Goal: Task Accomplishment & Management: Use online tool/utility

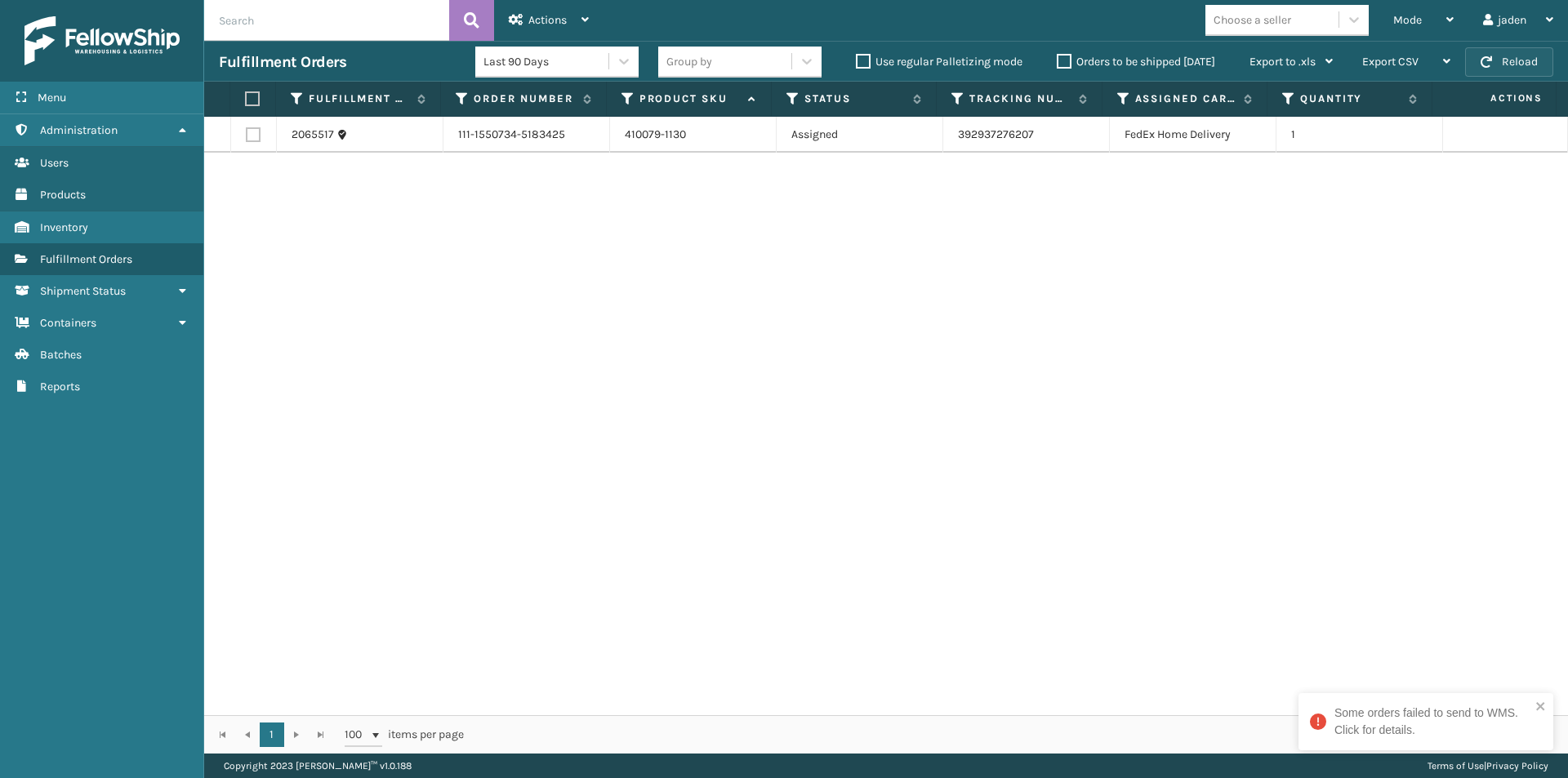
click at [1496, 67] on button "Reload" at bounding box center [1509, 62] width 89 height 29
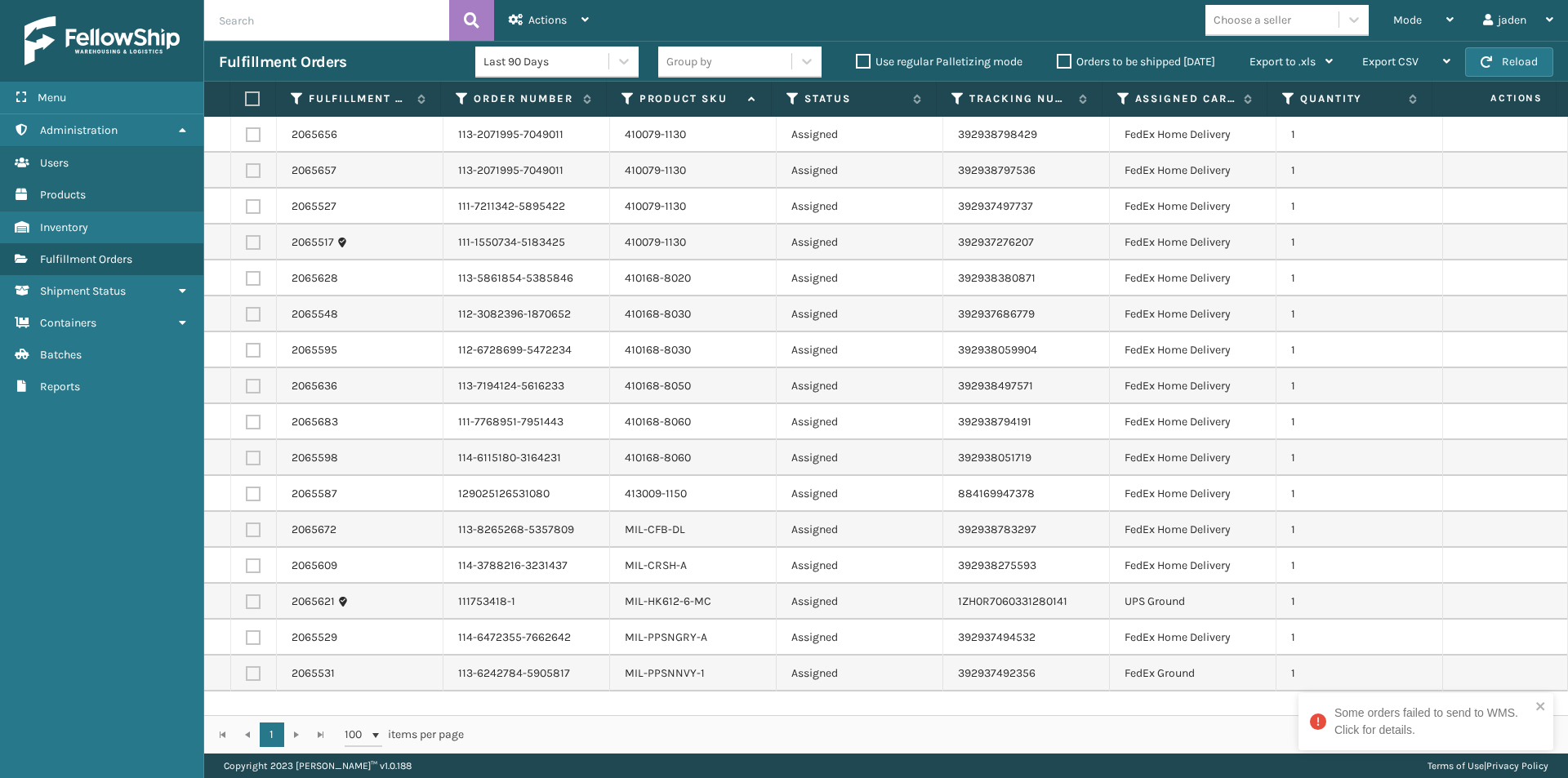
drag, startPoint x: 249, startPoint y: 134, endPoint x: 248, endPoint y: 146, distance: 12.0
click at [248, 134] on label at bounding box center [253, 134] width 15 height 15
click at [246, 134] on input "checkbox" at bounding box center [246, 133] width 1 height 10
checkbox input "true"
click at [248, 178] on td at bounding box center [253, 170] width 46 height 36
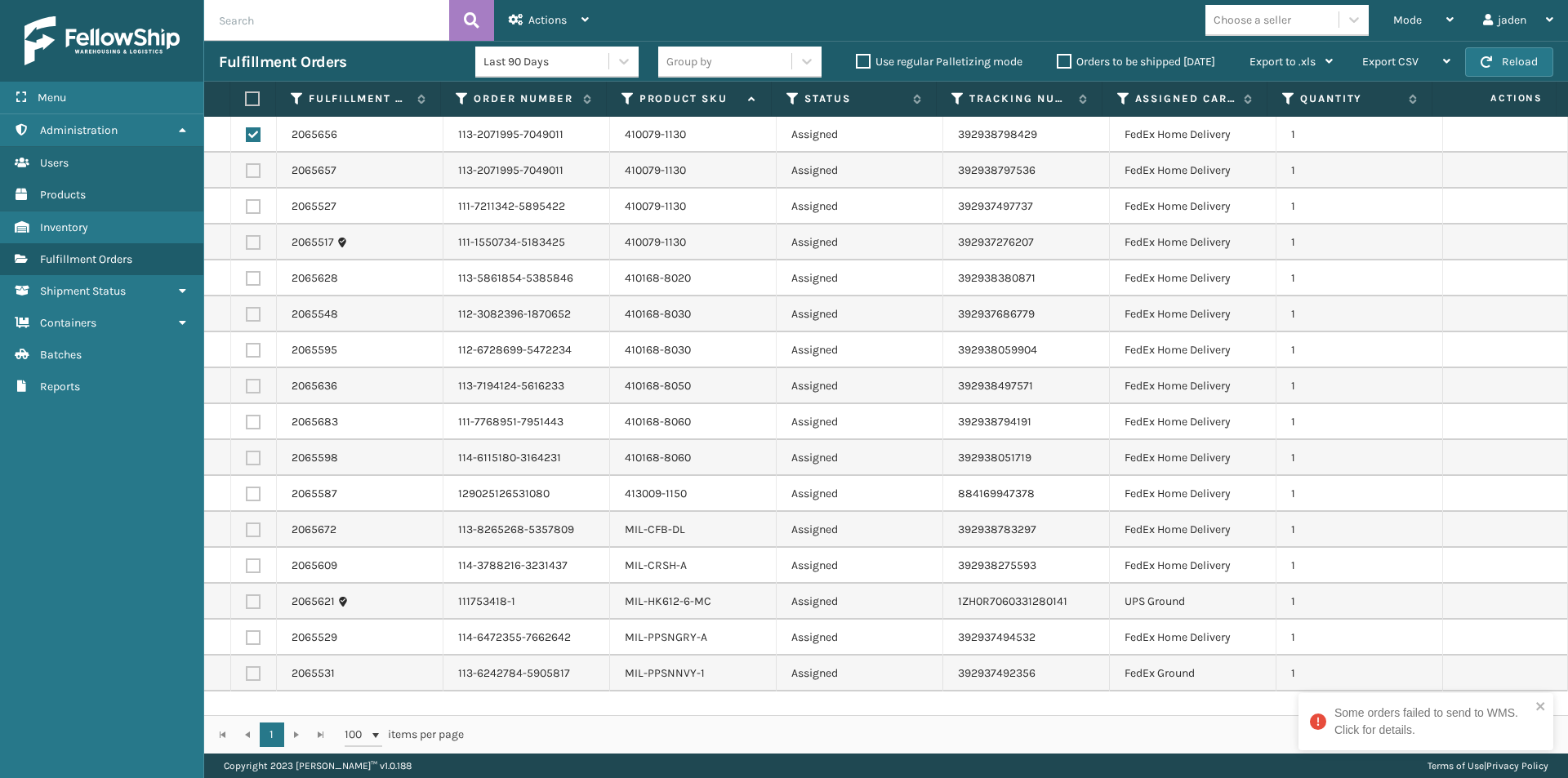
click at [251, 206] on label at bounding box center [253, 206] width 15 height 15
click at [246, 206] on input "checkbox" at bounding box center [246, 205] width 1 height 10
checkbox input "true"
click at [252, 251] on td at bounding box center [253, 242] width 46 height 36
click at [253, 175] on label at bounding box center [253, 170] width 15 height 15
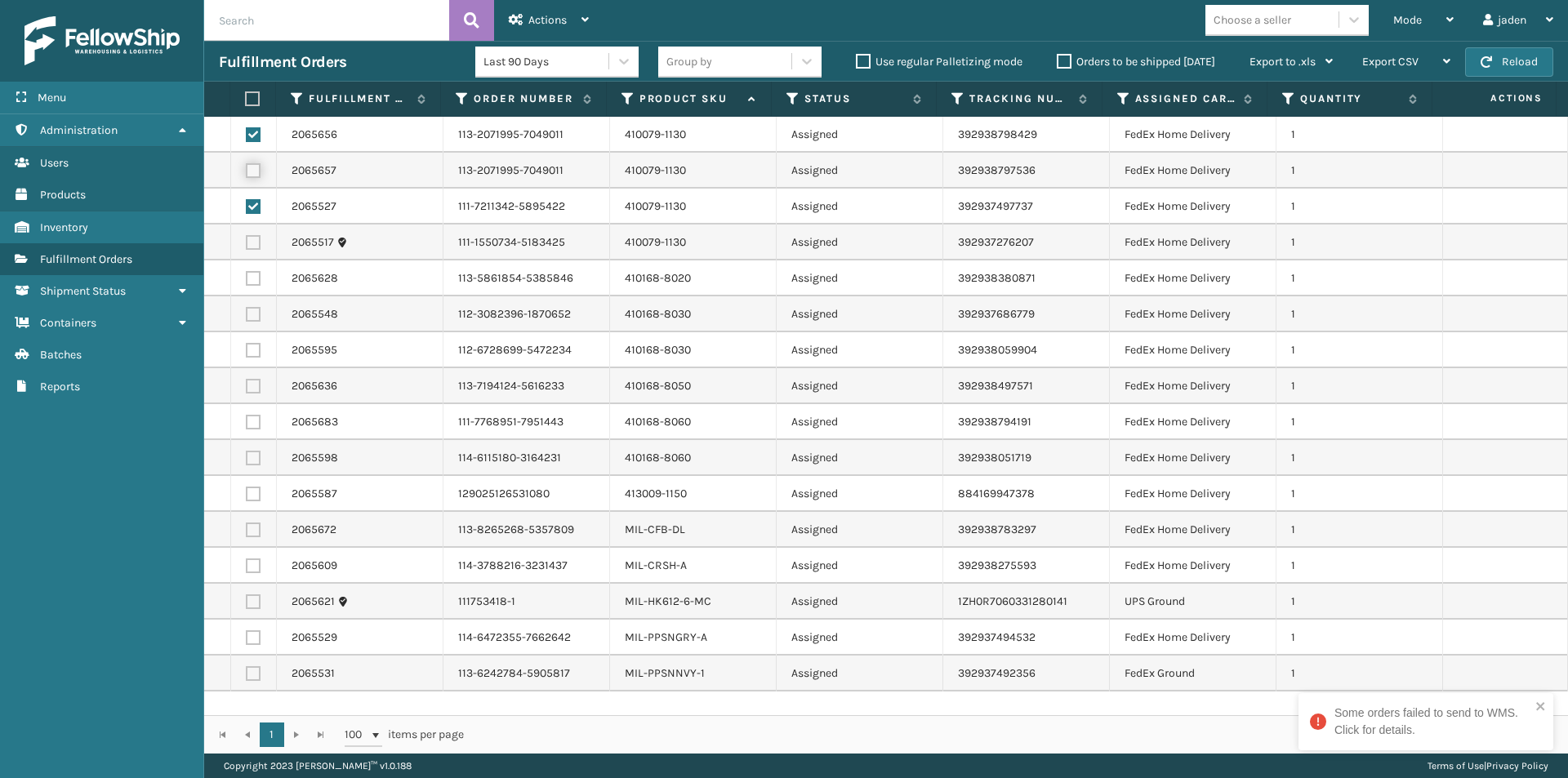
click at [246, 173] on input "checkbox" at bounding box center [246, 168] width 1 height 10
checkbox input "true"
click at [253, 236] on label at bounding box center [253, 242] width 15 height 15
click at [246, 236] on input "checkbox" at bounding box center [246, 240] width 1 height 10
checkbox input "true"
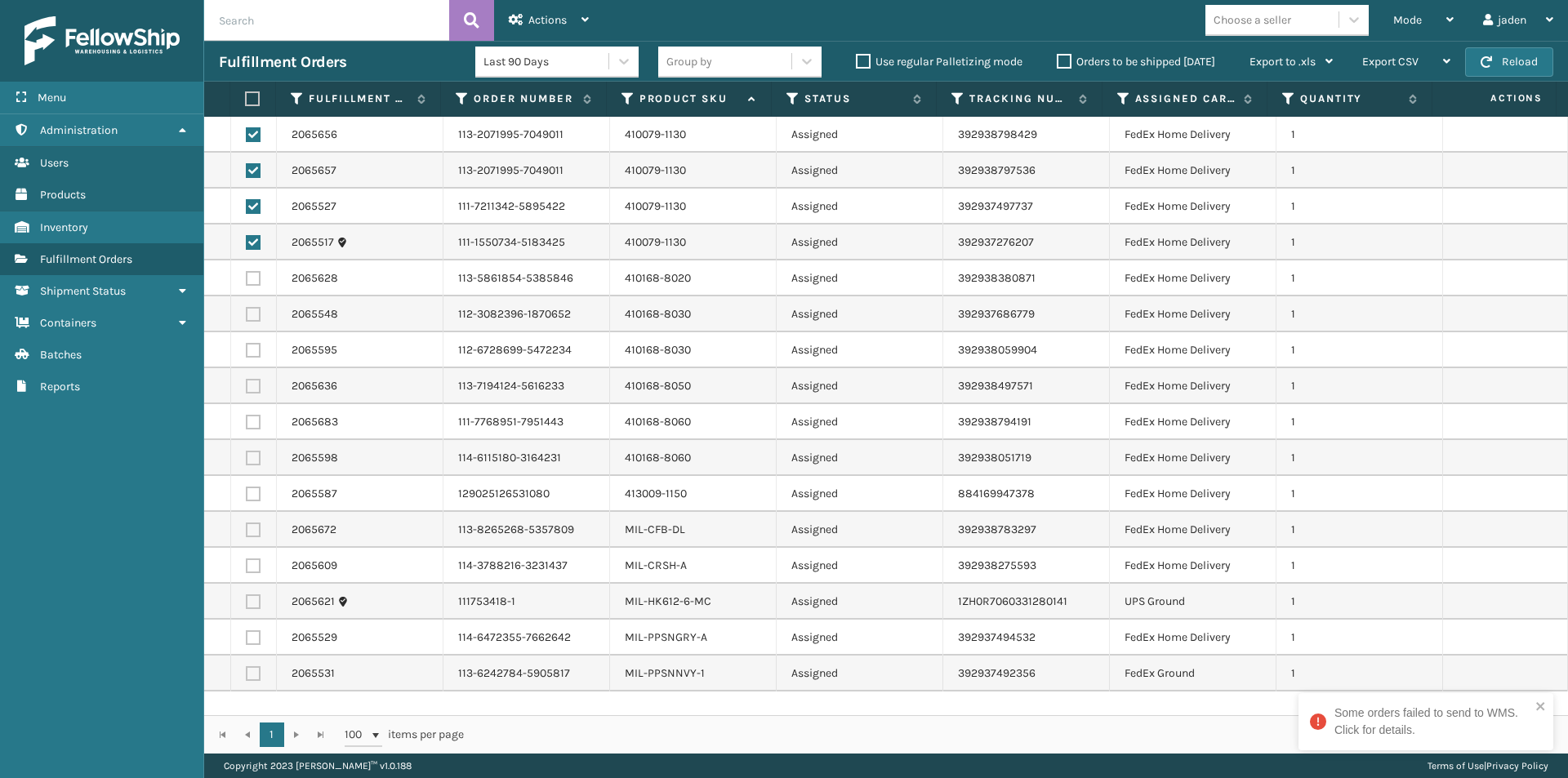
click at [250, 278] on label at bounding box center [253, 278] width 15 height 15
click at [246, 278] on input "checkbox" at bounding box center [246, 276] width 1 height 10
checkbox input "true"
click at [250, 320] on label at bounding box center [253, 314] width 15 height 15
click at [246, 317] on input "checkbox" at bounding box center [246, 312] width 1 height 10
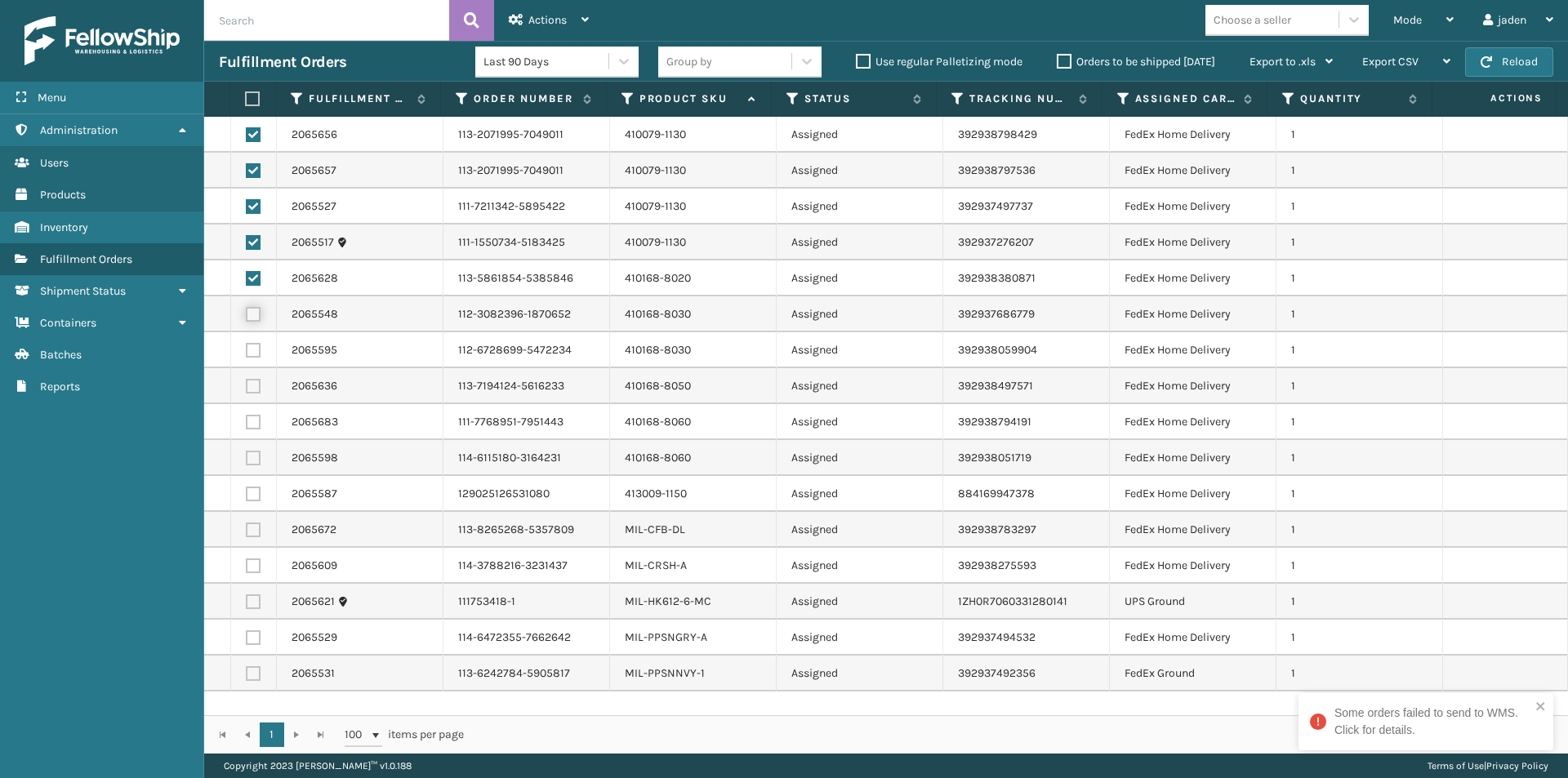
checkbox input "true"
click at [257, 355] on label at bounding box center [253, 350] width 15 height 15
click at [246, 354] on input "checkbox" at bounding box center [246, 348] width 1 height 10
checkbox input "true"
click at [256, 381] on label at bounding box center [253, 386] width 15 height 15
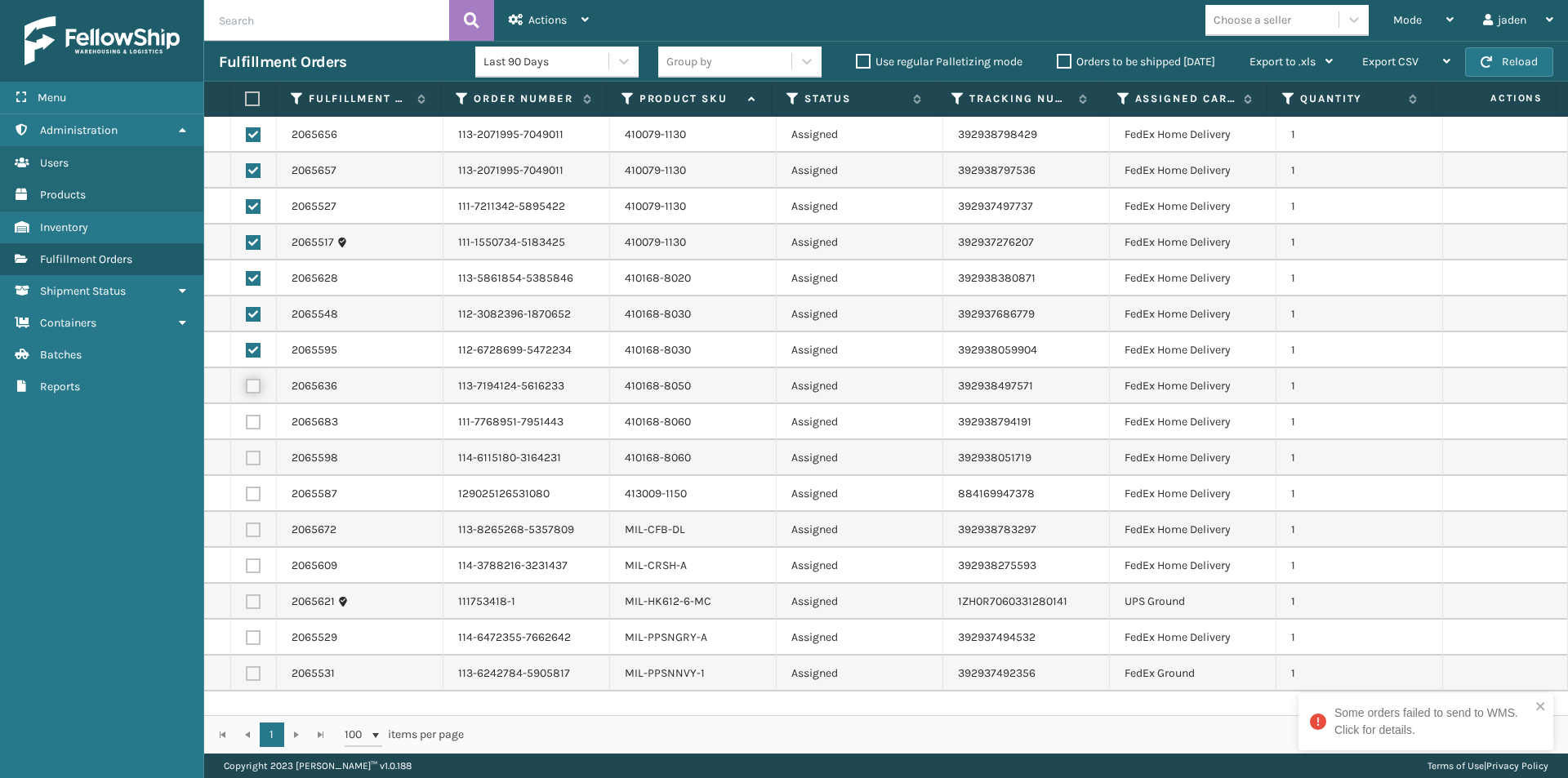
click at [246, 381] on input "checkbox" at bounding box center [246, 384] width 1 height 10
checkbox input "true"
click at [254, 418] on label at bounding box center [253, 422] width 15 height 15
click at [246, 418] on input "checkbox" at bounding box center [246, 420] width 1 height 10
checkbox input "true"
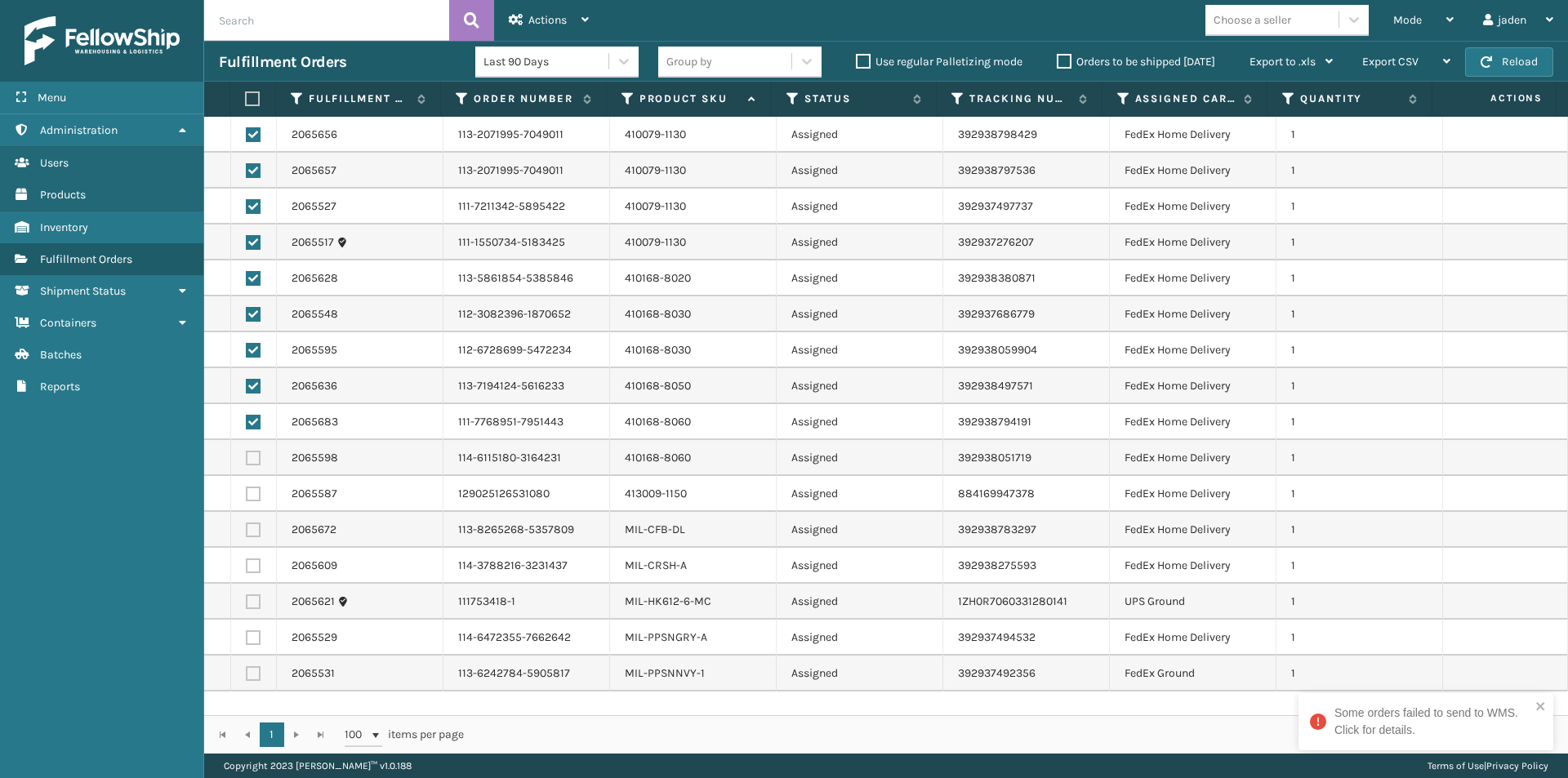
click at [257, 457] on label at bounding box center [253, 458] width 15 height 15
click at [246, 457] on input "checkbox" at bounding box center [246, 456] width 1 height 10
checkbox input "true"
click at [254, 494] on label at bounding box center [253, 494] width 15 height 15
click at [246, 494] on input "checkbox" at bounding box center [246, 492] width 1 height 10
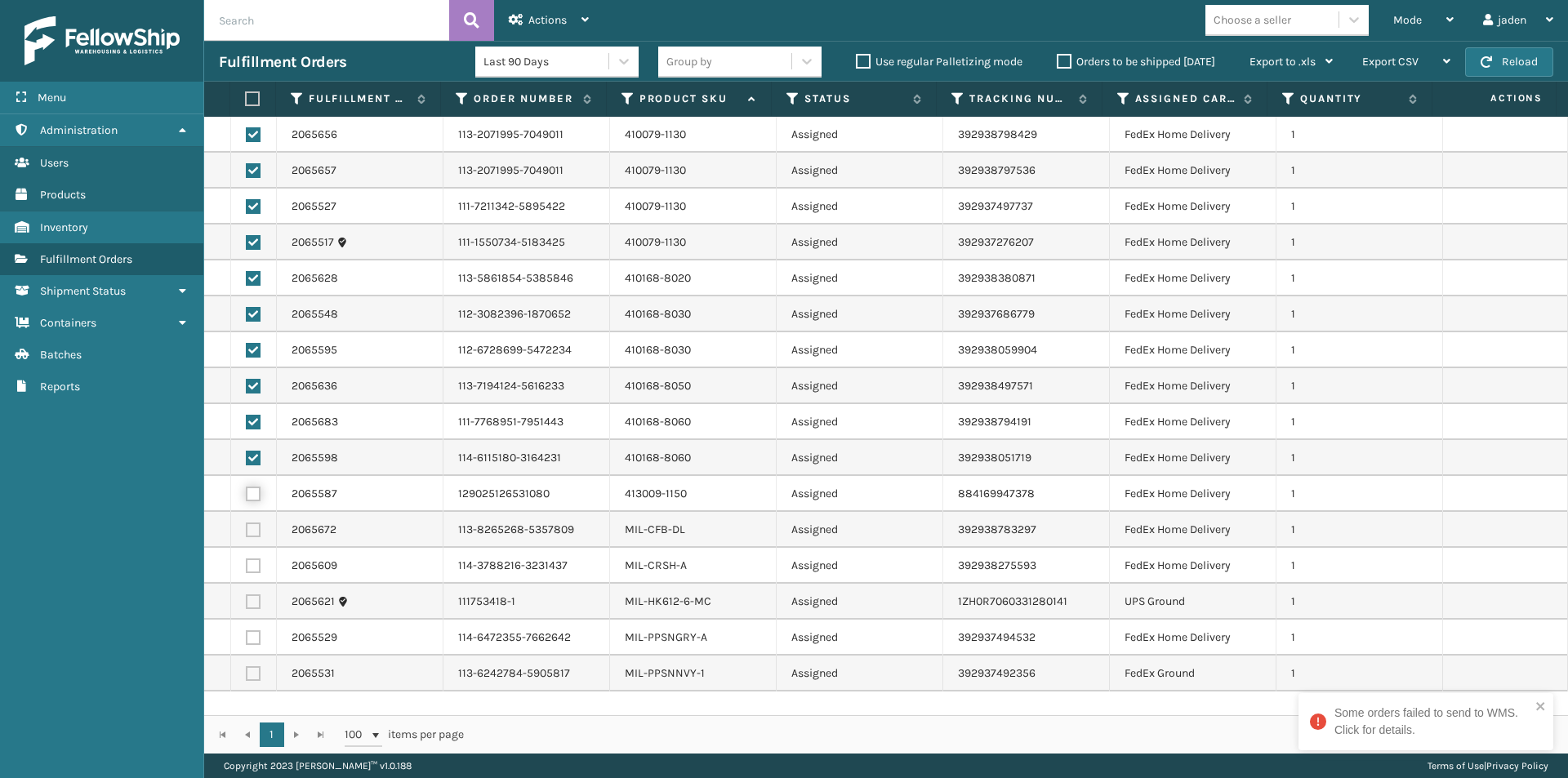
checkbox input "true"
click at [257, 566] on label at bounding box center [253, 566] width 15 height 15
click at [246, 566] on input "checkbox" at bounding box center [246, 564] width 1 height 10
checkbox input "true"
click at [253, 522] on label at bounding box center [253, 529] width 15 height 15
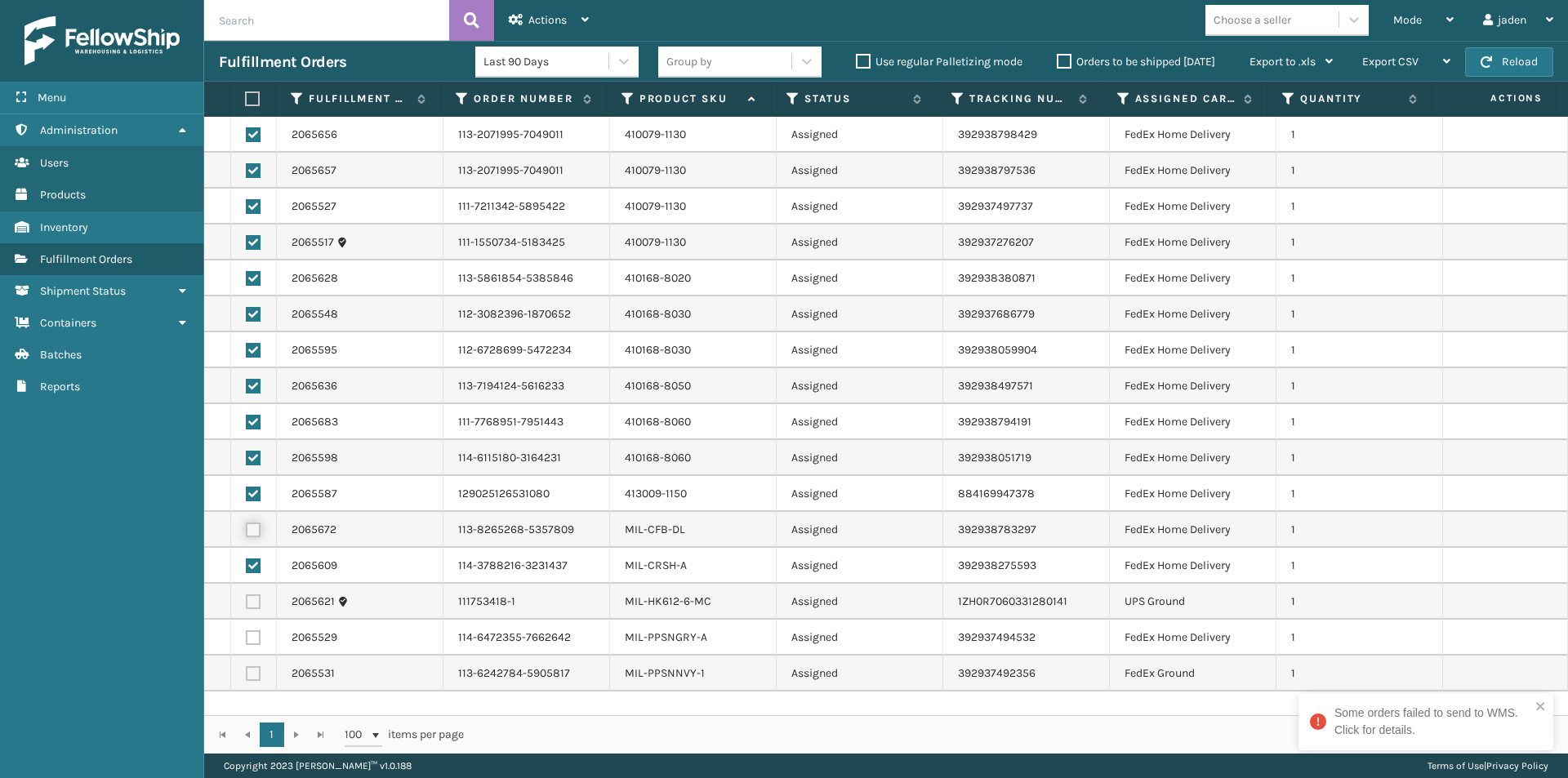
click at [246, 522] on input "checkbox" at bounding box center [246, 527] width 1 height 10
checkbox input "true"
click at [257, 637] on label at bounding box center [253, 637] width 15 height 15
click at [246, 637] on input "checkbox" at bounding box center [246, 636] width 1 height 10
checkbox input "true"
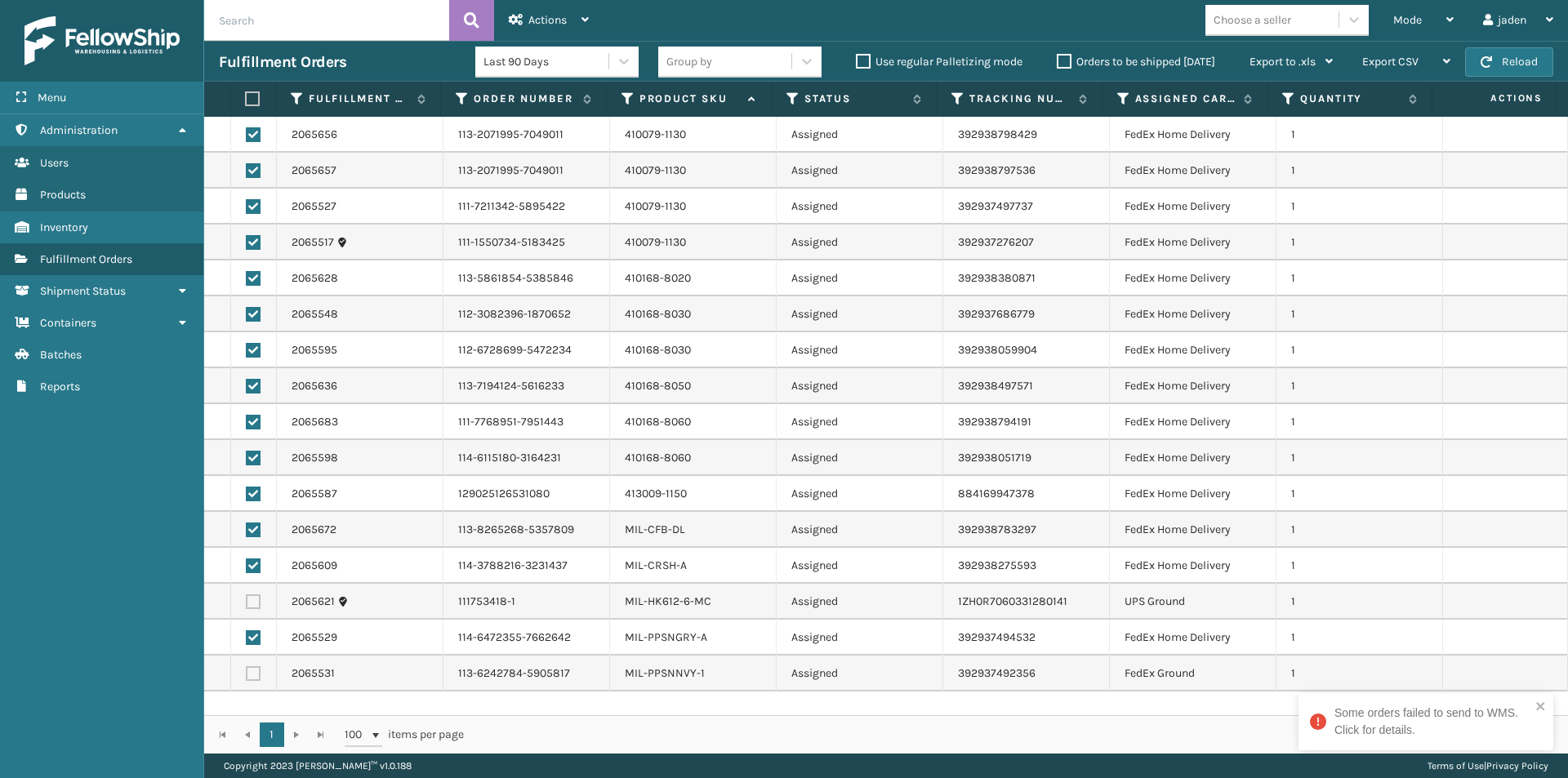
click at [256, 673] on label at bounding box center [253, 673] width 15 height 15
click at [246, 673] on input "checkbox" at bounding box center [246, 671] width 1 height 10
checkbox input "true"
click at [521, 15] on icon at bounding box center [515, 19] width 15 height 11
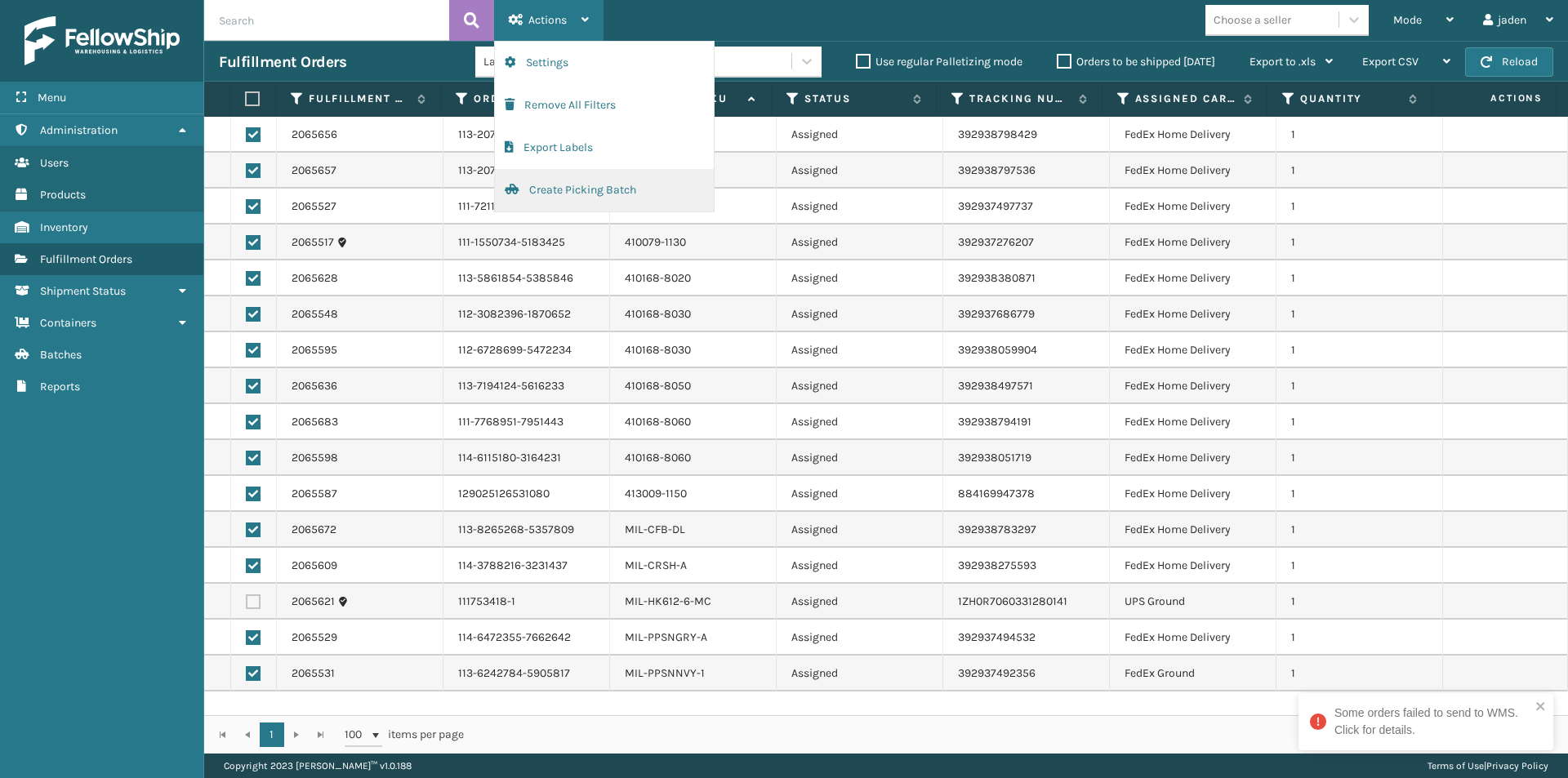
click at [594, 193] on button "Create Picking Batch" at bounding box center [604, 190] width 219 height 42
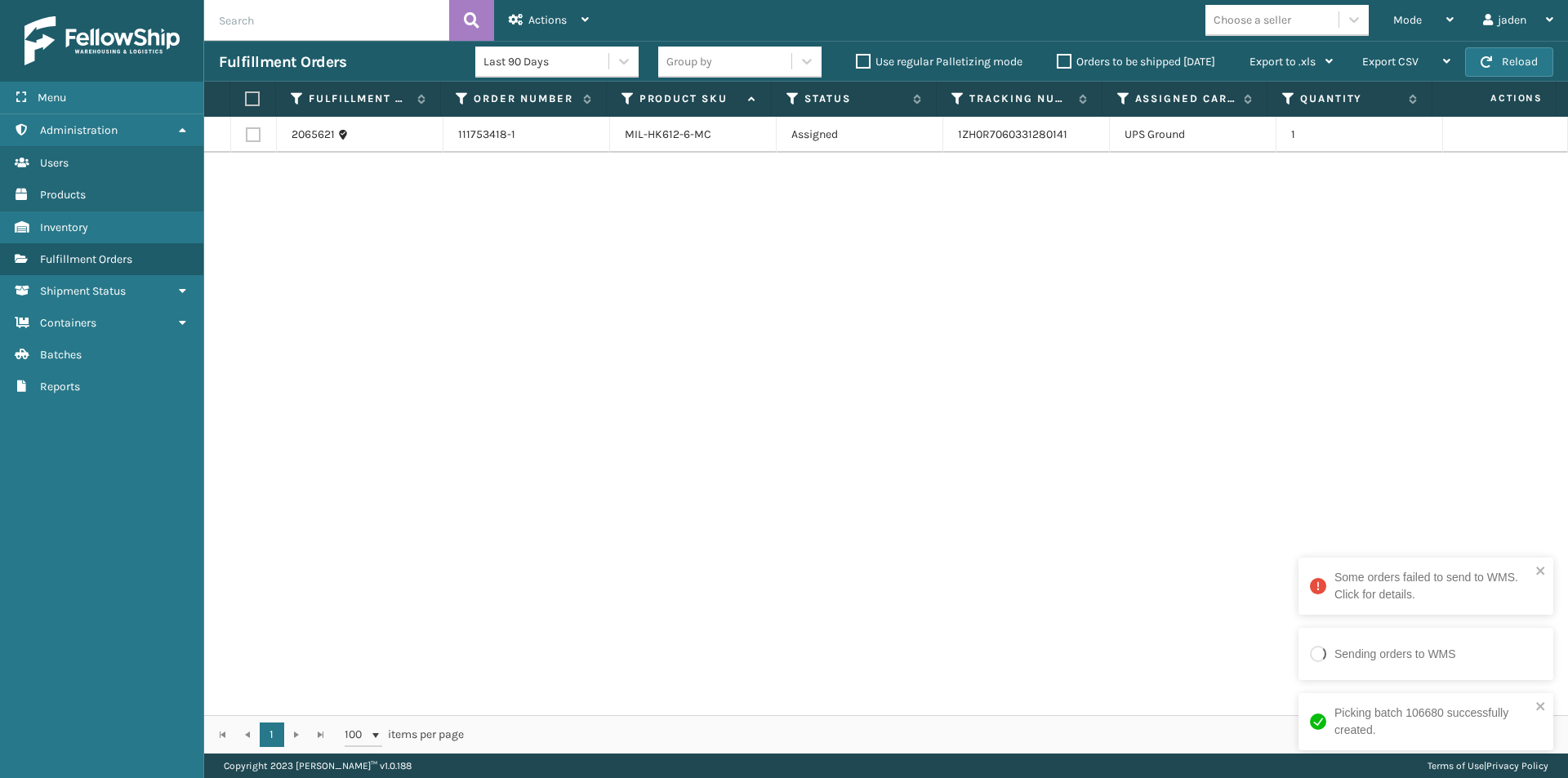
drag, startPoint x: 1155, startPoint y: 241, endPoint x: 823, endPoint y: 69, distance: 373.9
click at [656, 201] on div "2065621 111753418-1 MIL-HK612-6-MC Assigned 1ZH0R7060331280141 UPS Ground 1" at bounding box center [886, 416] width 1364 height 598
click at [1420, 18] on span "Mode" at bounding box center [1407, 20] width 29 height 14
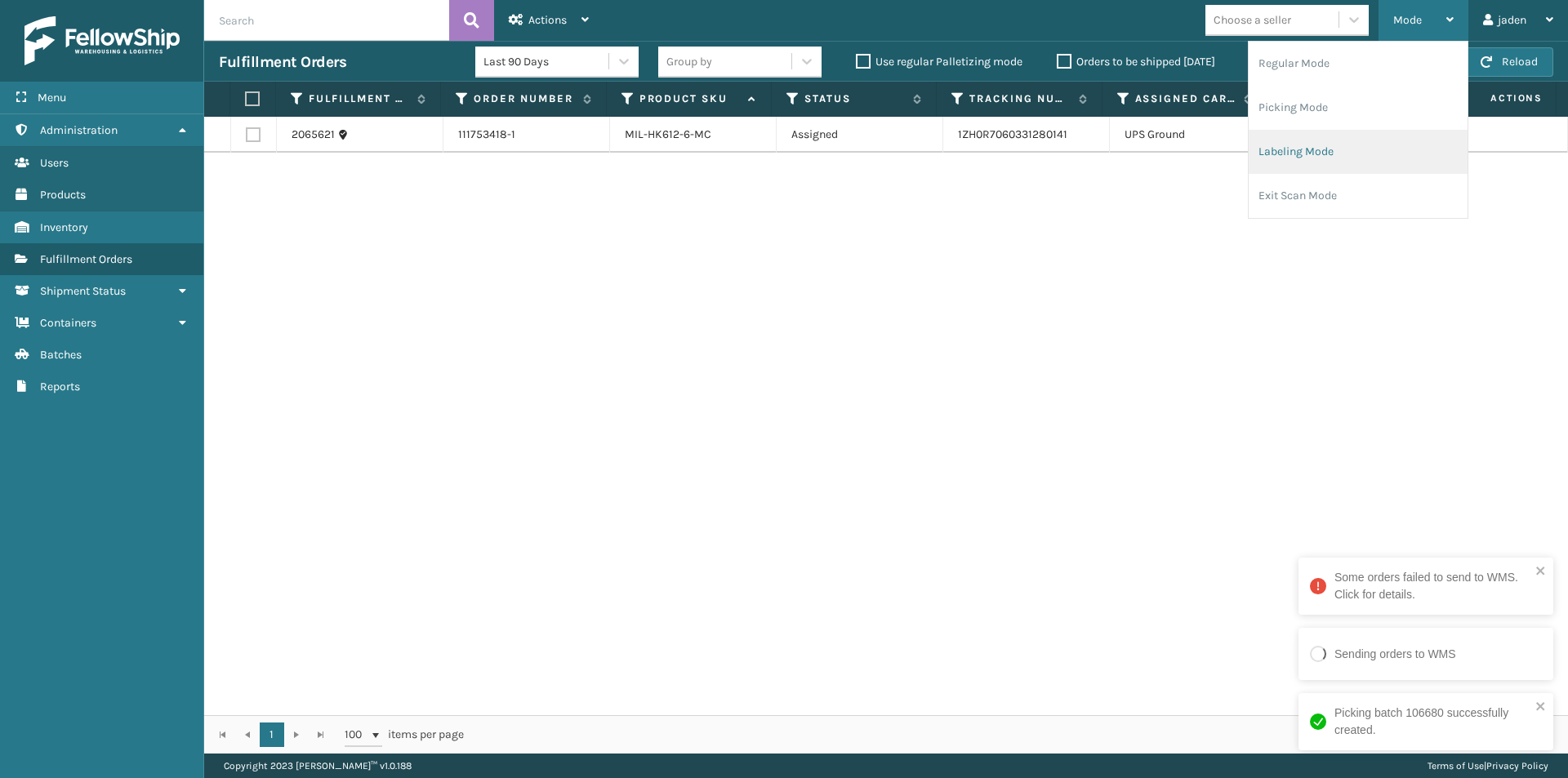
click at [1321, 155] on li "Labeling Mode" at bounding box center [1358, 152] width 219 height 44
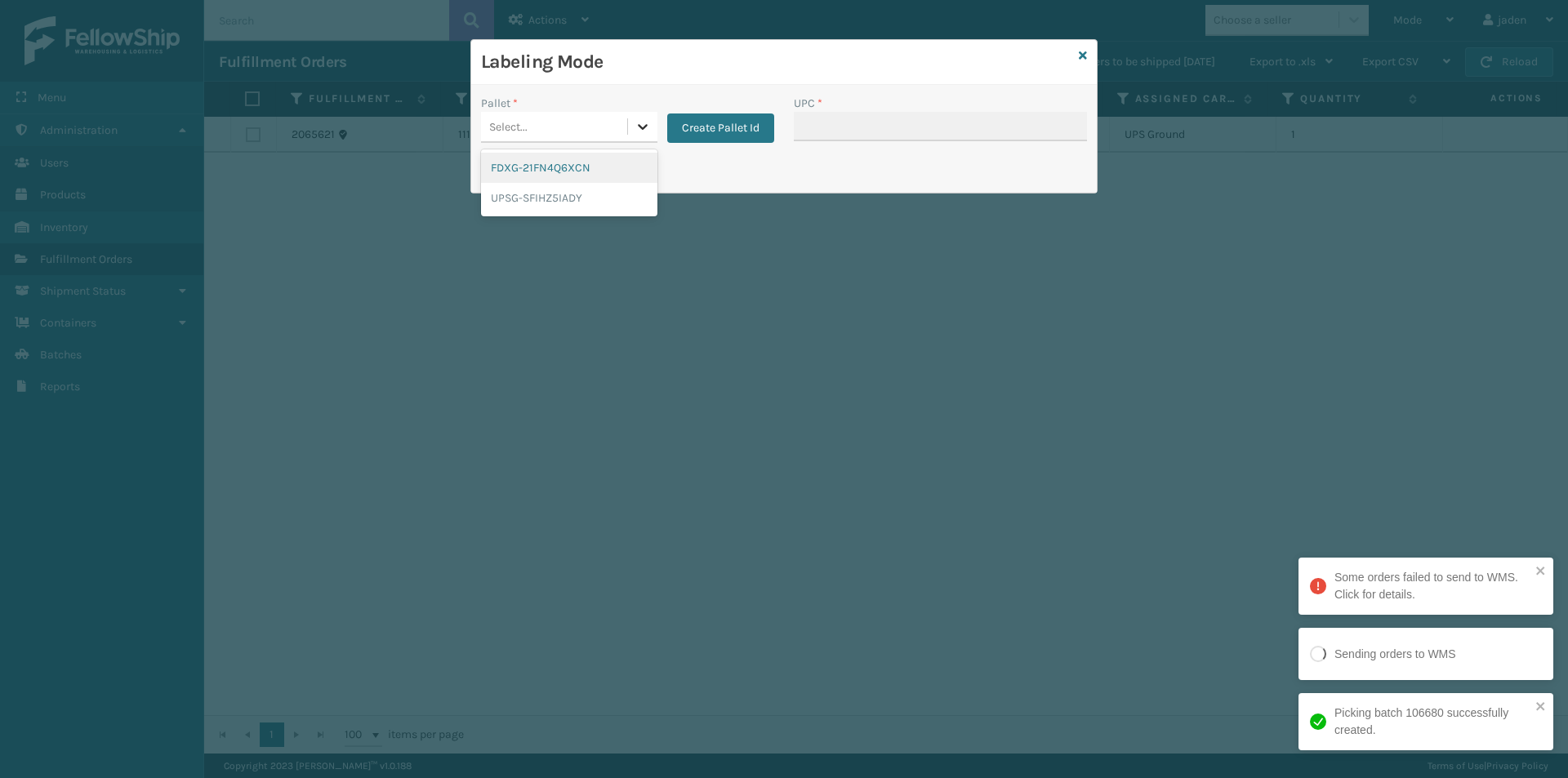
click at [648, 132] on icon at bounding box center [642, 126] width 16 height 16
click at [567, 178] on div "FDXG-21FN4Q6XCN" at bounding box center [568, 167] width 176 height 30
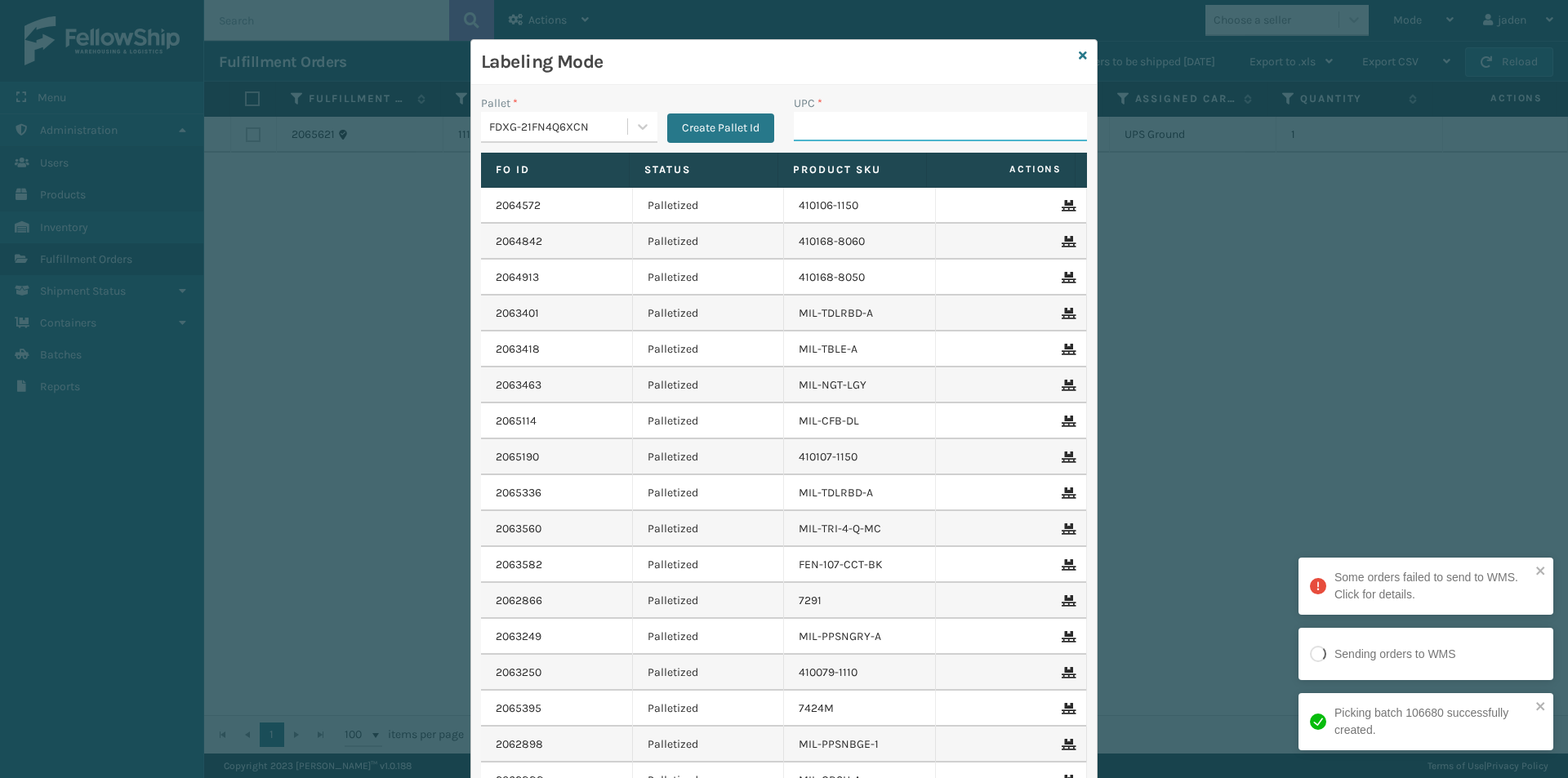
click at [974, 116] on input "UPC *" at bounding box center [941, 127] width 293 height 29
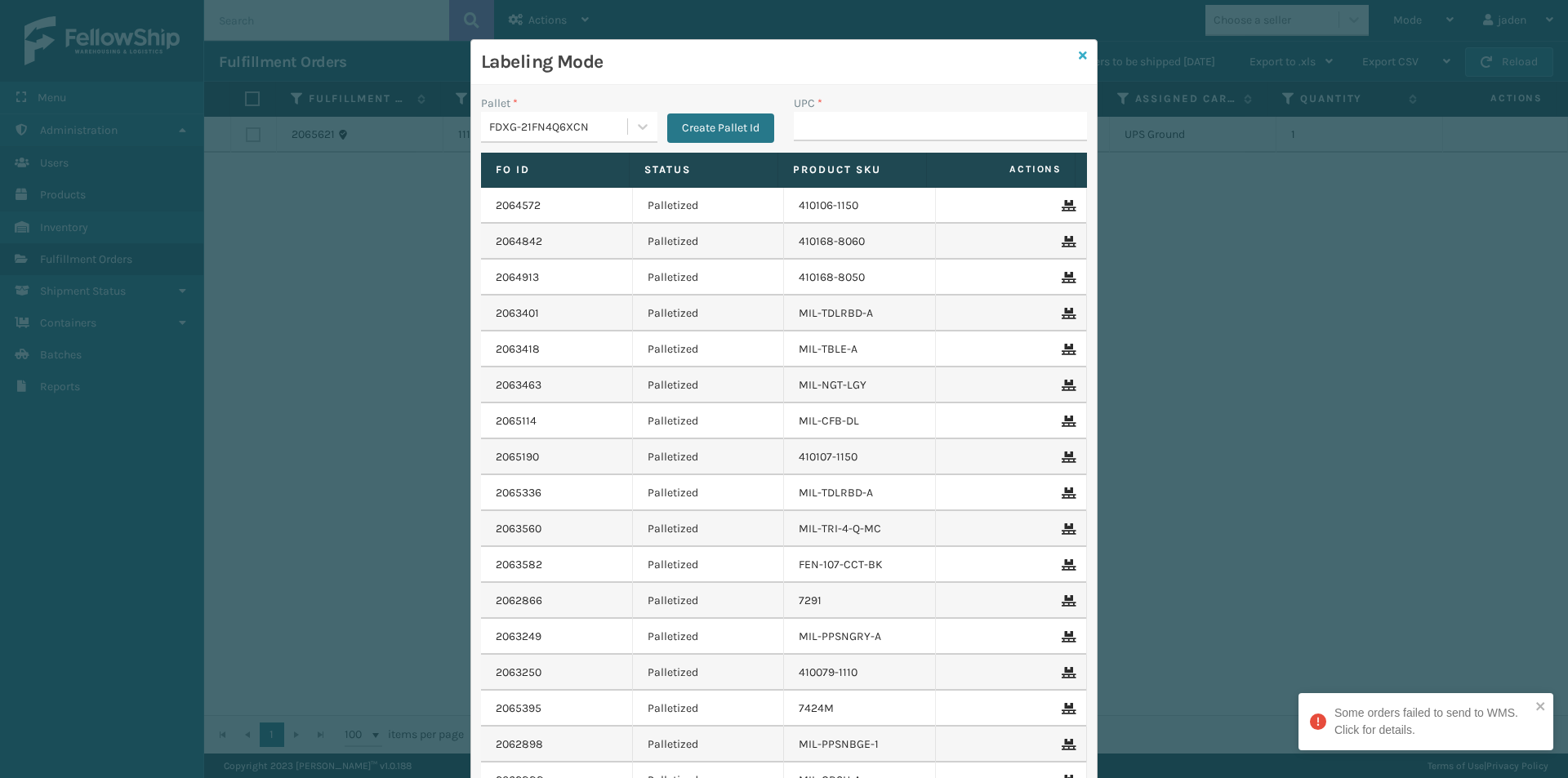
click at [1079, 55] on icon at bounding box center [1082, 55] width 8 height 11
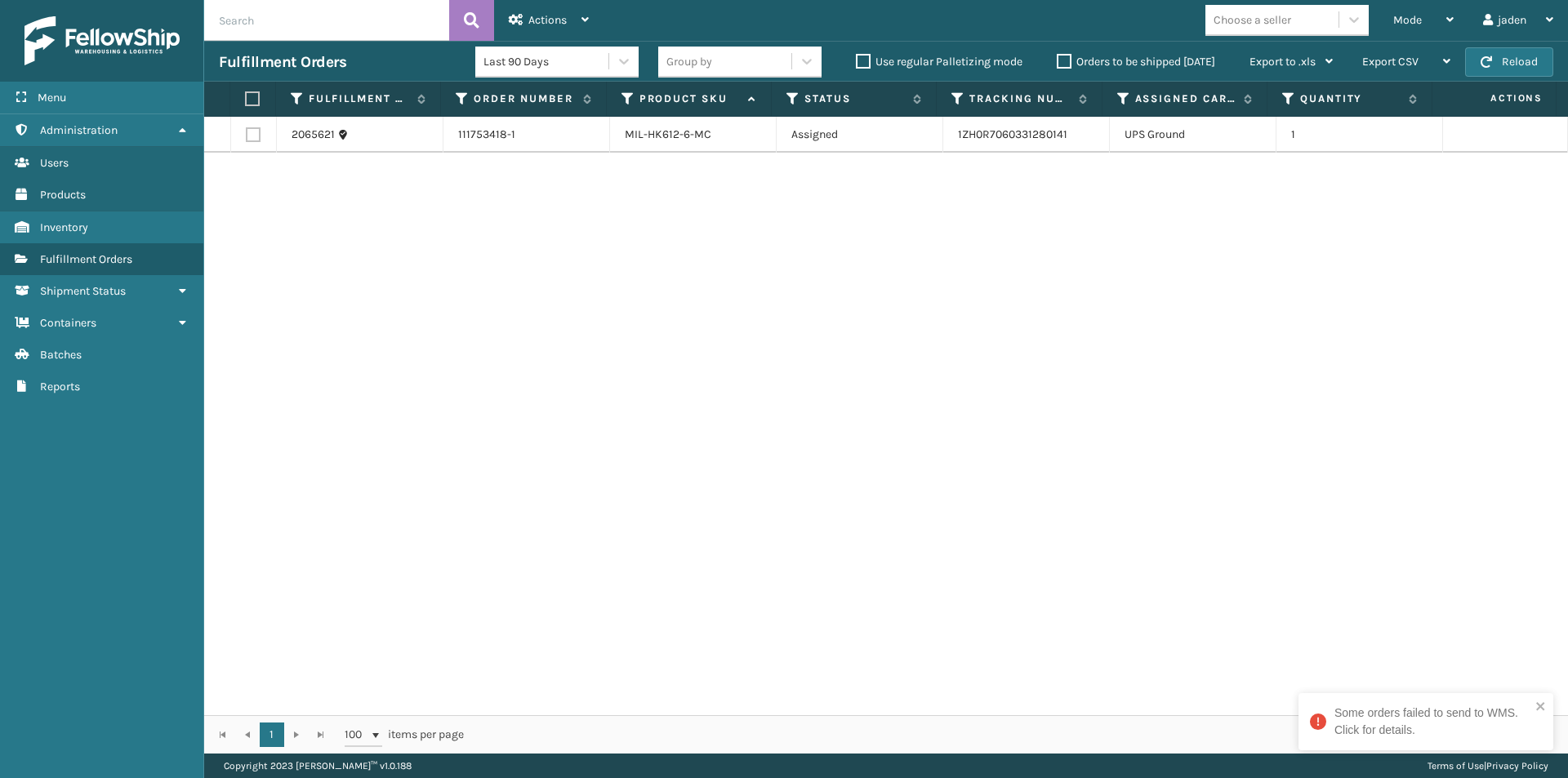
drag, startPoint x: 923, startPoint y: 258, endPoint x: 889, endPoint y: 257, distance: 34.0
drag, startPoint x: 889, startPoint y: 257, endPoint x: 497, endPoint y: 199, distance: 396.3
click at [548, 266] on div "2065621 111753418-1 MIL-HK612-6-MC Assigned 1ZH0R7060331280141 UPS Ground 1" at bounding box center [886, 416] width 1364 height 598
click at [247, 102] on label at bounding box center [250, 98] width 10 height 15
click at [246, 102] on input "checkbox" at bounding box center [245, 99] width 1 height 10
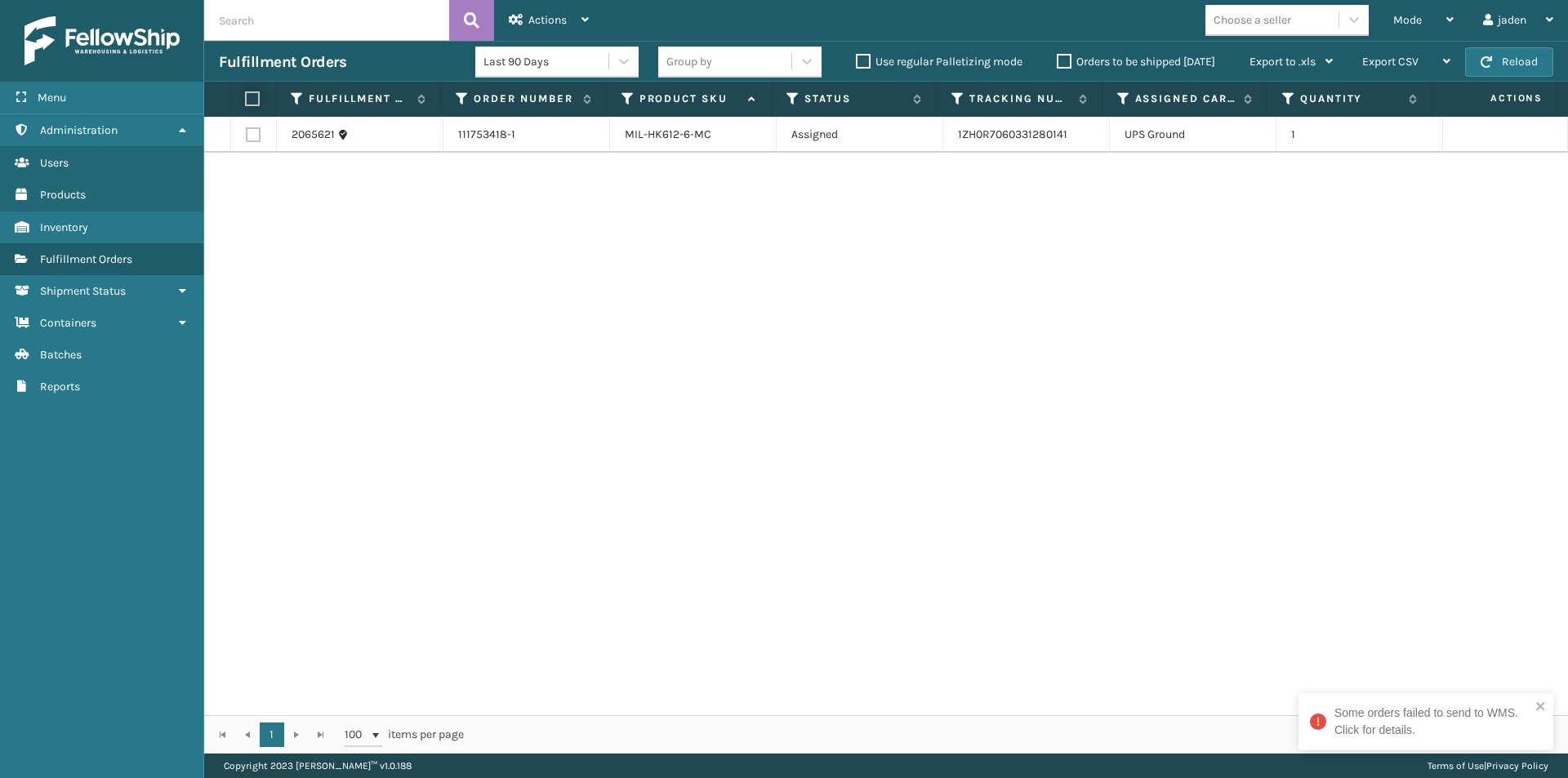
checkbox input "true"
click at [544, 3] on div "Actions" at bounding box center [548, 20] width 80 height 41
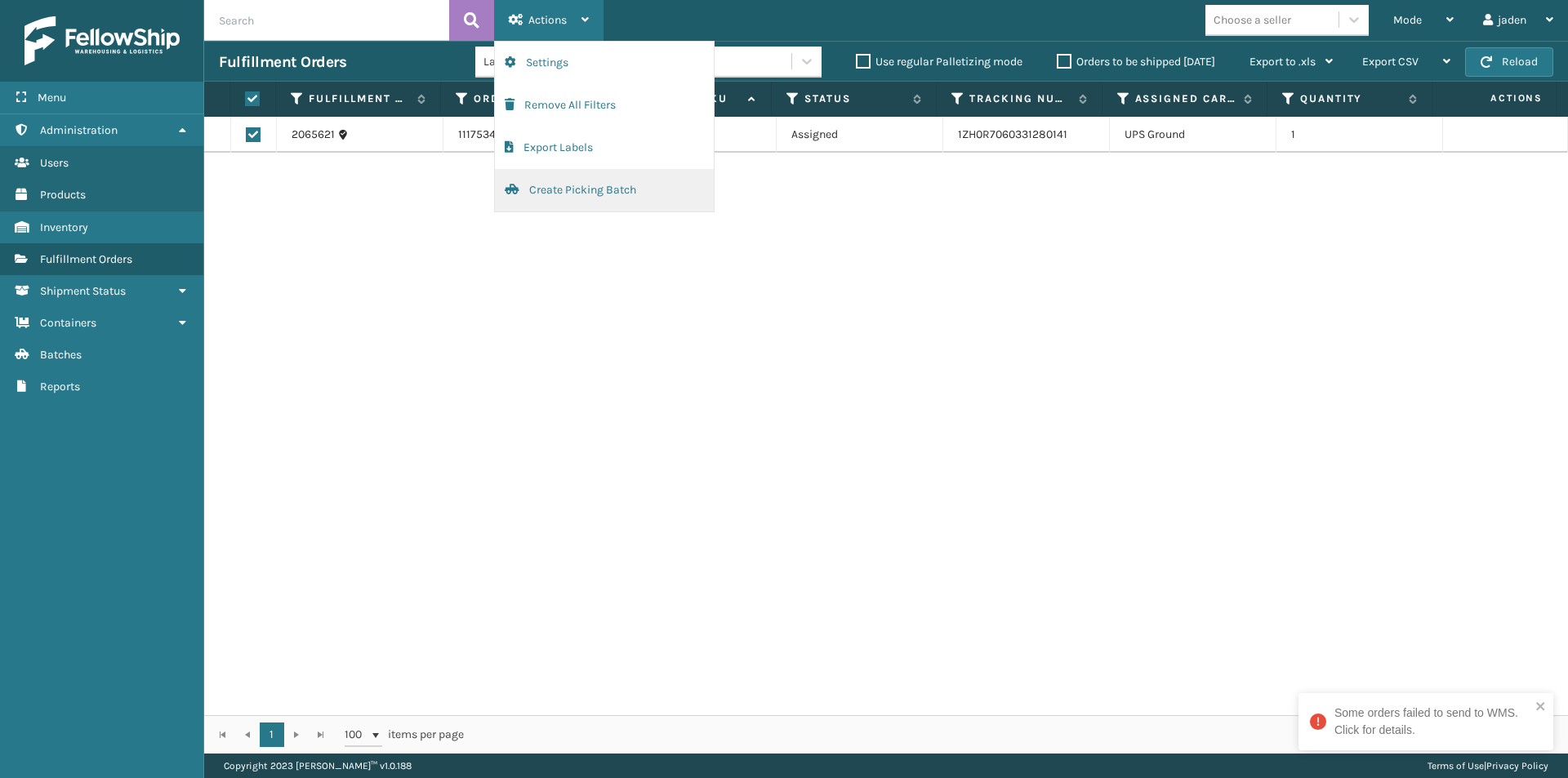
click at [557, 192] on button "Create Picking Batch" at bounding box center [604, 190] width 219 height 42
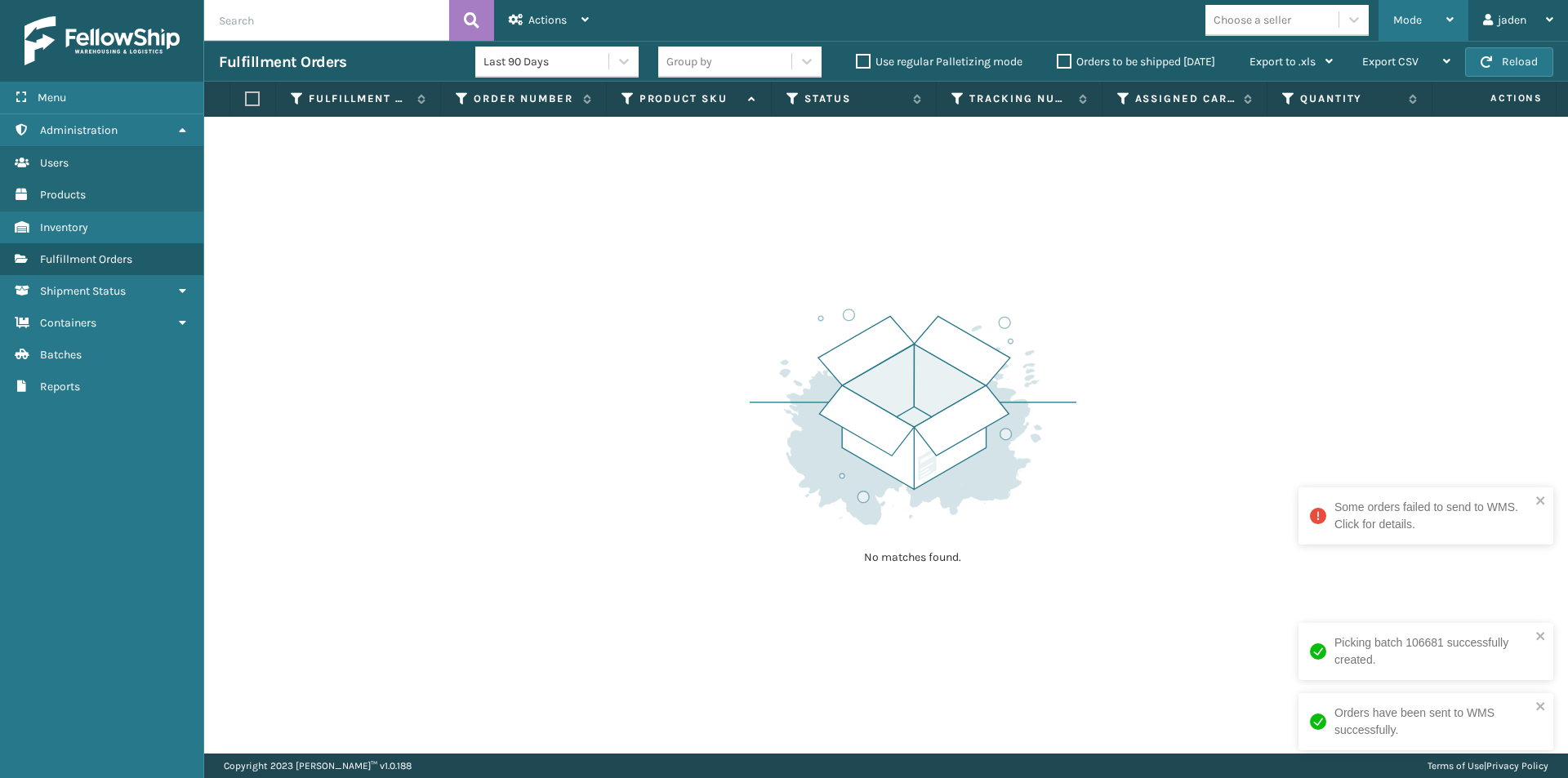
click at [1396, 25] on span "Mode" at bounding box center [1407, 20] width 29 height 14
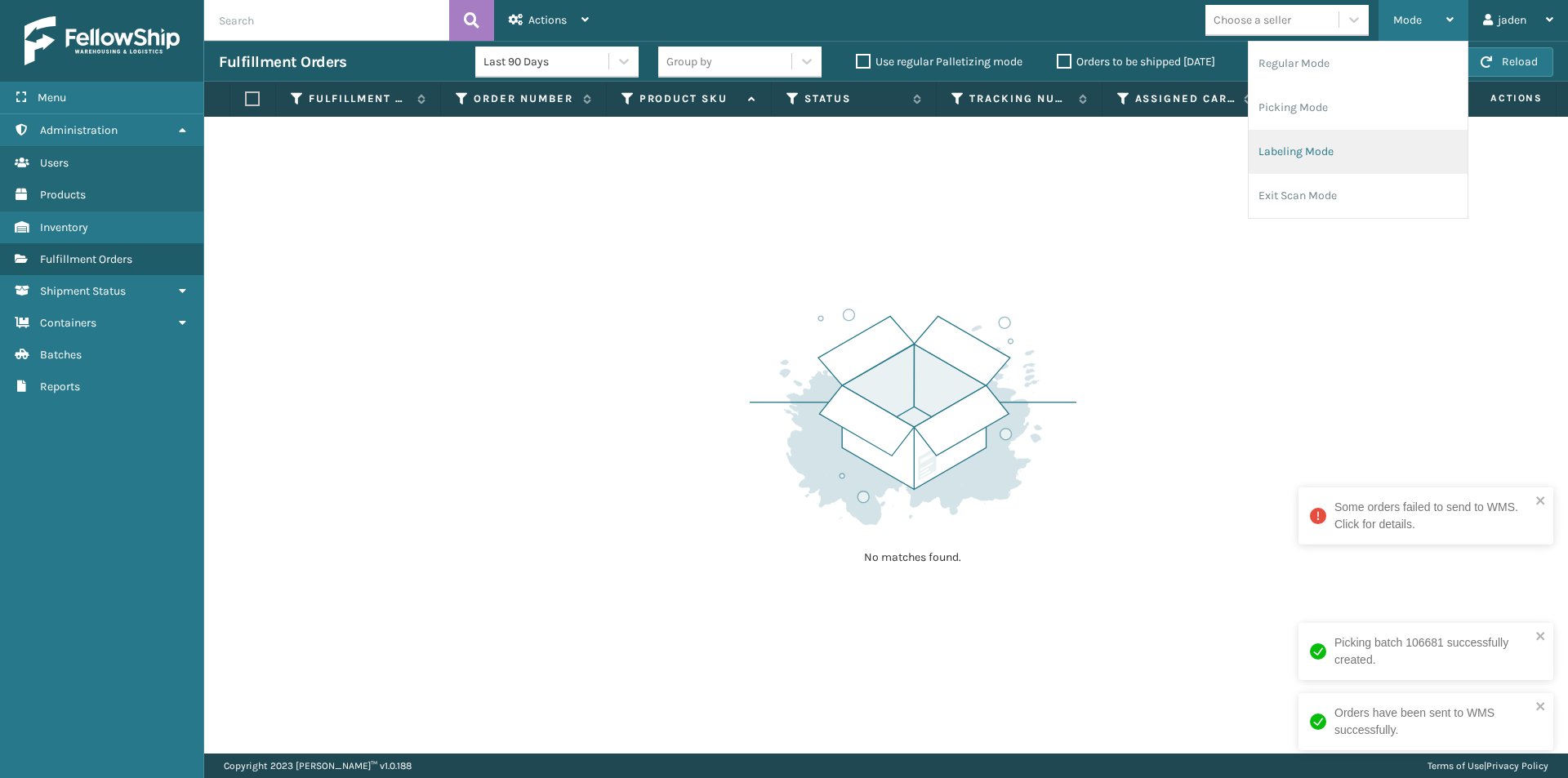
click at [1354, 167] on li "Labeling Mode" at bounding box center [1358, 152] width 219 height 44
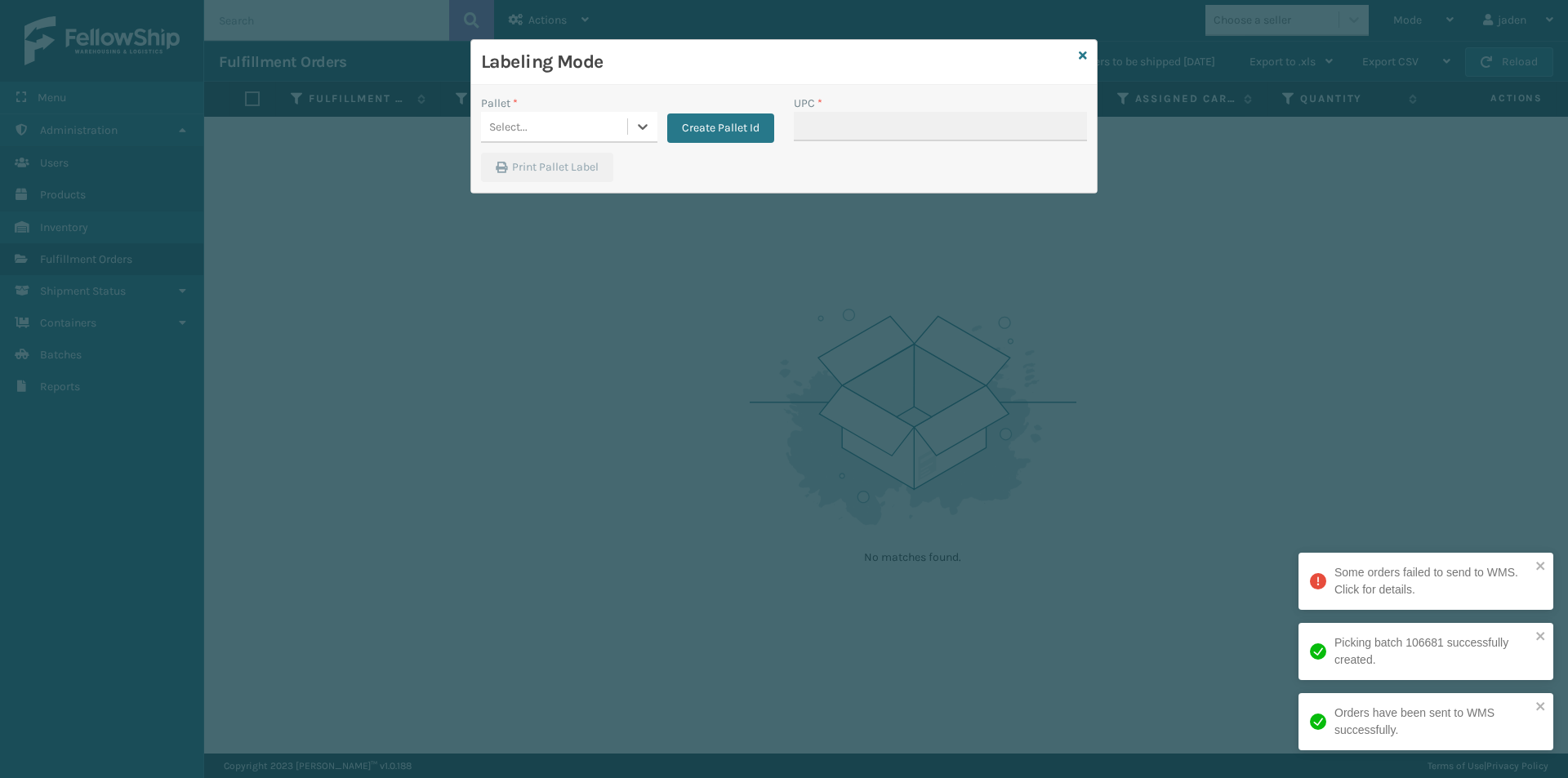
click at [627, 134] on div "Select..." at bounding box center [554, 127] width 146 height 27
click at [538, 173] on div "FDXG-21FN4Q6XCN" at bounding box center [568, 167] width 176 height 30
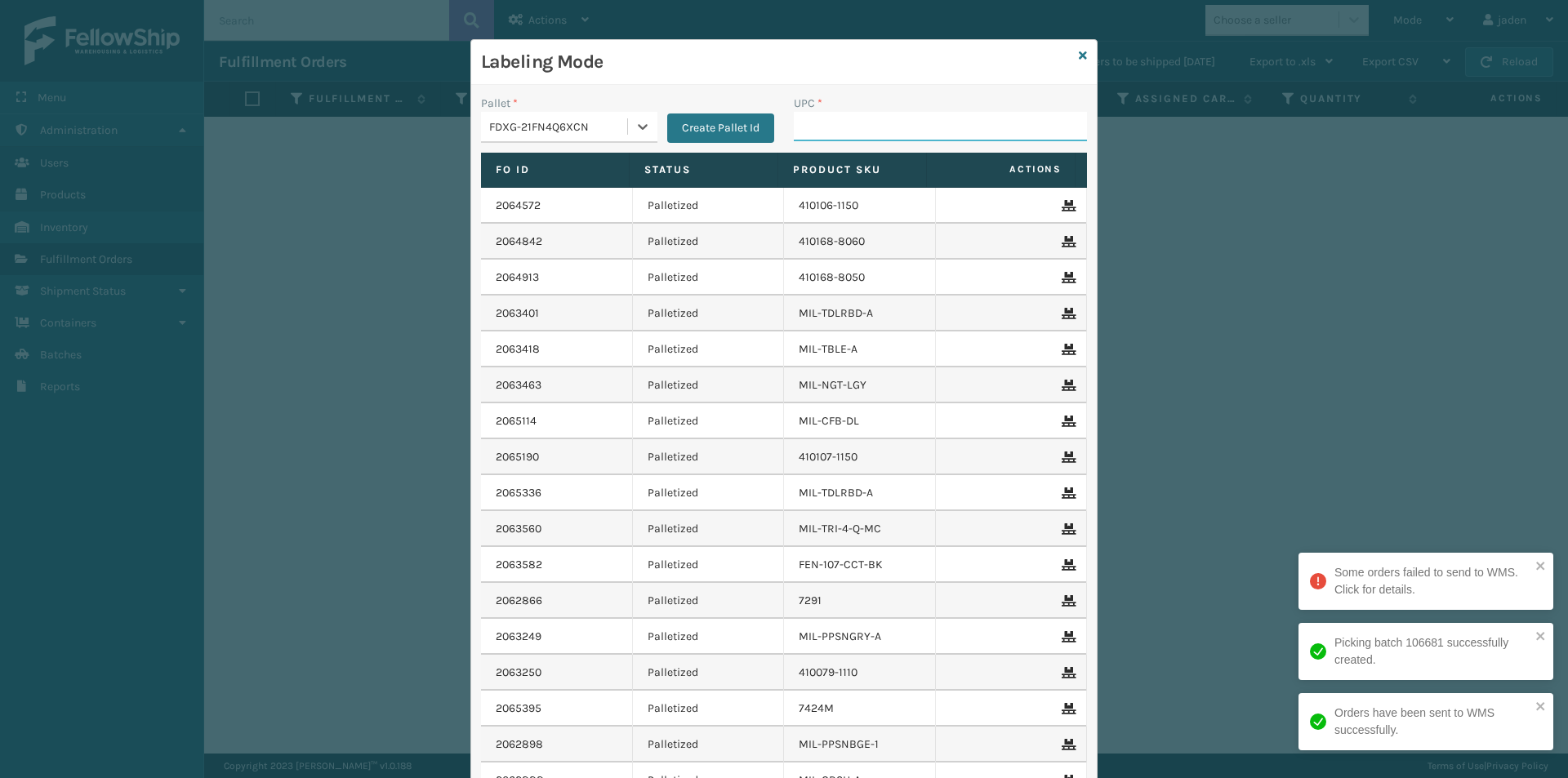
click at [916, 113] on input "UPC *" at bounding box center [941, 127] width 293 height 29
click at [914, 121] on input "UPC *" at bounding box center [941, 127] width 293 height 29
click at [628, 118] on div at bounding box center [643, 127] width 30 height 29
click at [507, 191] on div "UPSG-SFIHZ5IADY" at bounding box center [568, 198] width 176 height 30
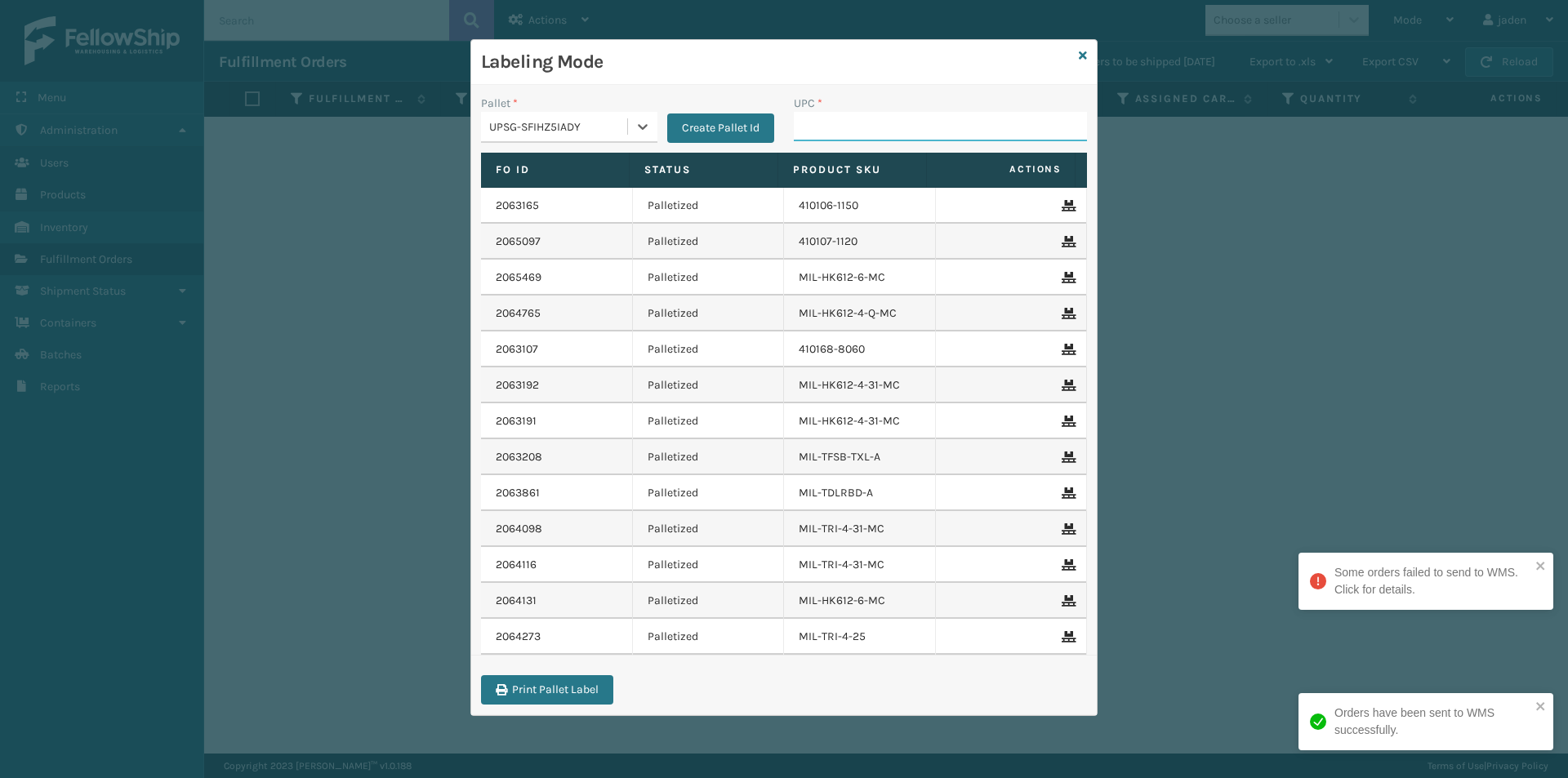
click at [853, 129] on input "UPC *" at bounding box center [941, 127] width 293 height 29
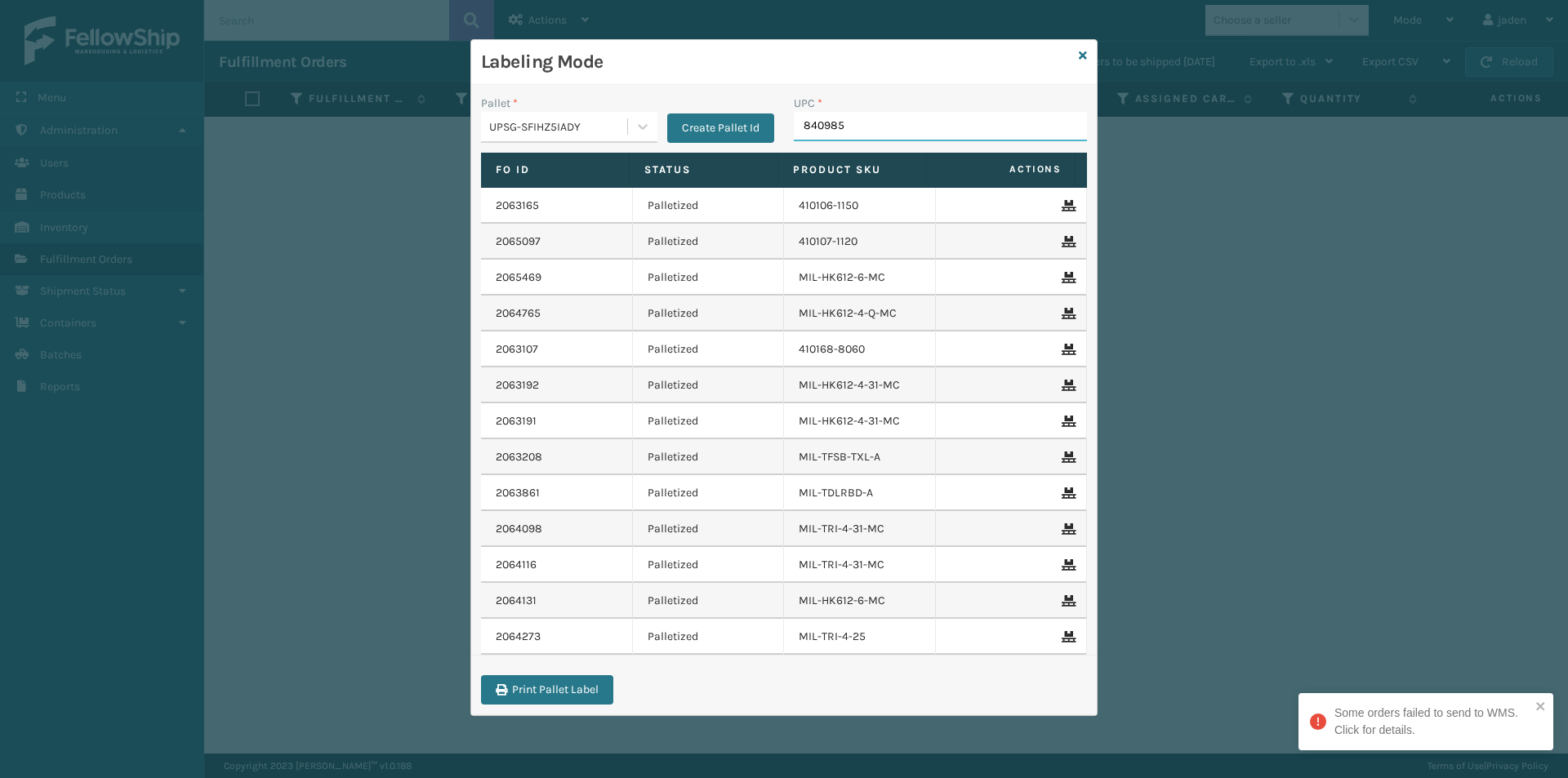
type input "8409851"
click at [1082, 57] on icon at bounding box center [1082, 55] width 8 height 11
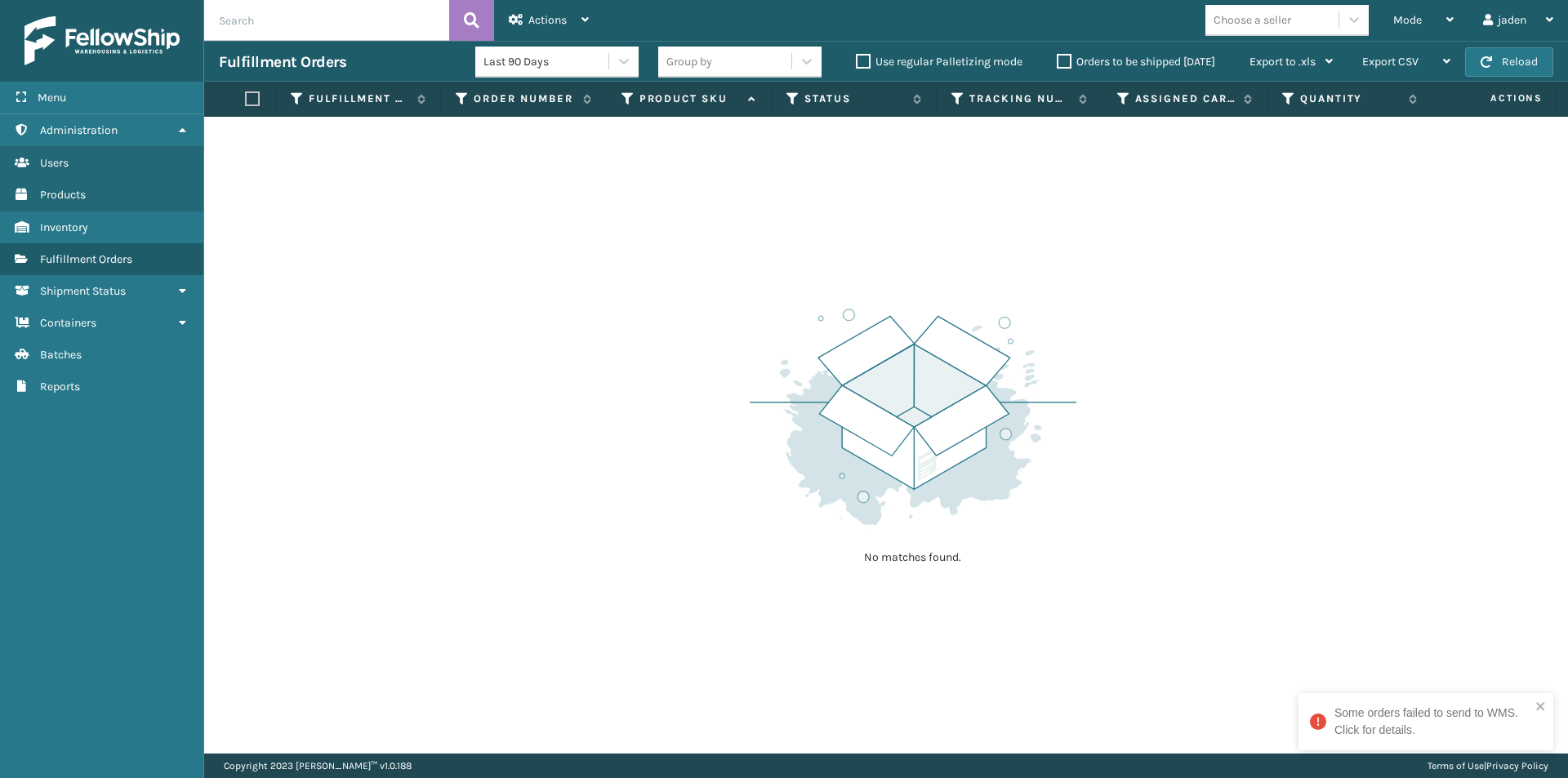
drag, startPoint x: 1086, startPoint y: 285, endPoint x: 1060, endPoint y: 273, distance: 28.6
drag, startPoint x: 1060, startPoint y: 273, endPoint x: 678, endPoint y: 115, distance: 413.4
click at [658, 254] on div "No matches found." at bounding box center [886, 435] width 1364 height 637
click at [1400, 21] on span "Mode" at bounding box center [1407, 20] width 29 height 14
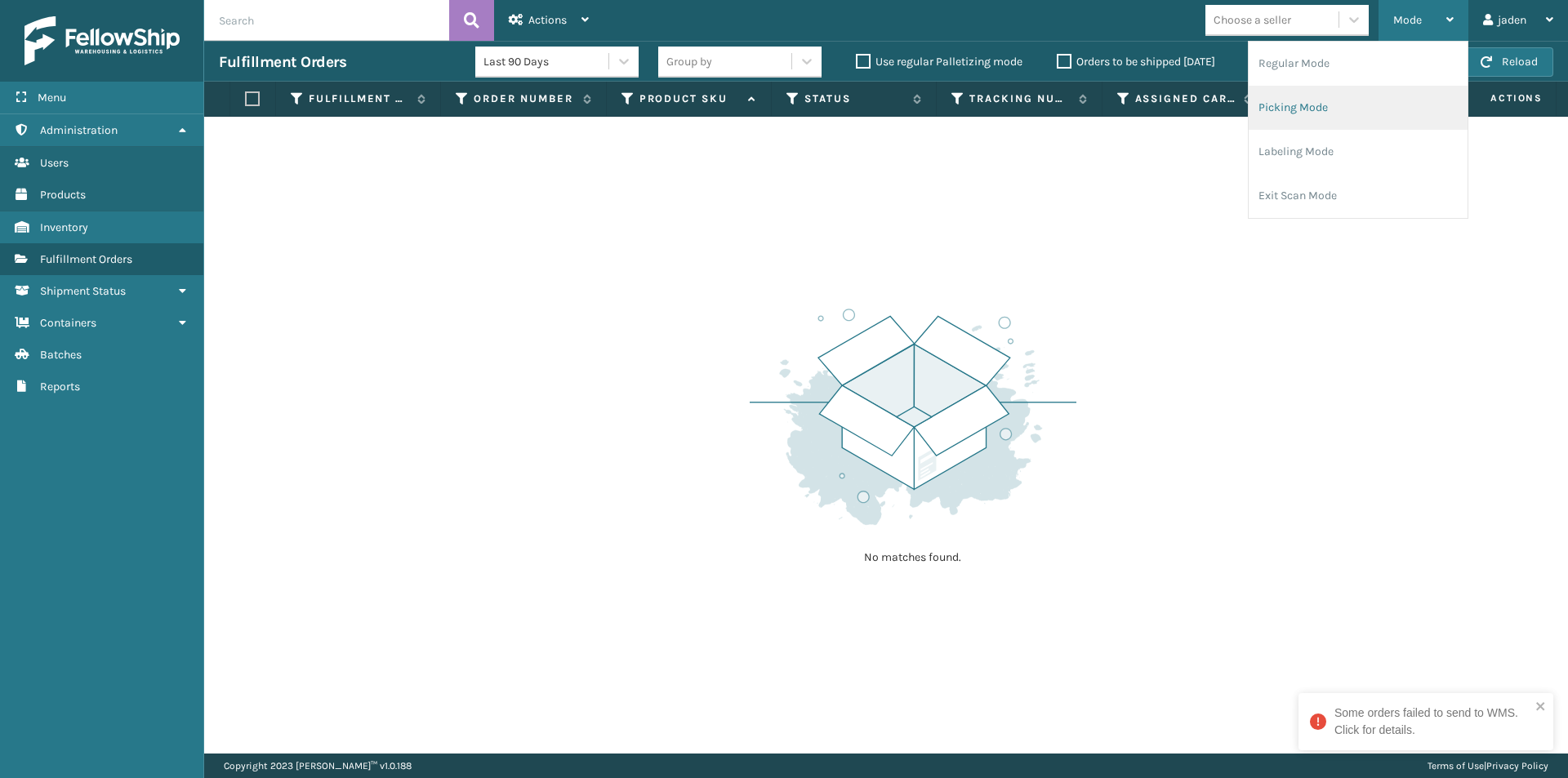
click at [1340, 94] on li "Picking Mode" at bounding box center [1358, 108] width 219 height 44
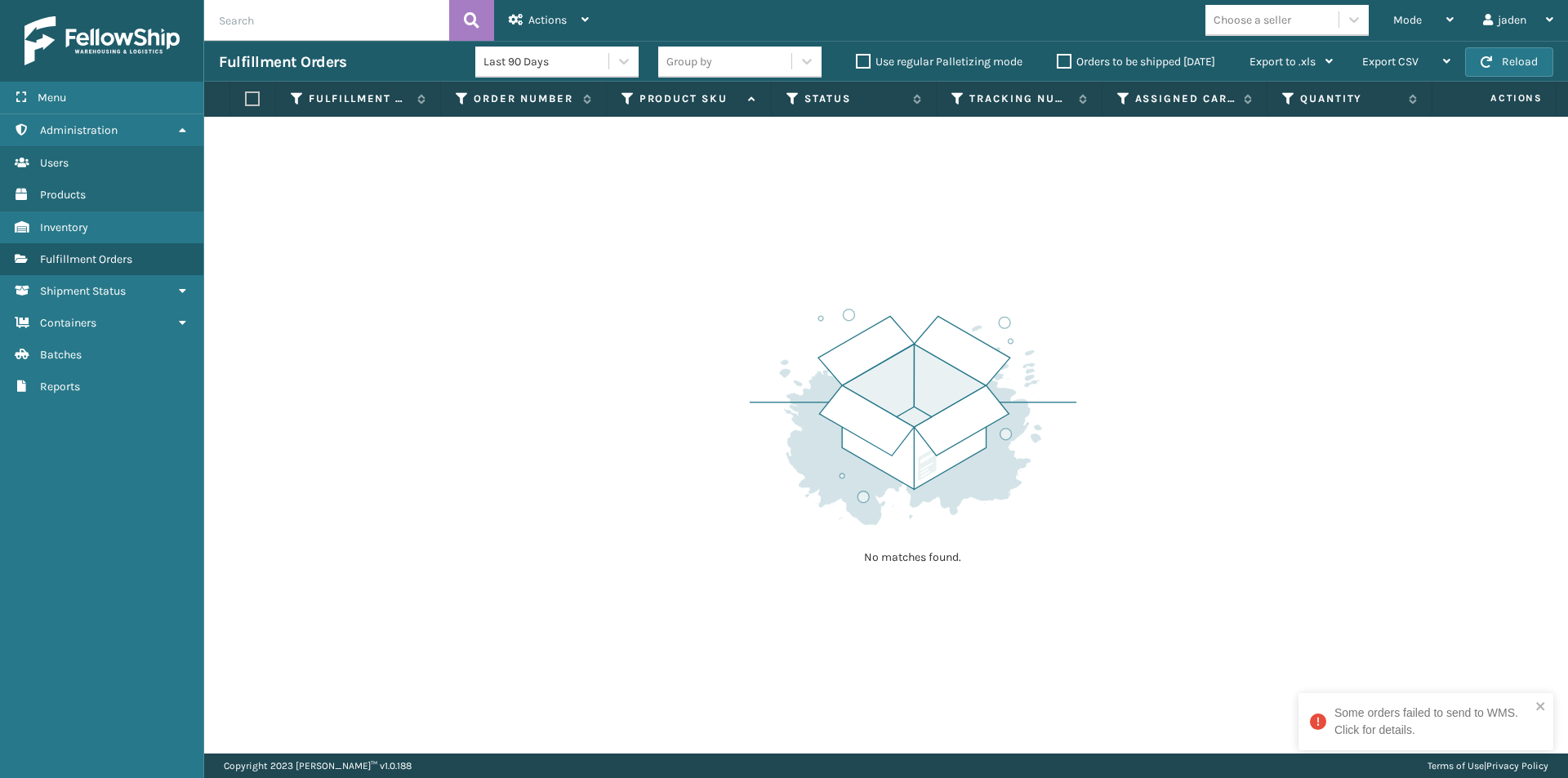
drag, startPoint x: 958, startPoint y: 352, endPoint x: 612, endPoint y: 348, distance: 346.0
click at [550, 356] on div "No matches found." at bounding box center [886, 435] width 1364 height 637
drag, startPoint x: 1156, startPoint y: 261, endPoint x: 1076, endPoint y: 323, distance: 101.2
click at [653, 363] on div "No matches found." at bounding box center [886, 435] width 1364 height 637
drag, startPoint x: 1076, startPoint y: 323, endPoint x: 1063, endPoint y: 323, distance: 13.0
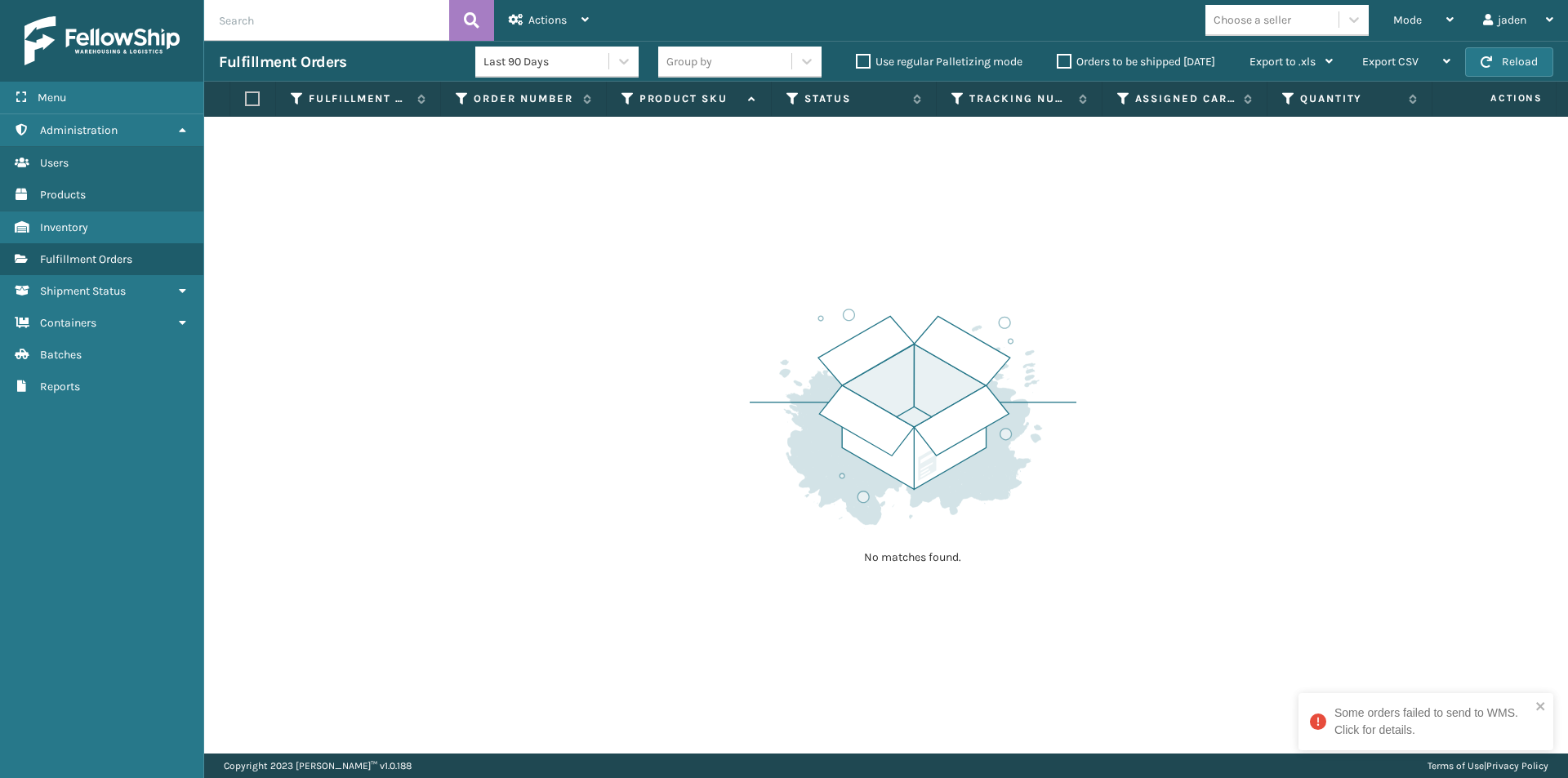
drag, startPoint x: 1063, startPoint y: 323, endPoint x: 1259, endPoint y: 276, distance: 201.6
click at [562, 382] on div "No matches found." at bounding box center [886, 435] width 1364 height 637
drag, startPoint x: 1236, startPoint y: 275, endPoint x: 1263, endPoint y: 258, distance: 31.9
click at [785, 343] on div "No matches found." at bounding box center [886, 435] width 1364 height 637
drag, startPoint x: 1265, startPoint y: 257, endPoint x: 1211, endPoint y: 254, distance: 54.1
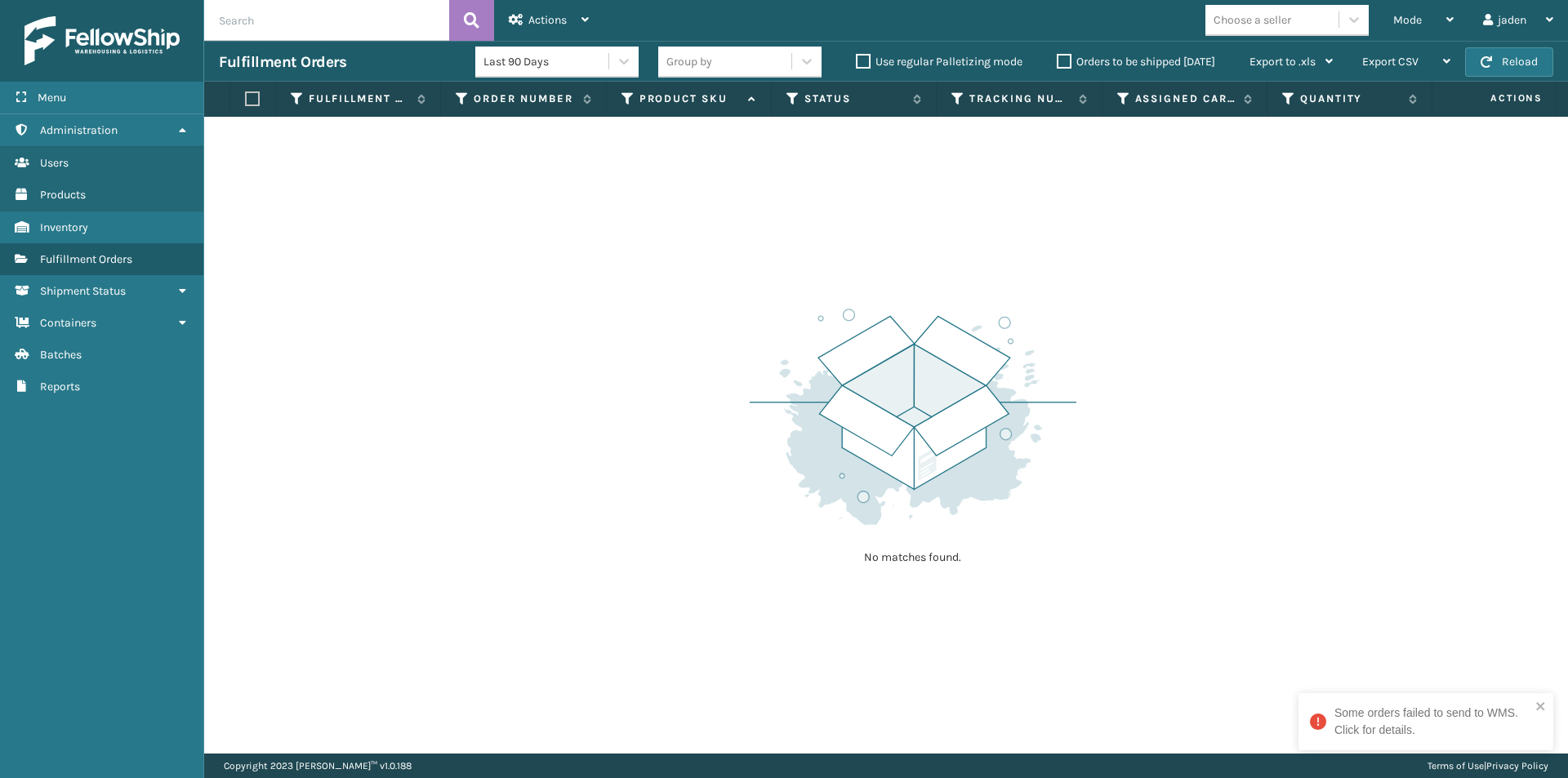
drag, startPoint x: 1211, startPoint y: 254, endPoint x: 619, endPoint y: 303, distance: 594.0
click at [558, 315] on div "No matches found." at bounding box center [886, 435] width 1364 height 637
drag, startPoint x: 1014, startPoint y: 193, endPoint x: 445, endPoint y: 327, distance: 584.6
click at [445, 327] on div "No matches found." at bounding box center [886, 435] width 1364 height 637
click at [1394, 20] on span "Mode" at bounding box center [1407, 20] width 29 height 14
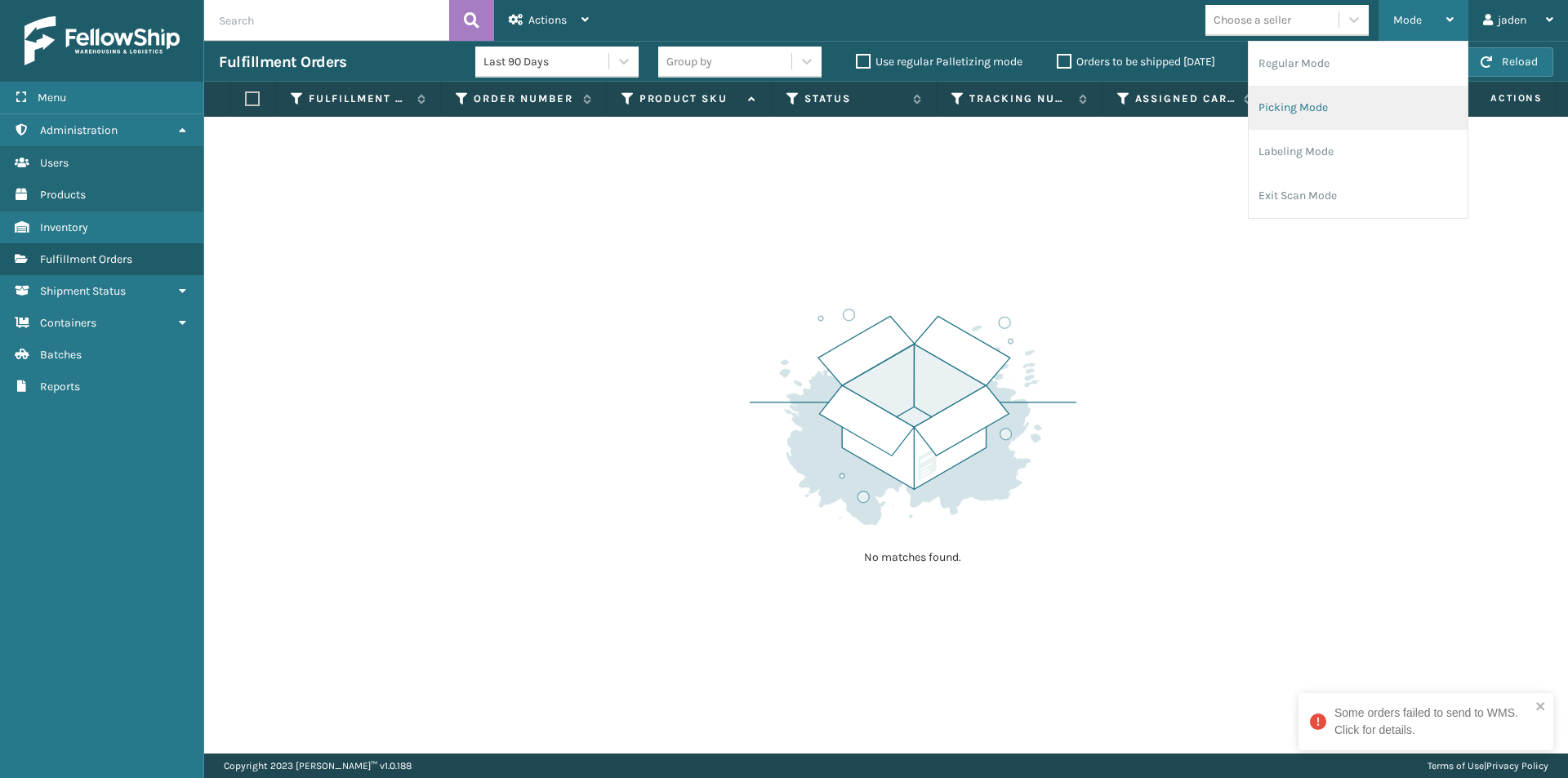
click at [1258, 90] on li "Picking Mode" at bounding box center [1358, 108] width 219 height 44
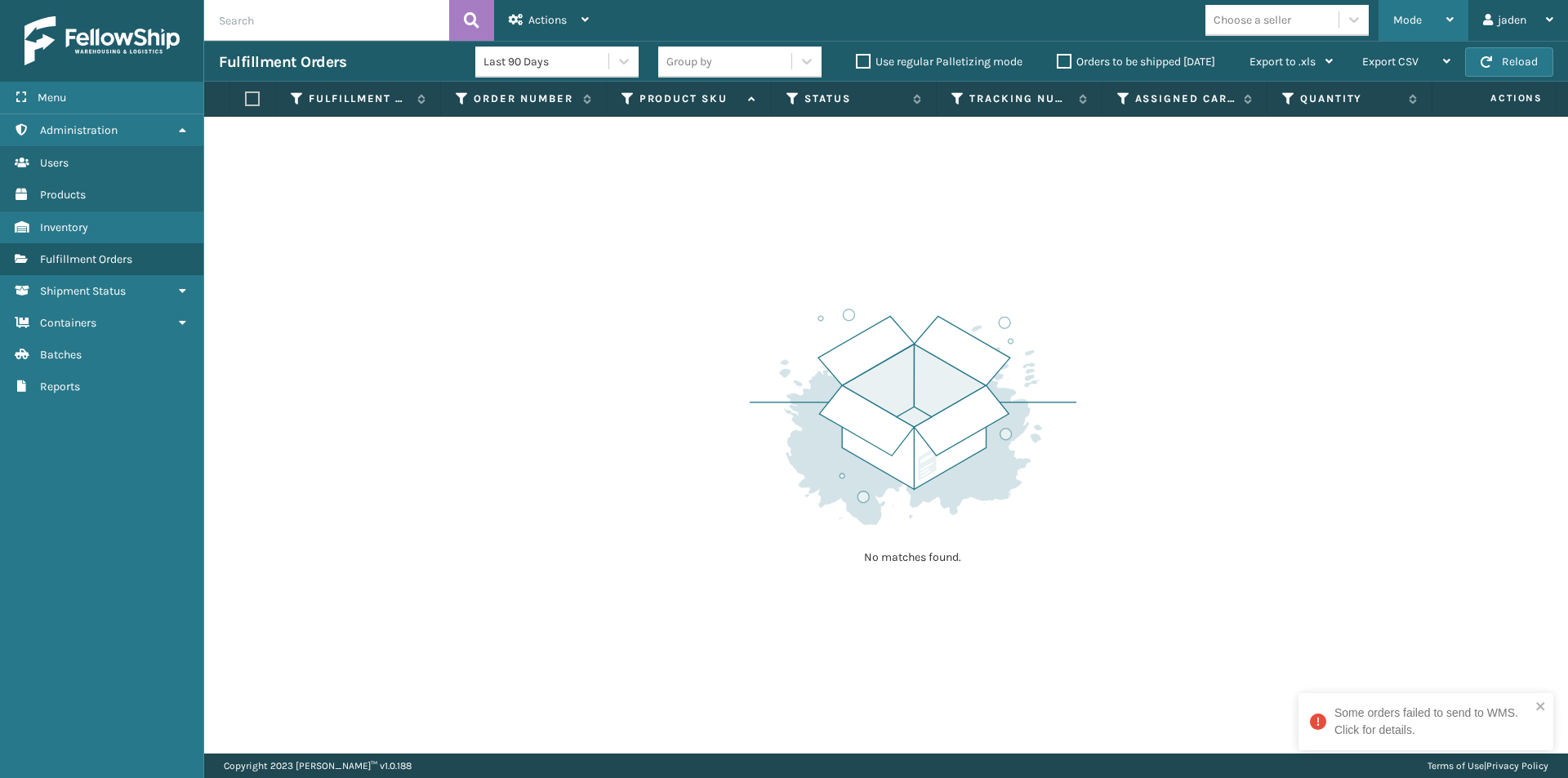
click at [1401, 25] on span "Mode" at bounding box center [1407, 20] width 29 height 14
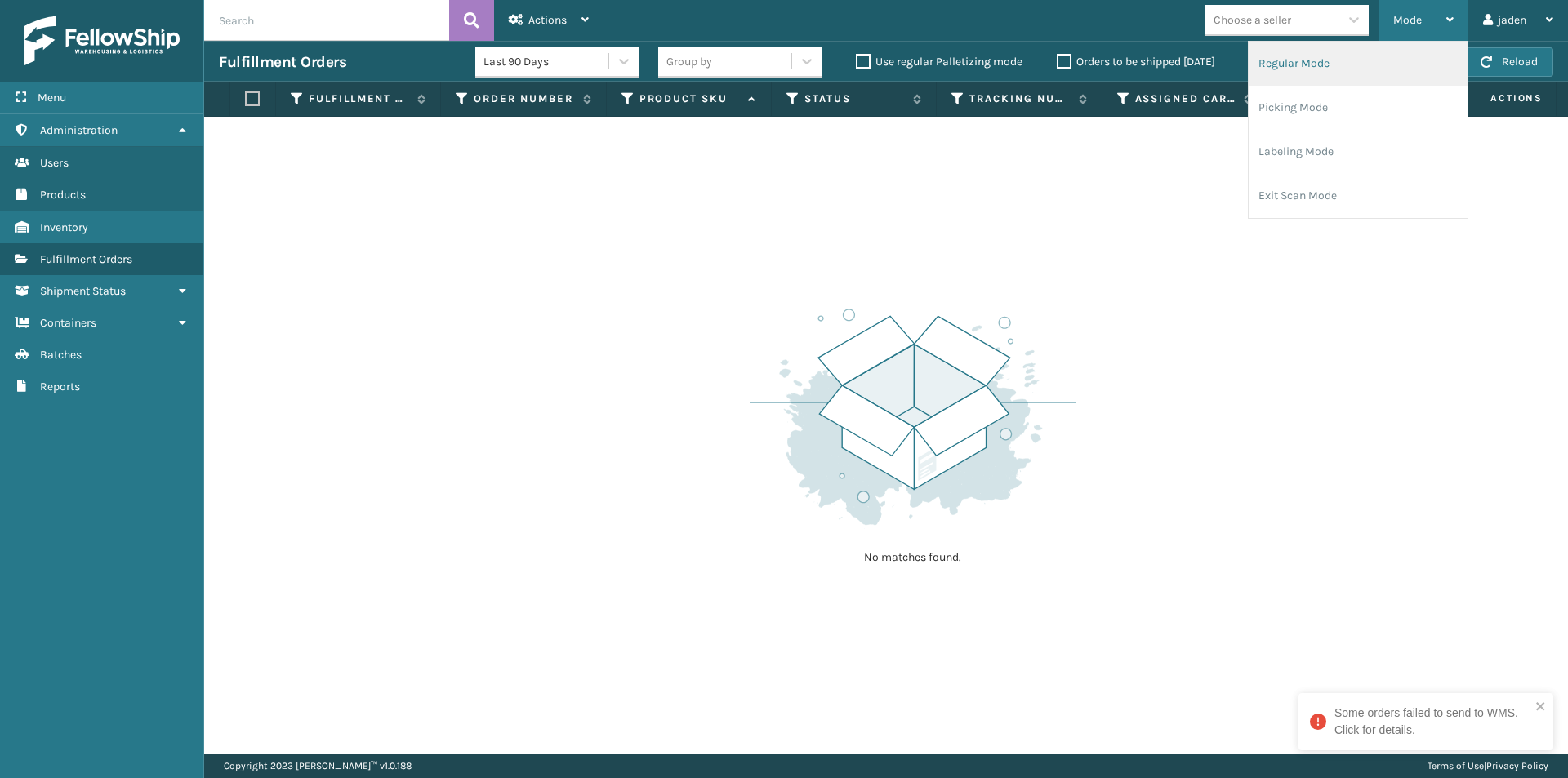
click at [1315, 55] on li "Regular Mode" at bounding box center [1358, 63] width 219 height 44
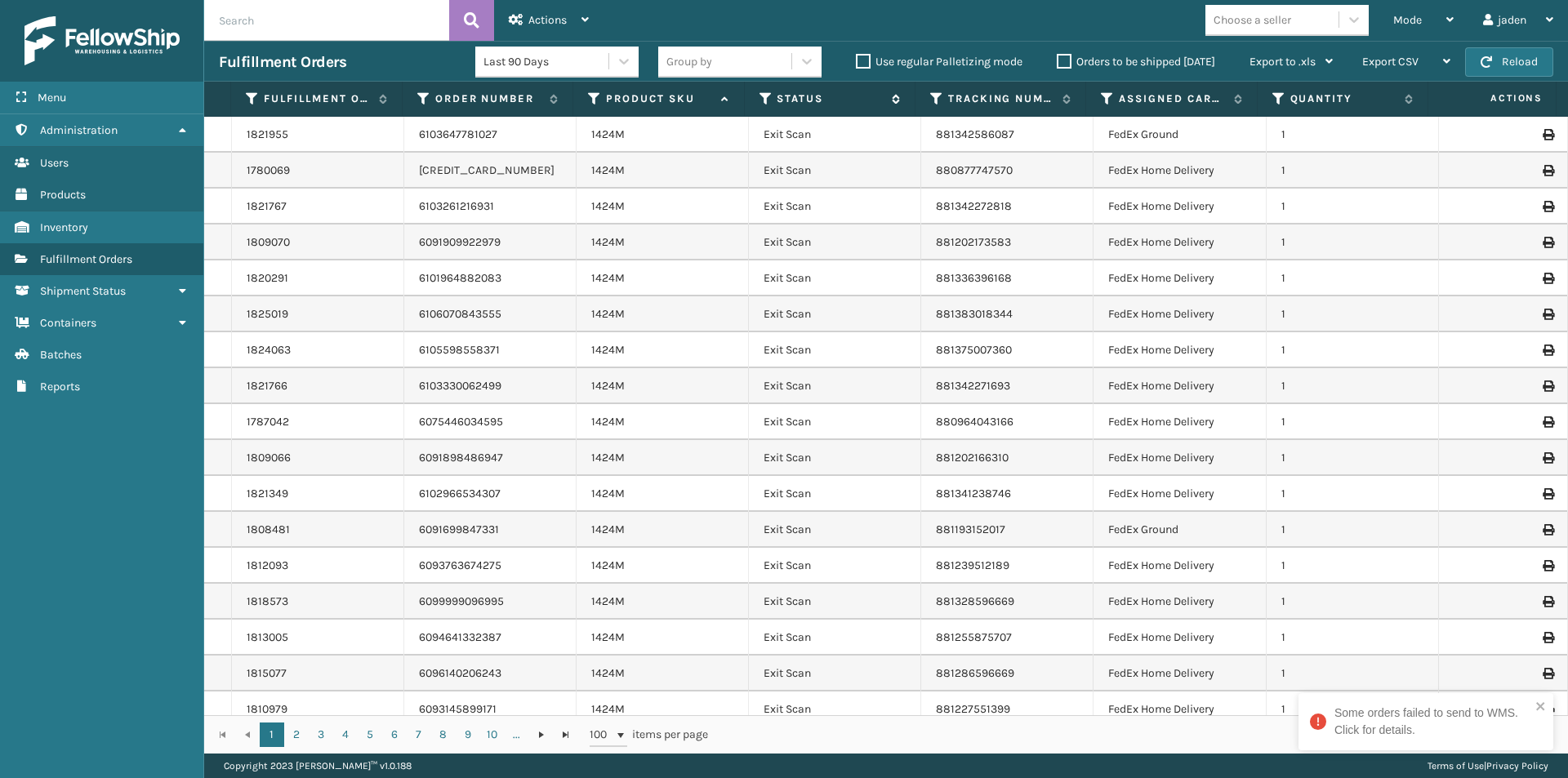
click at [763, 97] on icon at bounding box center [765, 98] width 13 height 15
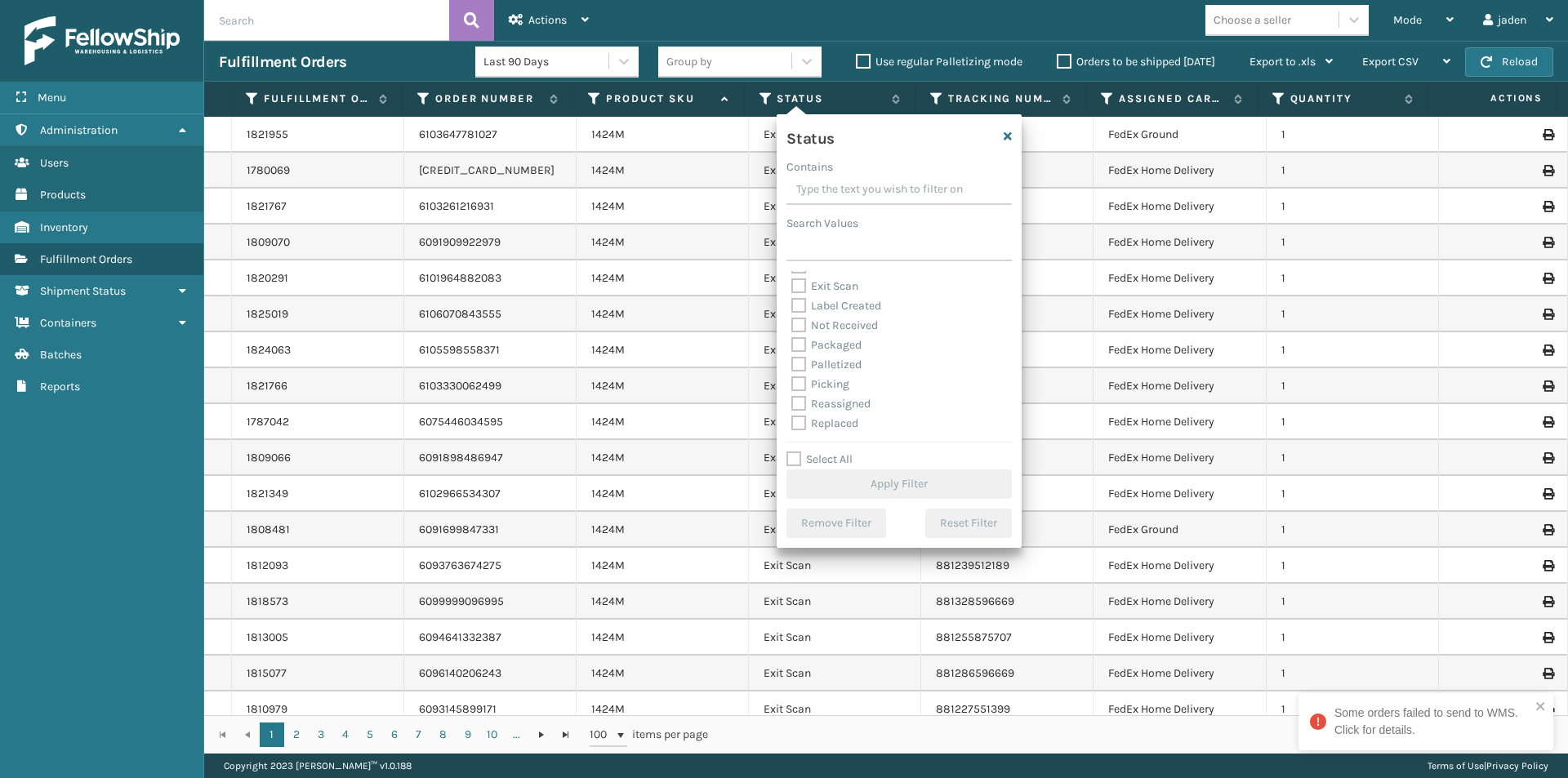
scroll to position [82, 0]
click at [803, 359] on label "Picking" at bounding box center [820, 356] width 58 height 14
click at [792, 356] on input "Picking" at bounding box center [791, 351] width 1 height 10
checkbox input "true"
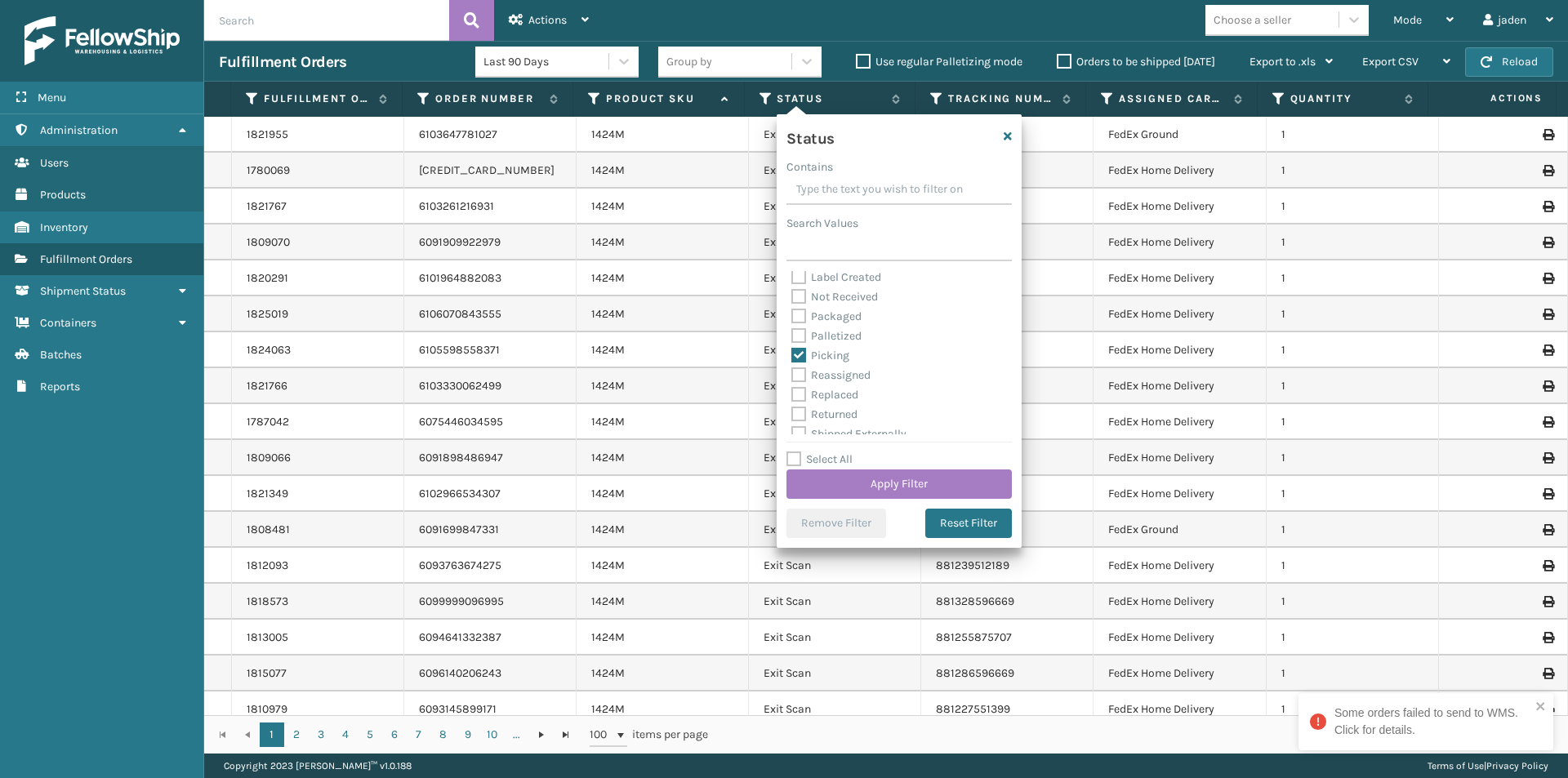
click at [909, 503] on div "Status Contains Search Values Assigned Canceled Entered Exit Scan Label Created…" at bounding box center [899, 331] width 245 height 434
click at [915, 490] on button "Apply Filter" at bounding box center [899, 484] width 226 height 29
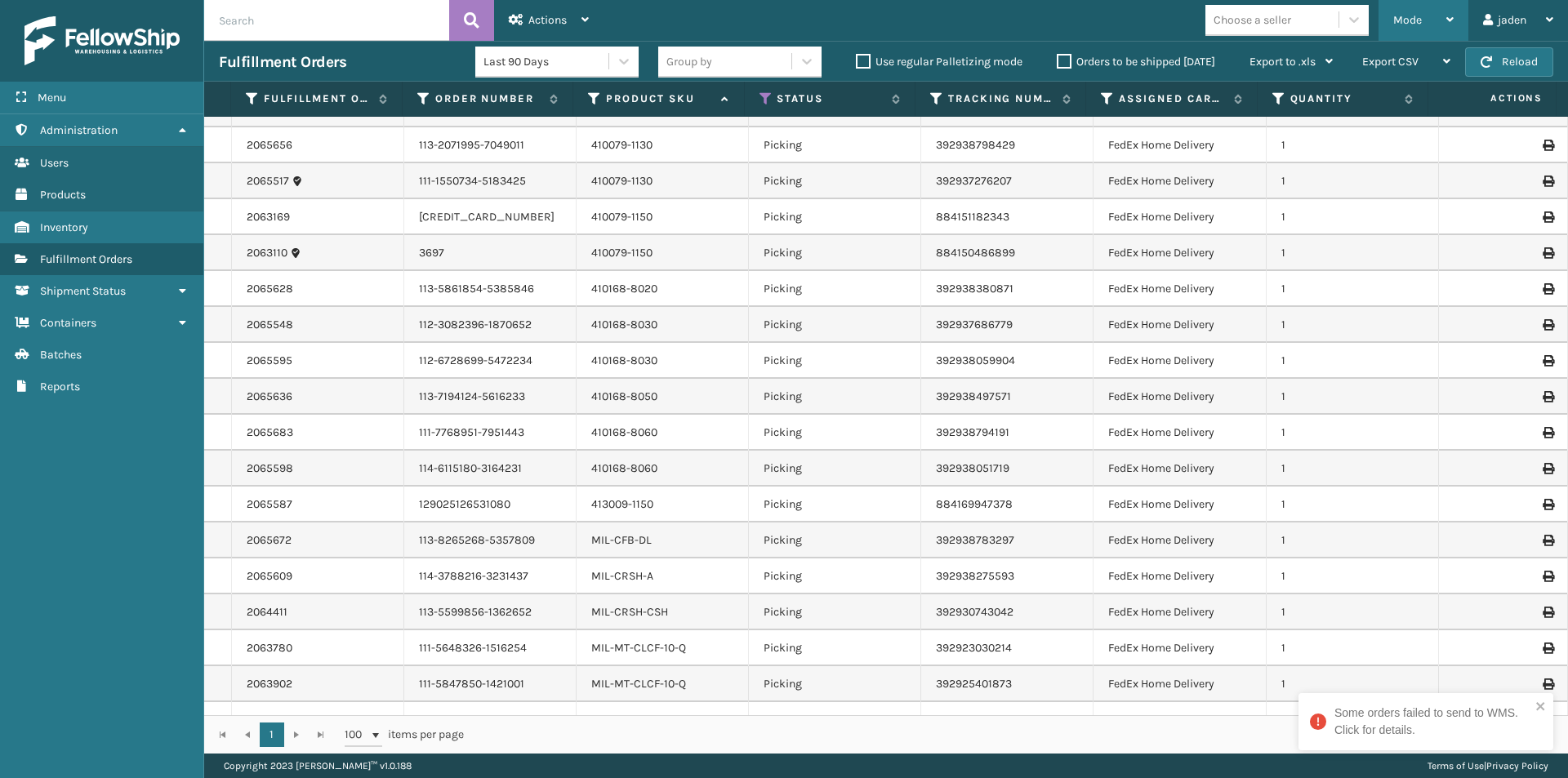
scroll to position [0, 0]
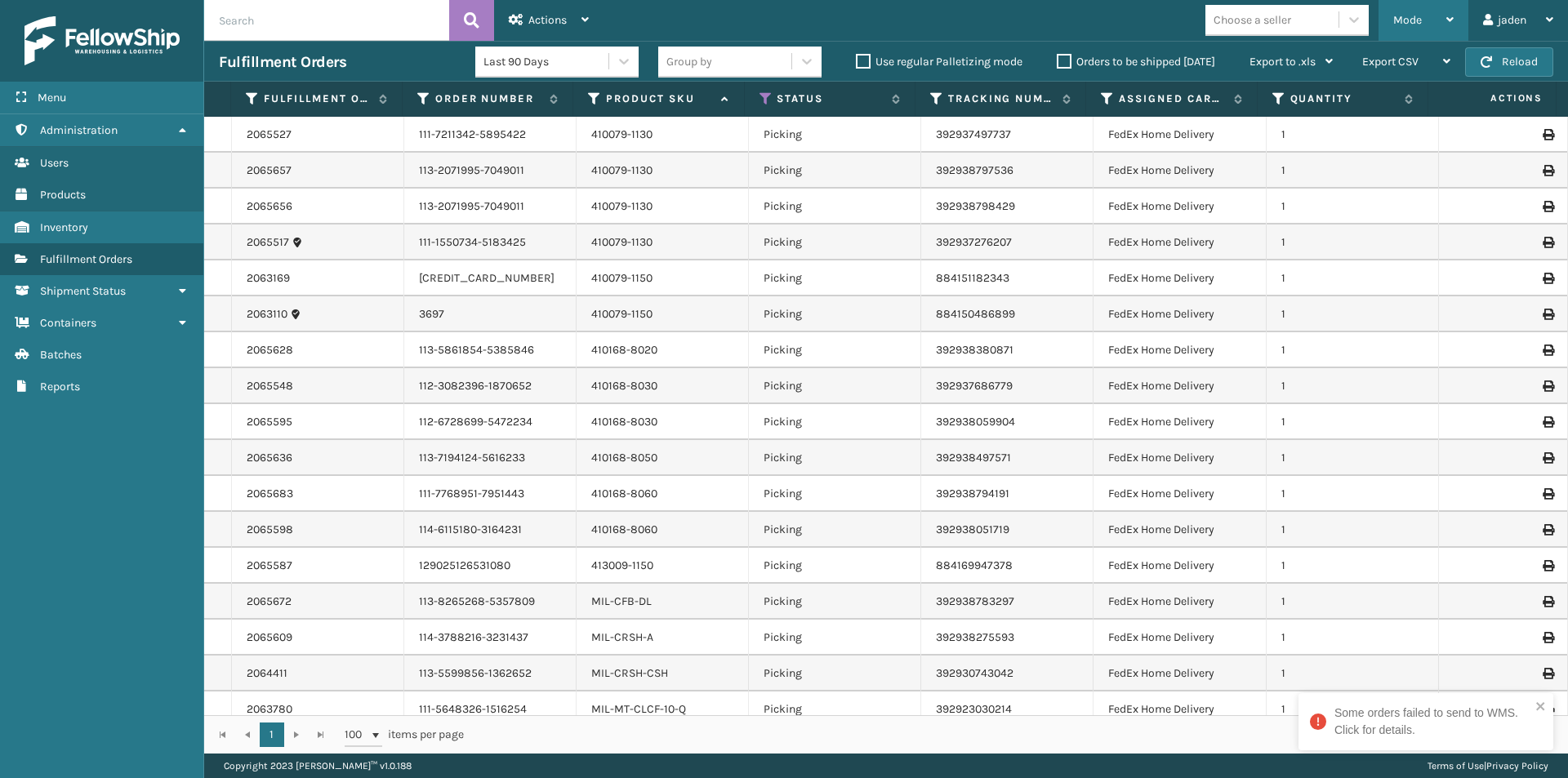
click at [1406, 16] on span "Mode" at bounding box center [1407, 20] width 29 height 14
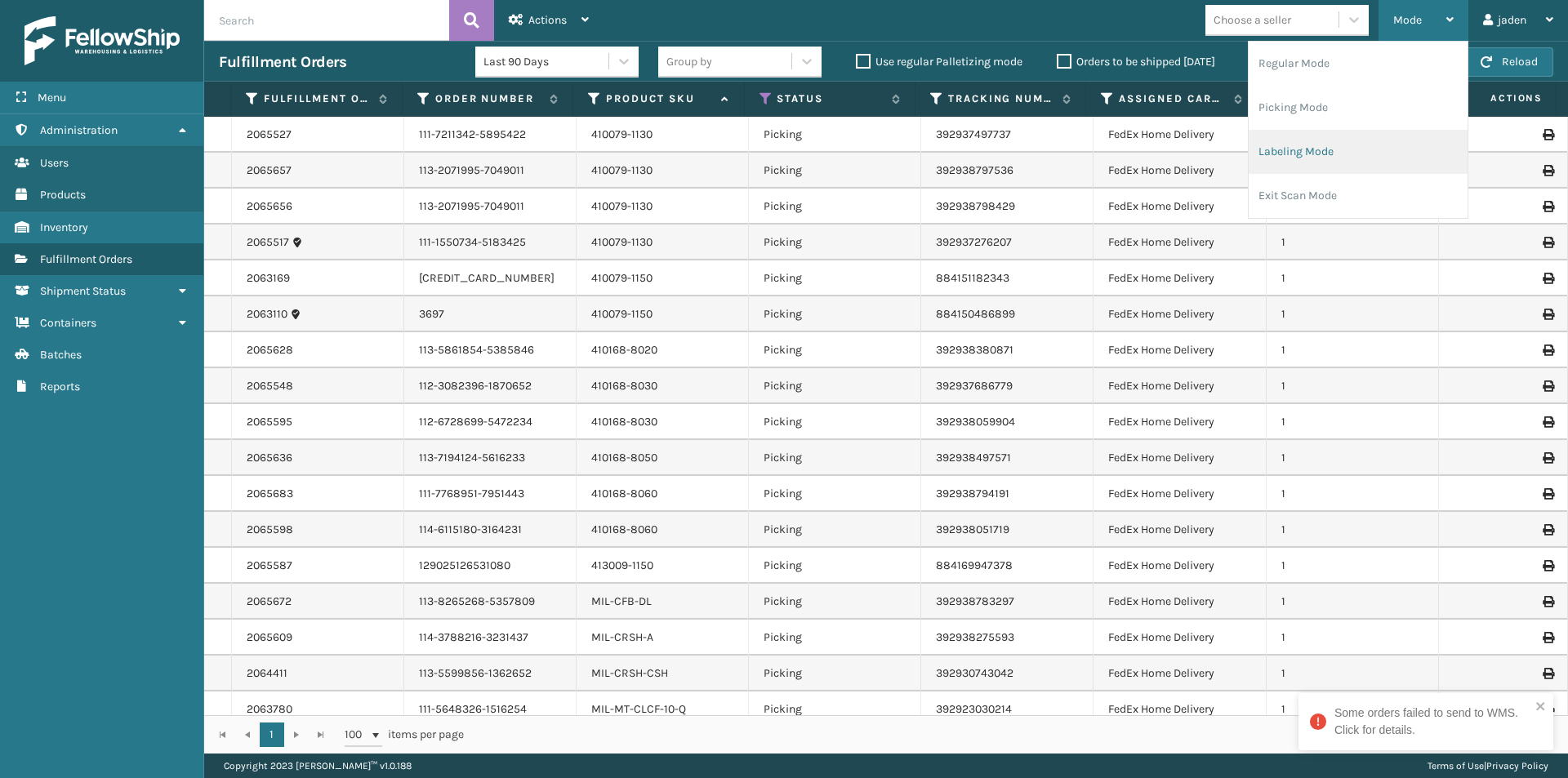
click at [1369, 160] on li "Labeling Mode" at bounding box center [1358, 152] width 219 height 44
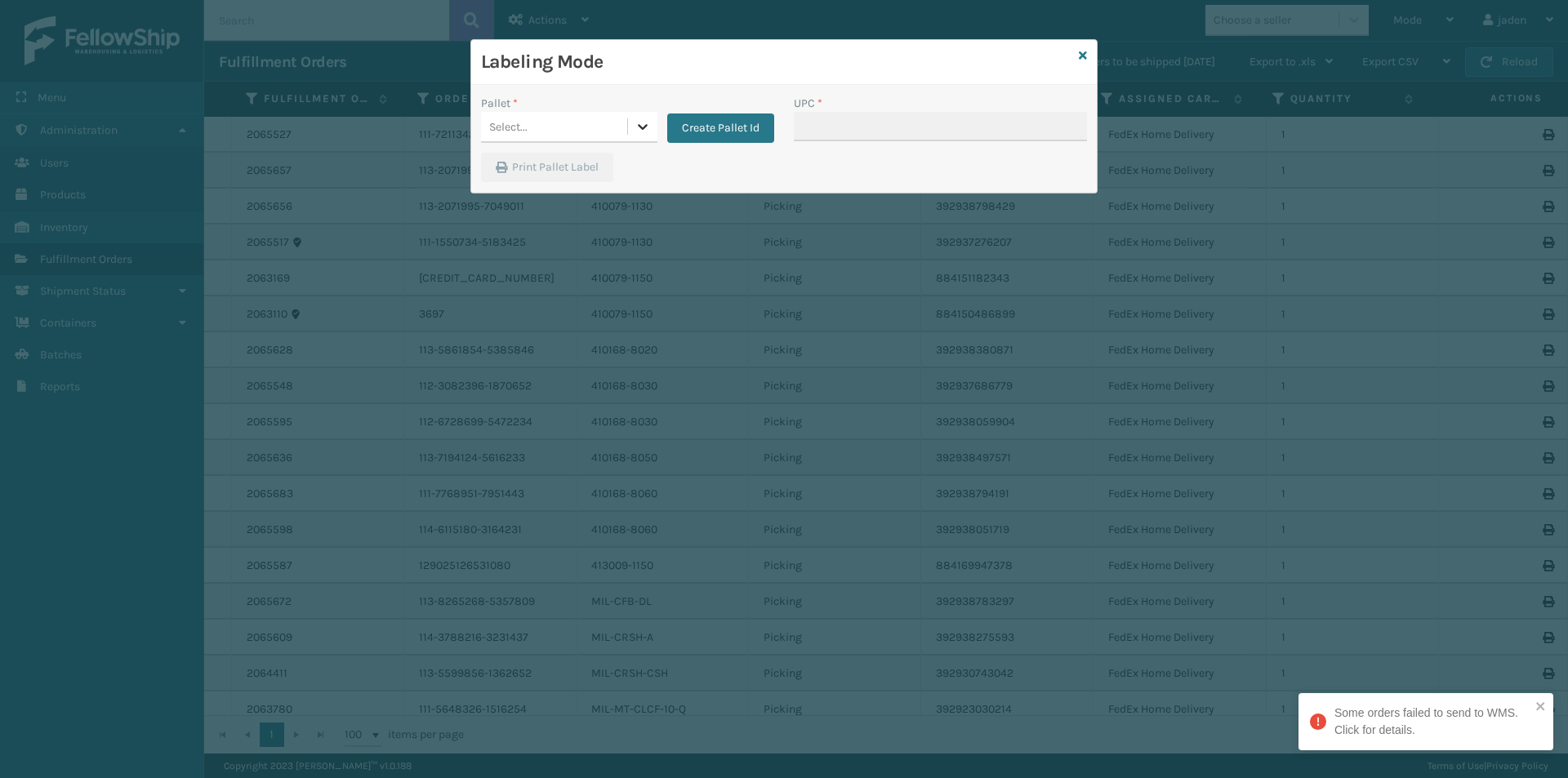
click at [645, 133] on icon at bounding box center [642, 126] width 16 height 16
click at [548, 156] on div "FDXG-21FN4Q6XCN" at bounding box center [568, 167] width 176 height 30
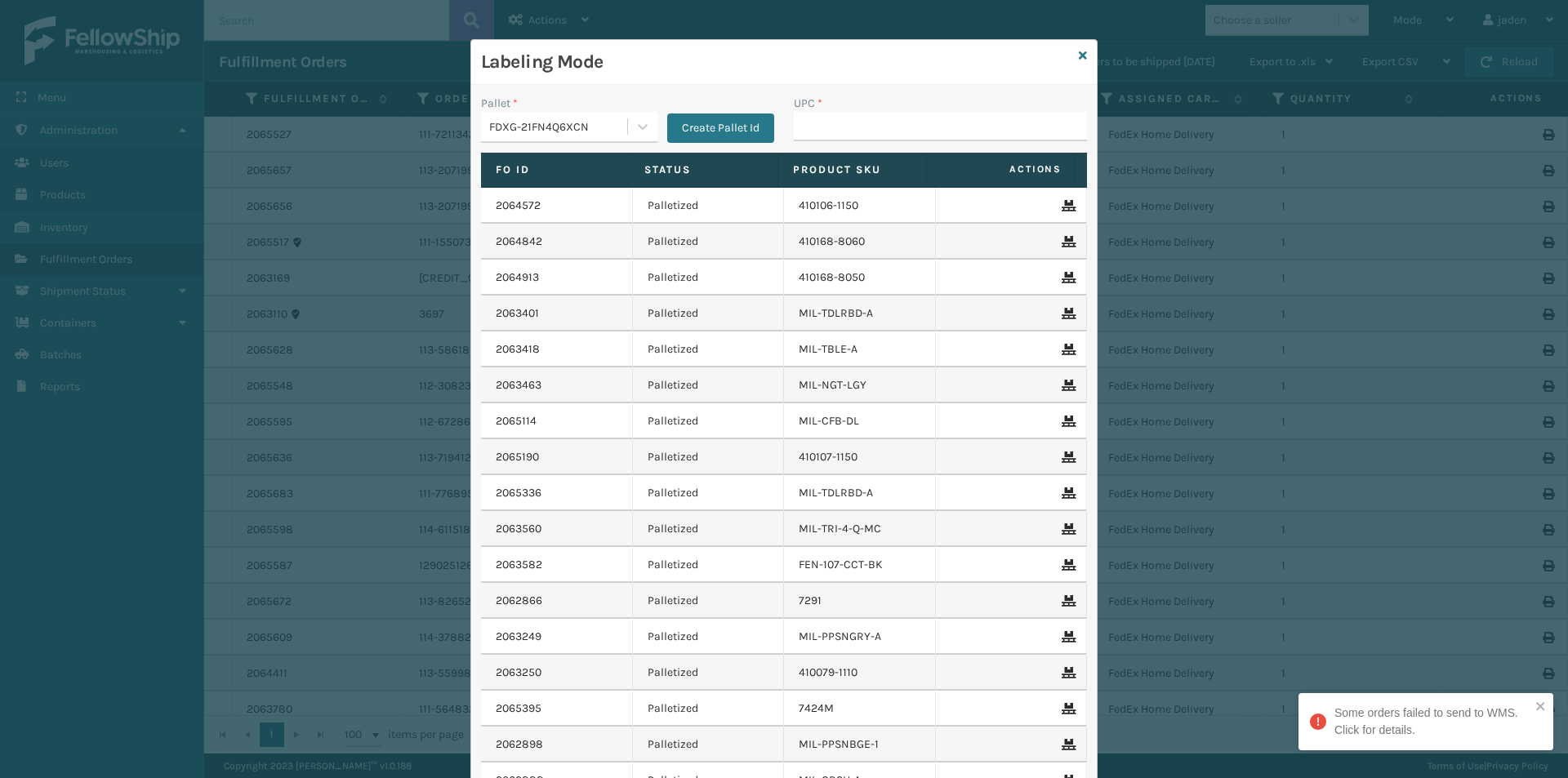
click at [926, 105] on div "UPC *" at bounding box center [941, 103] width 293 height 17
click at [920, 131] on input "UPC *" at bounding box center [941, 127] width 293 height 29
type input "410079-1130"
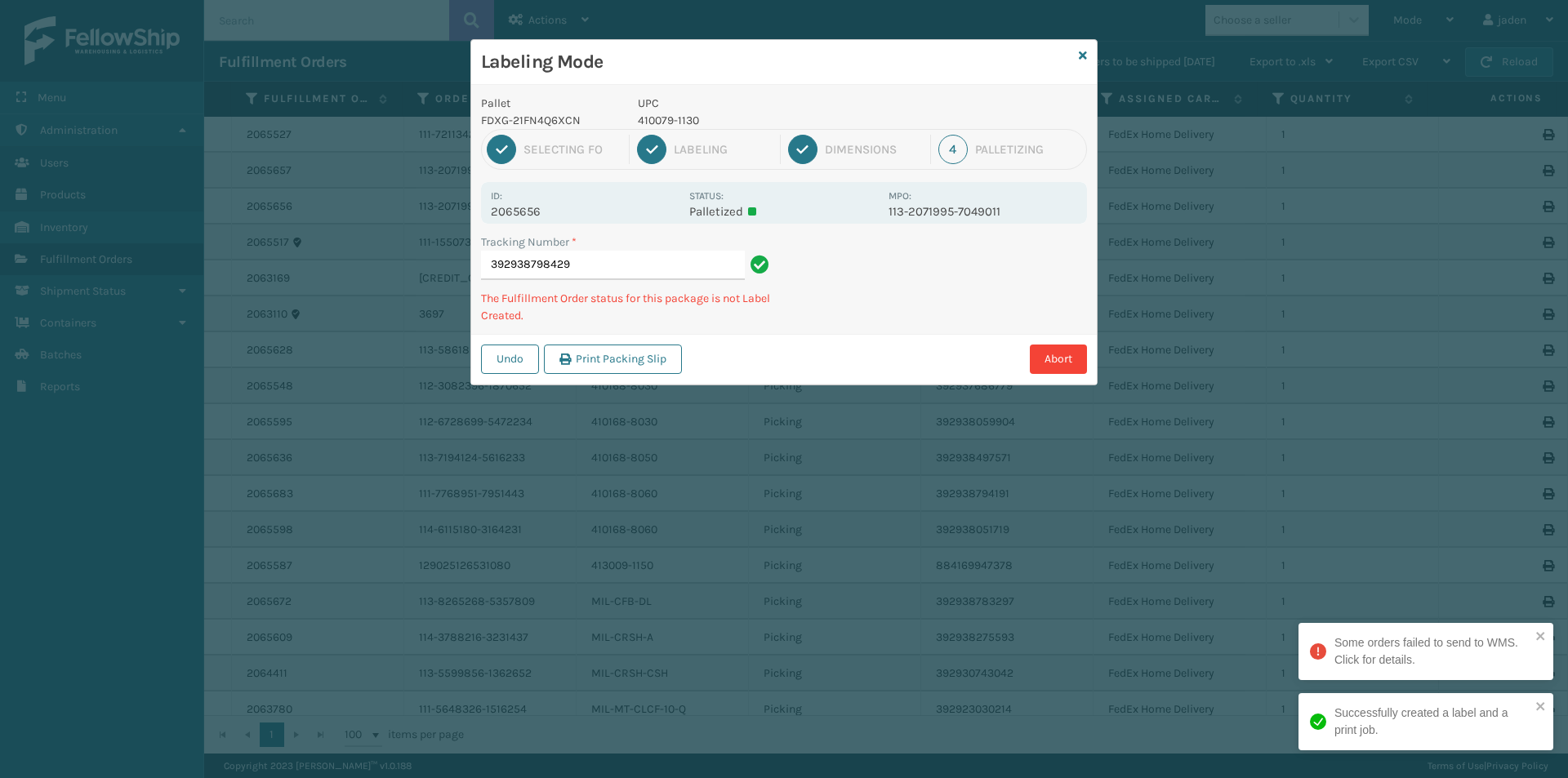
click at [692, 118] on p "410079-1130" at bounding box center [758, 121] width 241 height 17
copy p "410079-1130"
drag, startPoint x: 907, startPoint y: 297, endPoint x: 768, endPoint y: 361, distance: 153.0
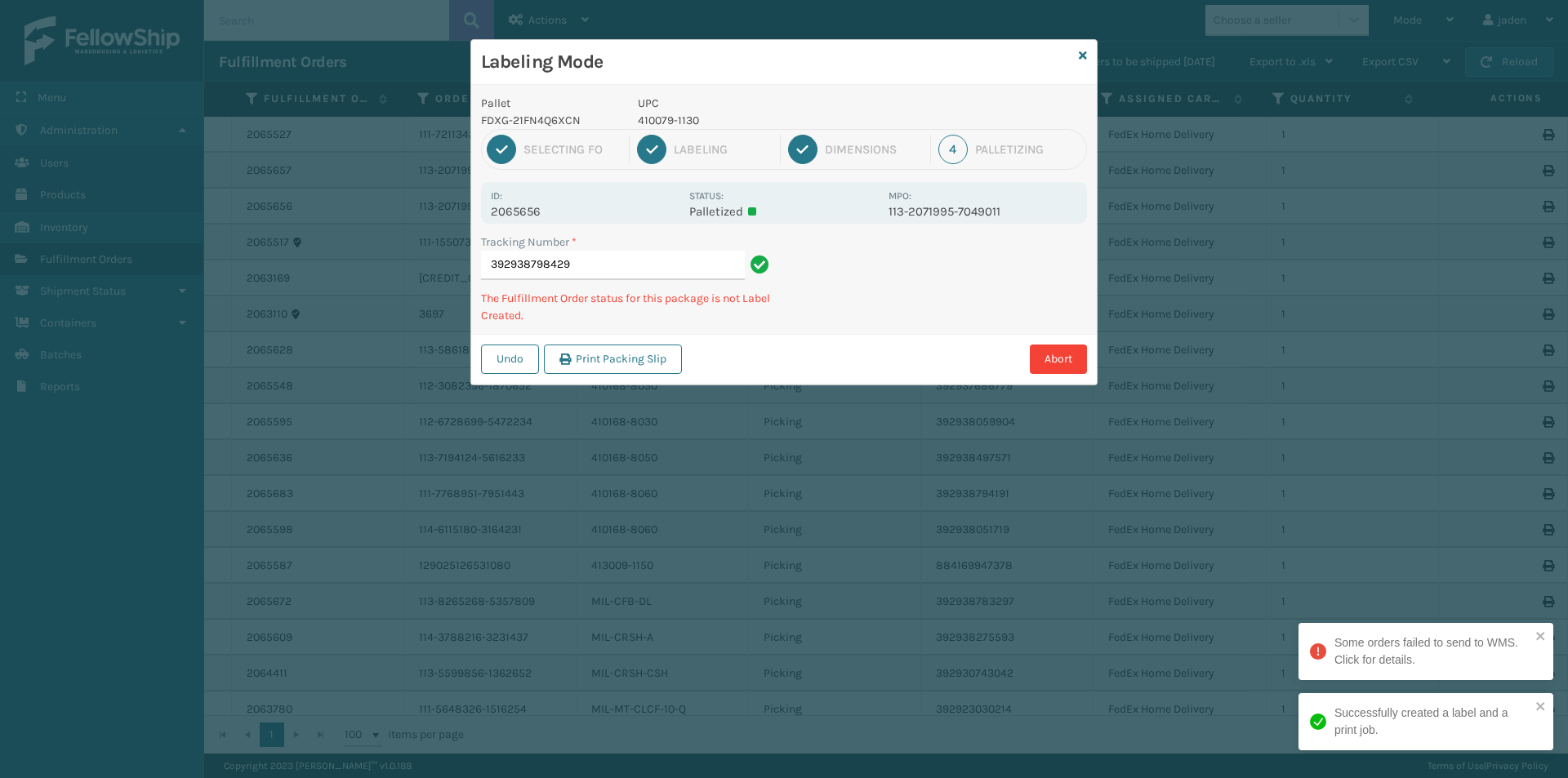
click at [751, 375] on div "Undo Print Packing Slip Abort" at bounding box center [784, 358] width 626 height 49
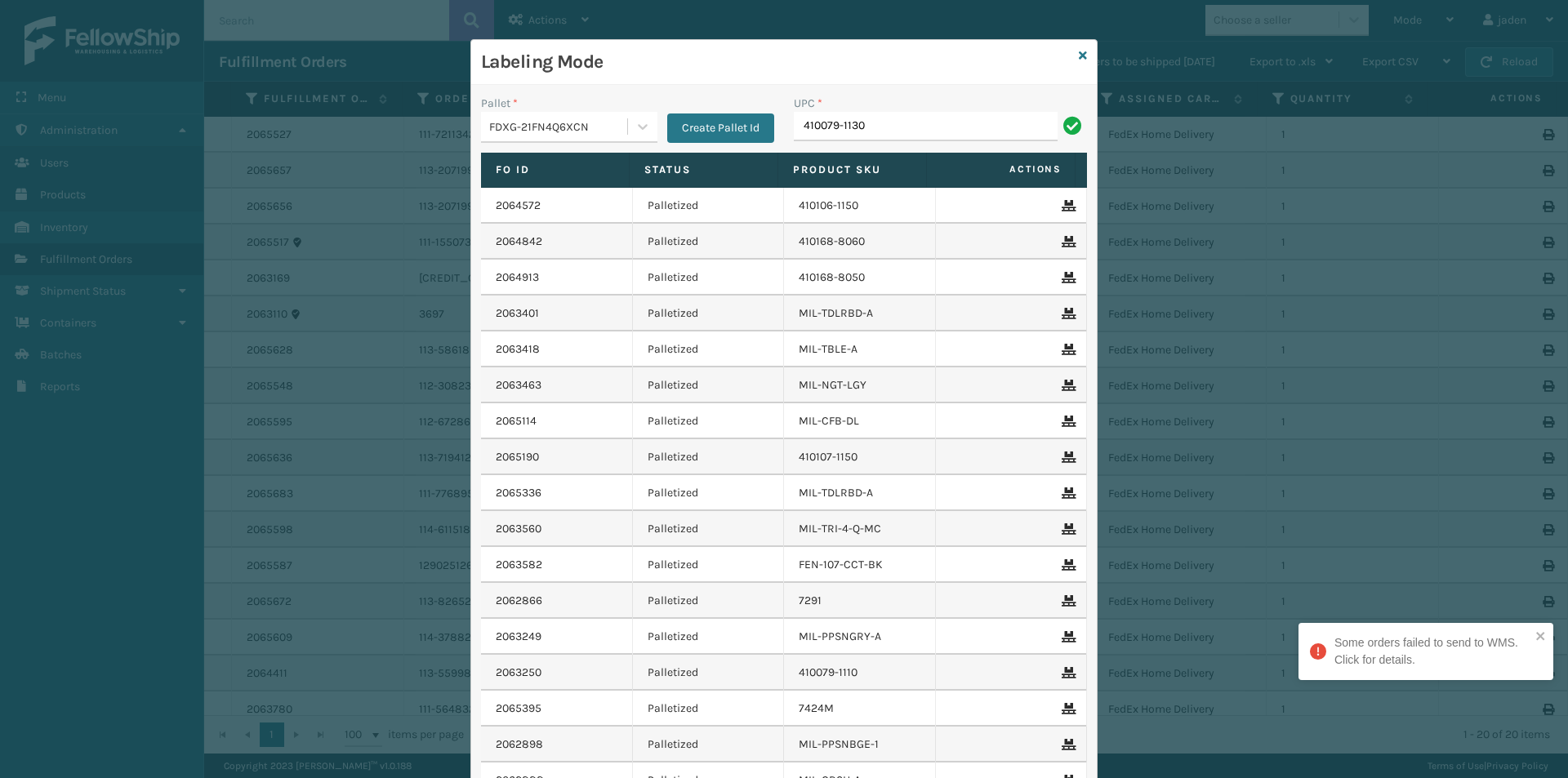
type input "410079-1130"
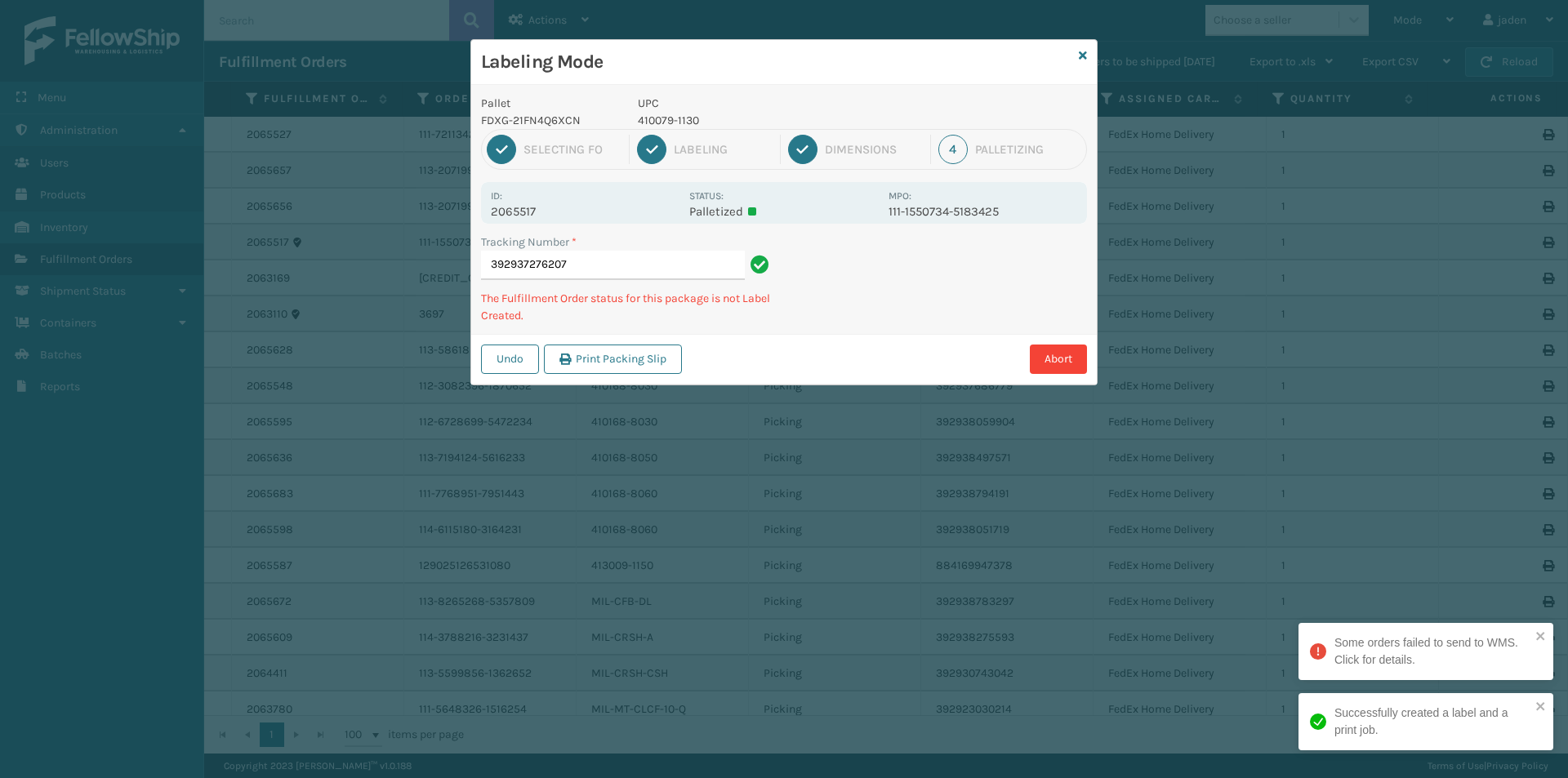
drag, startPoint x: 948, startPoint y: 302, endPoint x: 902, endPoint y: 260, distance: 62.3
click at [861, 353] on div "Abort" at bounding box center [887, 359] width 400 height 29
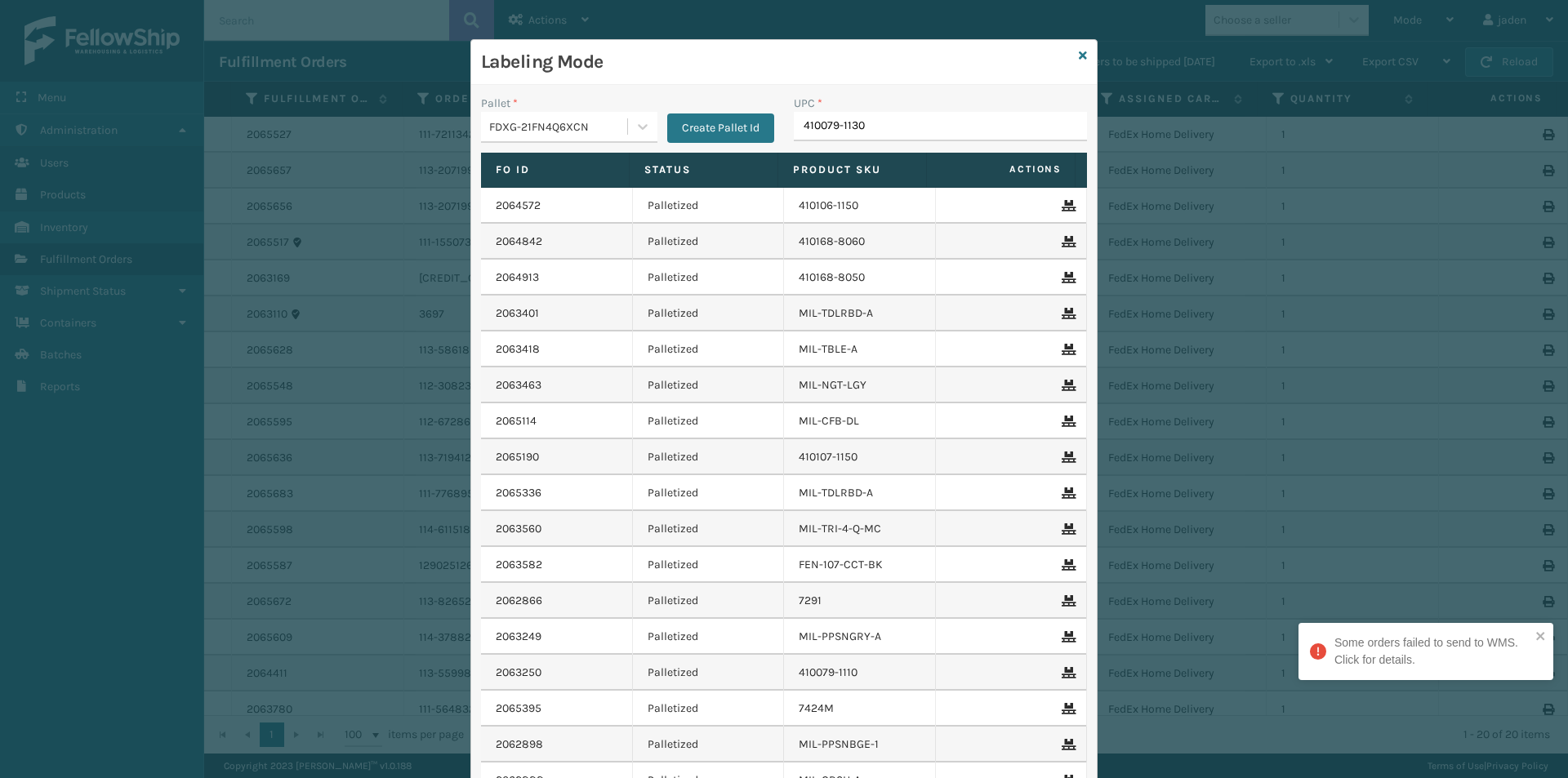
type input "410079-1130"
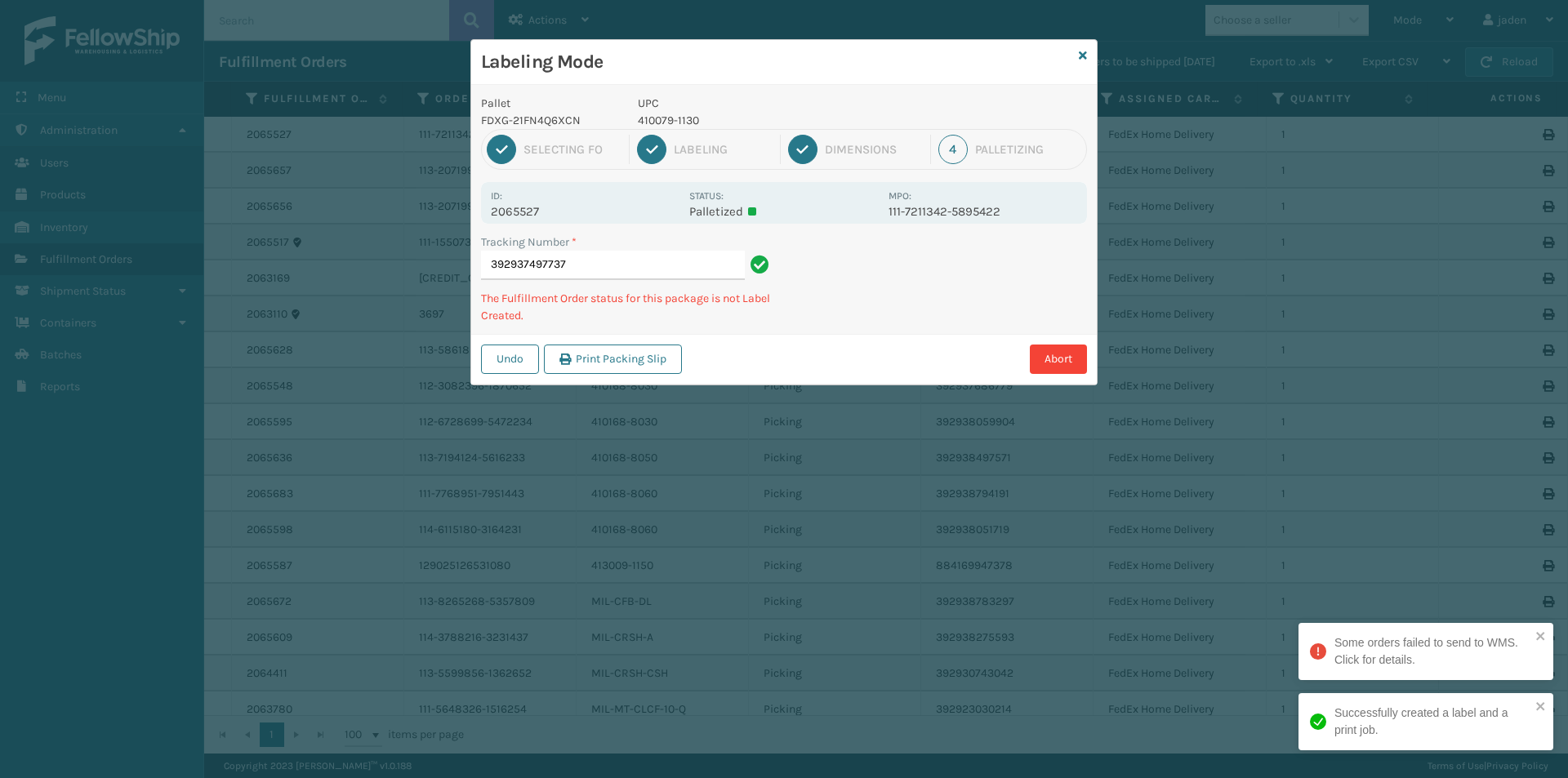
drag, startPoint x: 969, startPoint y: 271, endPoint x: 961, endPoint y: 271, distance: 8.0
click at [846, 351] on div "Undo Print Packing Slip Abort" at bounding box center [784, 358] width 626 height 49
drag, startPoint x: 961, startPoint y: 271, endPoint x: 740, endPoint y: 399, distance: 255.4
drag, startPoint x: 740, startPoint y: 399, endPoint x: 1027, endPoint y: 259, distance: 319.3
click at [854, 332] on div "Labeling Mode Pallet FDXG-21FN4Q6XCN UPC 410079-1130 1 Selecting FO 2 Labeling …" at bounding box center [784, 389] width 1568 height 778
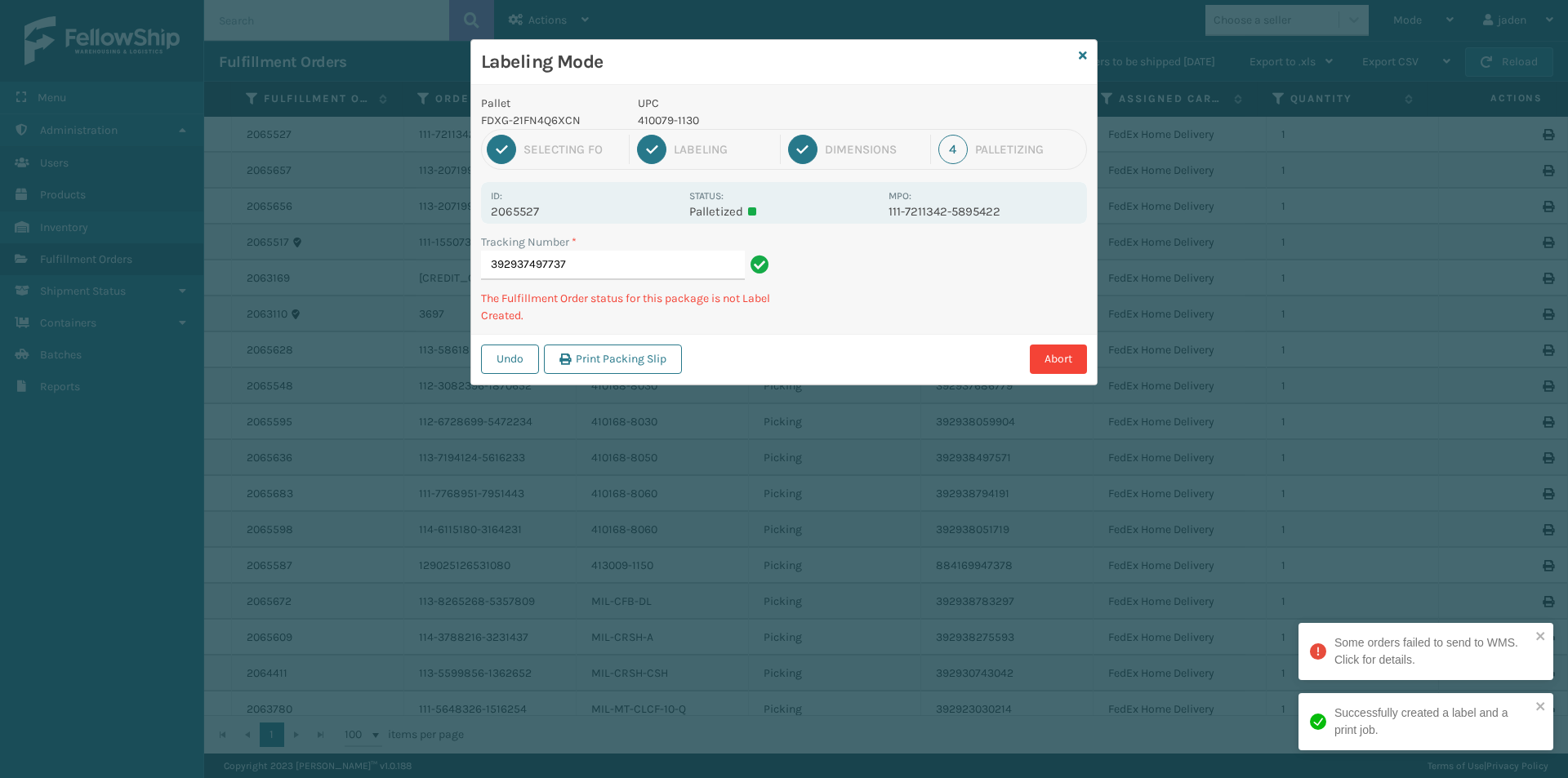
drag, startPoint x: 1027, startPoint y: 259, endPoint x: 1014, endPoint y: 261, distance: 13.2
drag, startPoint x: 1014, startPoint y: 261, endPoint x: 1090, endPoint y: 239, distance: 79.1
click at [916, 319] on div "Pallet FDXG-21FN4Q6XCN UPC 410079-1130 1 Selecting FO 2 Labeling 3 Dimensions 4…" at bounding box center [784, 234] width 626 height 299
drag, startPoint x: 1090, startPoint y: 239, endPoint x: 1026, endPoint y: 244, distance: 64.2
drag, startPoint x: 1026, startPoint y: 244, endPoint x: 832, endPoint y: 352, distance: 222.0
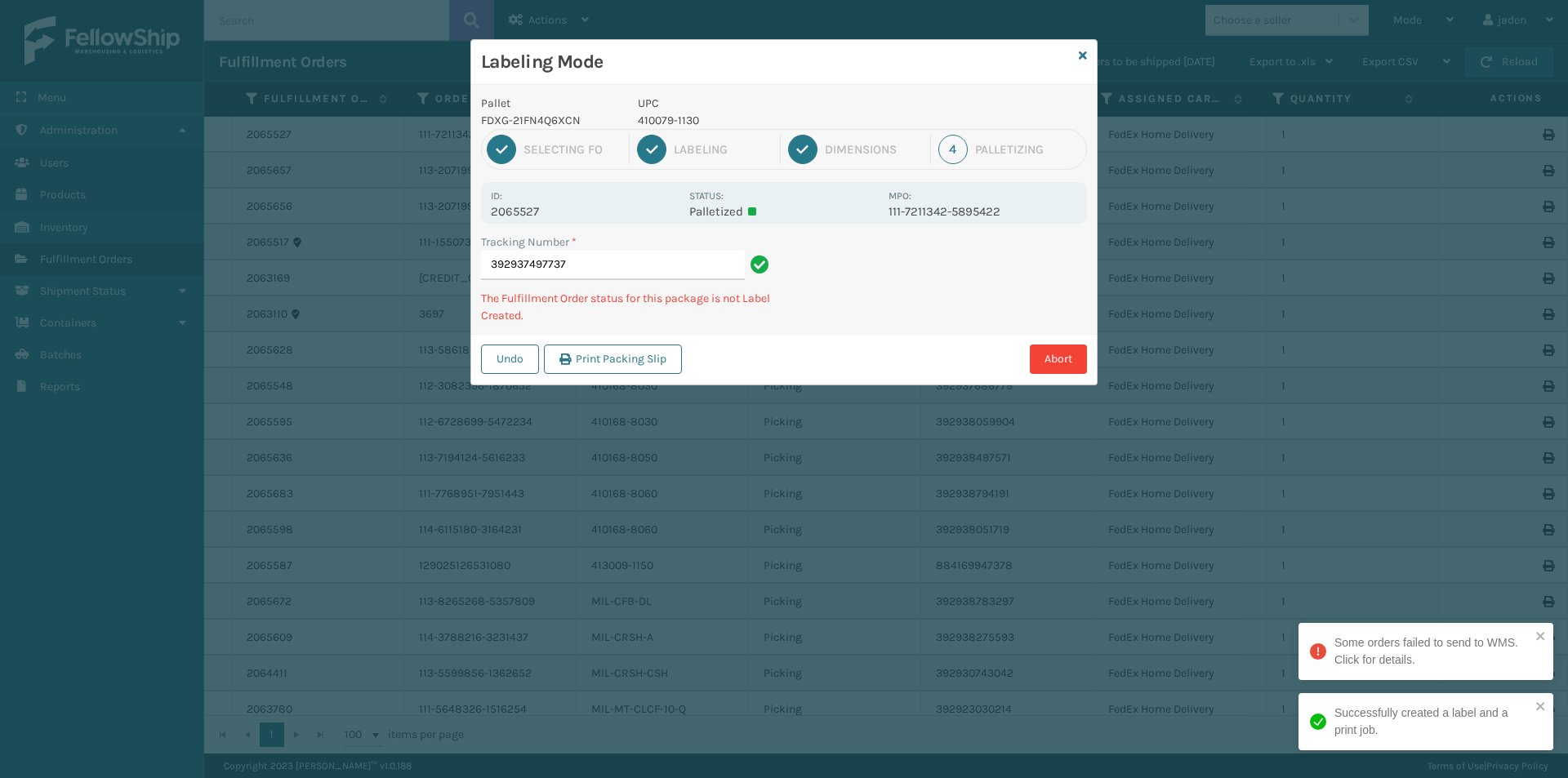
click at [832, 352] on div "Abort" at bounding box center [887, 359] width 400 height 29
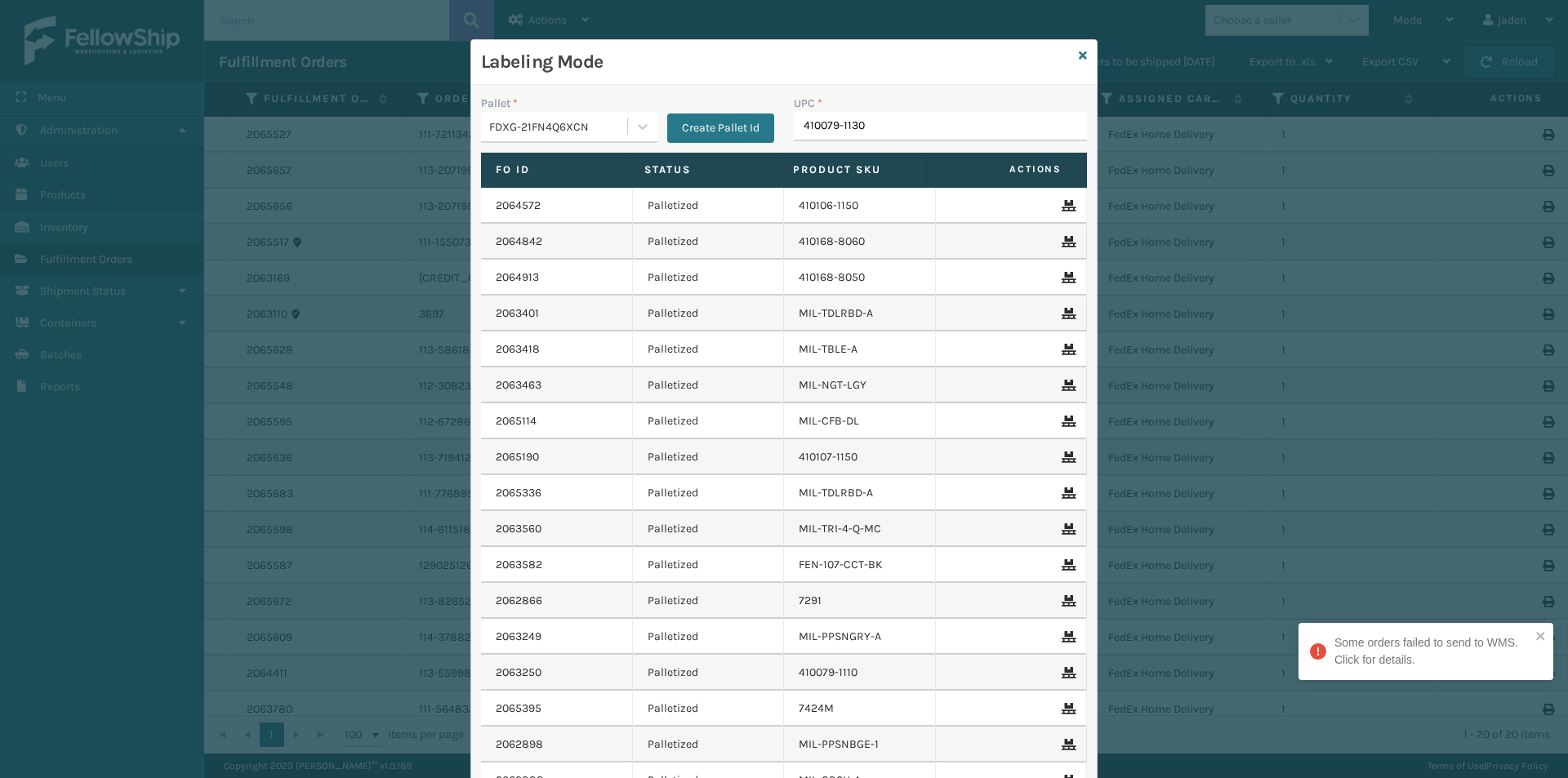
type input "410079-1130"
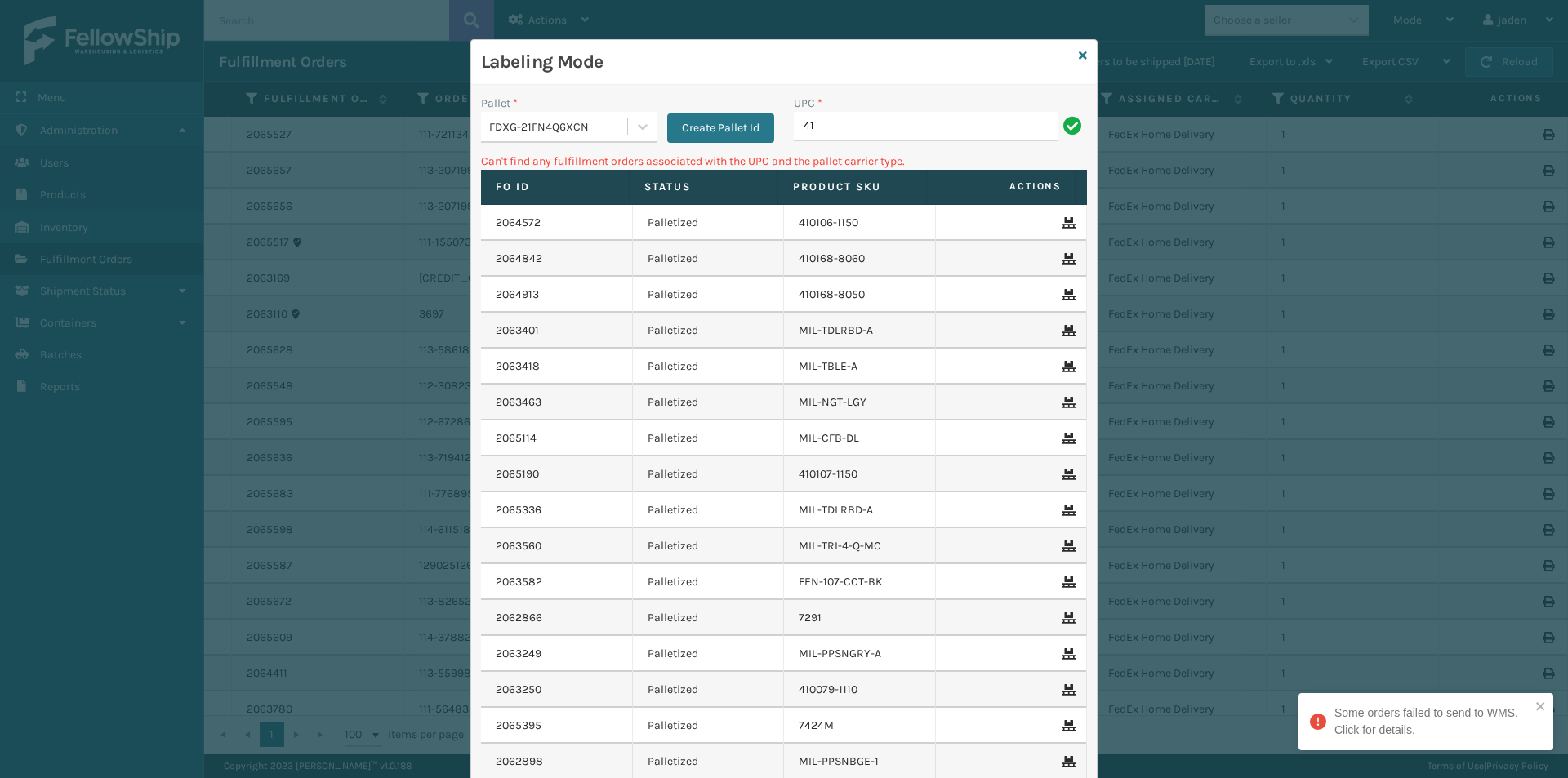
type input "4"
type input "410168-8020"
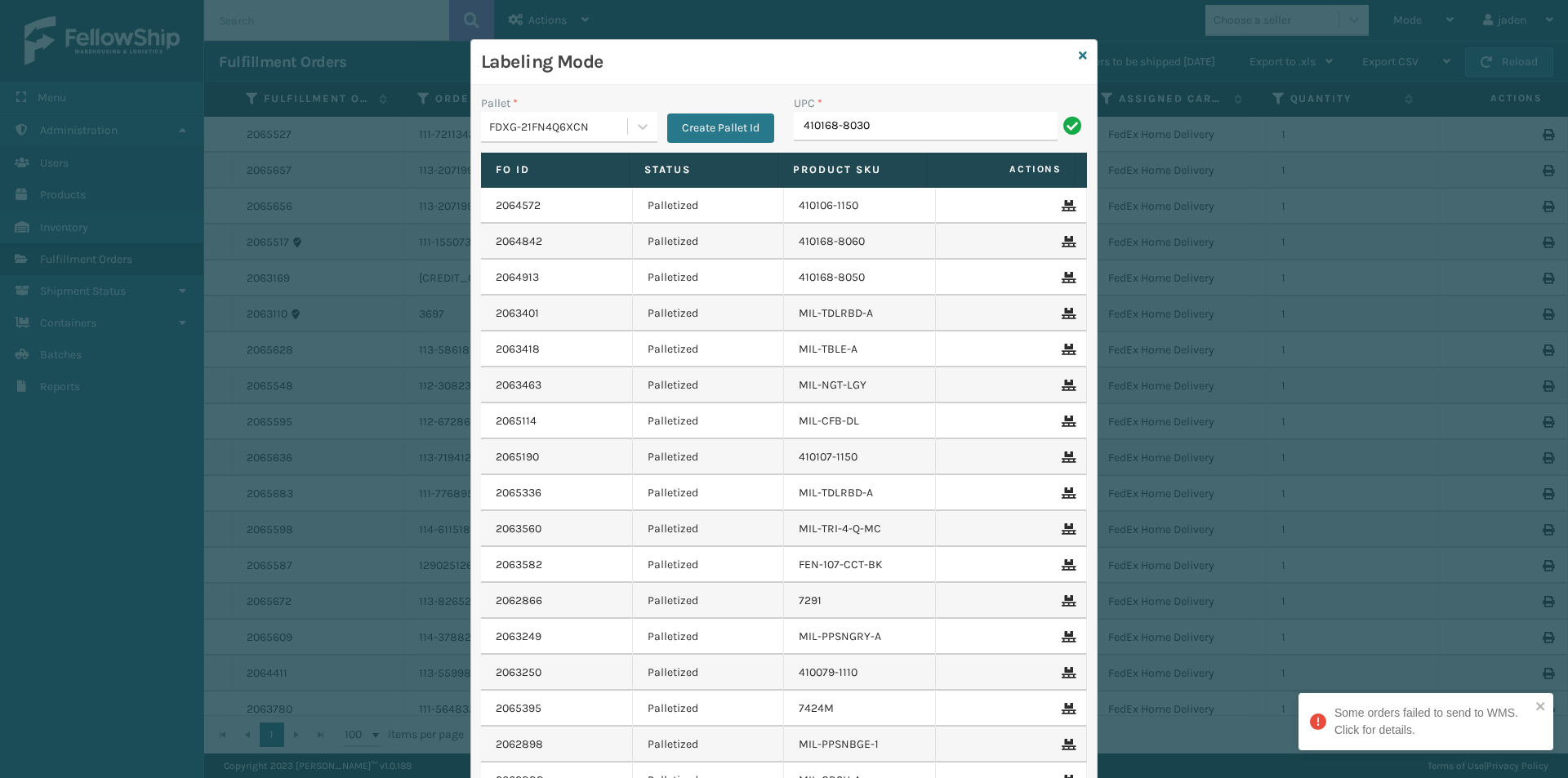
type input "410168-8030"
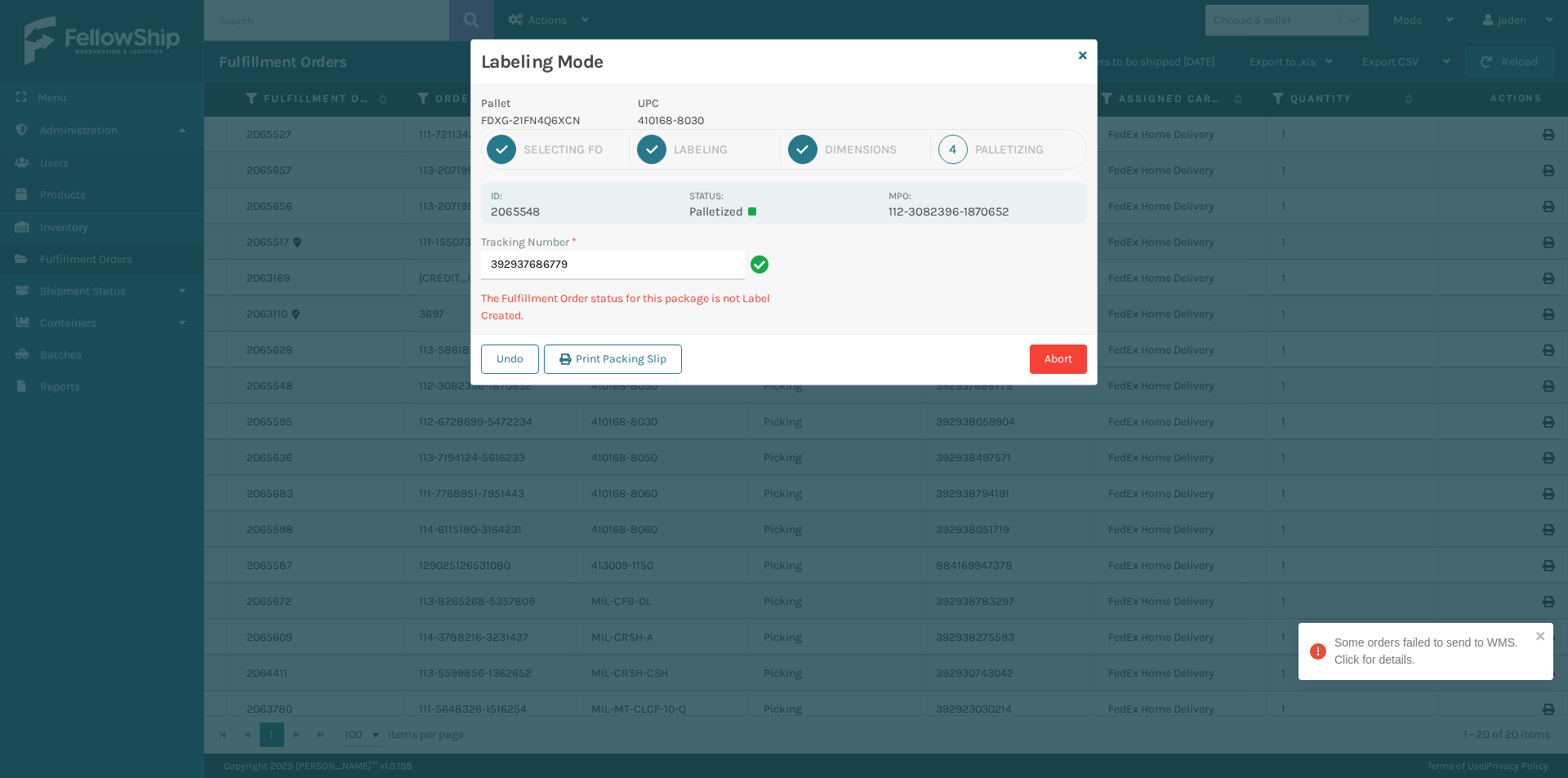
type input "3929376867794"
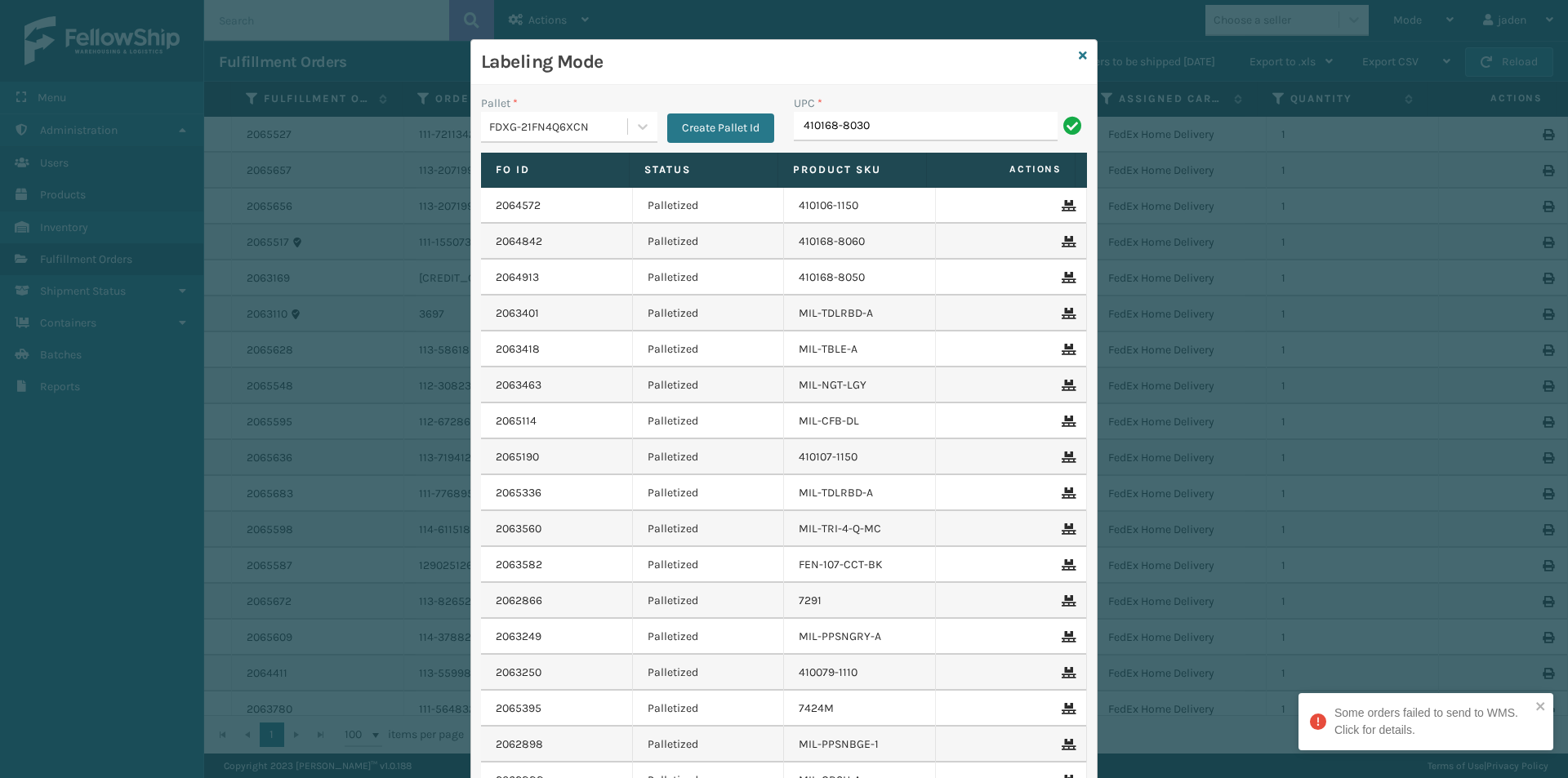
type input "410168-8030"
type input "410168-8050"
type input "410168-8060"
type input "413009-1150"
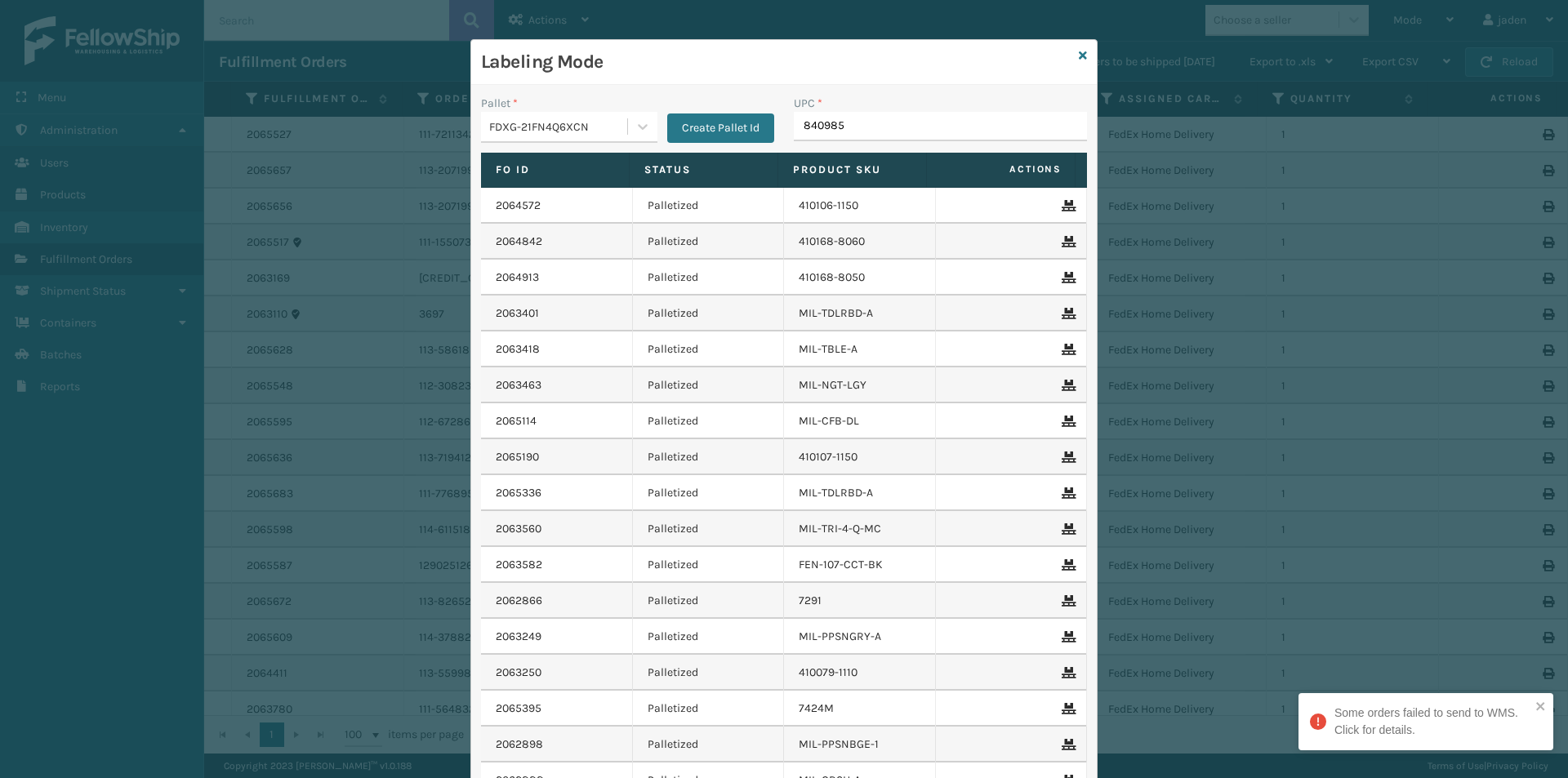
type input "8409851"
click at [1079, 49] on icon at bounding box center [1082, 55] width 8 height 11
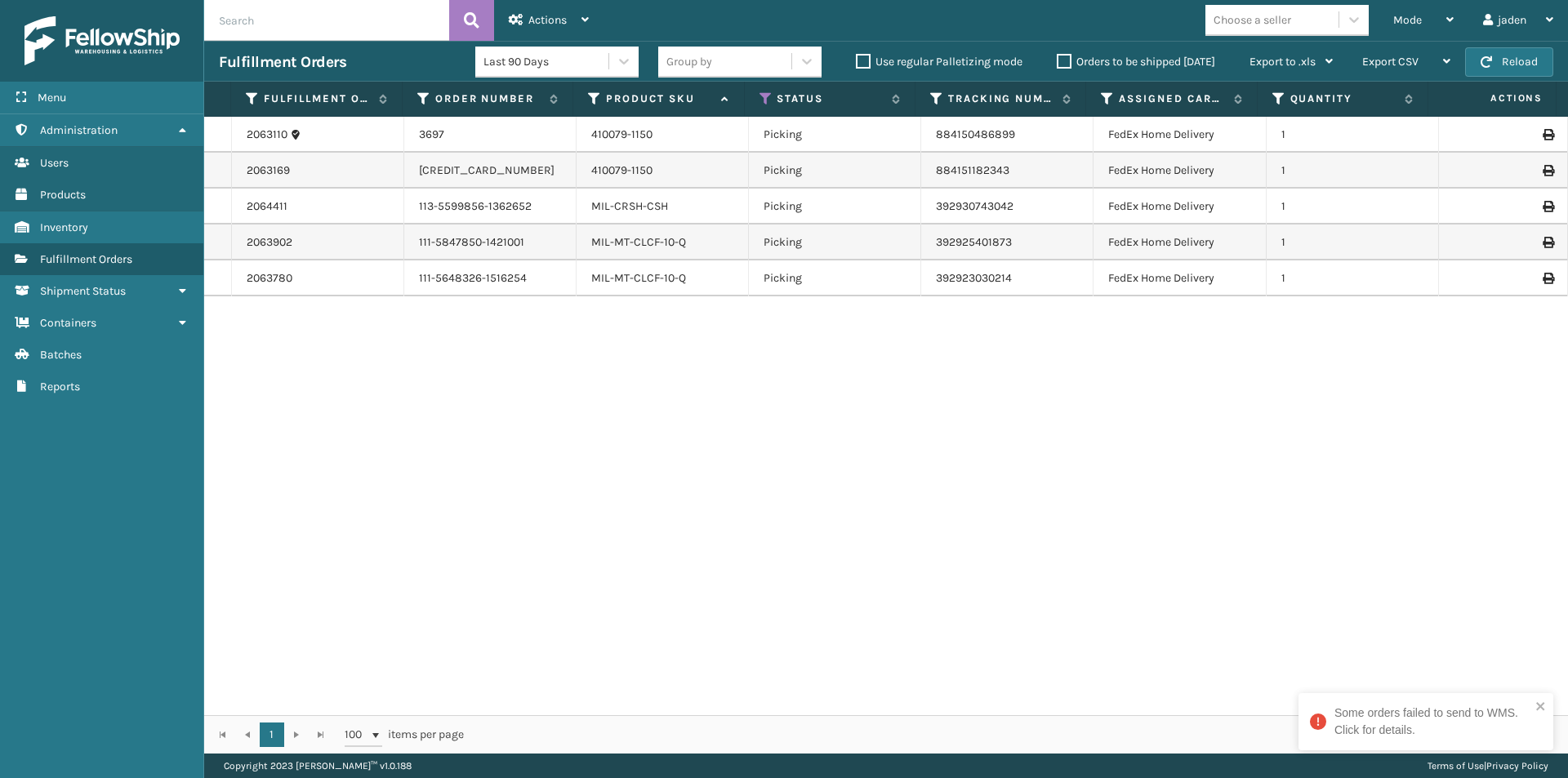
drag, startPoint x: 976, startPoint y: 445, endPoint x: 948, endPoint y: 438, distance: 28.9
drag, startPoint x: 948, startPoint y: 438, endPoint x: 536, endPoint y: 479, distance: 414.0
click at [536, 479] on div "2063110 3697 410079-1150 Picking 884150486899 FedEx Home Delivery 1 2063169 129…" at bounding box center [886, 416] width 1364 height 598
click at [1413, 22] on span "Mode" at bounding box center [1407, 20] width 29 height 14
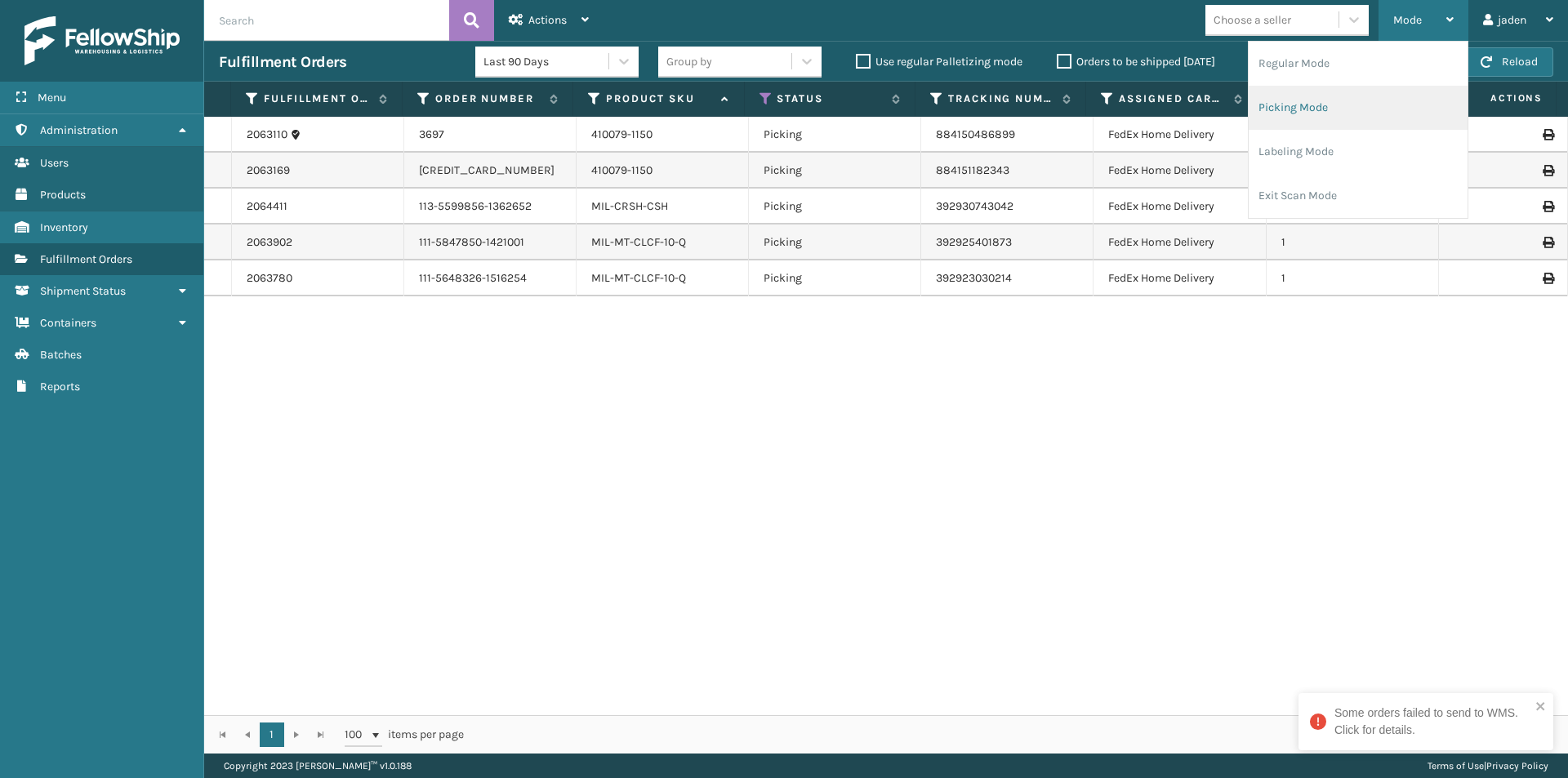
click at [1312, 108] on li "Picking Mode" at bounding box center [1358, 108] width 219 height 44
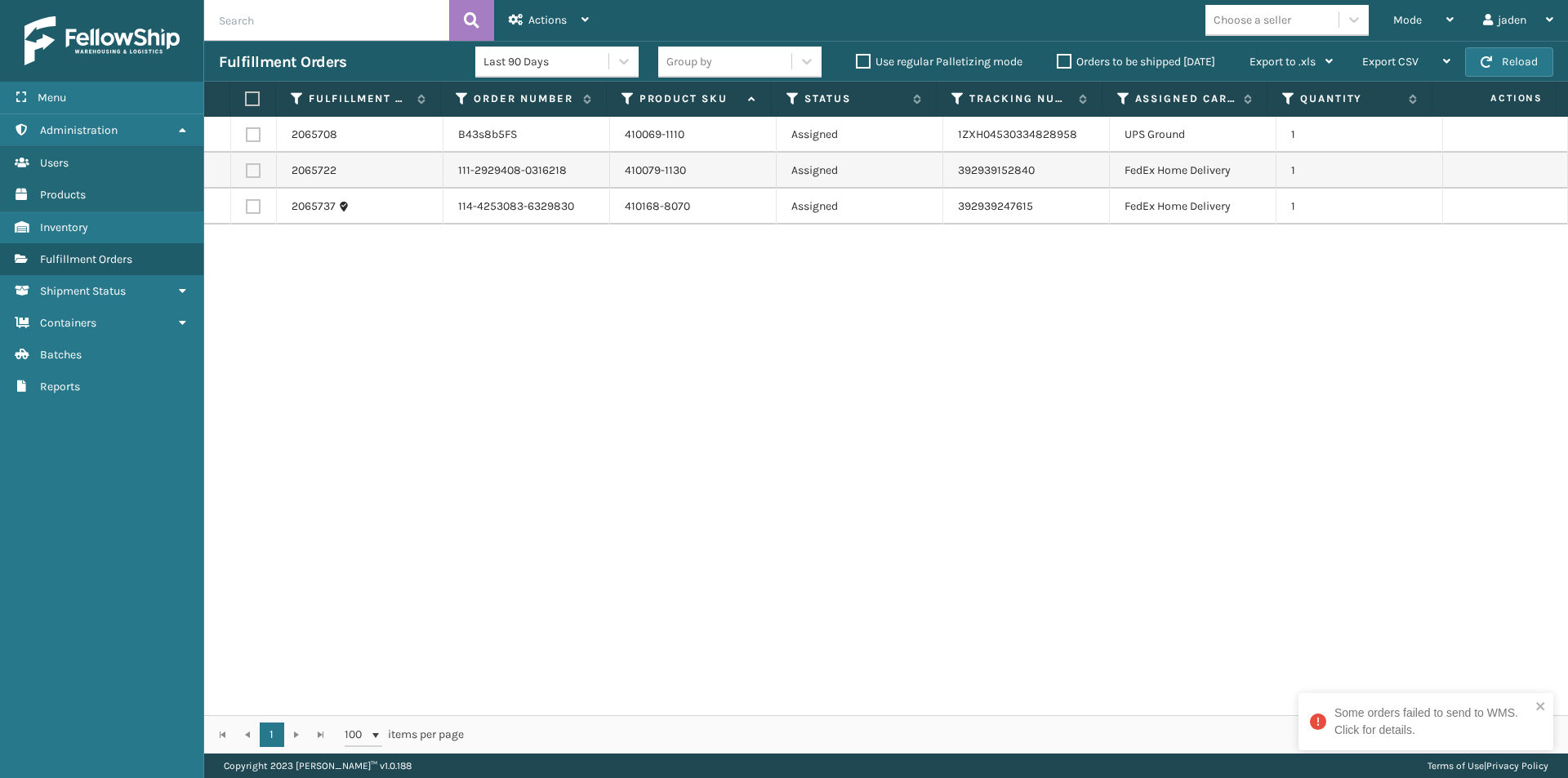
drag, startPoint x: 894, startPoint y: 391, endPoint x: 883, endPoint y: 382, distance: 14.2
drag, startPoint x: 883, startPoint y: 382, endPoint x: 526, endPoint y: 310, distance: 364.2
click at [535, 314] on div "2065708 B43s8b5FS 410069-1110 Assigned 1ZXH04530334828958 UPS Ground 1 2065722 …" at bounding box center [886, 416] width 1364 height 598
click at [253, 173] on label at bounding box center [253, 170] width 15 height 15
click at [246, 173] on input "checkbox" at bounding box center [246, 168] width 1 height 10
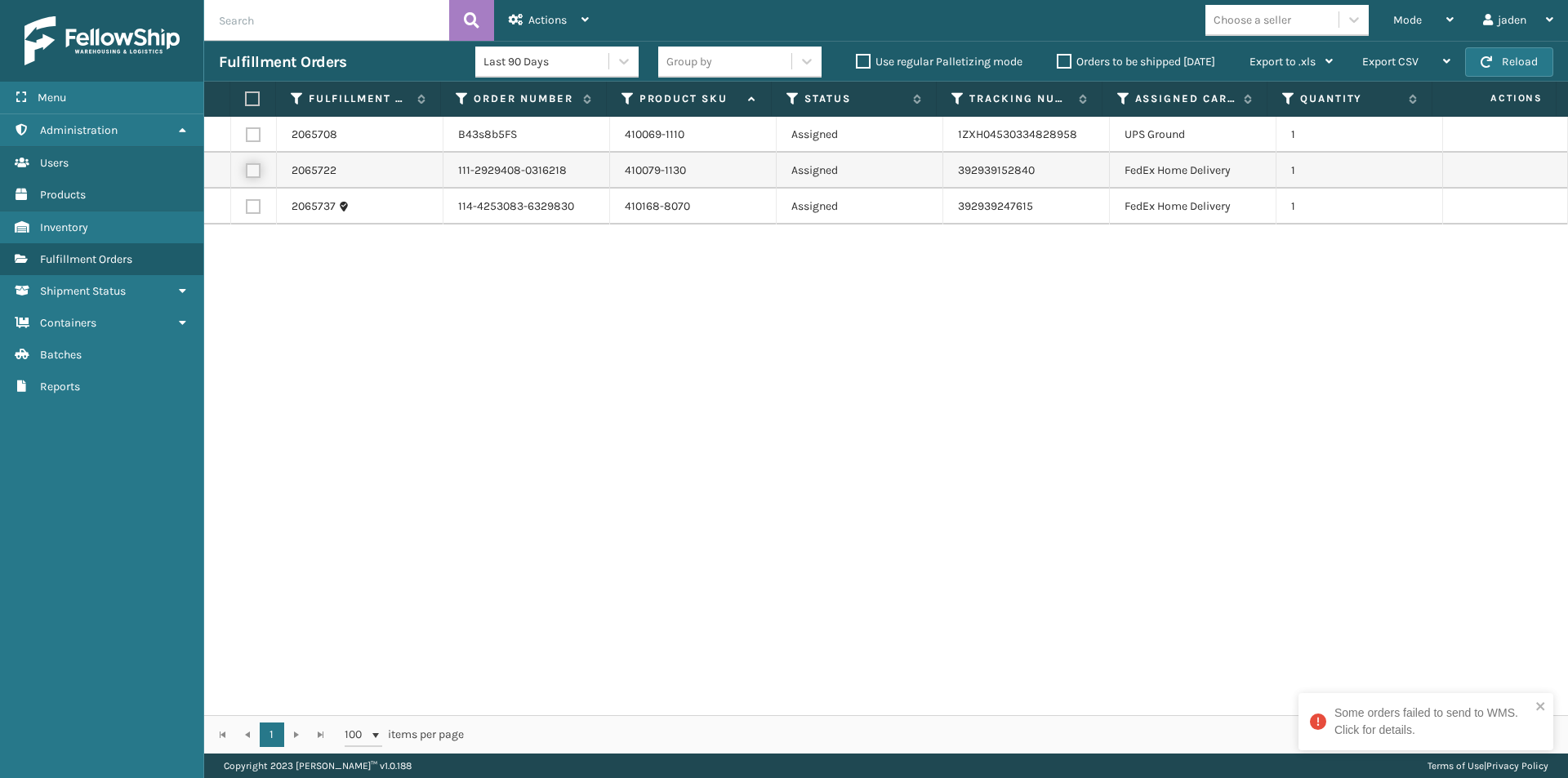
checkbox input "true"
click at [253, 207] on label at bounding box center [253, 206] width 15 height 15
click at [246, 207] on input "checkbox" at bounding box center [246, 205] width 1 height 10
checkbox input "true"
click at [541, 18] on span "Actions" at bounding box center [548, 20] width 38 height 14
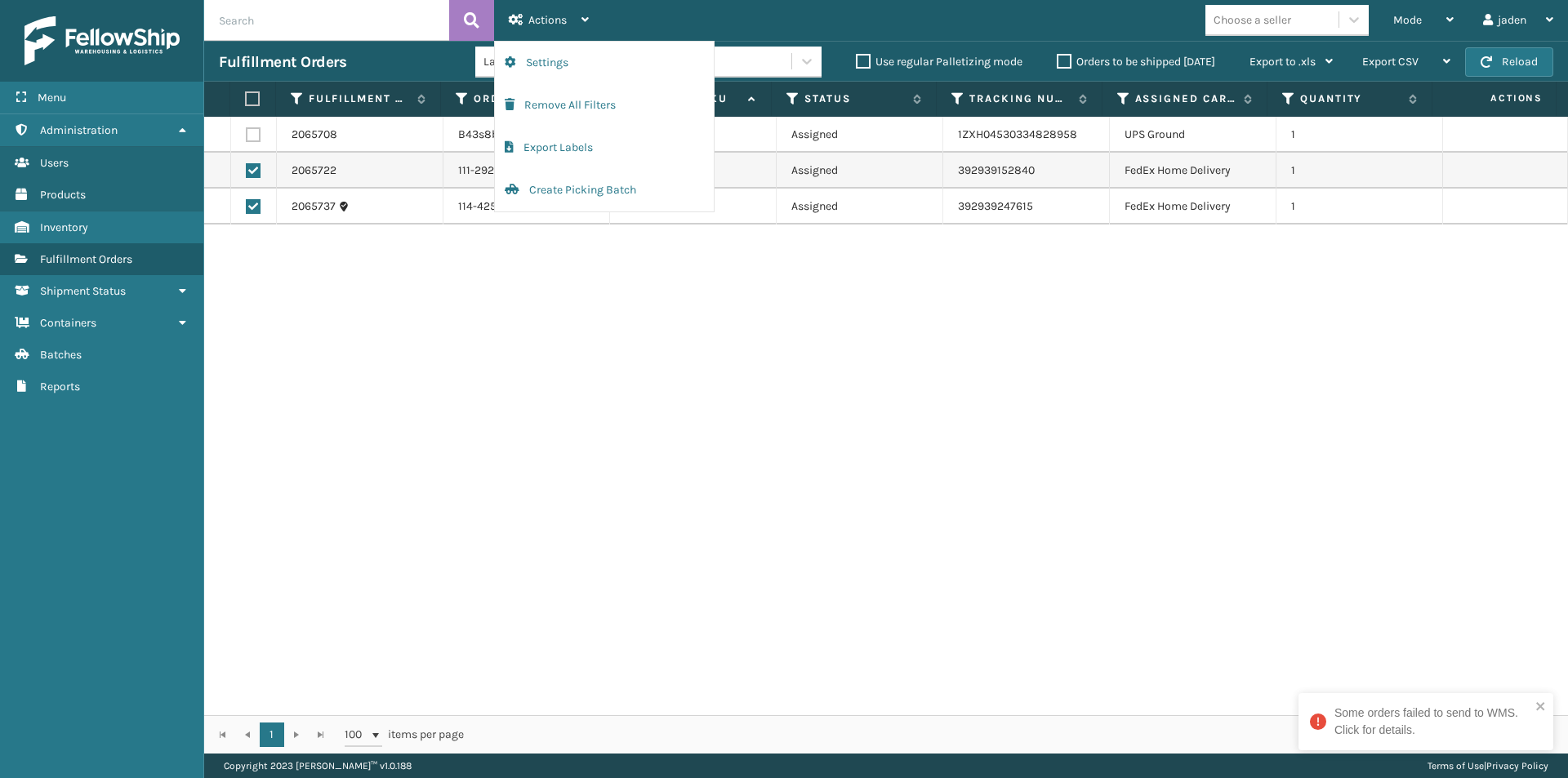
click at [523, 532] on div "2065708 B43s8b5FS 410069-1110 Assigned 1ZXH04530334828958 UPS Ground 1 2065722 …" at bounding box center [886, 416] width 1364 height 598
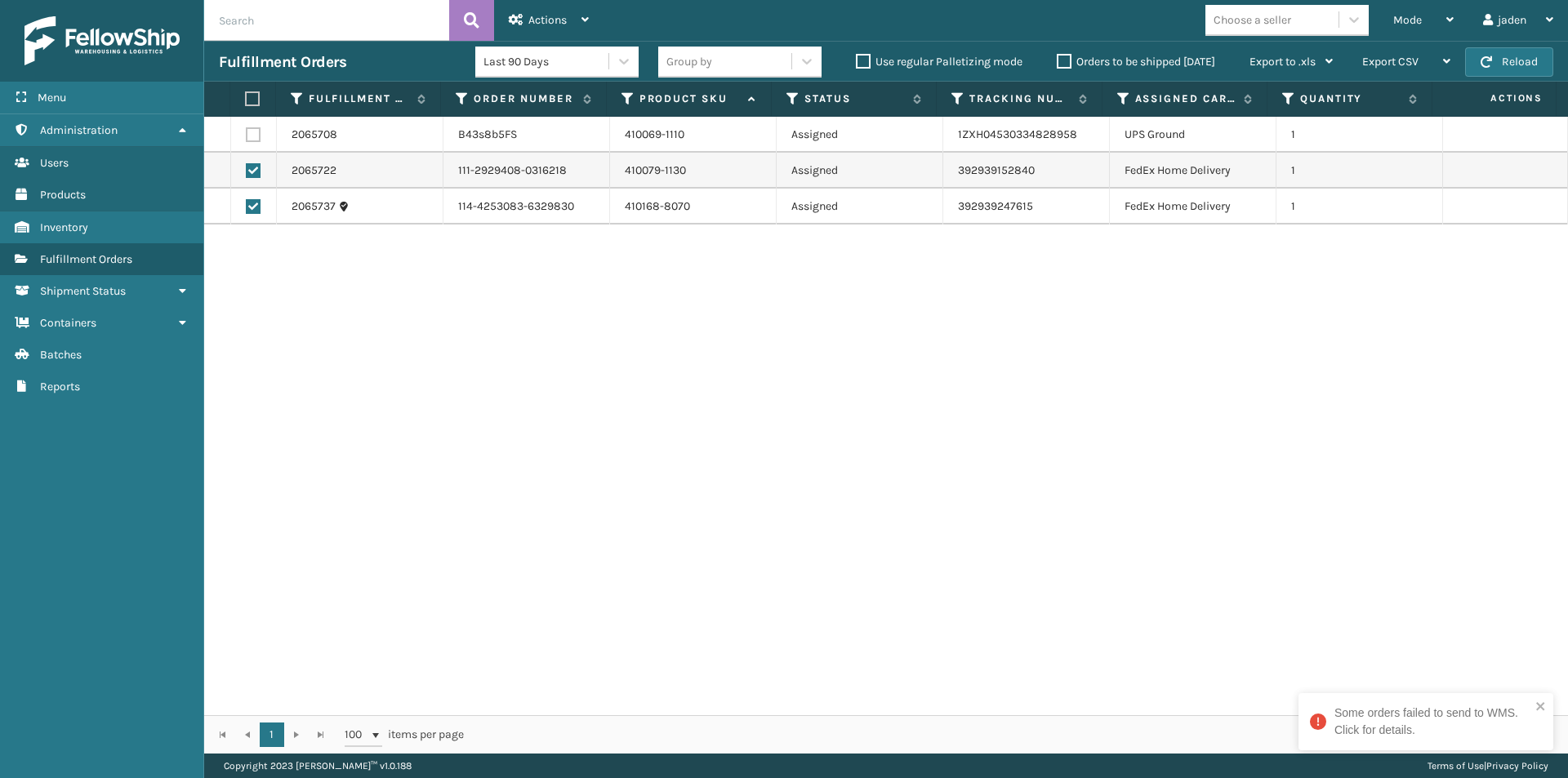
drag, startPoint x: 835, startPoint y: 429, endPoint x: 426, endPoint y: 443, distance: 409.2
click at [445, 467] on div "2065708 B43s8b5FS 410069-1110 Assigned 1ZXH04530334828958 UPS Ground 1 2065722 …" at bounding box center [886, 416] width 1364 height 598
click at [438, 427] on div "2065708 B43s8b5FS 410069-1110 Assigned 1ZXH04530334828958 UPS Ground 1 2065722 …" at bounding box center [886, 416] width 1364 height 598
click at [257, 90] on th at bounding box center [253, 99] width 46 height 35
click at [252, 94] on label at bounding box center [250, 98] width 10 height 15
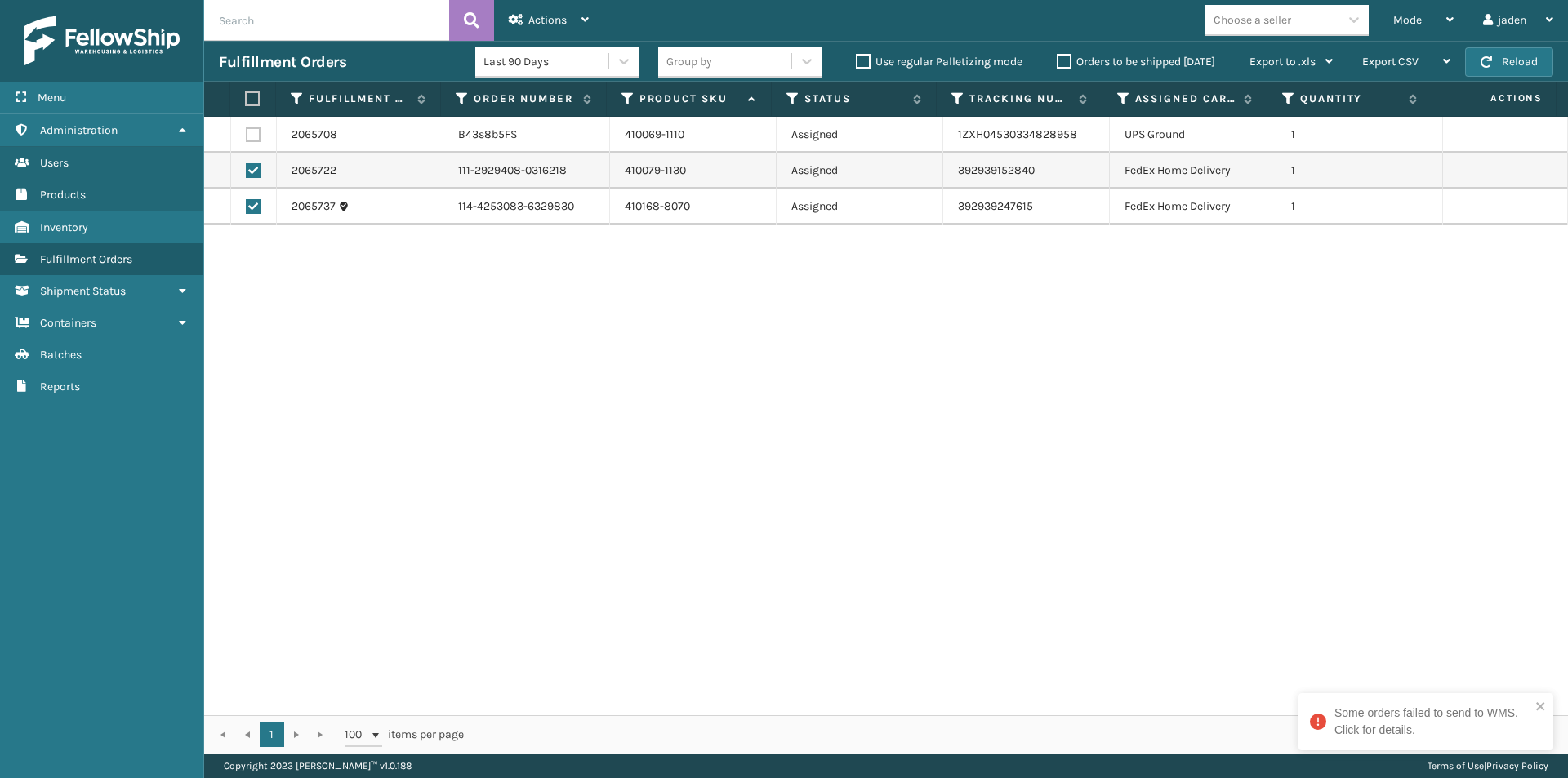
click at [246, 94] on input "checkbox" at bounding box center [245, 99] width 1 height 10
checkbox input "true"
click at [252, 95] on label at bounding box center [250, 98] width 10 height 15
click at [246, 95] on input "checkbox" at bounding box center [245, 99] width 1 height 10
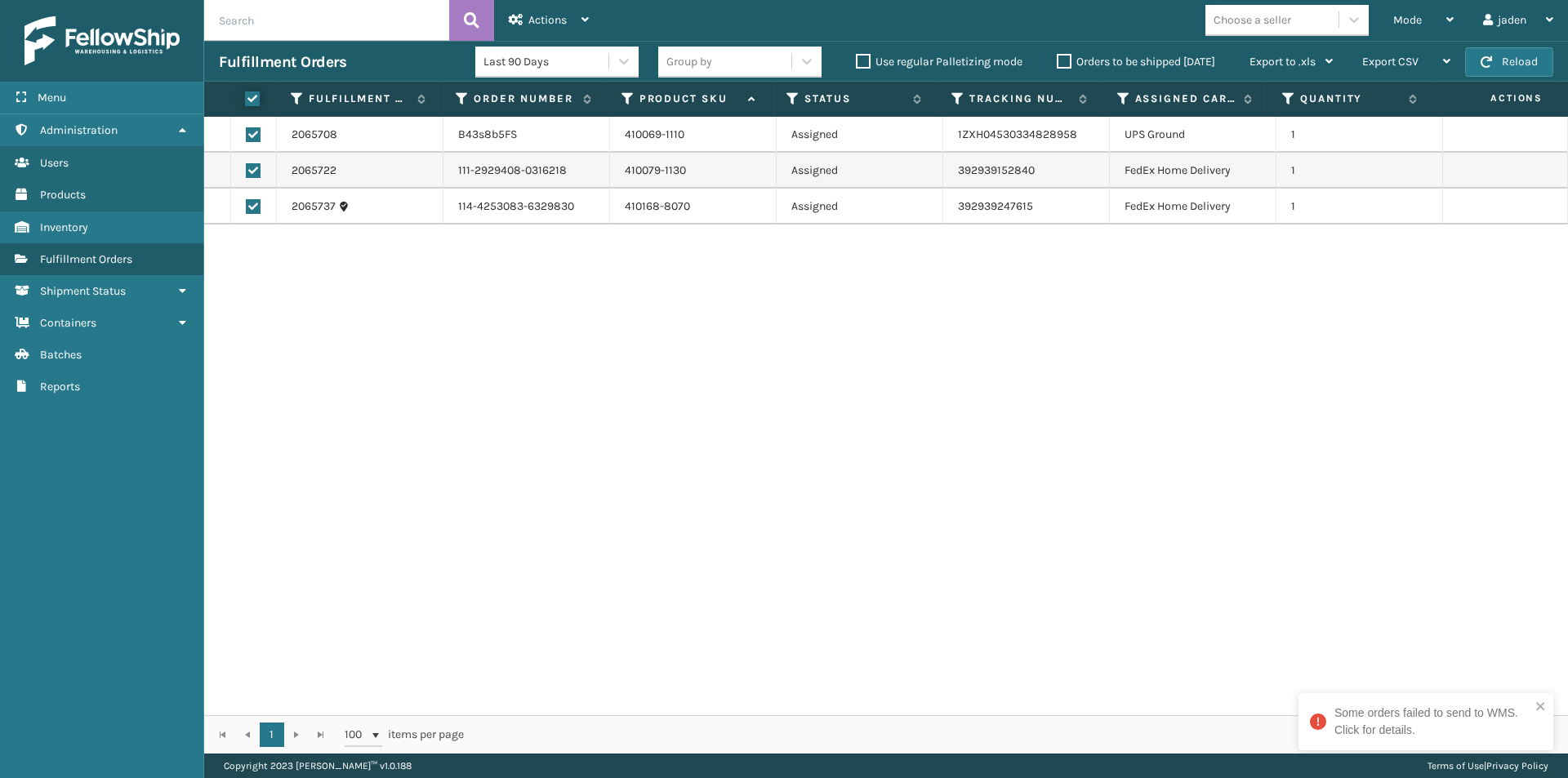
checkbox input "false"
click at [250, 141] on label at bounding box center [253, 134] width 15 height 15
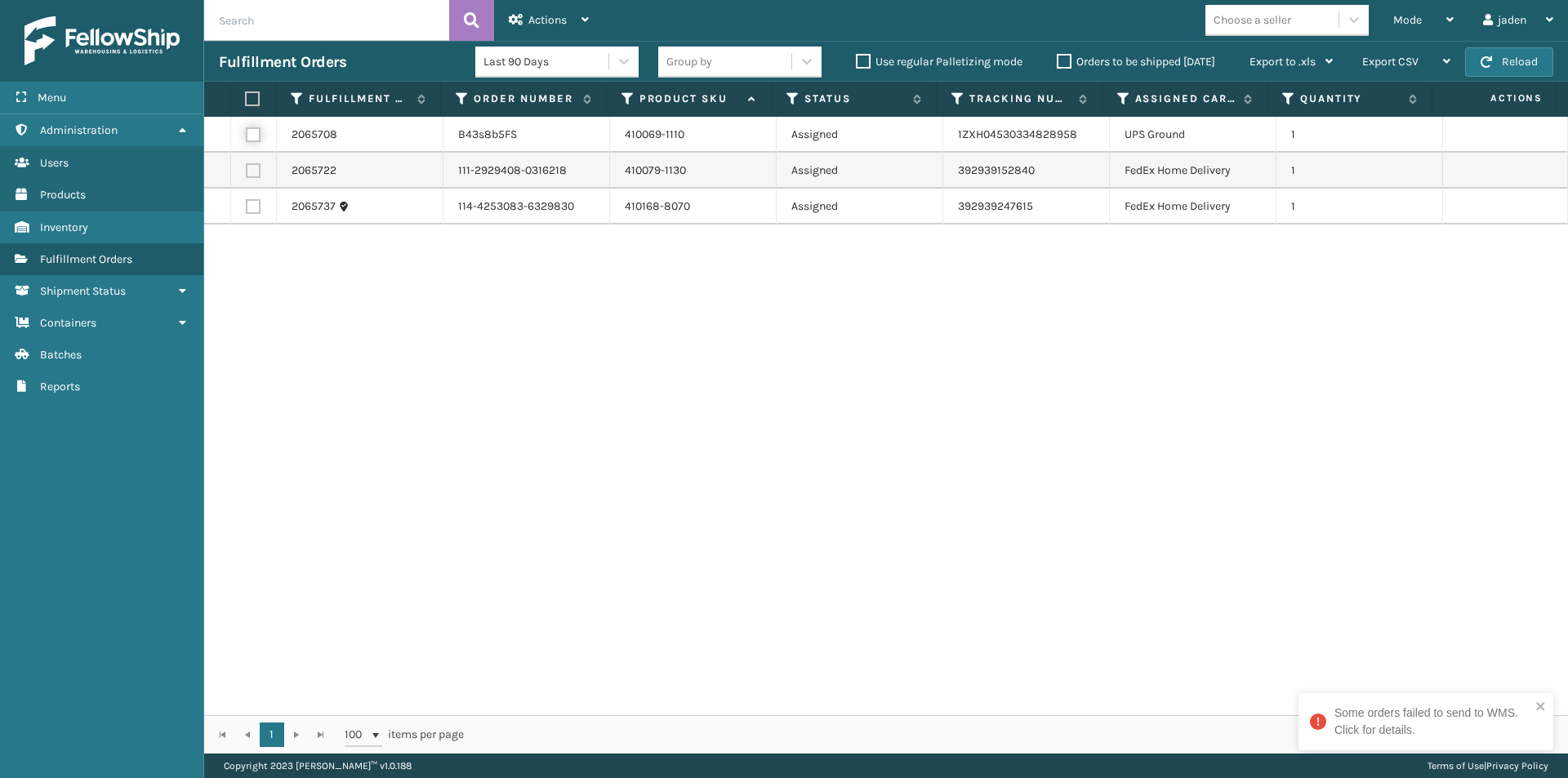
click at [246, 138] on input "checkbox" at bounding box center [246, 133] width 1 height 10
checkbox input "true"
click at [594, 15] on div "Actions Settings Remove All Filters Export Labels Create Picking Batch" at bounding box center [548, 20] width 109 height 41
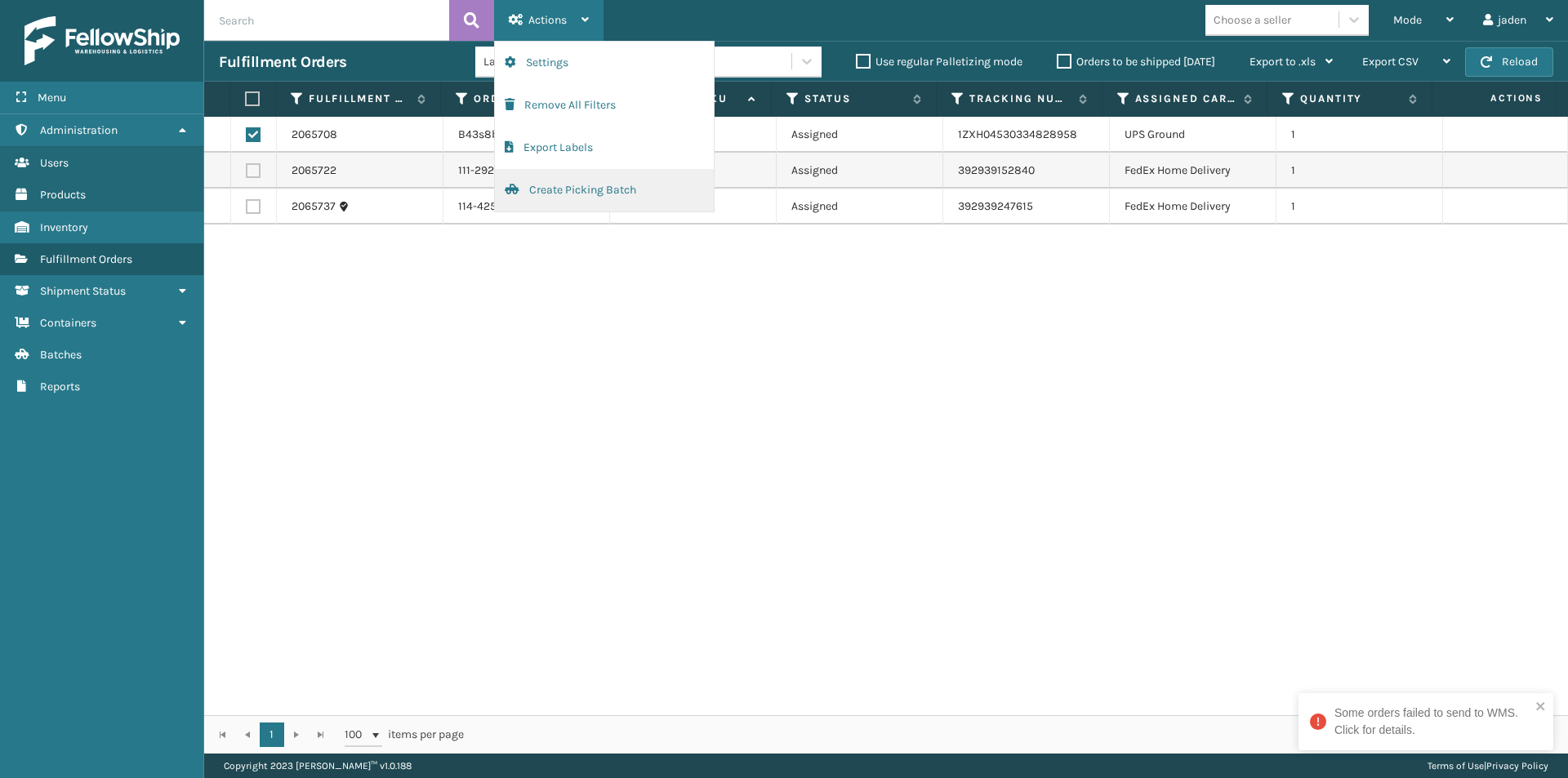
click at [572, 200] on button "Create Picking Batch" at bounding box center [604, 190] width 219 height 42
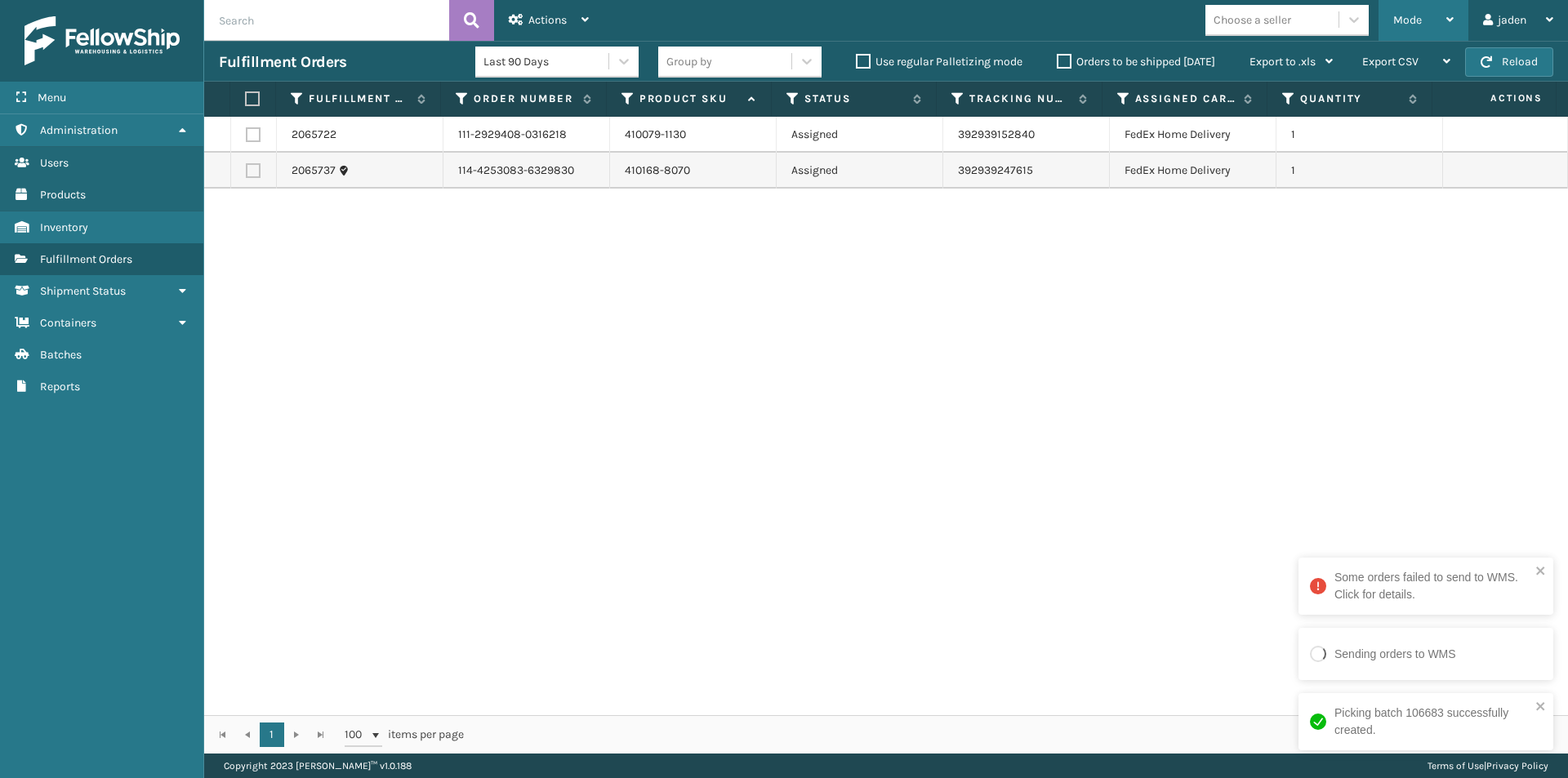
click at [1395, 0] on div "Mode" at bounding box center [1424, 20] width 61 height 41
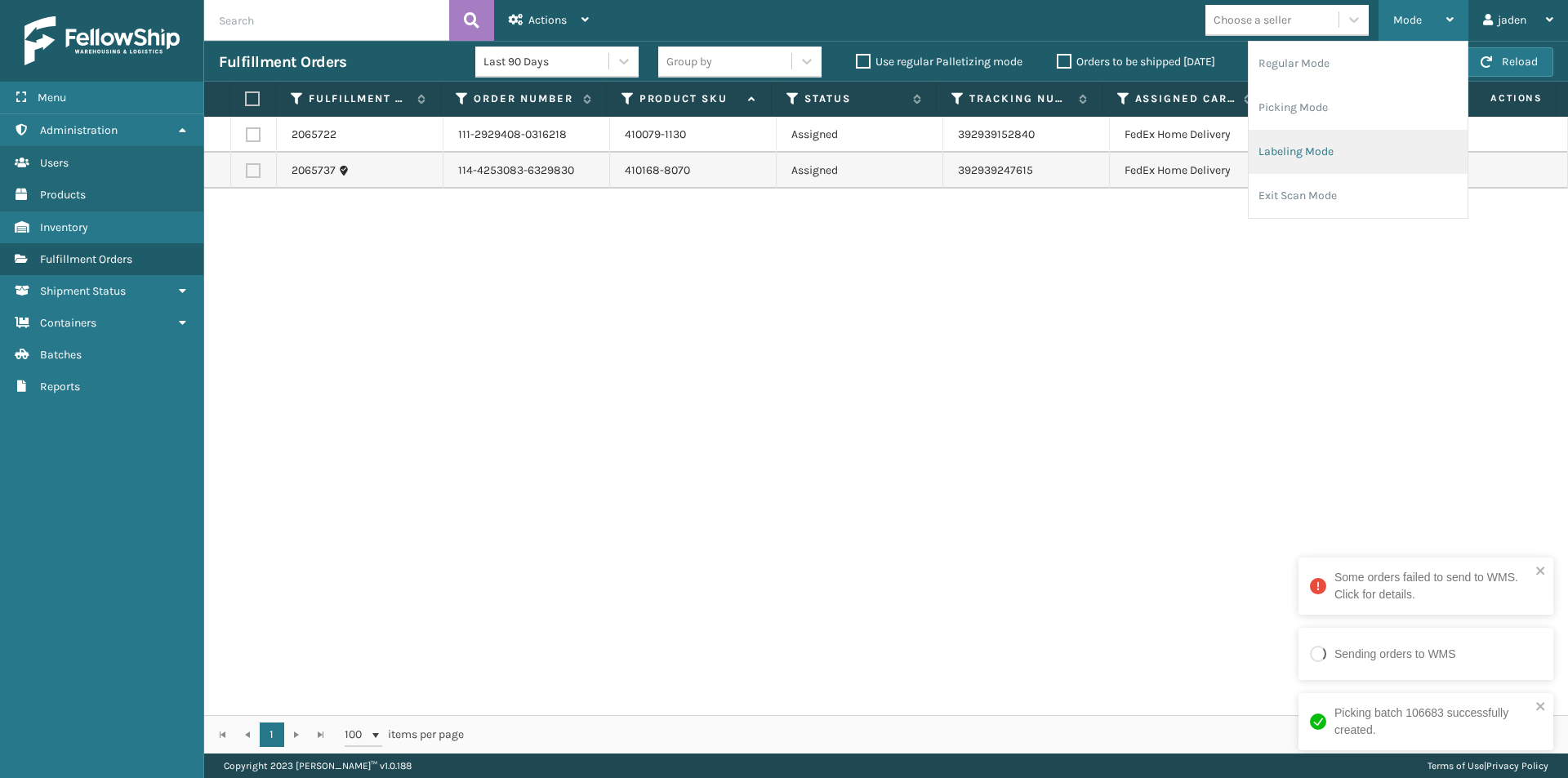
click at [1326, 150] on li "Labeling Mode" at bounding box center [1358, 152] width 219 height 44
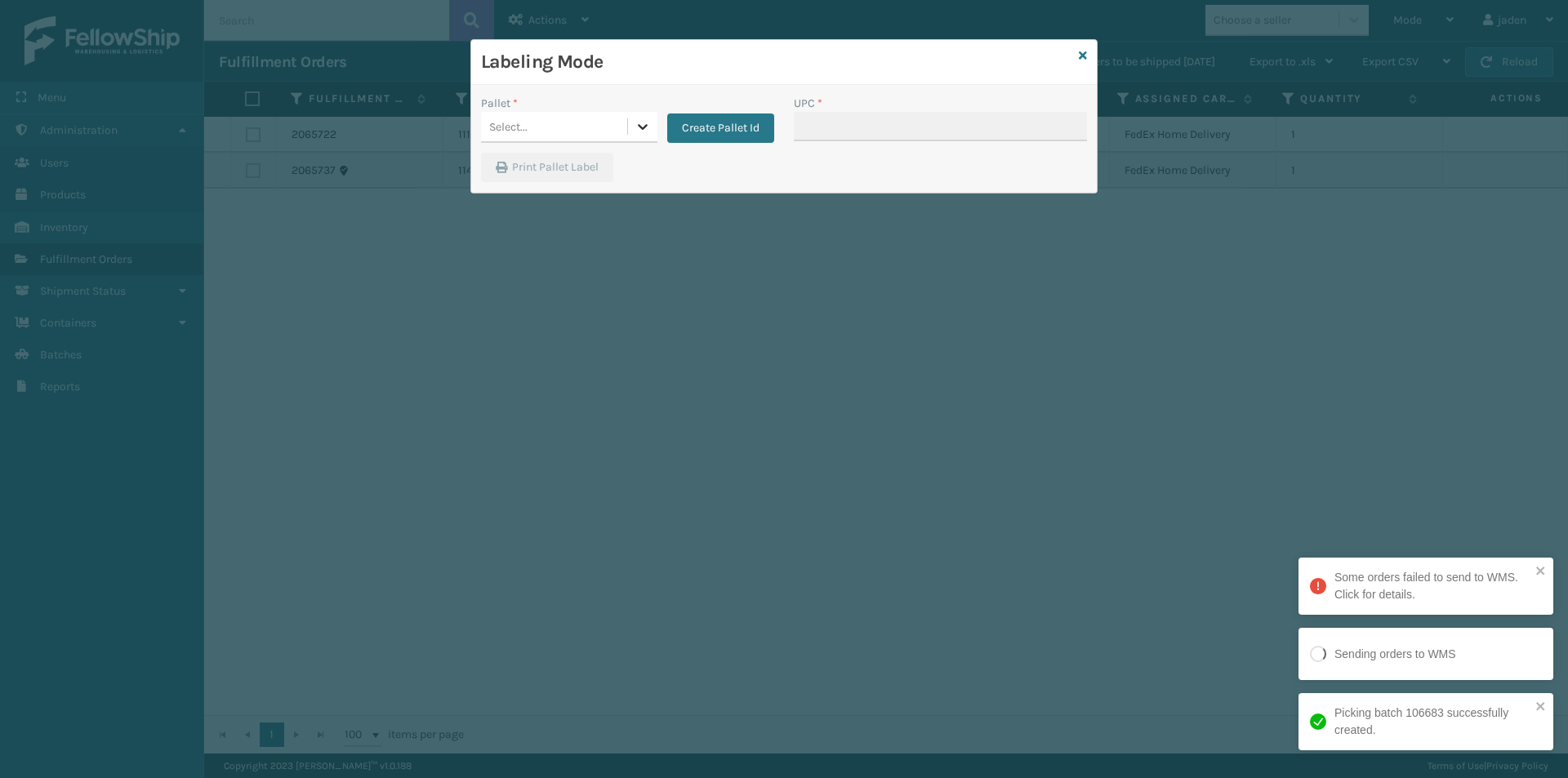
click at [643, 130] on icon at bounding box center [642, 126] width 16 height 16
click at [561, 196] on div "UPSG-SFIHZ5IADY" at bounding box center [568, 198] width 176 height 30
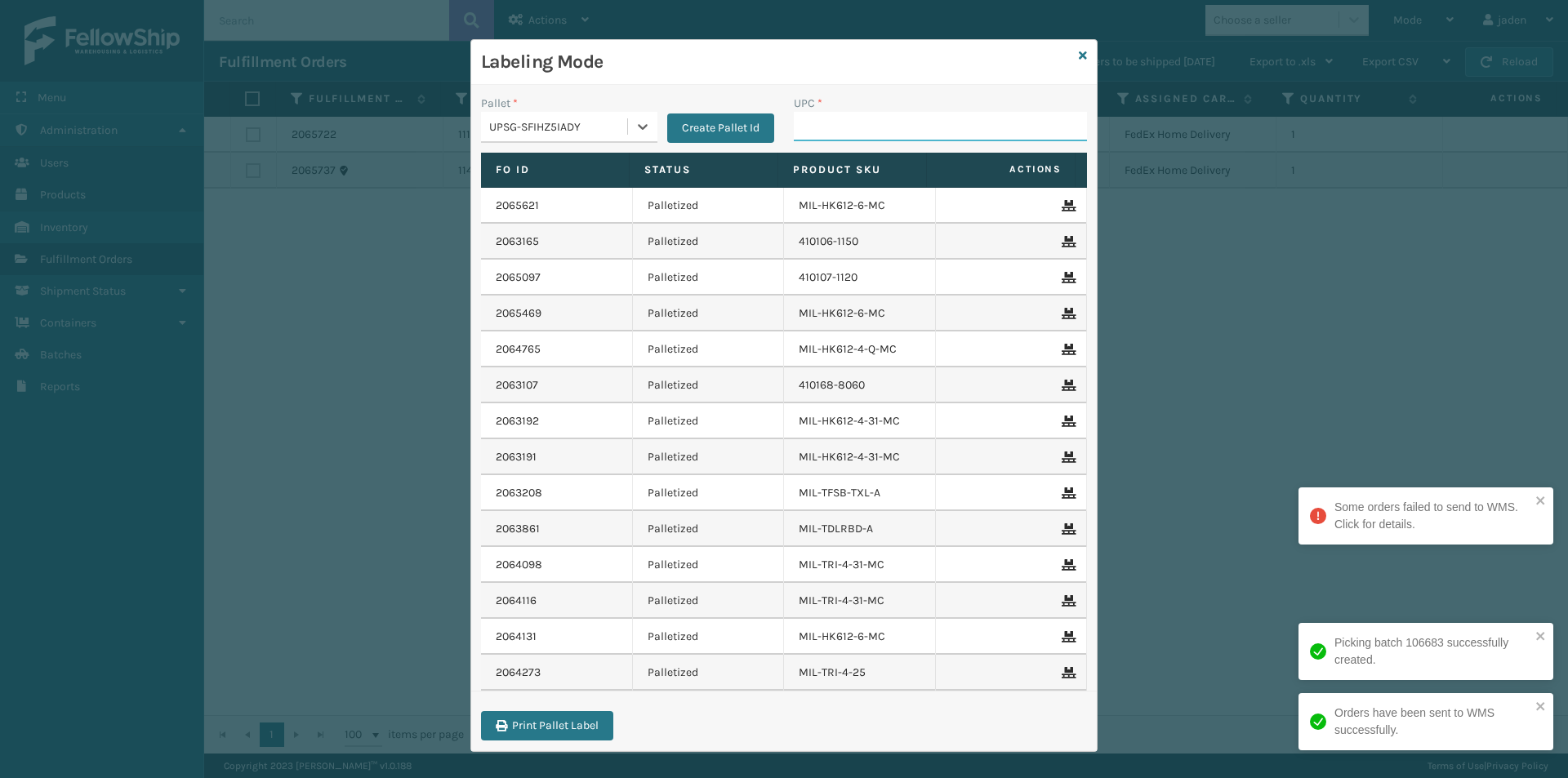
click at [870, 139] on input "UPC *" at bounding box center [941, 127] width 293 height 29
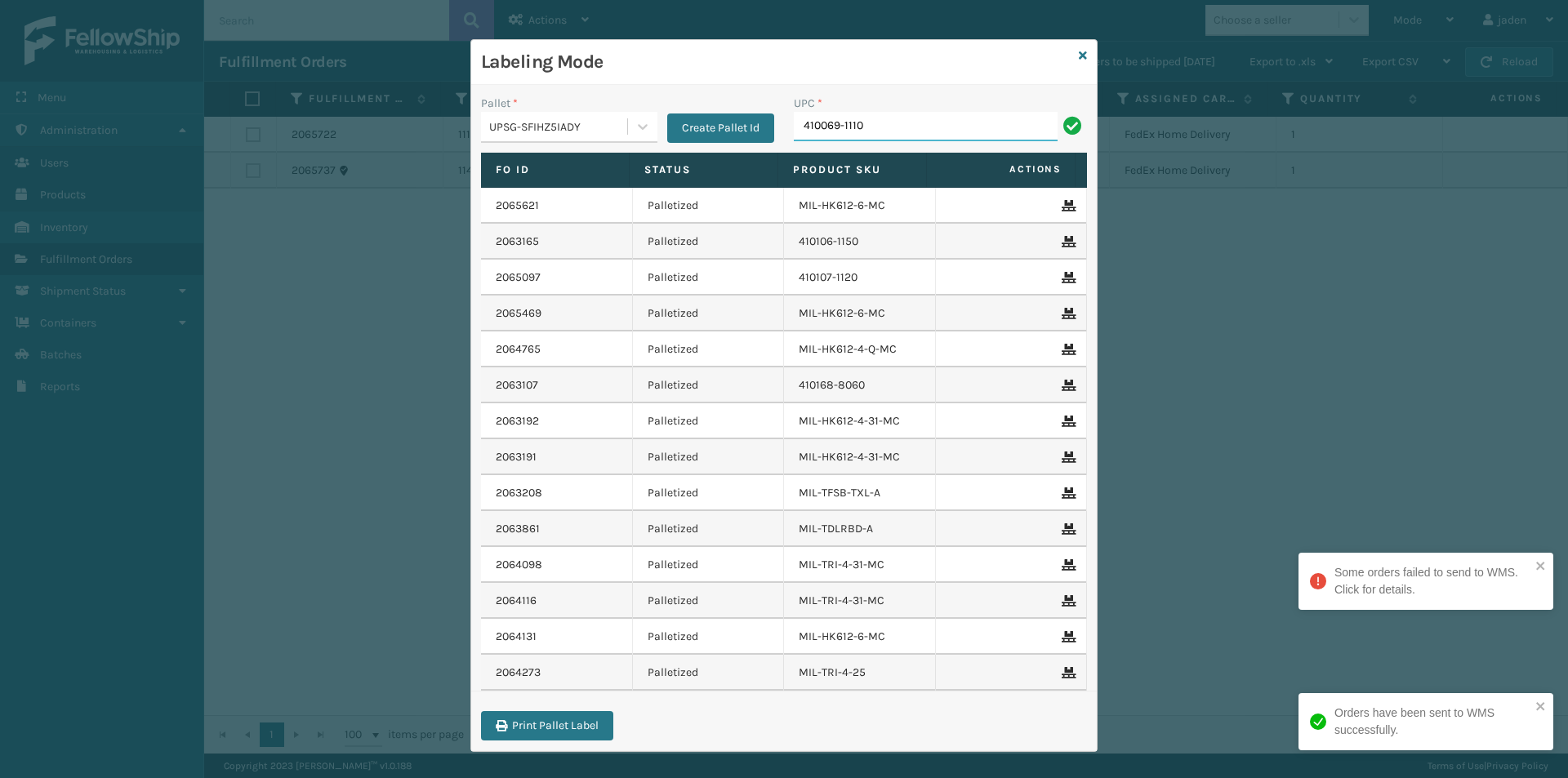
type input "410069-1110"
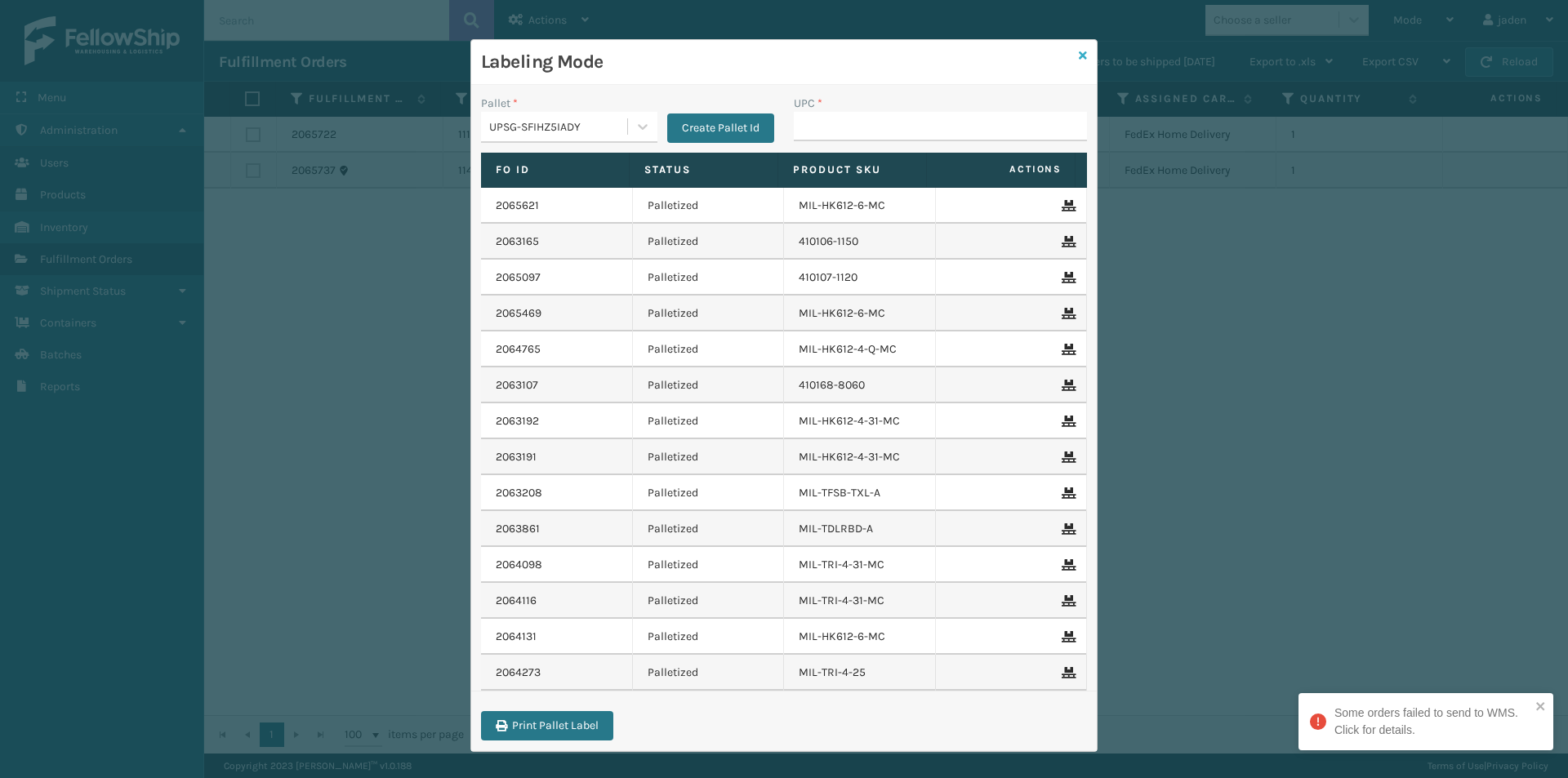
click at [1079, 59] on icon at bounding box center [1082, 55] width 8 height 11
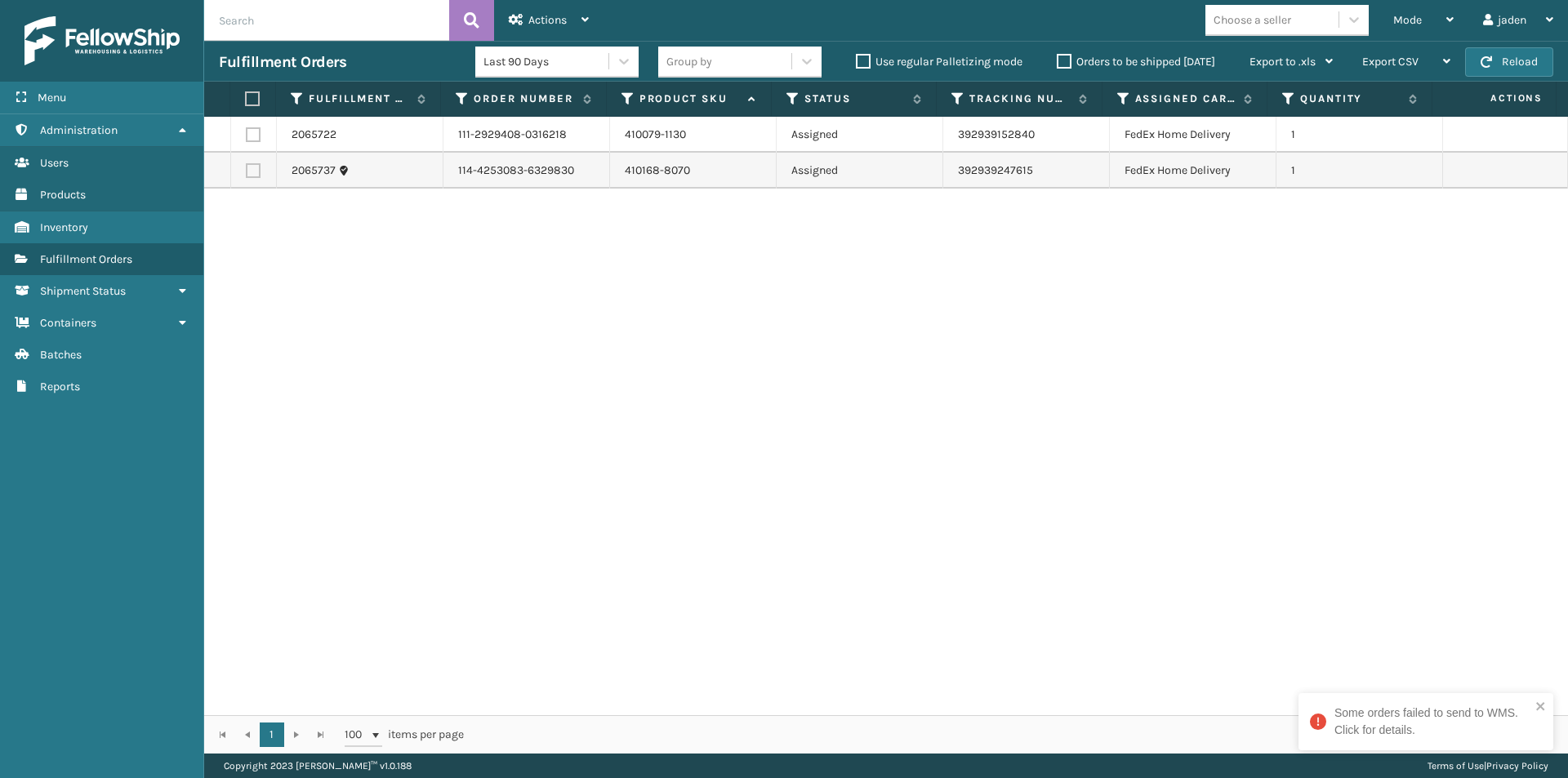
drag, startPoint x: 1042, startPoint y: 354, endPoint x: 1022, endPoint y: 350, distance: 20.4
drag, startPoint x: 1022, startPoint y: 350, endPoint x: 791, endPoint y: 194, distance: 278.7
click at [548, 300] on div "2065722 111-2929408-0316218 410079-1130 Assigned 392939152840 FedEx Home Delive…" at bounding box center [886, 416] width 1364 height 598
click at [1418, 20] on span "Mode" at bounding box center [1407, 20] width 29 height 14
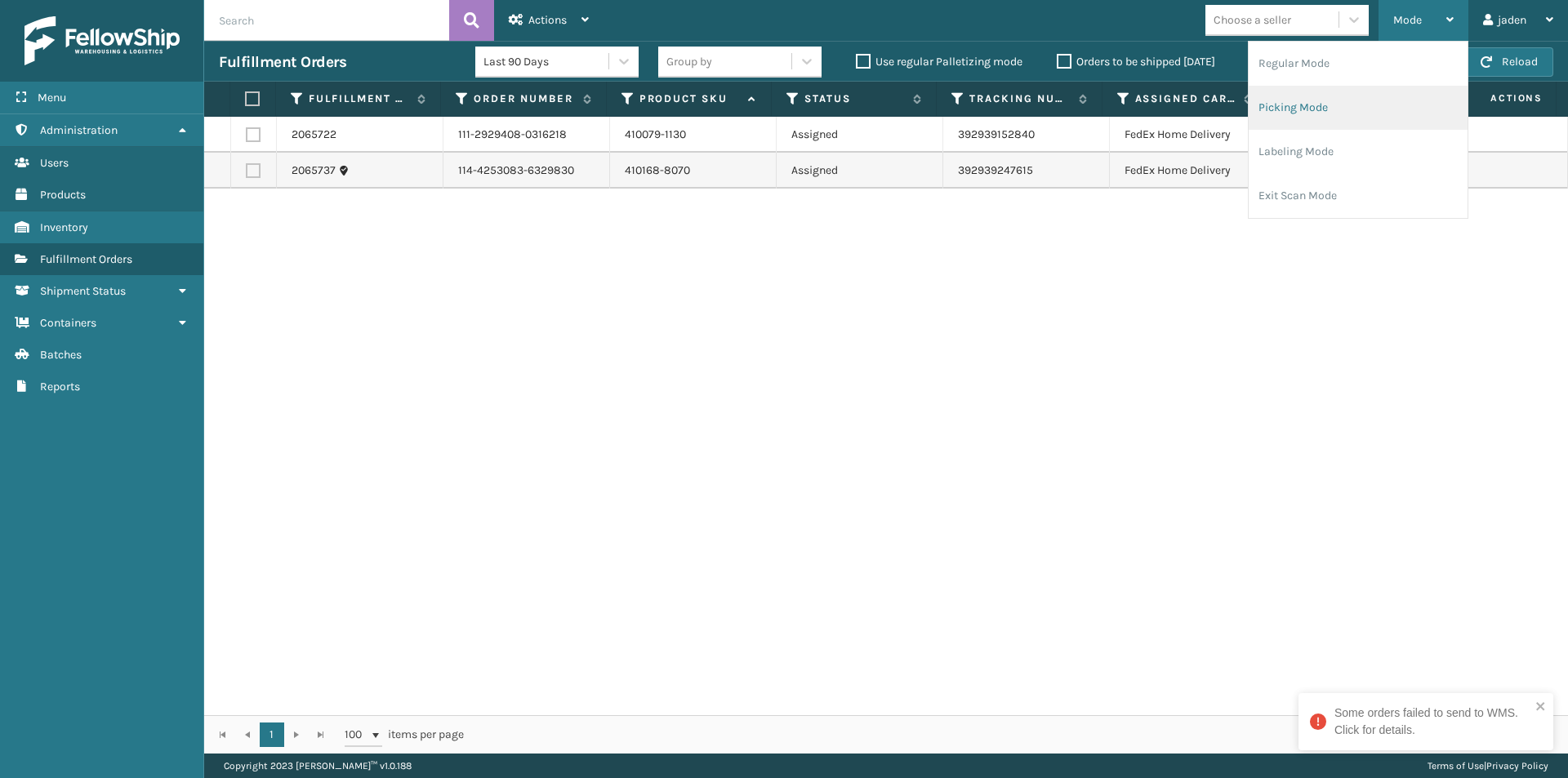
click at [1286, 104] on li "Picking Mode" at bounding box center [1358, 108] width 219 height 44
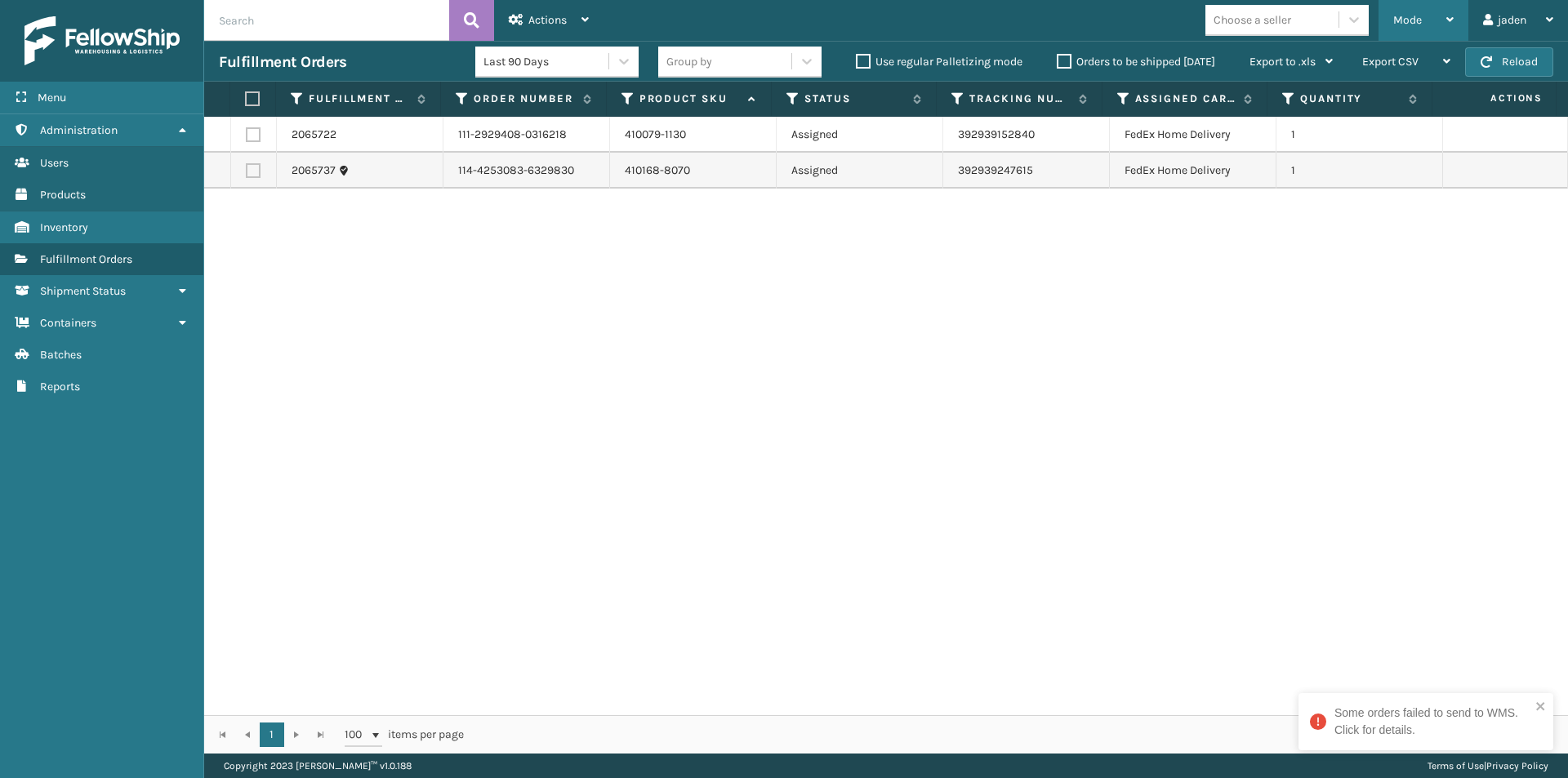
click at [1400, 26] on span "Mode" at bounding box center [1407, 20] width 29 height 14
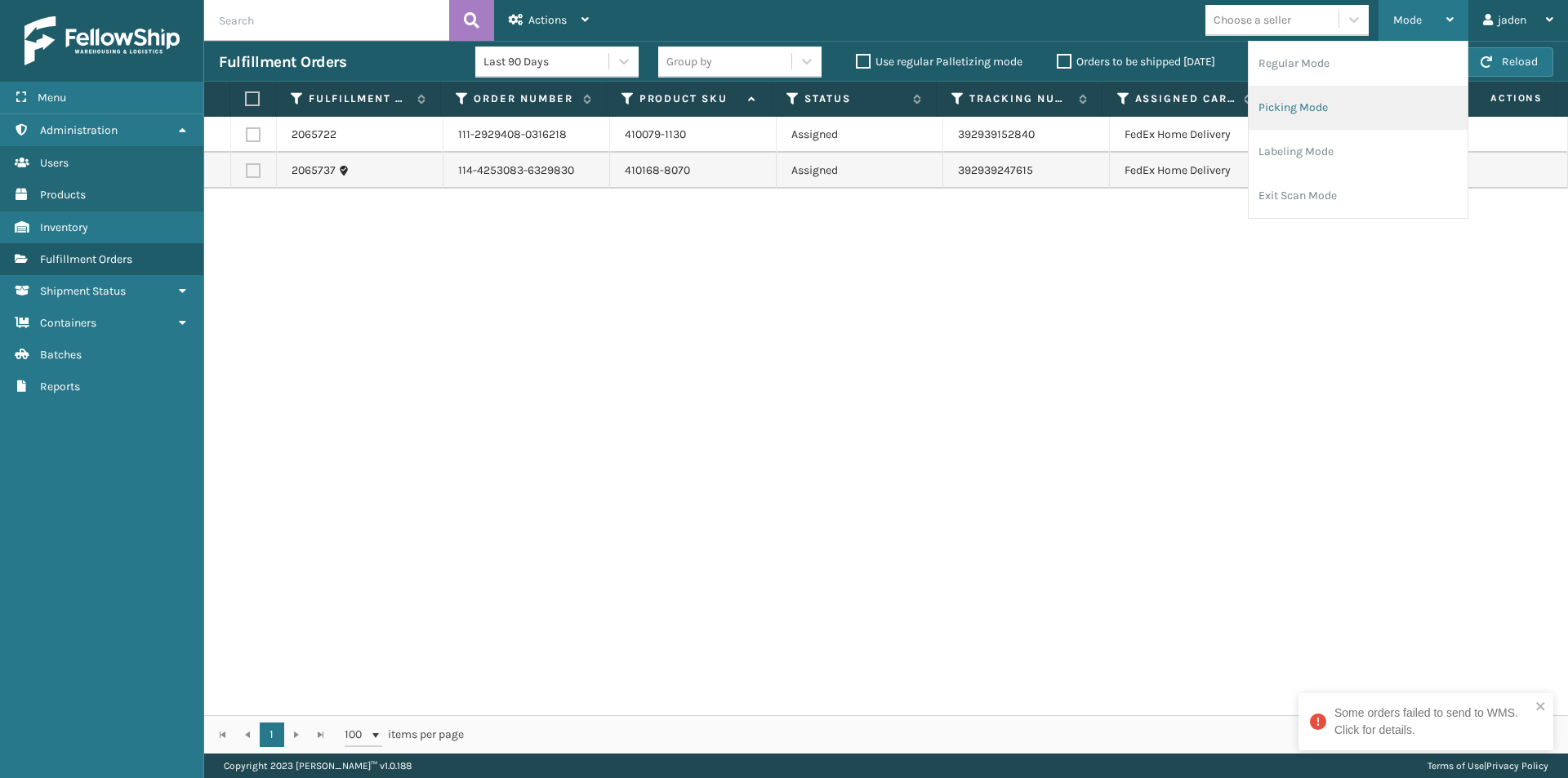
click at [1342, 107] on li "Picking Mode" at bounding box center [1358, 108] width 219 height 44
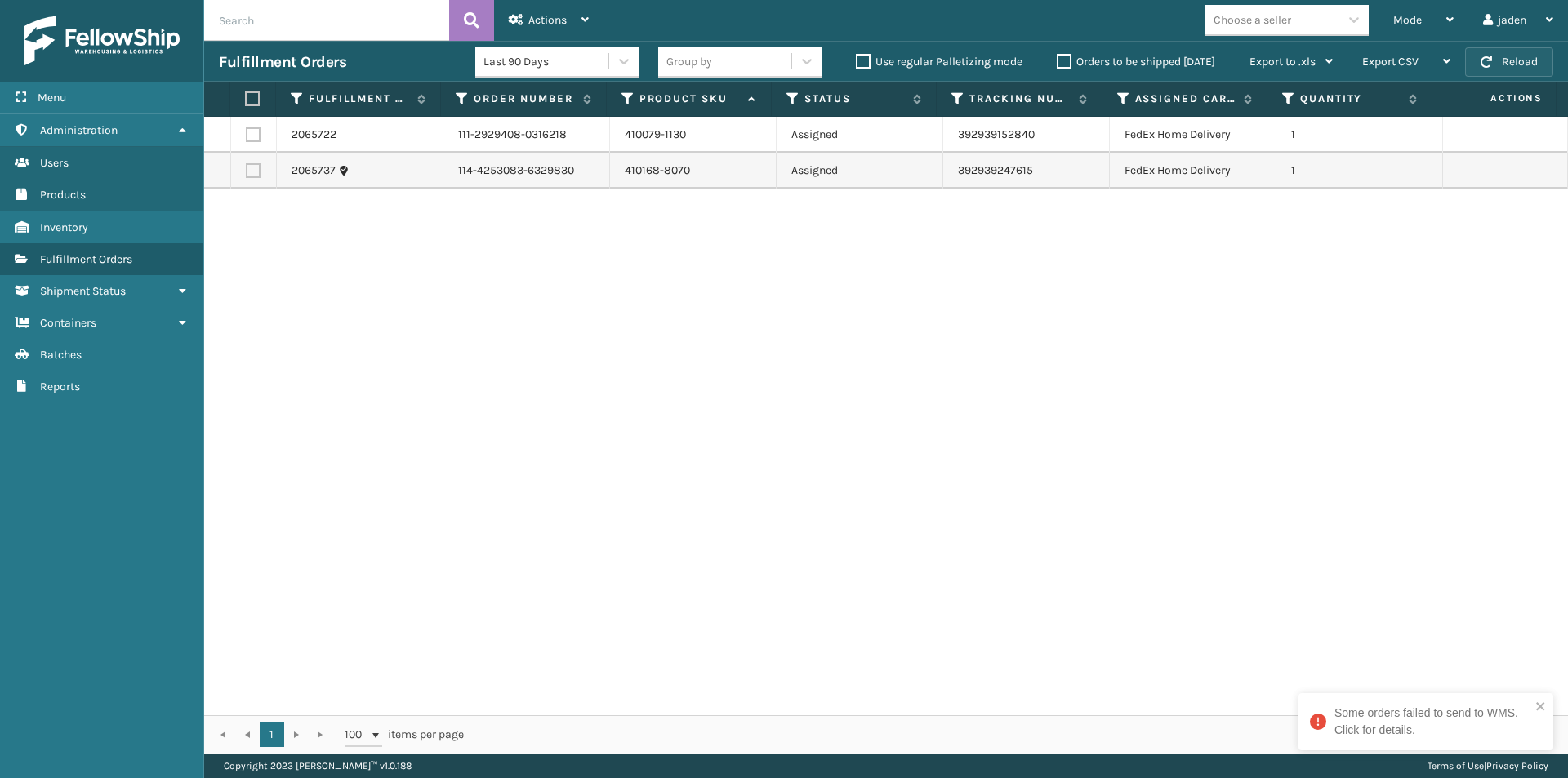
click at [1504, 56] on button "Reload" at bounding box center [1509, 62] width 89 height 29
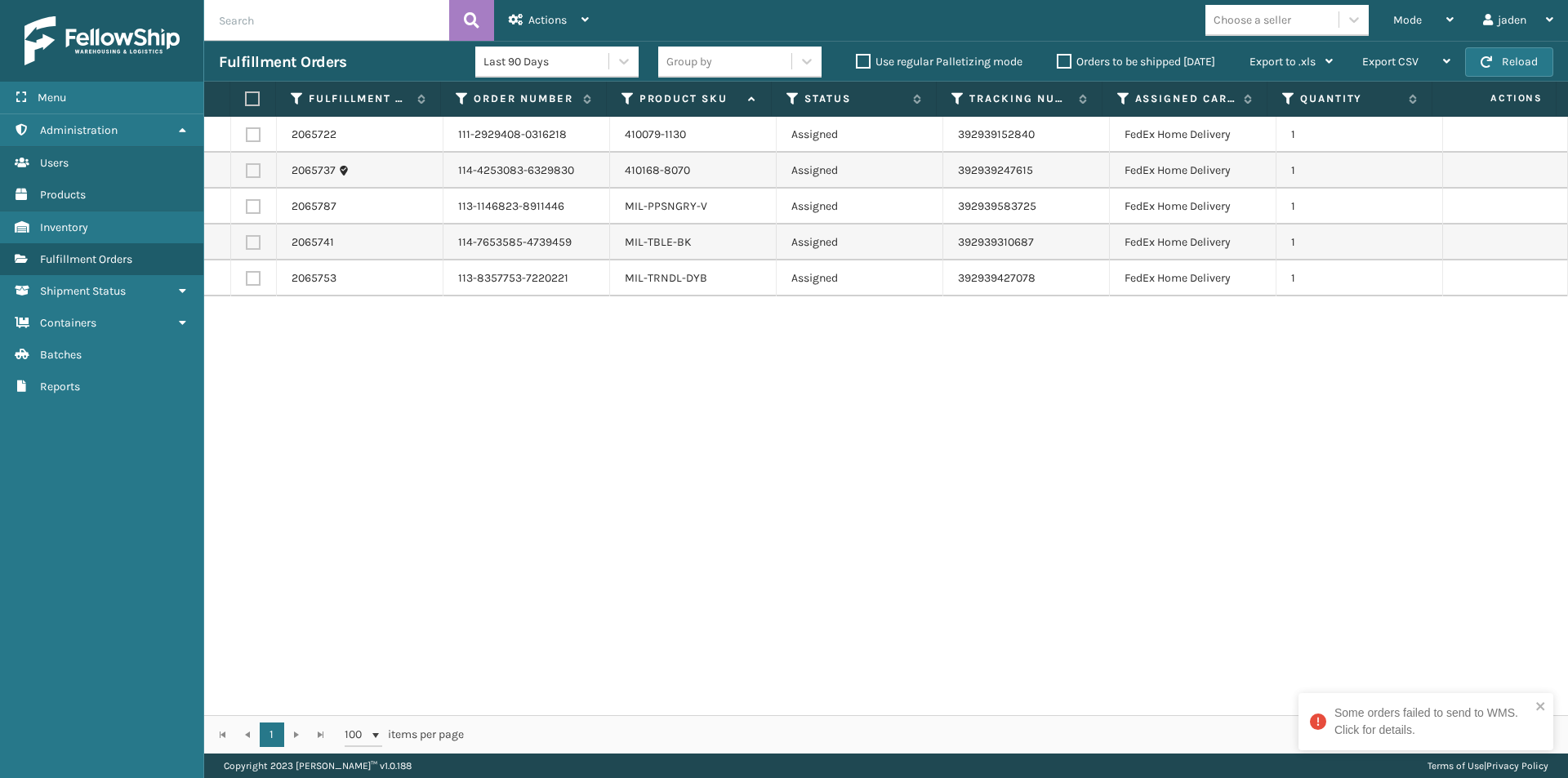
drag, startPoint x: 946, startPoint y: 531, endPoint x: 902, endPoint y: 541, distance: 45.1
drag, startPoint x: 902, startPoint y: 541, endPoint x: 410, endPoint y: 601, distance: 495.6
click at [410, 601] on div "2065722 111-2929408-0316218 410079-1130 Assigned 392939152840 FedEx Home Delive…" at bounding box center [886, 416] width 1364 height 598
click at [249, 173] on label at bounding box center [253, 170] width 15 height 15
click at [246, 173] on input "checkbox" at bounding box center [246, 168] width 1 height 10
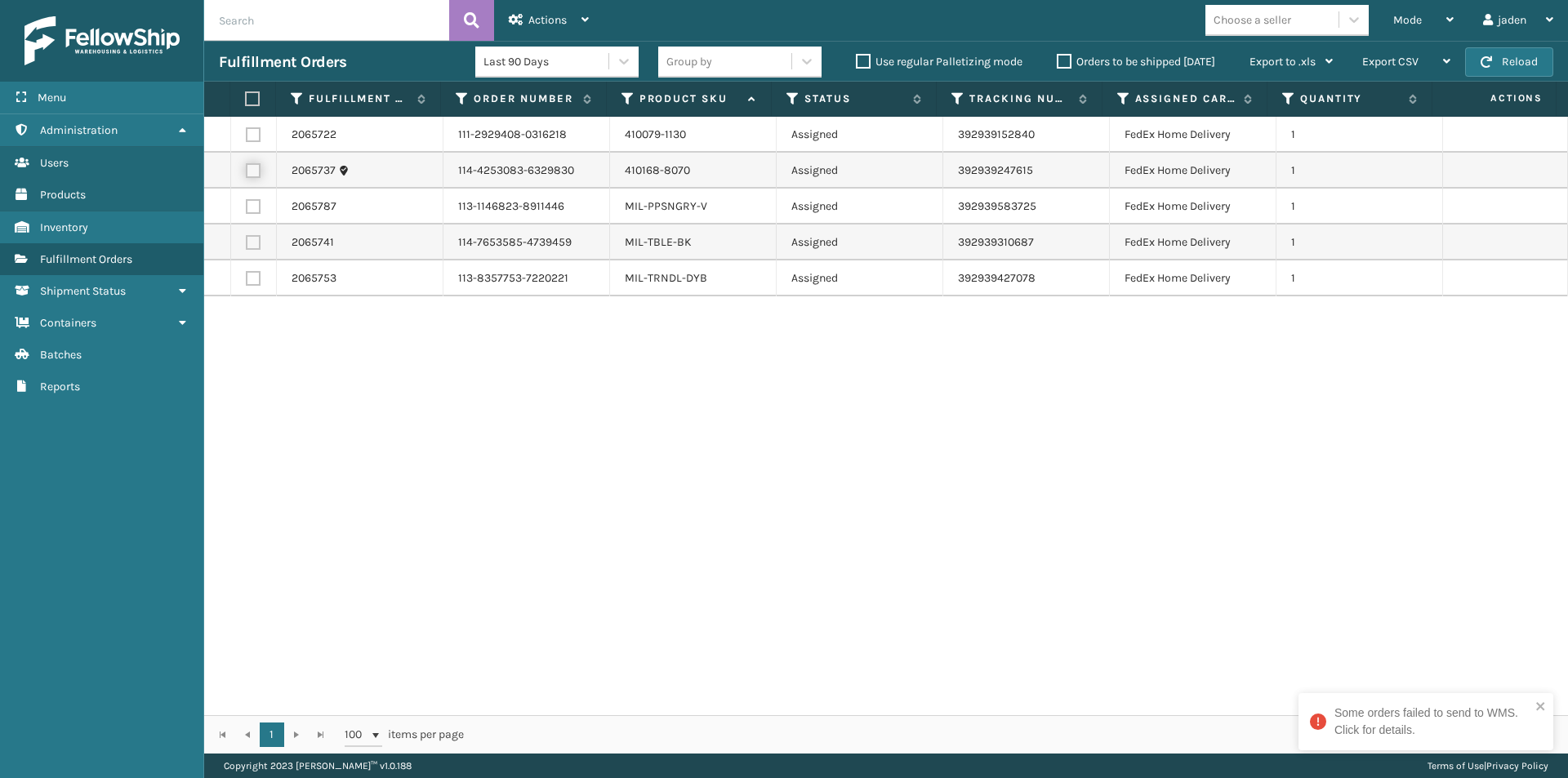
checkbox input "true"
click at [247, 123] on td at bounding box center [253, 134] width 46 height 36
click at [253, 133] on label at bounding box center [253, 134] width 15 height 15
click at [246, 133] on input "checkbox" at bounding box center [246, 133] width 1 height 10
checkbox input "true"
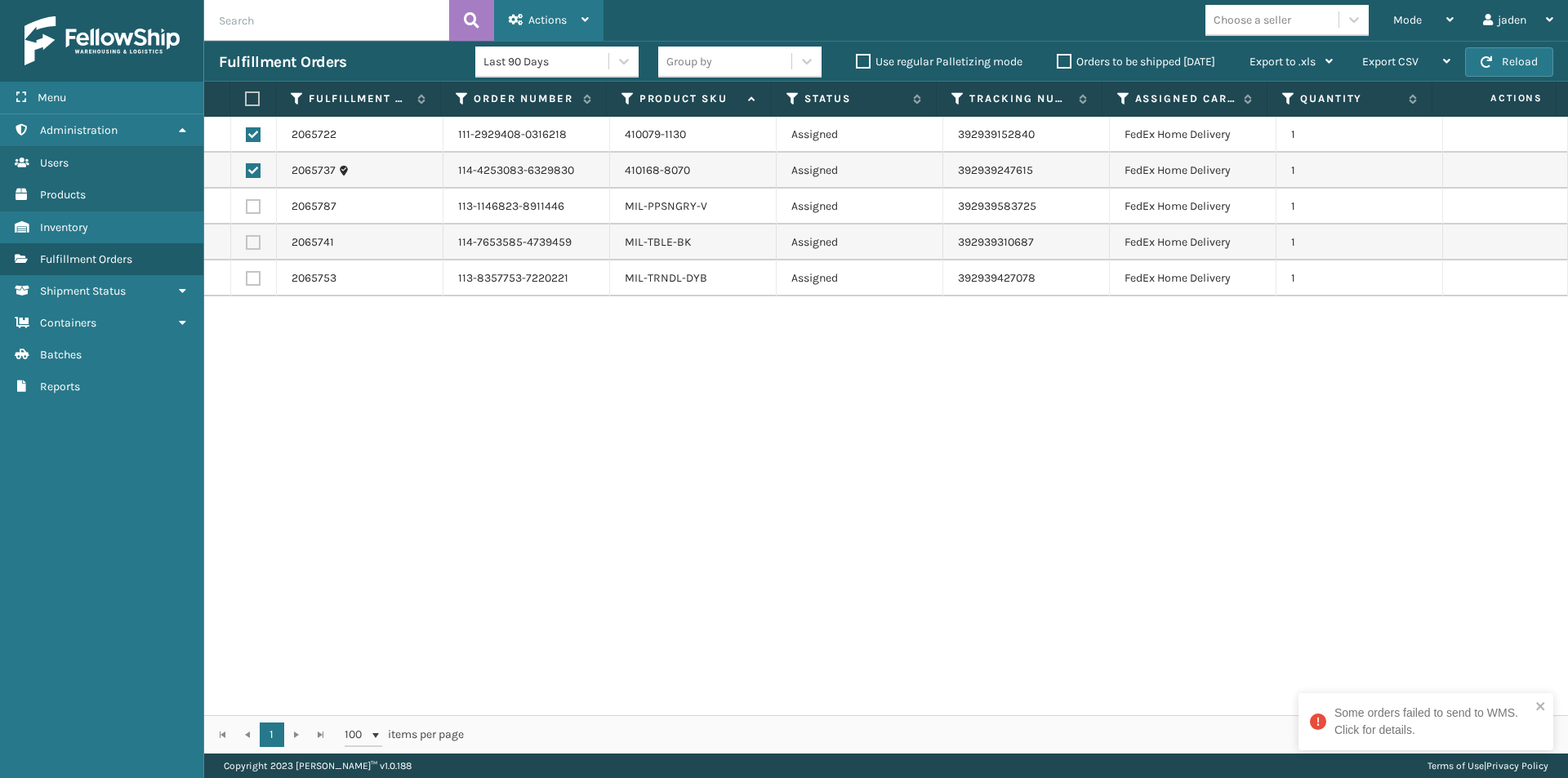
click at [533, 8] on div "Actions" at bounding box center [548, 20] width 80 height 41
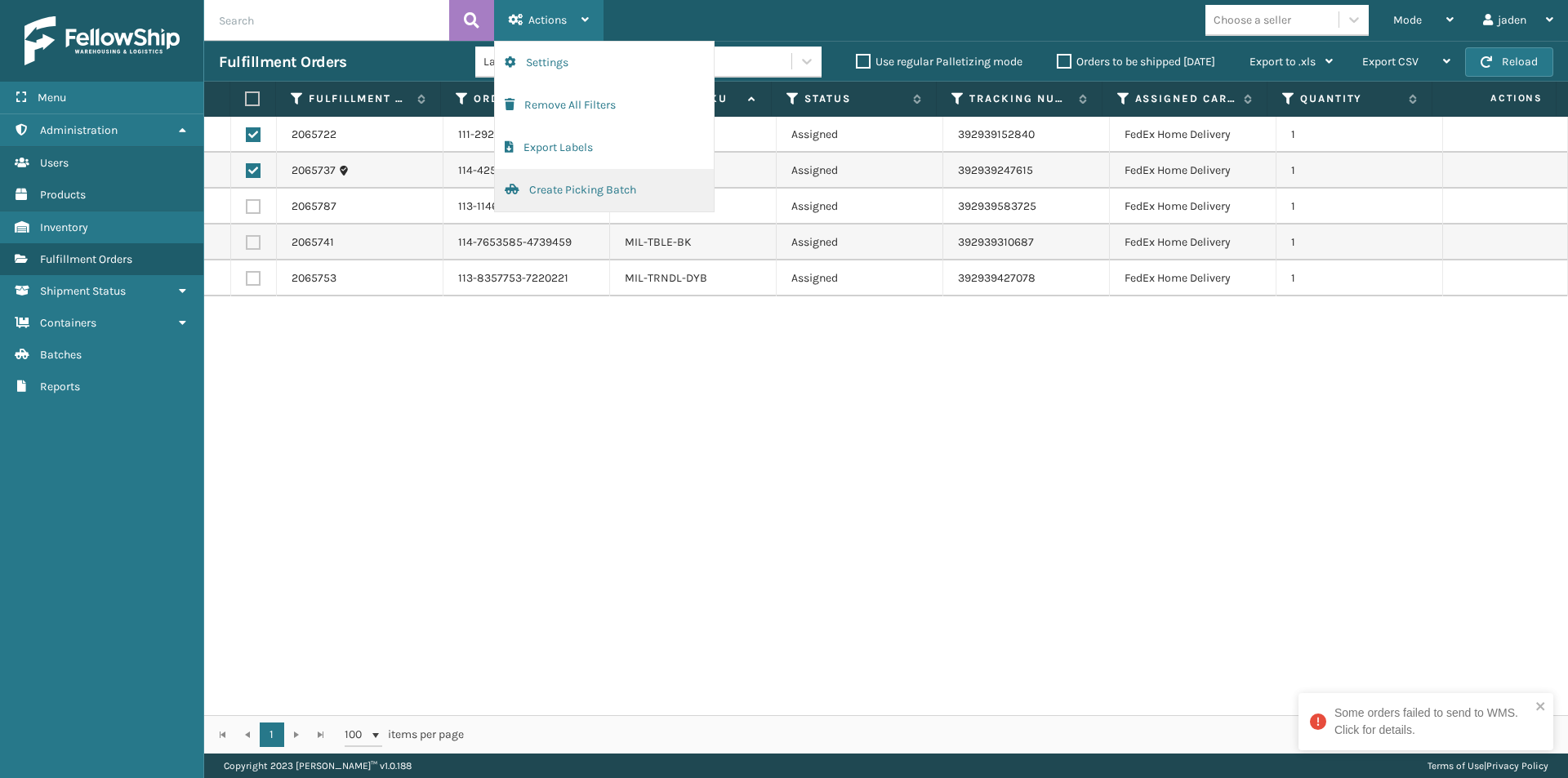
click at [536, 187] on button "Create Picking Batch" at bounding box center [604, 190] width 219 height 42
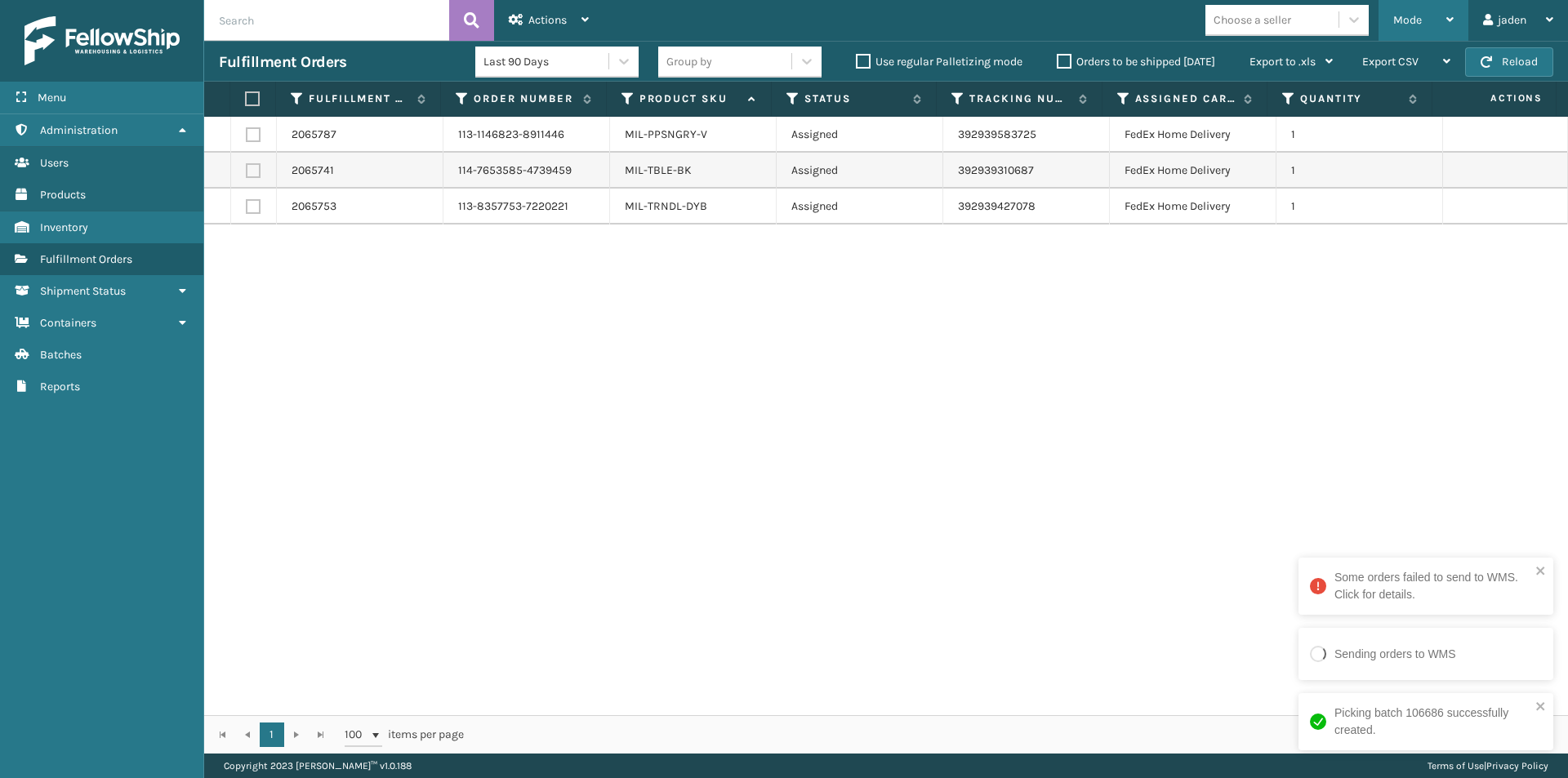
click at [1412, 13] on span "Mode" at bounding box center [1407, 20] width 29 height 14
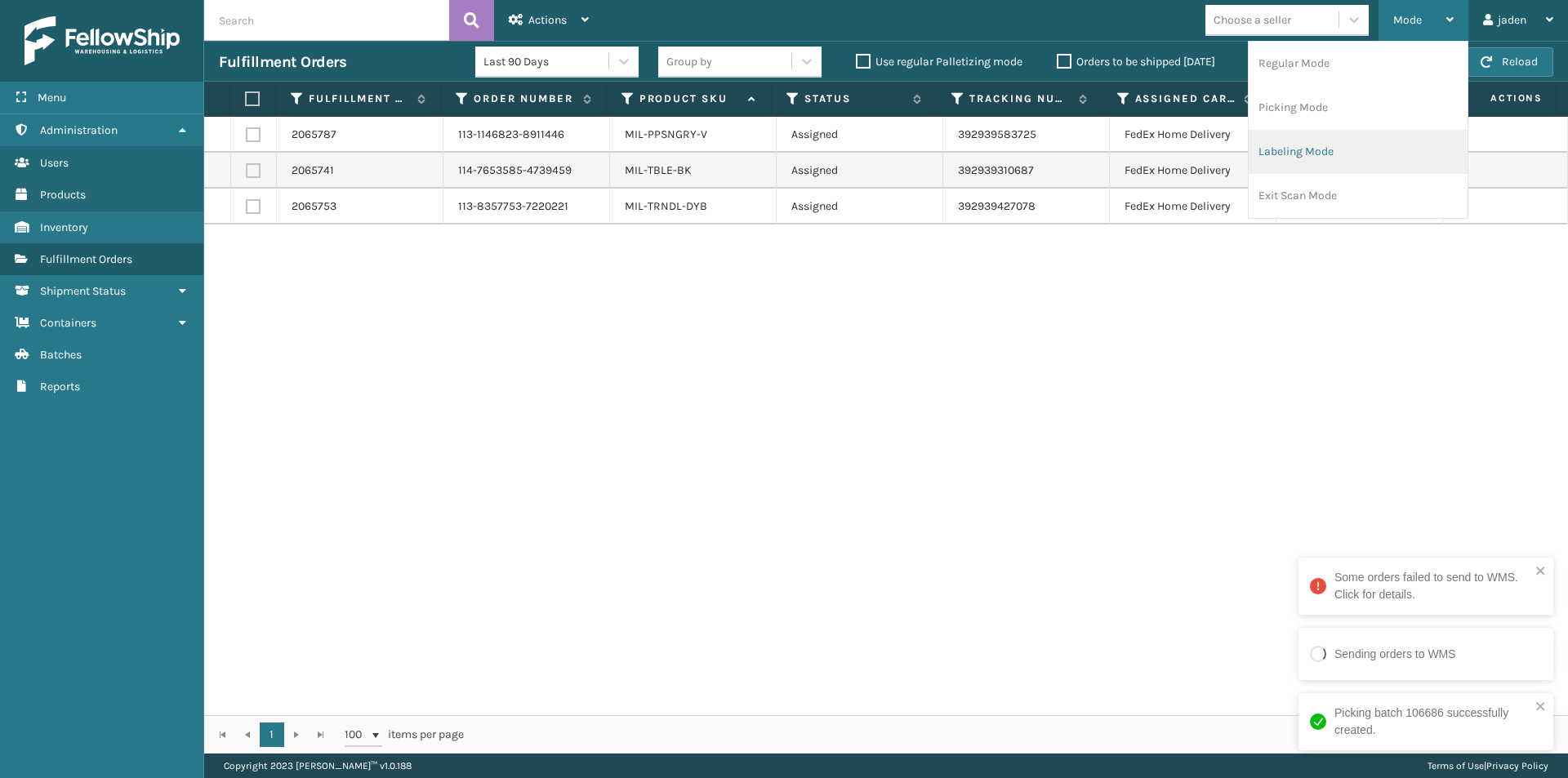
click at [1352, 144] on li "Labeling Mode" at bounding box center [1358, 152] width 219 height 44
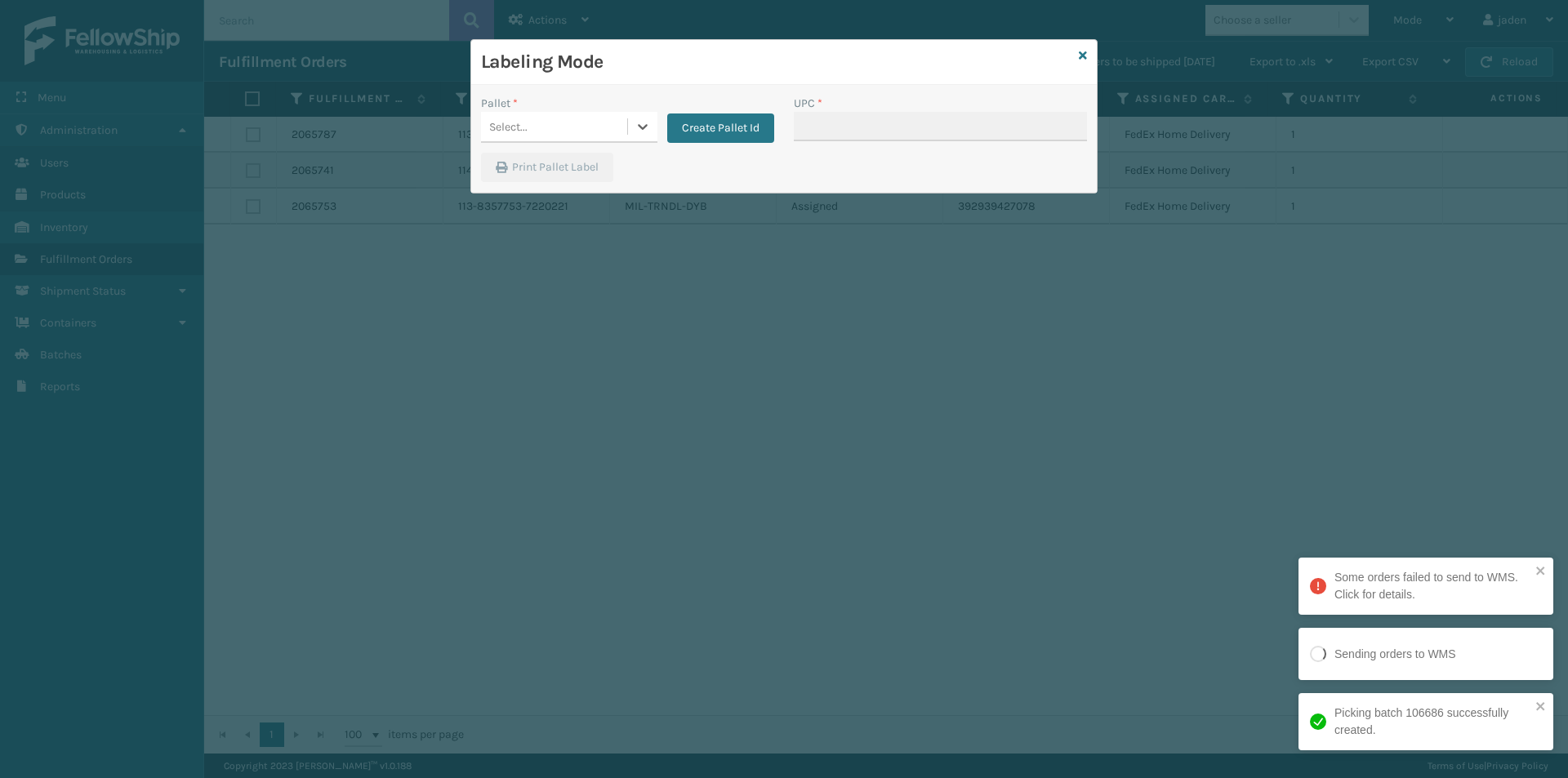
drag, startPoint x: 647, startPoint y: 128, endPoint x: 621, endPoint y: 145, distance: 31.1
click at [640, 134] on icon at bounding box center [642, 126] width 16 height 16
click at [580, 160] on div "FDXG-21FN4Q6XCN" at bounding box center [568, 167] width 176 height 30
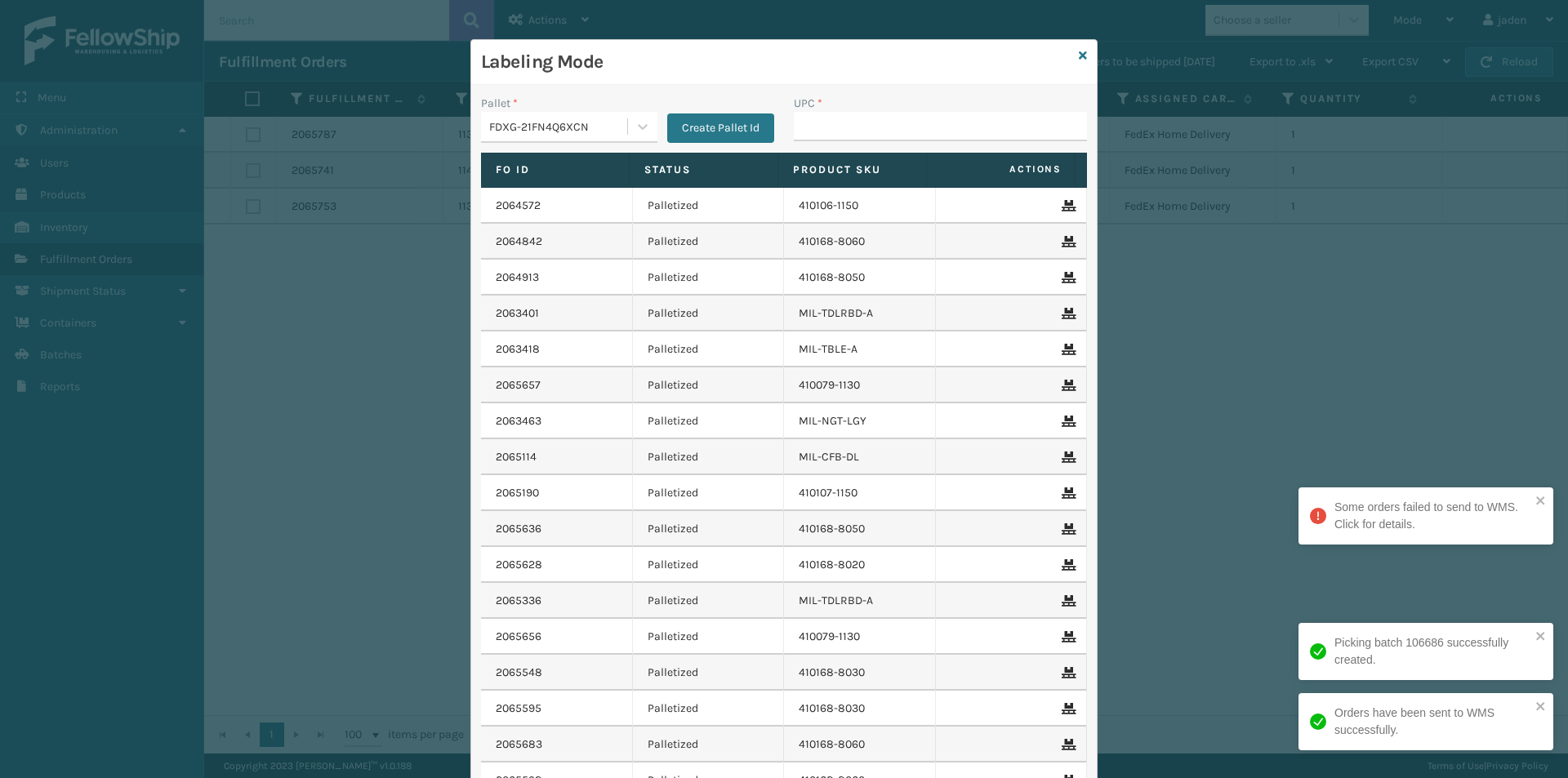
click at [845, 158] on th "Product SKU" at bounding box center [852, 170] width 148 height 35
click at [854, 134] on input "UPC *" at bounding box center [941, 127] width 293 height 29
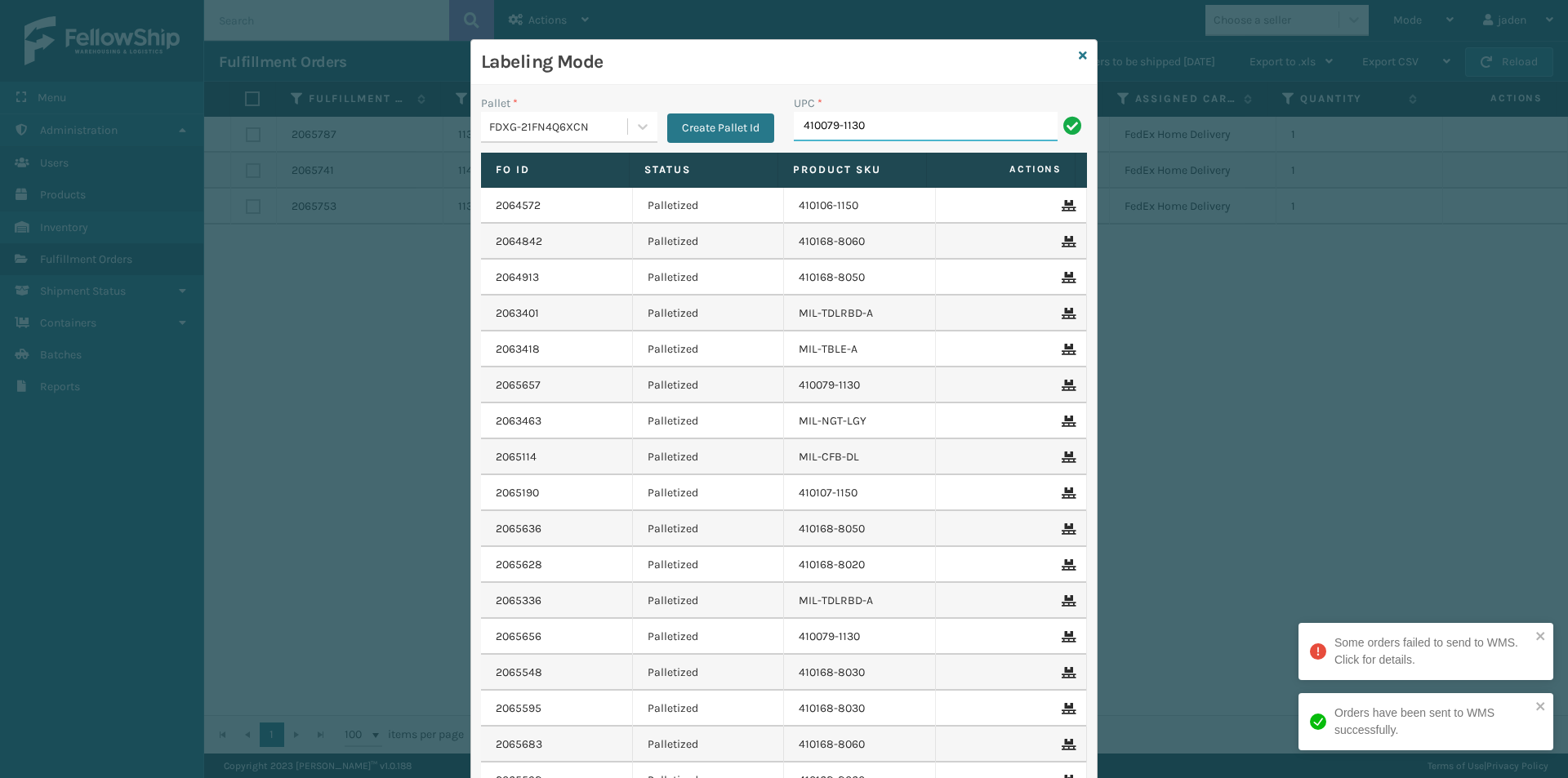
type input "410079-1130"
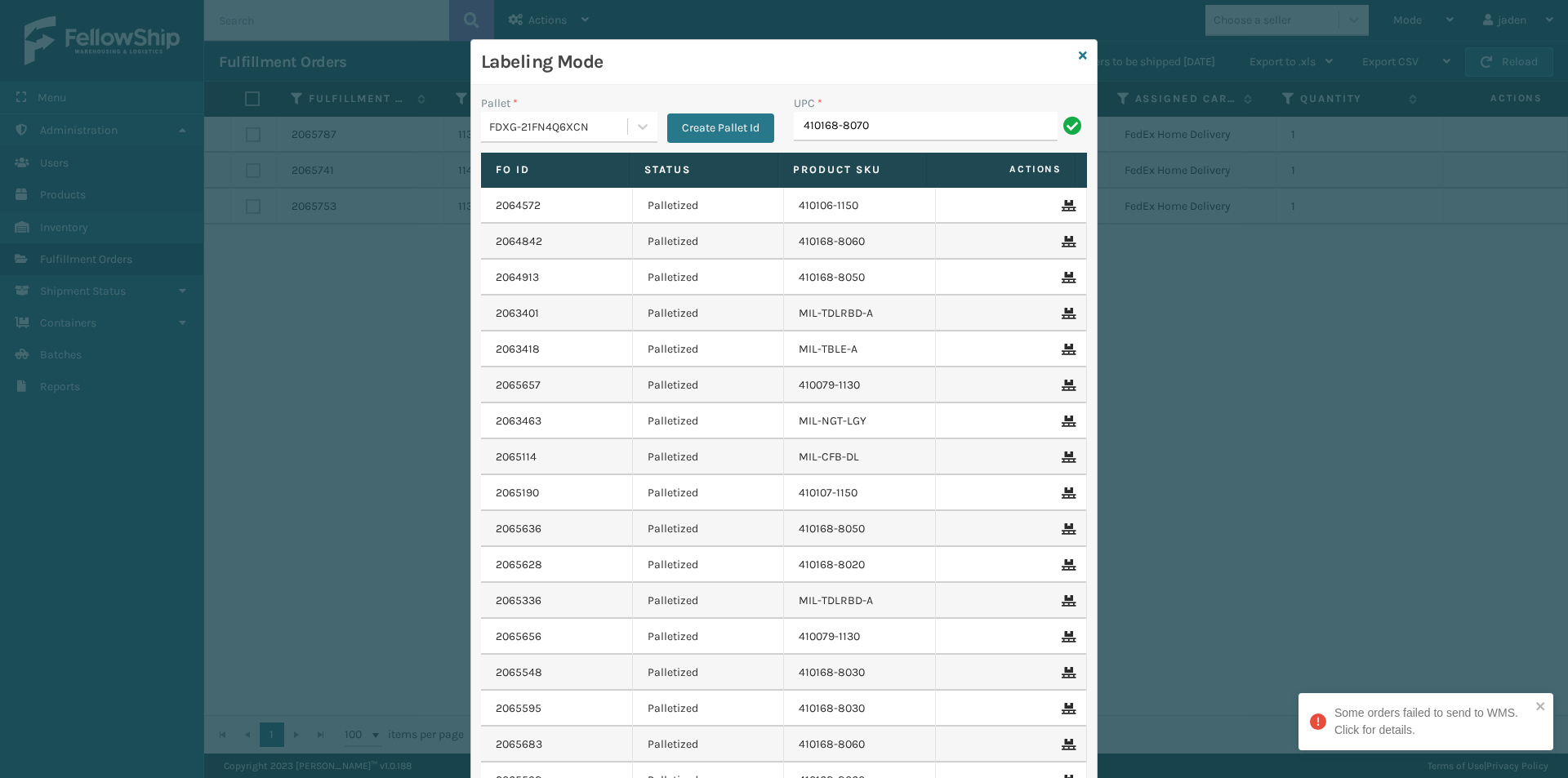
type input "410168-8070"
click at [1070, 62] on div "Labeling Mode" at bounding box center [784, 62] width 626 height 45
click at [1079, 58] on icon at bounding box center [1082, 55] width 8 height 11
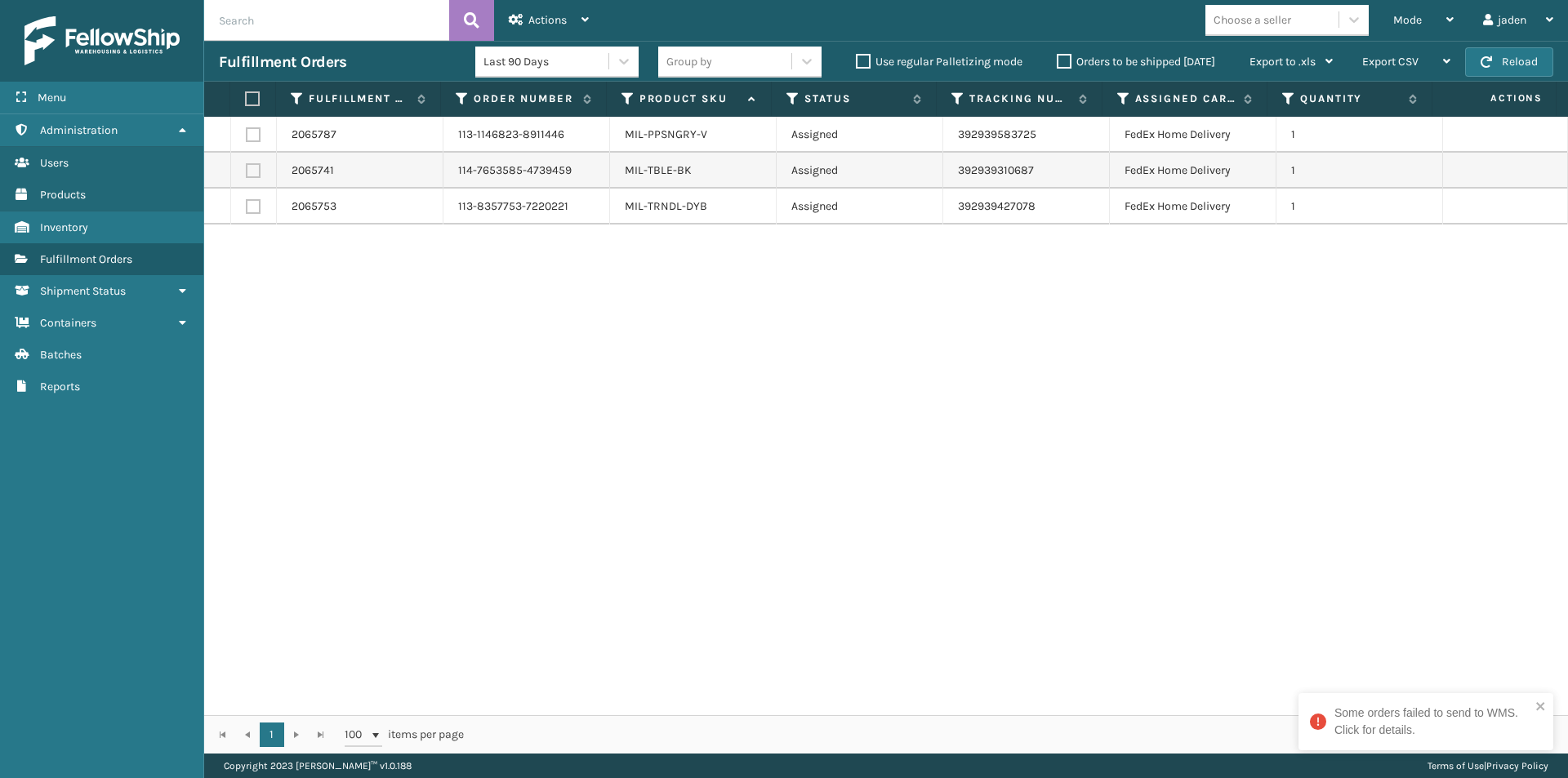
drag, startPoint x: 1089, startPoint y: 409, endPoint x: 1076, endPoint y: 400, distance: 15.8
drag, startPoint x: 1076, startPoint y: 400, endPoint x: 564, endPoint y: 502, distance: 522.1
click at [564, 502] on div "2065787 113-1146823-8911446 MIL-PPSNGRY-V Assigned 392939583725 FedEx Home Deli…" at bounding box center [886, 416] width 1364 height 598
drag, startPoint x: 941, startPoint y: 435, endPoint x: 724, endPoint y: 206, distance: 315.5
click at [480, 529] on div "2065787 113-1146823-8911446 MIL-PPSNGRY-V Assigned 392939583725 FedEx Home Deli…" at bounding box center [886, 416] width 1364 height 598
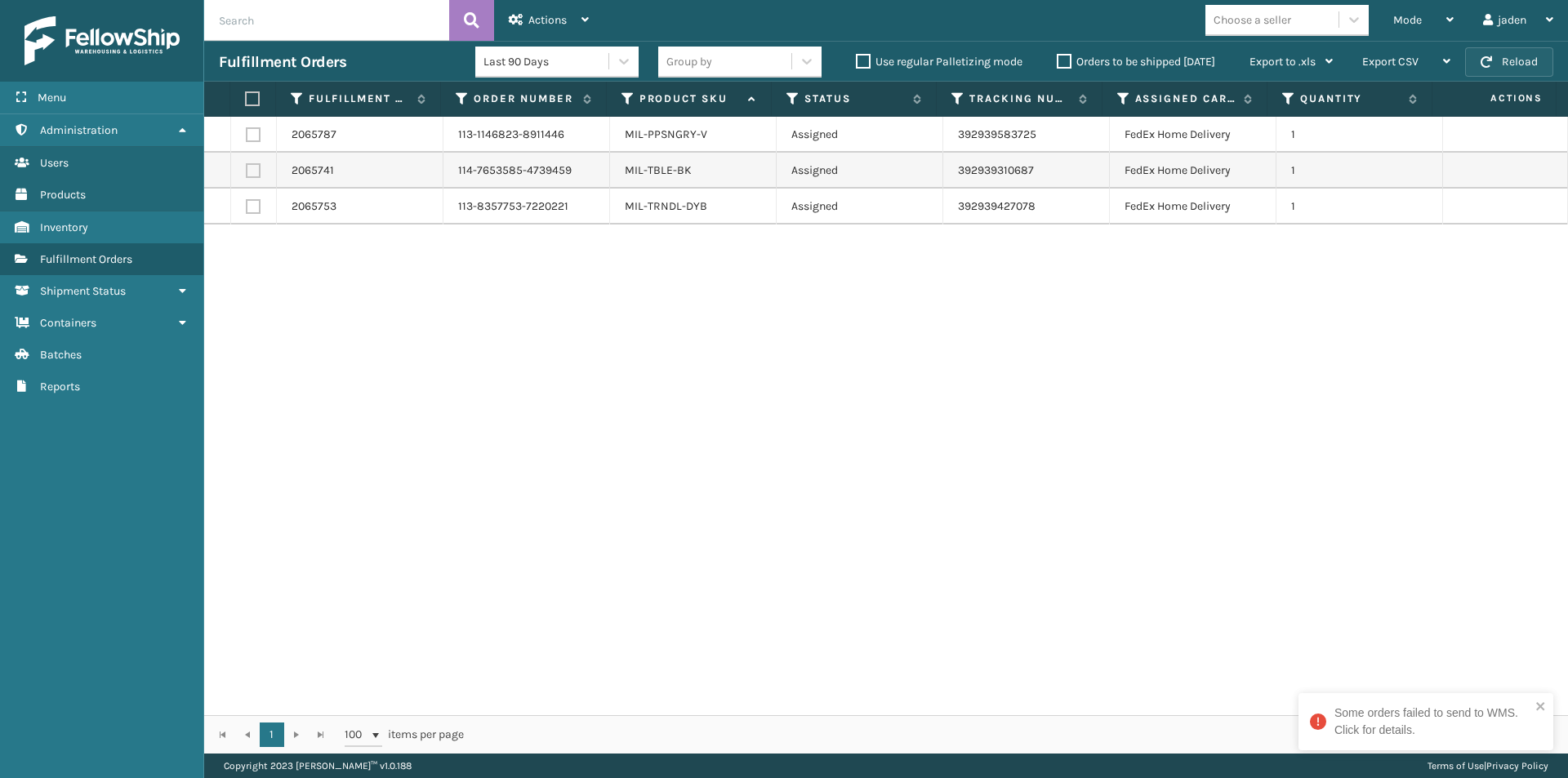
click at [1485, 67] on span "button" at bounding box center [1486, 62] width 11 height 11
click at [1501, 66] on button "Reload" at bounding box center [1509, 62] width 89 height 29
click at [1500, 64] on button "Reload" at bounding box center [1509, 62] width 89 height 29
drag, startPoint x: 1040, startPoint y: 357, endPoint x: 1017, endPoint y: 357, distance: 23.0
drag, startPoint x: 1017, startPoint y: 357, endPoint x: 482, endPoint y: 212, distance: 554.3
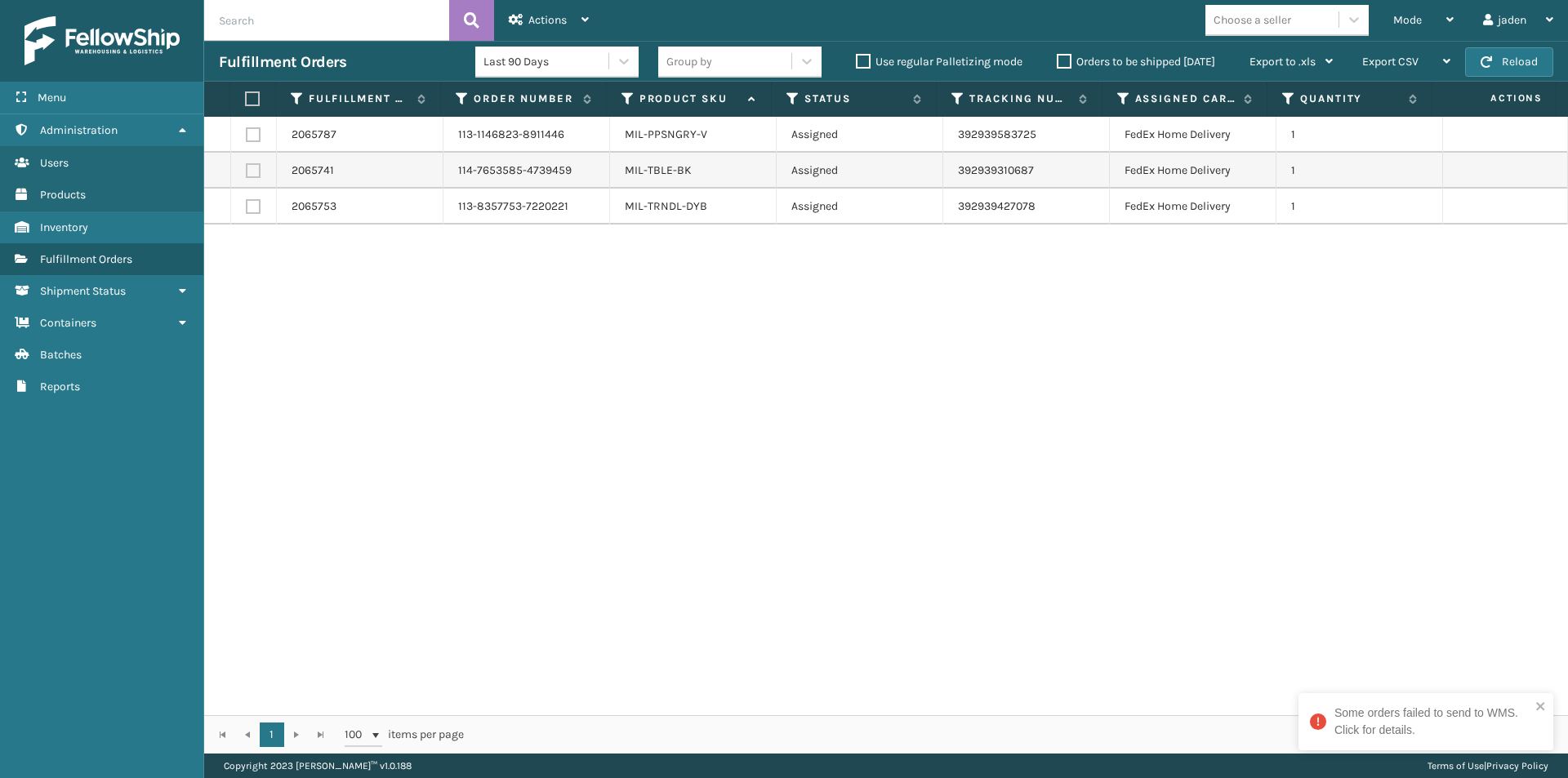
click at [508, 360] on div "2065787 113-1146823-8911446 MIL-PPSNGRY-V Assigned 392939583725 FedEx Home Deli…" at bounding box center [886, 416] width 1364 height 598
click at [1519, 53] on button "Reload" at bounding box center [1509, 62] width 89 height 29
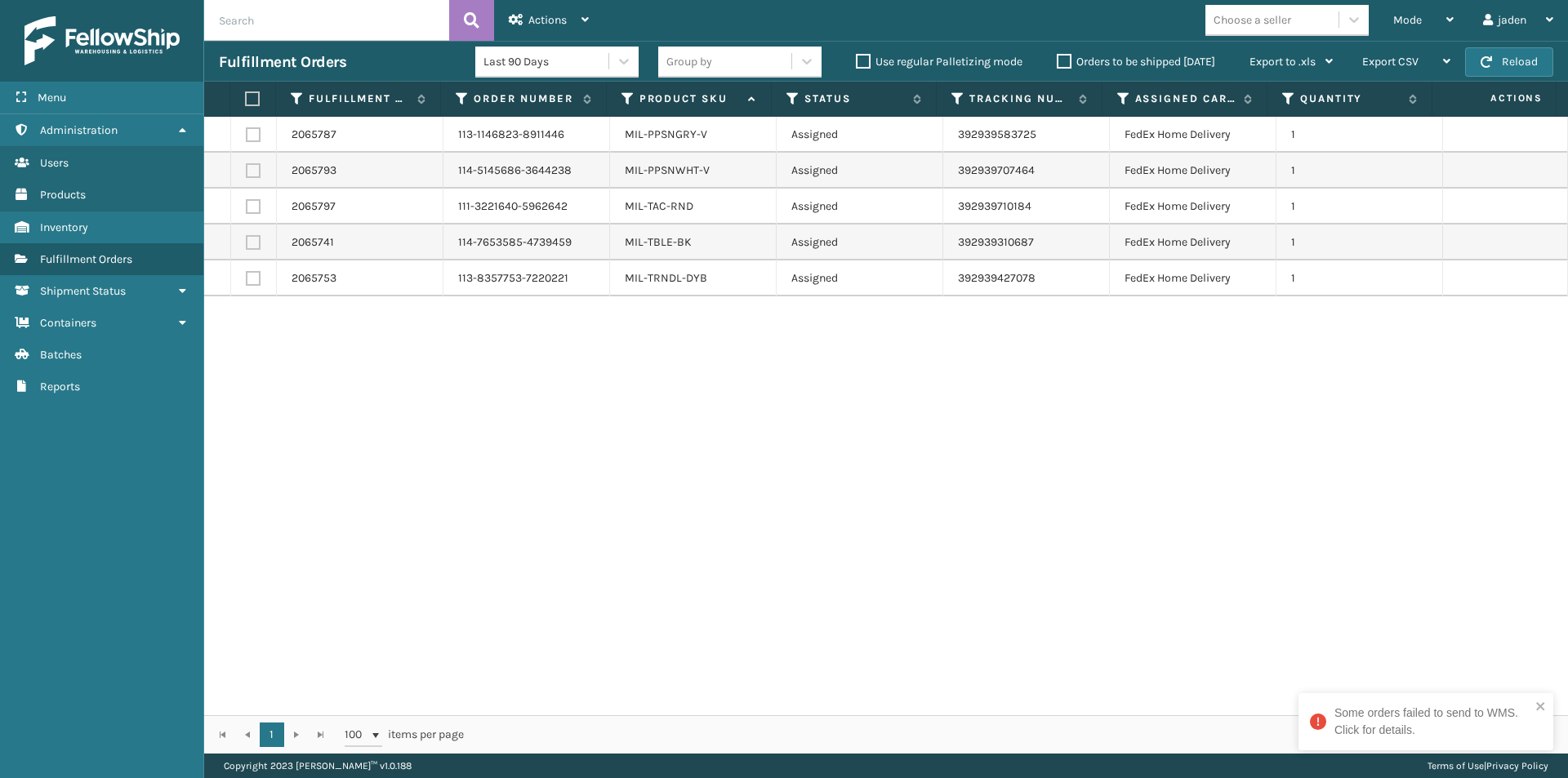
drag, startPoint x: 1007, startPoint y: 541, endPoint x: 991, endPoint y: 539, distance: 16.1
drag, startPoint x: 991, startPoint y: 539, endPoint x: 628, endPoint y: 541, distance: 363.0
click at [618, 576] on div "2065787 113-1146823-8911446 MIL-PPSNGRY-V Assigned 392939583725 FedEx Home Deli…" at bounding box center [886, 416] width 1364 height 598
drag, startPoint x: 1033, startPoint y: 541, endPoint x: 548, endPoint y: 540, distance: 485.0
click at [548, 540] on div "2065787 113-1146823-8911446 MIL-PPSNGRY-V Assigned 392939583725 FedEx Home Deli…" at bounding box center [886, 416] width 1364 height 598
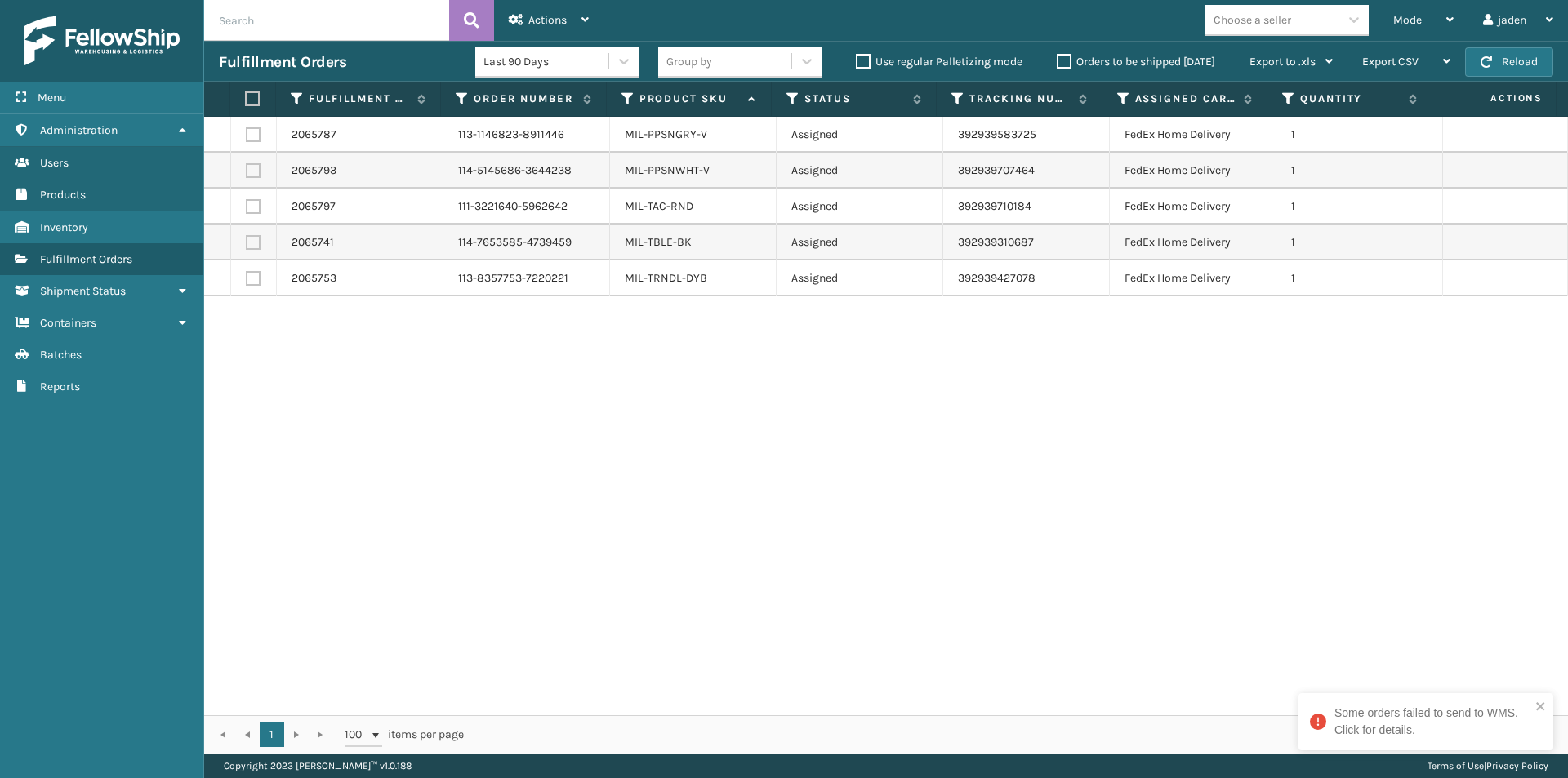
drag, startPoint x: 896, startPoint y: 437, endPoint x: 790, endPoint y: 471, distance: 111.3
click at [585, 471] on div "2065787 113-1146823-8911446 MIL-PPSNGRY-V Assigned 392939583725 FedEx Home Deli…" at bounding box center [886, 416] width 1364 height 598
drag, startPoint x: 1092, startPoint y: 478, endPoint x: 1007, endPoint y: 512, distance: 91.5
click at [587, 502] on div "2065787 113-1146823-8911446 MIL-PPSNGRY-V Assigned 392939583725 FedEx Home Deli…" at bounding box center [886, 416] width 1364 height 598
drag, startPoint x: 1074, startPoint y: 512, endPoint x: 1065, endPoint y: 510, distance: 9.2
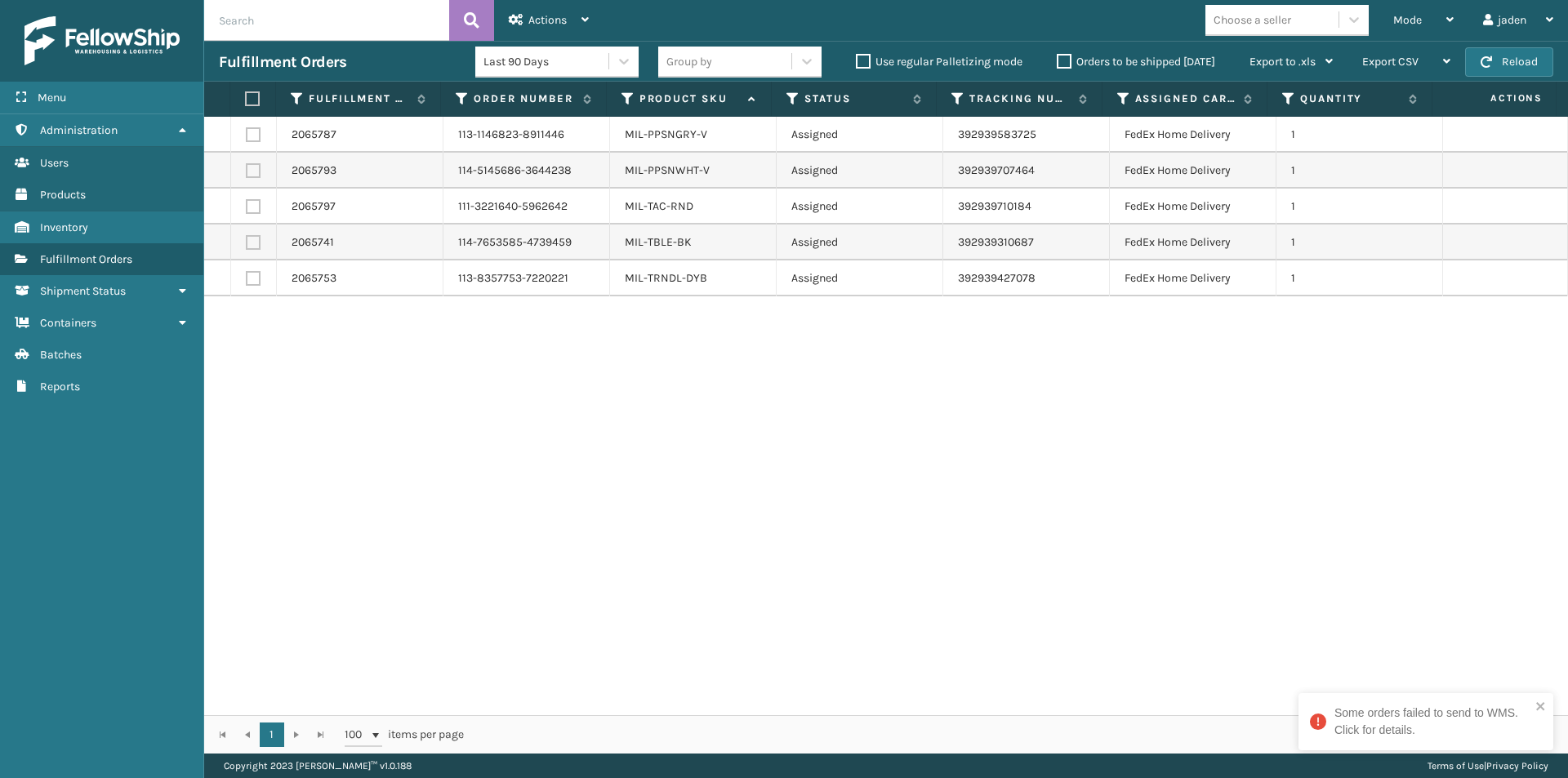
drag, startPoint x: 1065, startPoint y: 510, endPoint x: 1210, endPoint y: 500, distance: 145.3
click at [734, 508] on div "2065787 113-1146823-8911446 MIL-PPSNGRY-V Assigned 392939583725 FedEx Home Deli…" at bounding box center [886, 416] width 1364 height 598
drag, startPoint x: 1109, startPoint y: 490, endPoint x: 1070, endPoint y: 499, distance: 40.0
click at [723, 507] on div "2065787 113-1146823-8911446 MIL-PPSNGRY-V Assigned 392939583725 FedEx Home Deli…" at bounding box center [886, 416] width 1364 height 598
drag, startPoint x: 1070, startPoint y: 499, endPoint x: 950, endPoint y: 491, distance: 120.3
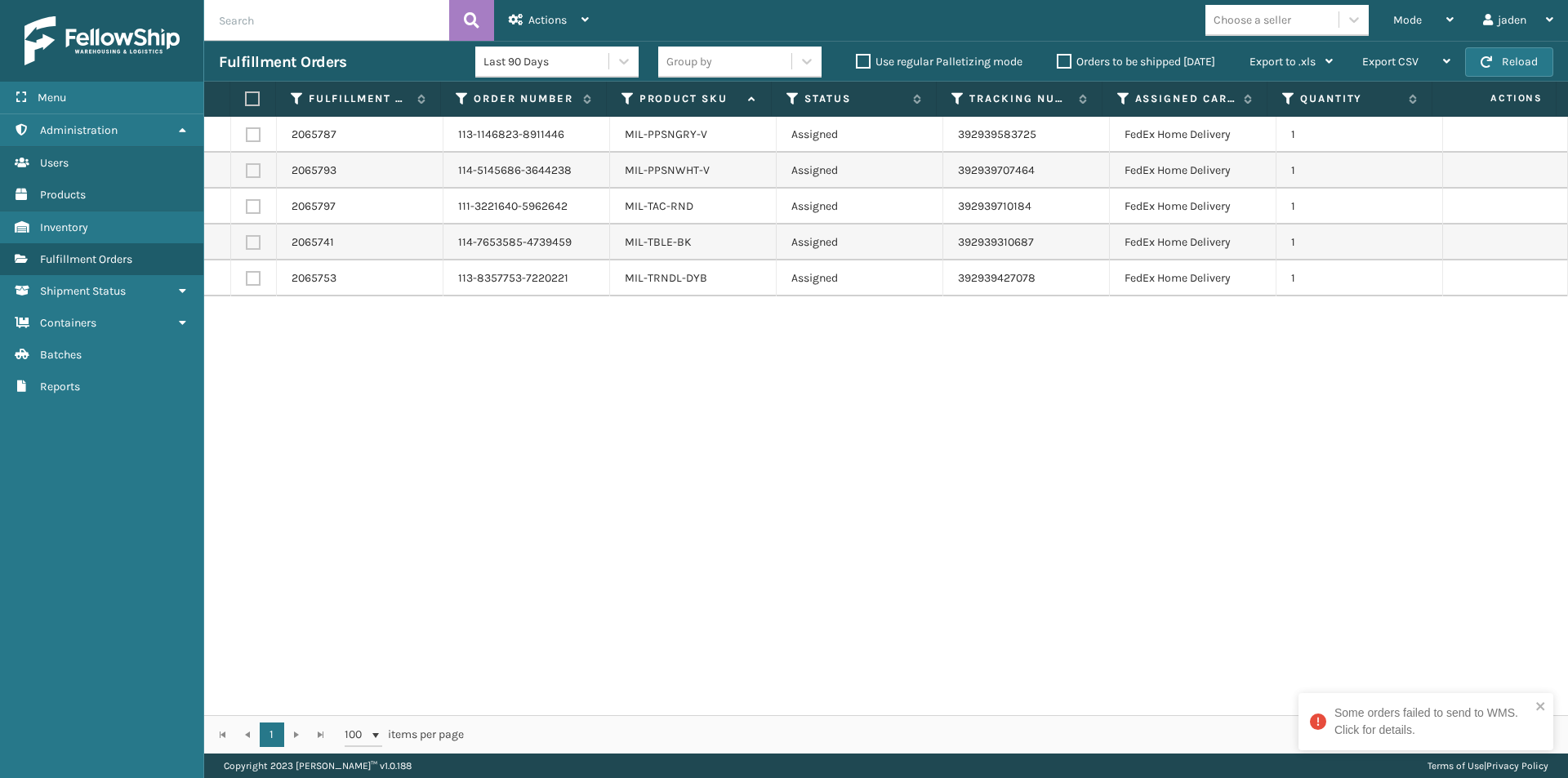
drag, startPoint x: 950, startPoint y: 491, endPoint x: 1169, endPoint y: 459, distance: 221.3
click at [647, 501] on div "2065787 113-1146823-8911446 MIL-PPSNGRY-V Assigned 392939583725 FedEx Home Deli…" at bounding box center [886, 416] width 1364 height 598
drag, startPoint x: 1095, startPoint y: 451, endPoint x: 594, endPoint y: 417, distance: 502.2
click at [543, 447] on div "2065787 113-1146823-8911446 MIL-PPSNGRY-V Assigned 392939583725 FedEx Home Deli…" at bounding box center [886, 416] width 1364 height 598
click at [1563, 48] on div "Fulfillment Orders Last 90 Days Group by Use regular Palletizing mode Orders to…" at bounding box center [886, 61] width 1364 height 41
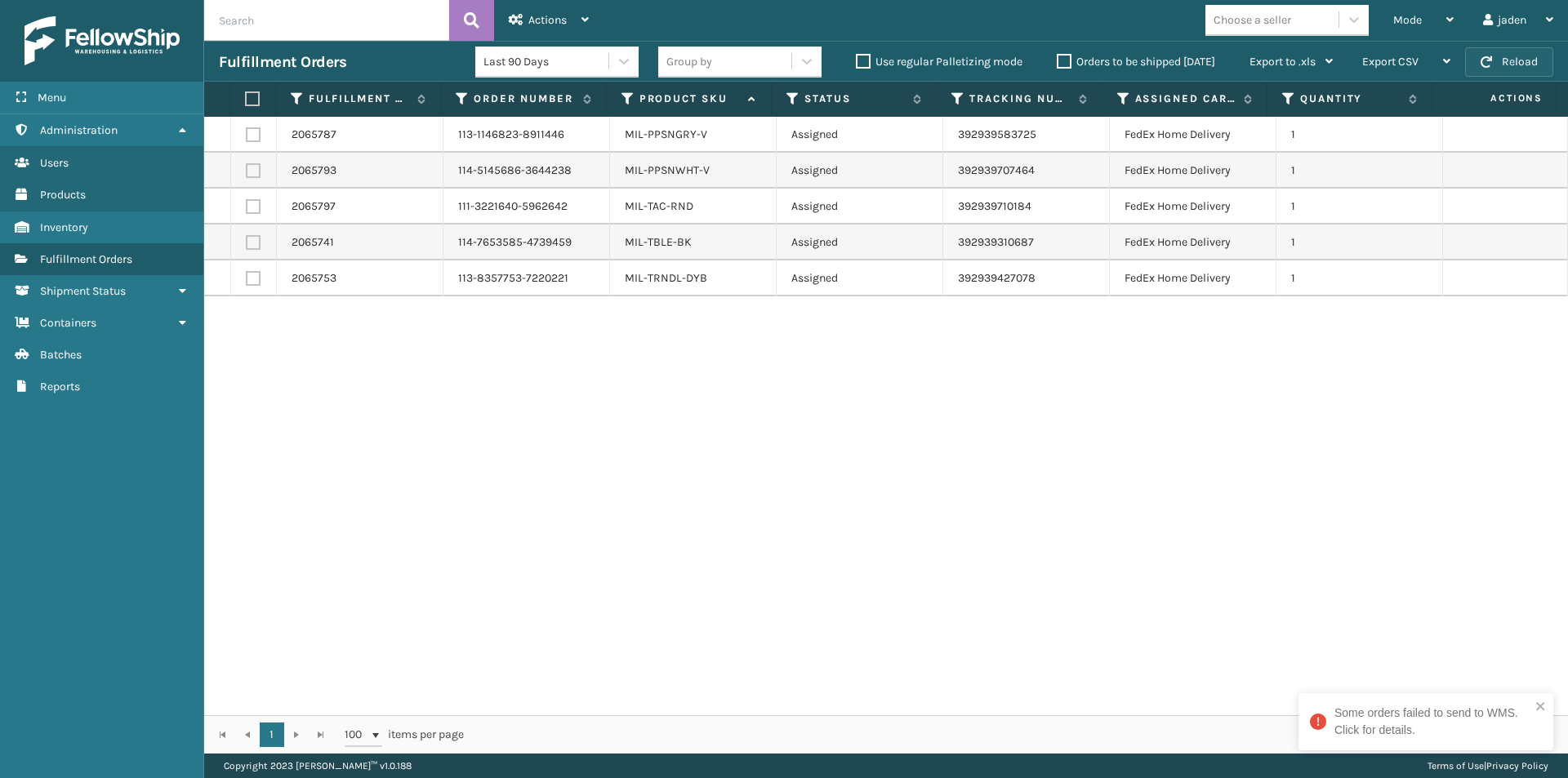
click at [1539, 63] on button "Reload" at bounding box center [1509, 62] width 89 height 29
click at [1399, 22] on span "Mode" at bounding box center [1407, 20] width 29 height 14
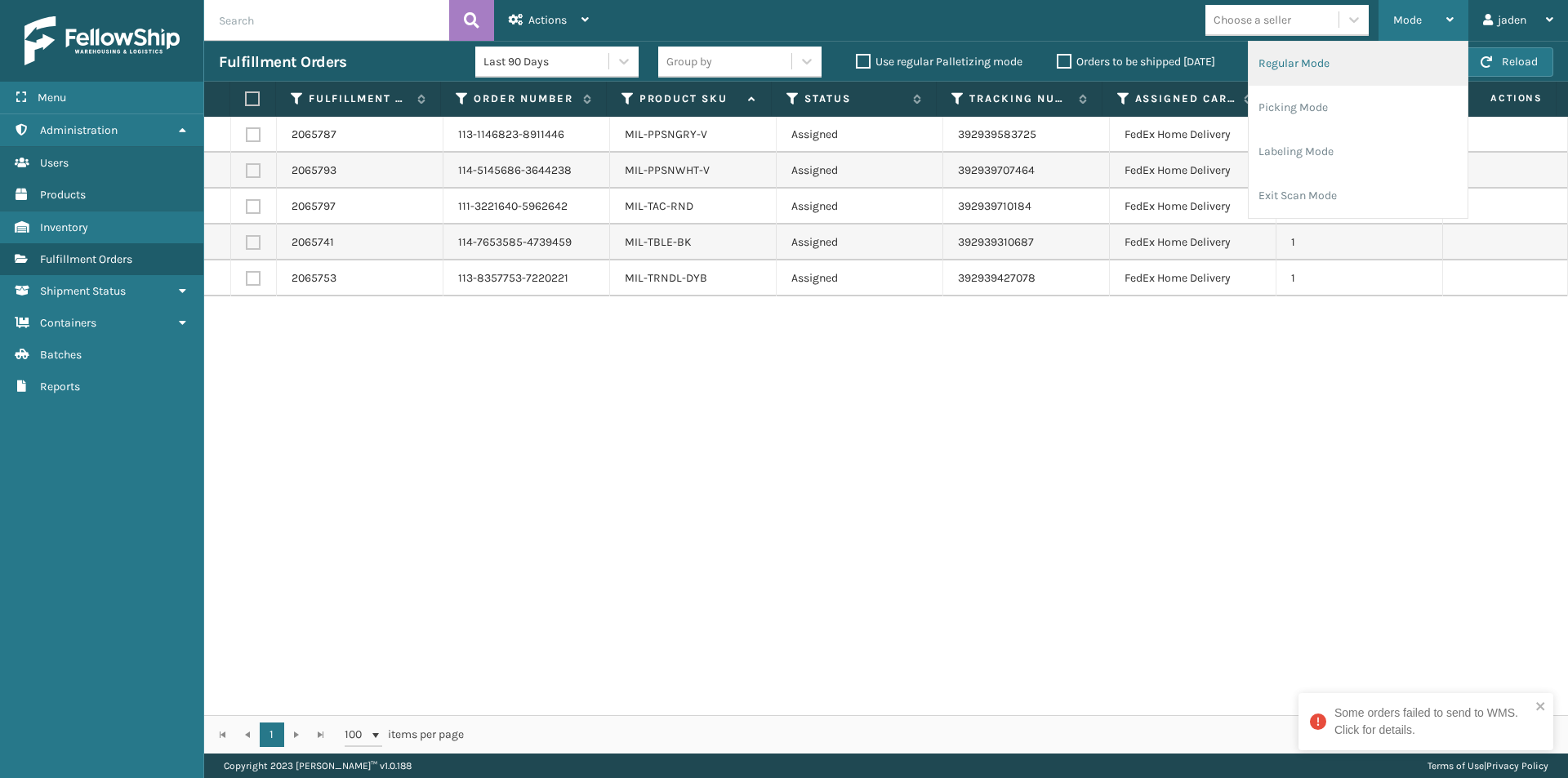
click at [1365, 85] on li "Regular Mode" at bounding box center [1358, 63] width 219 height 44
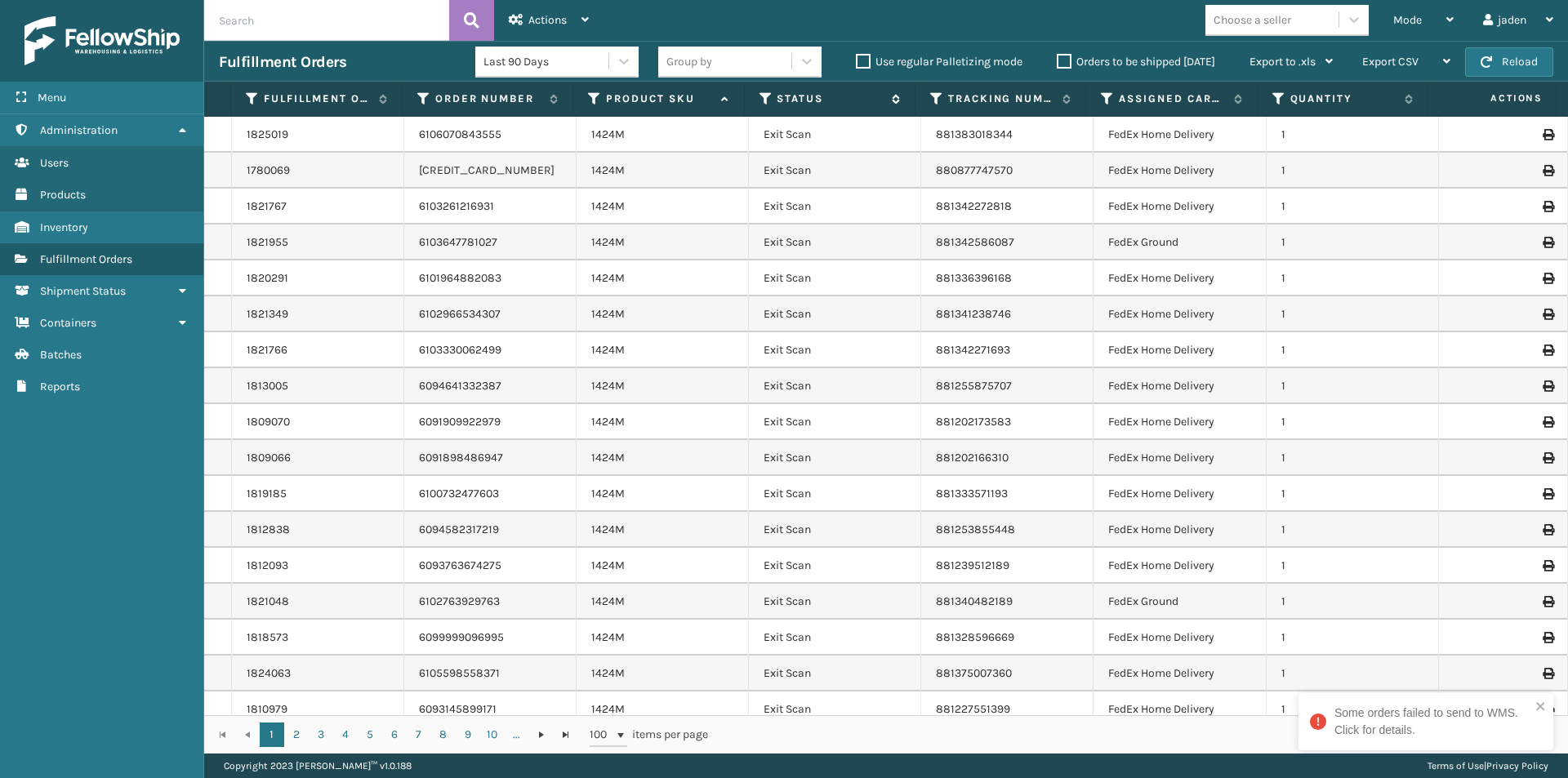
click at [763, 96] on icon at bounding box center [765, 98] width 13 height 15
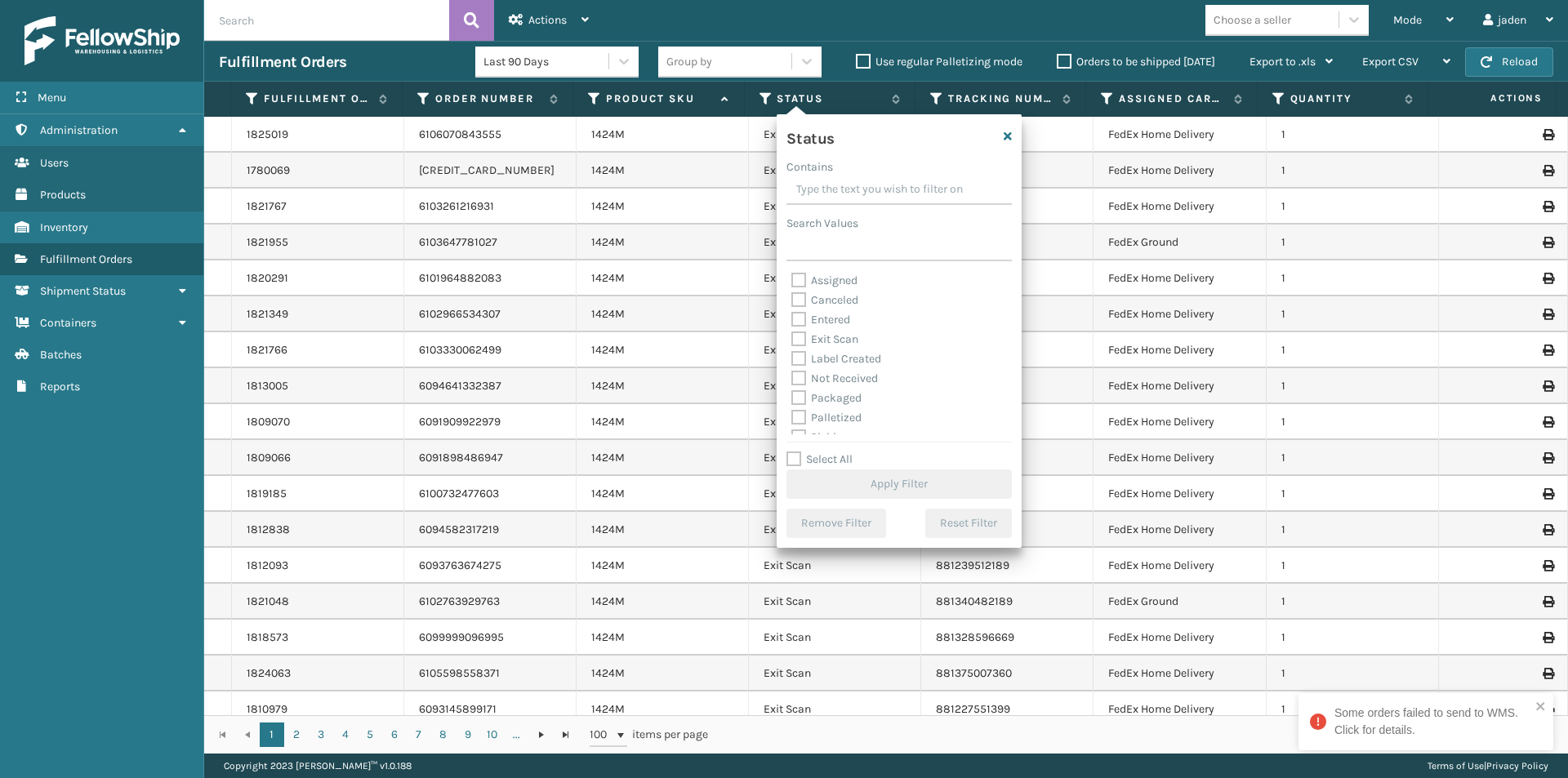
drag, startPoint x: 948, startPoint y: 195, endPoint x: 876, endPoint y: 181, distance: 73.3
click at [876, 181] on input "Contains" at bounding box center [899, 190] width 226 height 29
click at [798, 341] on label "Picking" at bounding box center [820, 346] width 58 height 14
click at [792, 341] on input "Picking" at bounding box center [791, 342] width 1 height 10
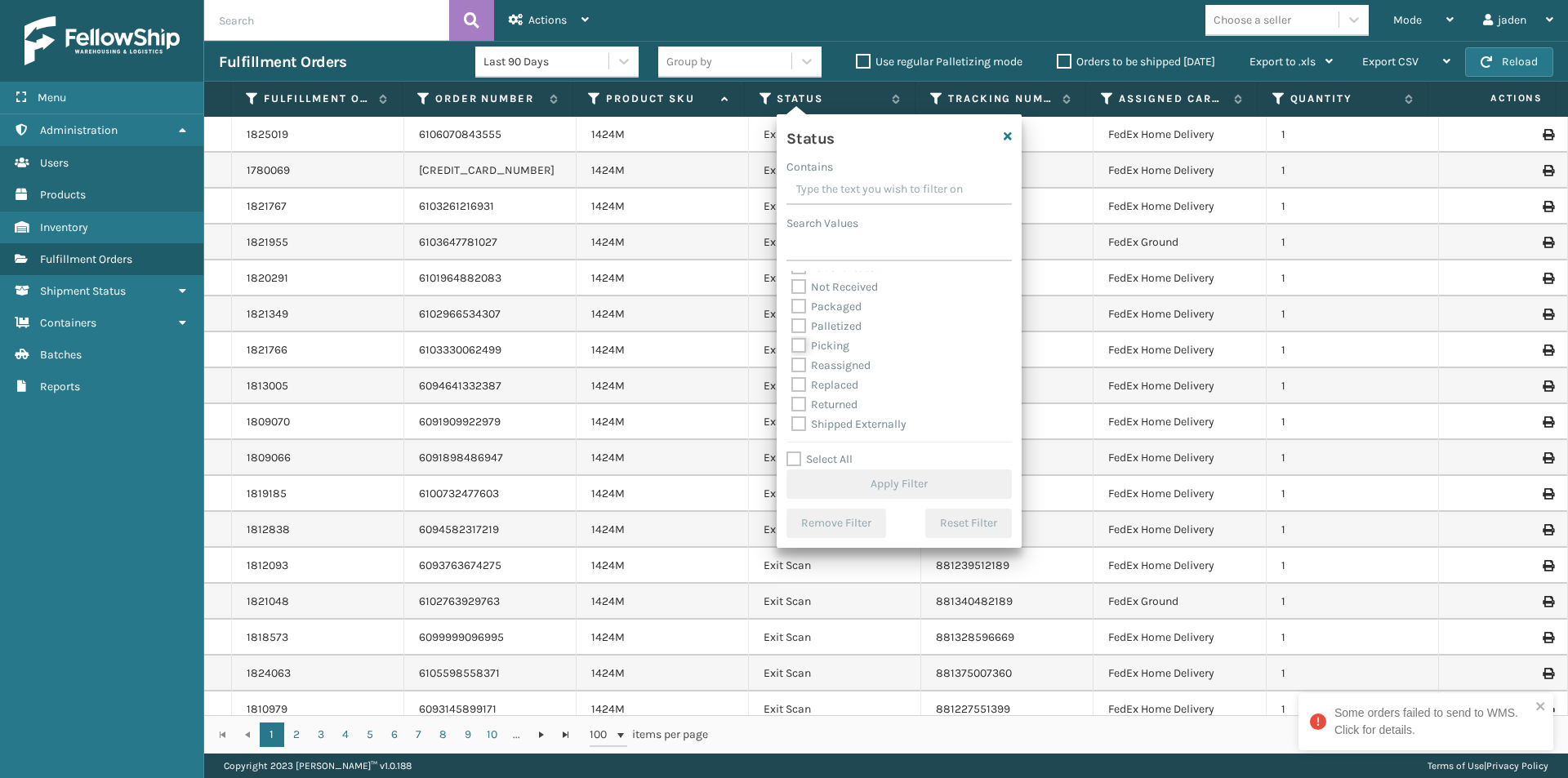
checkbox input "true"
click at [885, 485] on button "Apply Filter" at bounding box center [899, 484] width 226 height 29
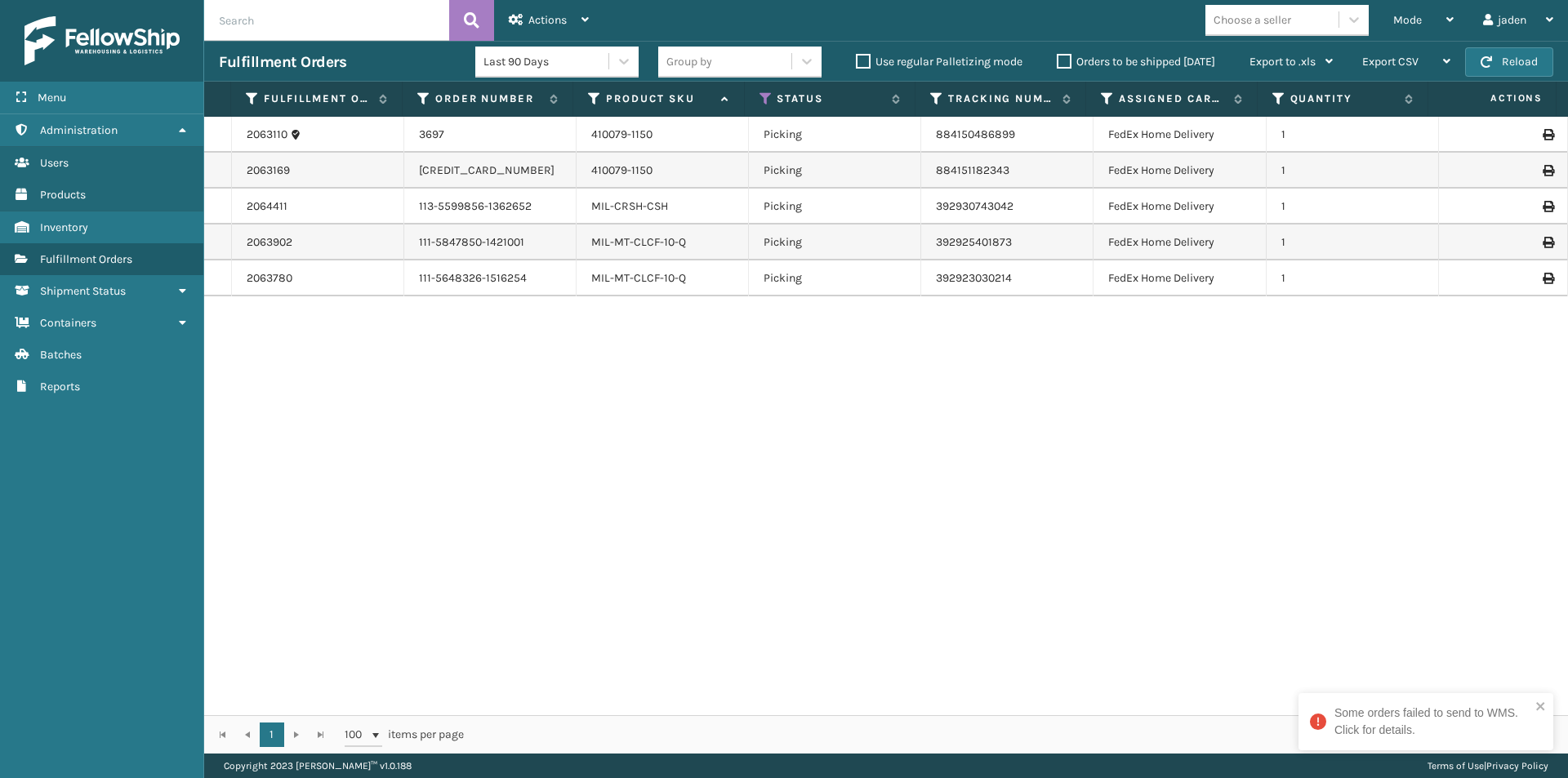
drag, startPoint x: 977, startPoint y: 383, endPoint x: 955, endPoint y: 385, distance: 22.1
drag, startPoint x: 955, startPoint y: 385, endPoint x: 613, endPoint y: 131, distance: 426.0
click at [668, 429] on div "2063110 3697 410079-1150 Picking 884150486899 FedEx Home Delivery 1 2063169 129…" at bounding box center [886, 416] width 1364 height 598
click at [1425, 22] on div "Mode" at bounding box center [1424, 20] width 61 height 41
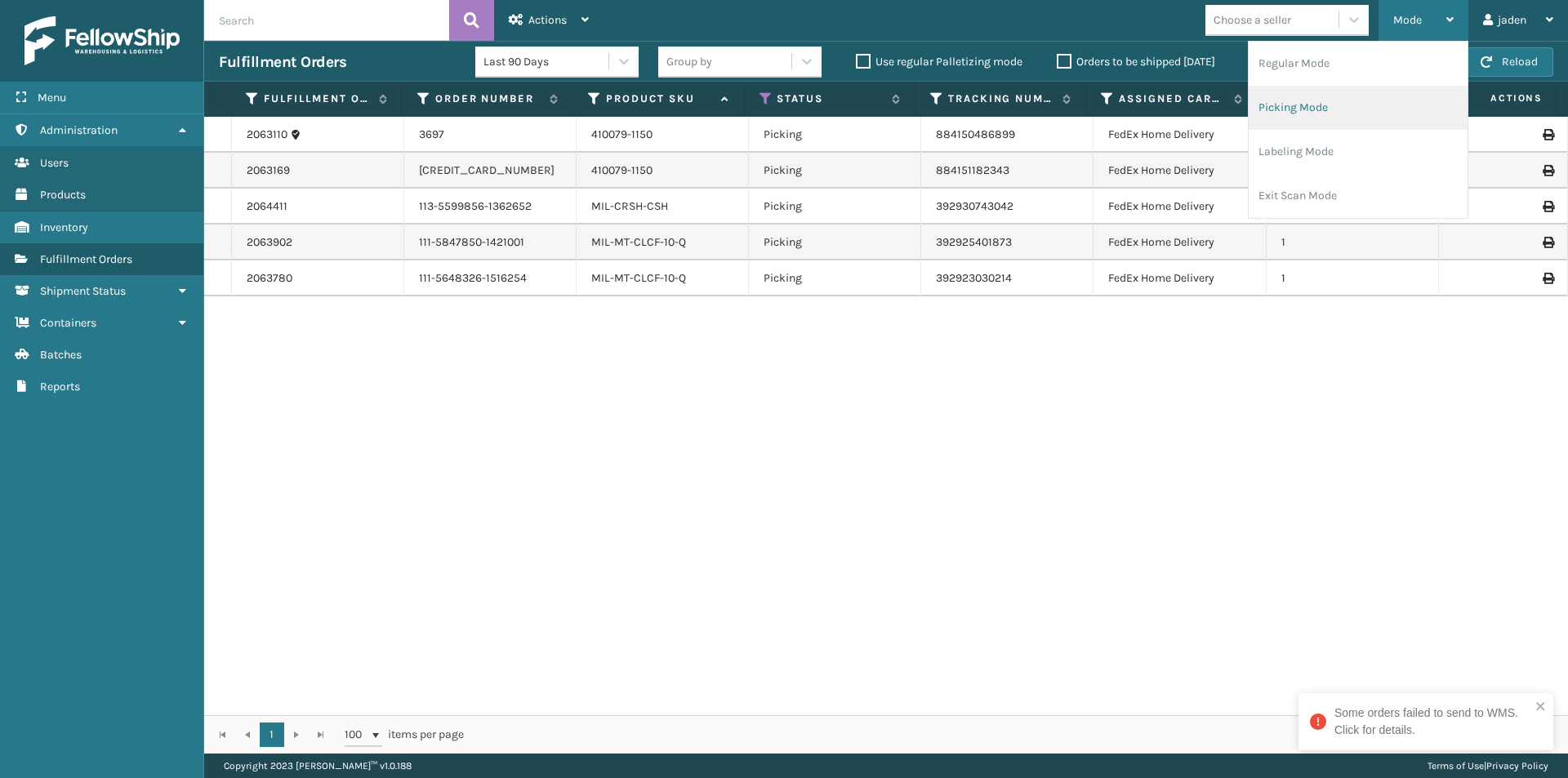
click at [1339, 104] on li "Picking Mode" at bounding box center [1358, 108] width 219 height 44
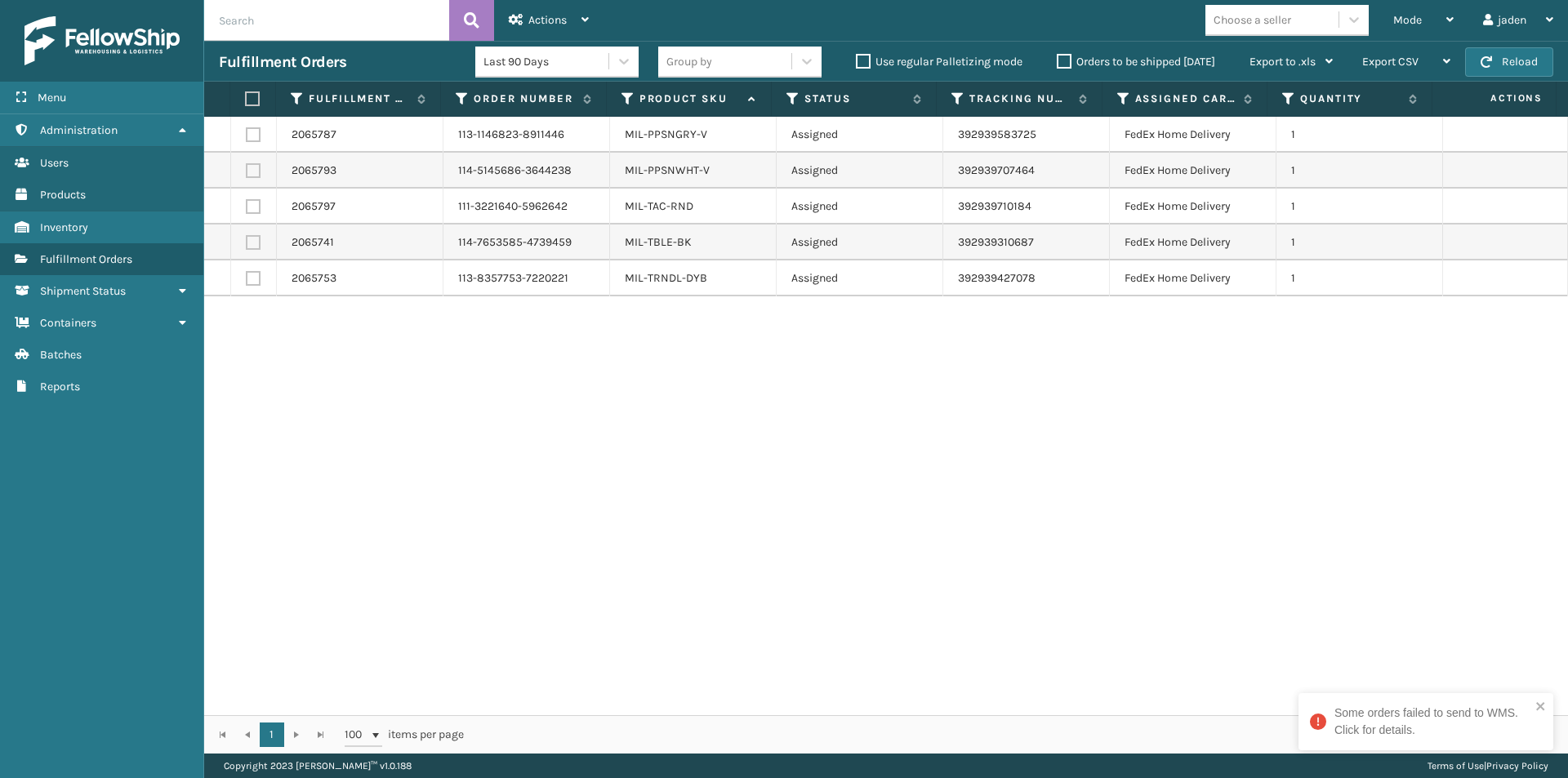
drag, startPoint x: 1040, startPoint y: 447, endPoint x: 635, endPoint y: 442, distance: 405.0
click at [635, 442] on div "2065787 113-1146823-8911446 MIL-PPSNGRY-V Assigned 392939583725 FedEx Home Deli…" at bounding box center [886, 416] width 1364 height 598
click at [1488, 60] on span "button" at bounding box center [1486, 62] width 11 height 11
drag, startPoint x: 928, startPoint y: 414, endPoint x: 843, endPoint y: 288, distance: 152.0
click at [493, 431] on div "2065787 113-1146823-8911446 MIL-PPSNGRY-V Assigned 392939583725 FedEx Home Deli…" at bounding box center [886, 416] width 1364 height 598
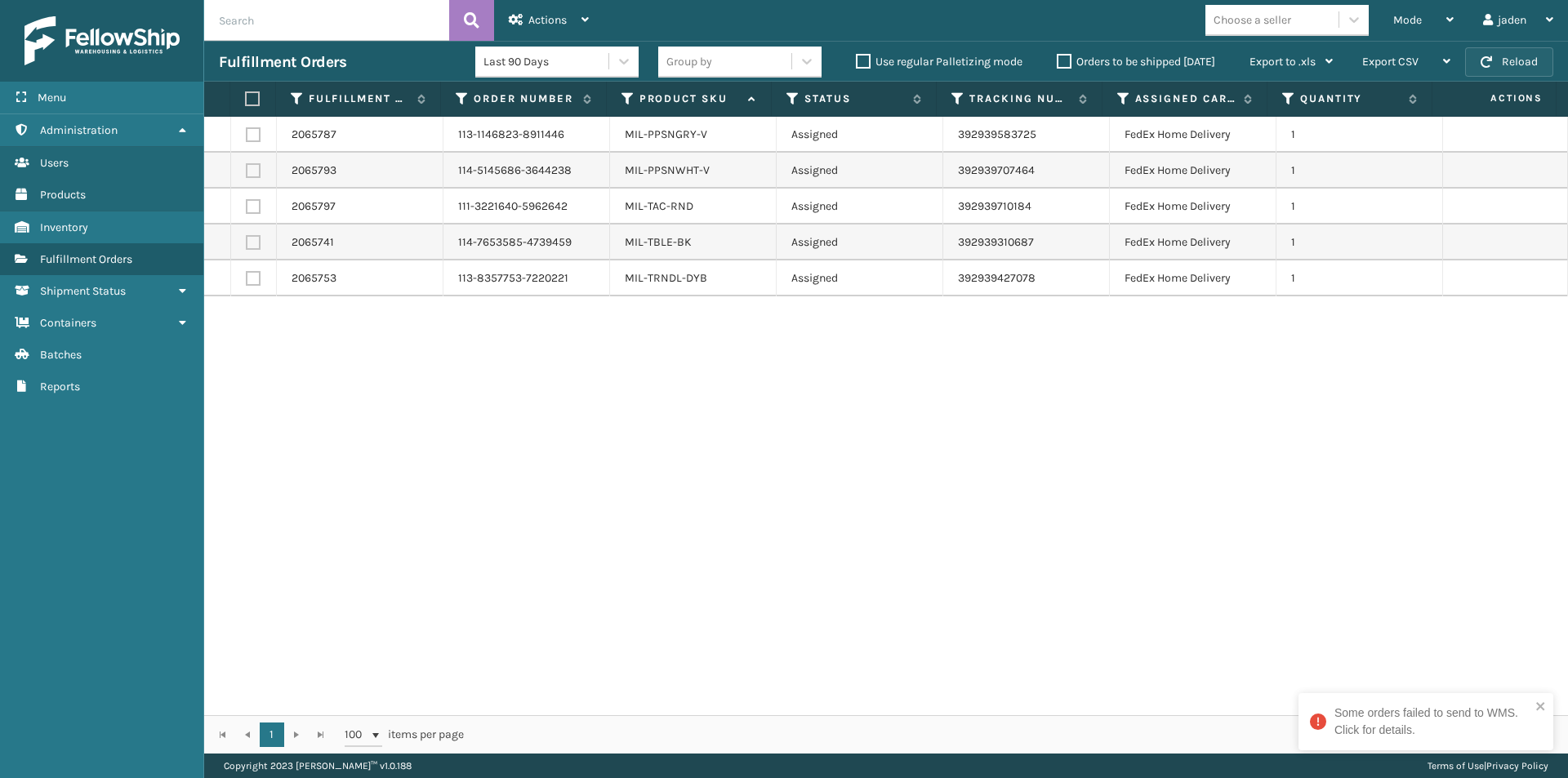
click at [1521, 62] on button "Reload" at bounding box center [1509, 62] width 89 height 29
drag, startPoint x: 908, startPoint y: 396, endPoint x: 1050, endPoint y: 160, distance: 275.4
click at [576, 445] on div "2065787 113-1146823-8911446 MIL-PPSNGRY-V Assigned 392939583725 FedEx Home Deli…" at bounding box center [886, 416] width 1364 height 598
click at [1483, 63] on span "button" at bounding box center [1486, 62] width 11 height 11
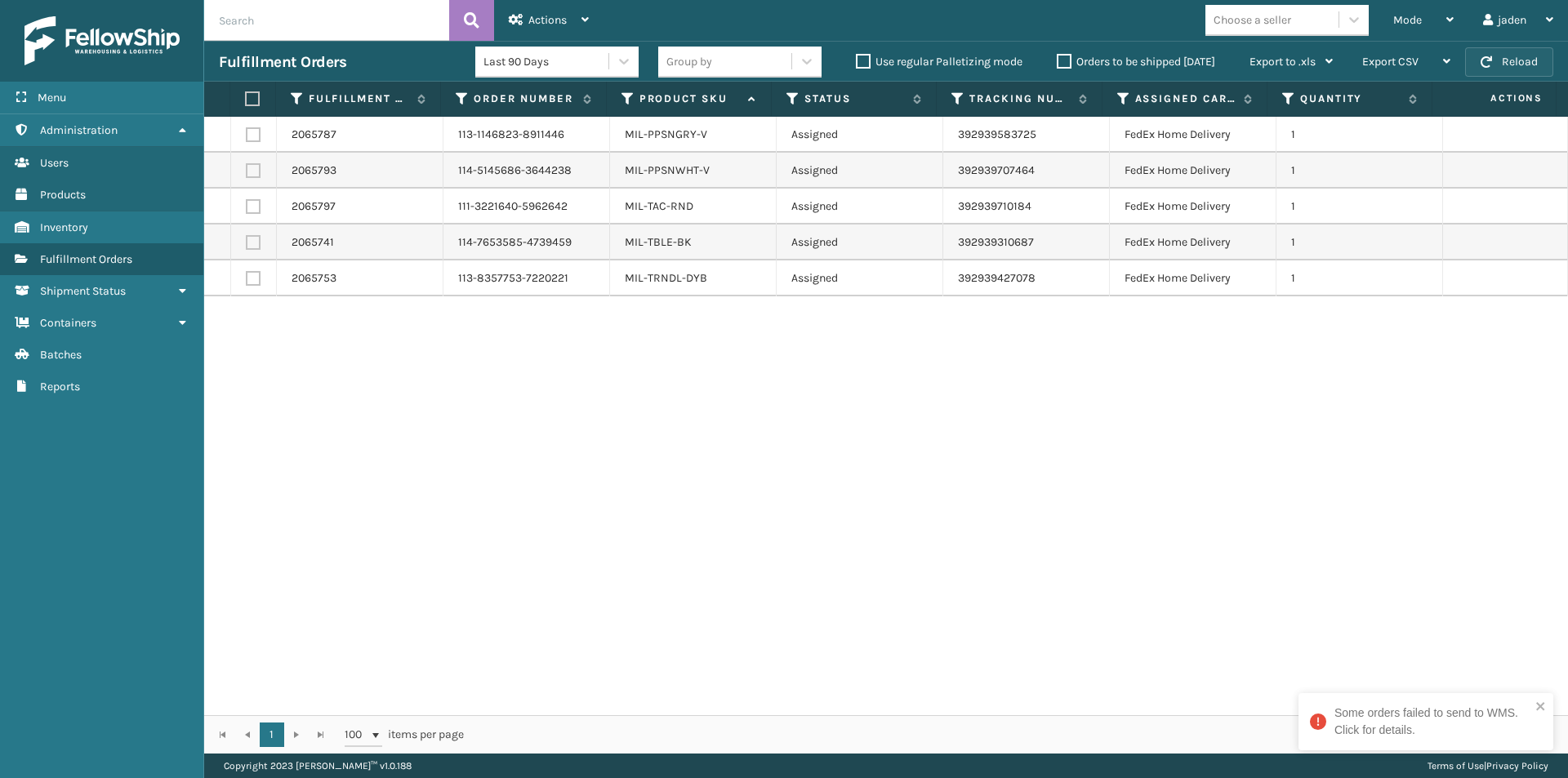
click at [1525, 54] on button "Reload" at bounding box center [1509, 62] width 89 height 29
click at [1525, 56] on button "Reload" at bounding box center [1509, 62] width 89 height 29
drag, startPoint x: 1189, startPoint y: 493, endPoint x: 741, endPoint y: 600, distance: 460.6
click at [741, 600] on div "2065787 113-1146823-8911446 MIL-PPSNGRY-V Assigned 392939583725 FedEx Home Deli…" at bounding box center [886, 416] width 1364 height 598
click at [1493, 69] on button "Reload" at bounding box center [1509, 62] width 89 height 29
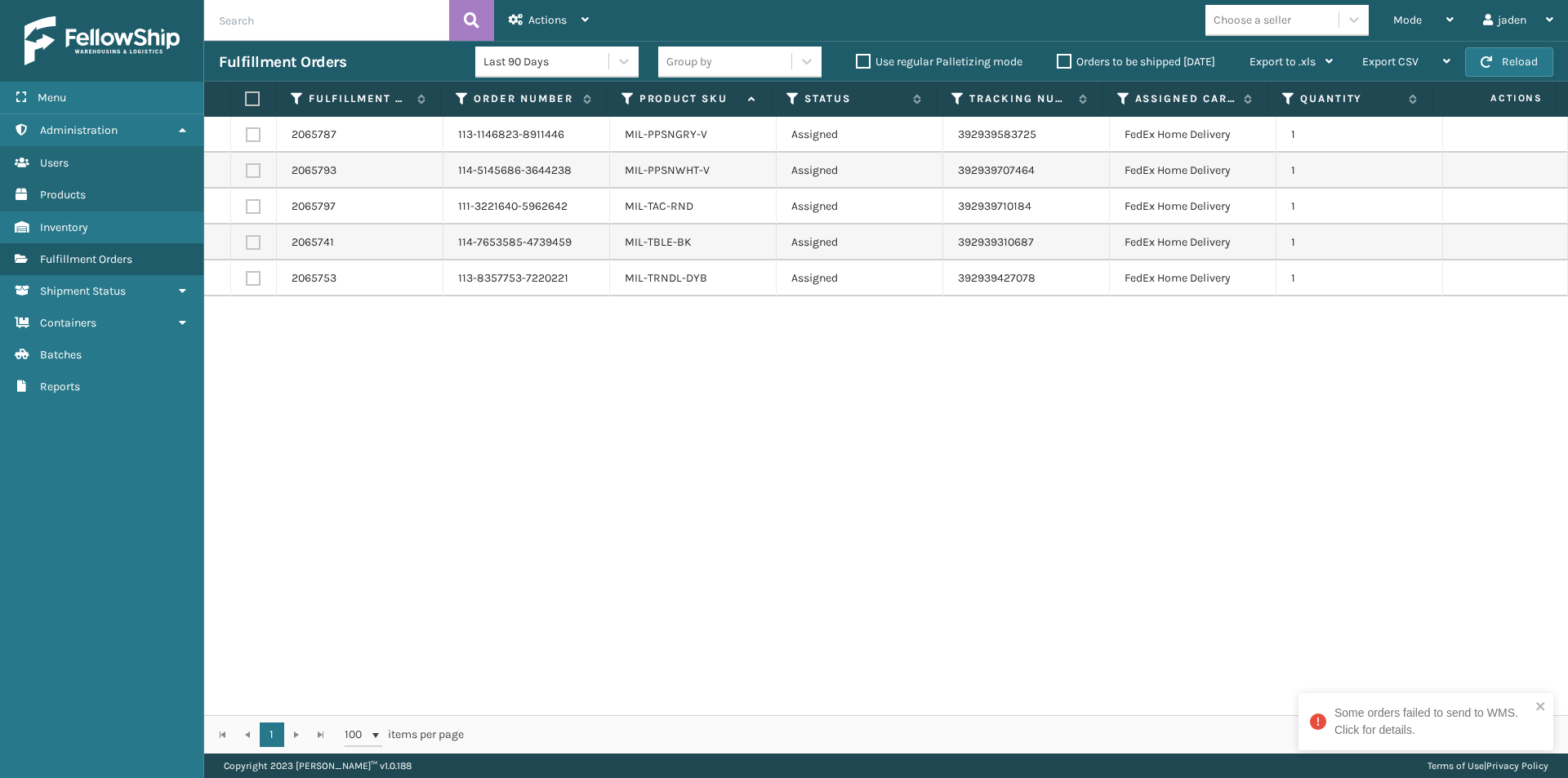
drag, startPoint x: 1037, startPoint y: 493, endPoint x: 645, endPoint y: 461, distance: 393.3
click at [645, 461] on div "2065787 113-1146823-8911446 MIL-PPSNGRY-V Assigned 392939583725 FedEx Home Deli…" at bounding box center [886, 416] width 1364 height 598
click at [1489, 67] on span "button" at bounding box center [1486, 62] width 11 height 11
drag, startPoint x: 1158, startPoint y: 474, endPoint x: 590, endPoint y: 510, distance: 569.1
click at [590, 510] on div "2065787 113-1146823-8911446 MIL-PPSNGRY-V Assigned 392939583725 FedEx Home Deli…" at bounding box center [886, 416] width 1364 height 598
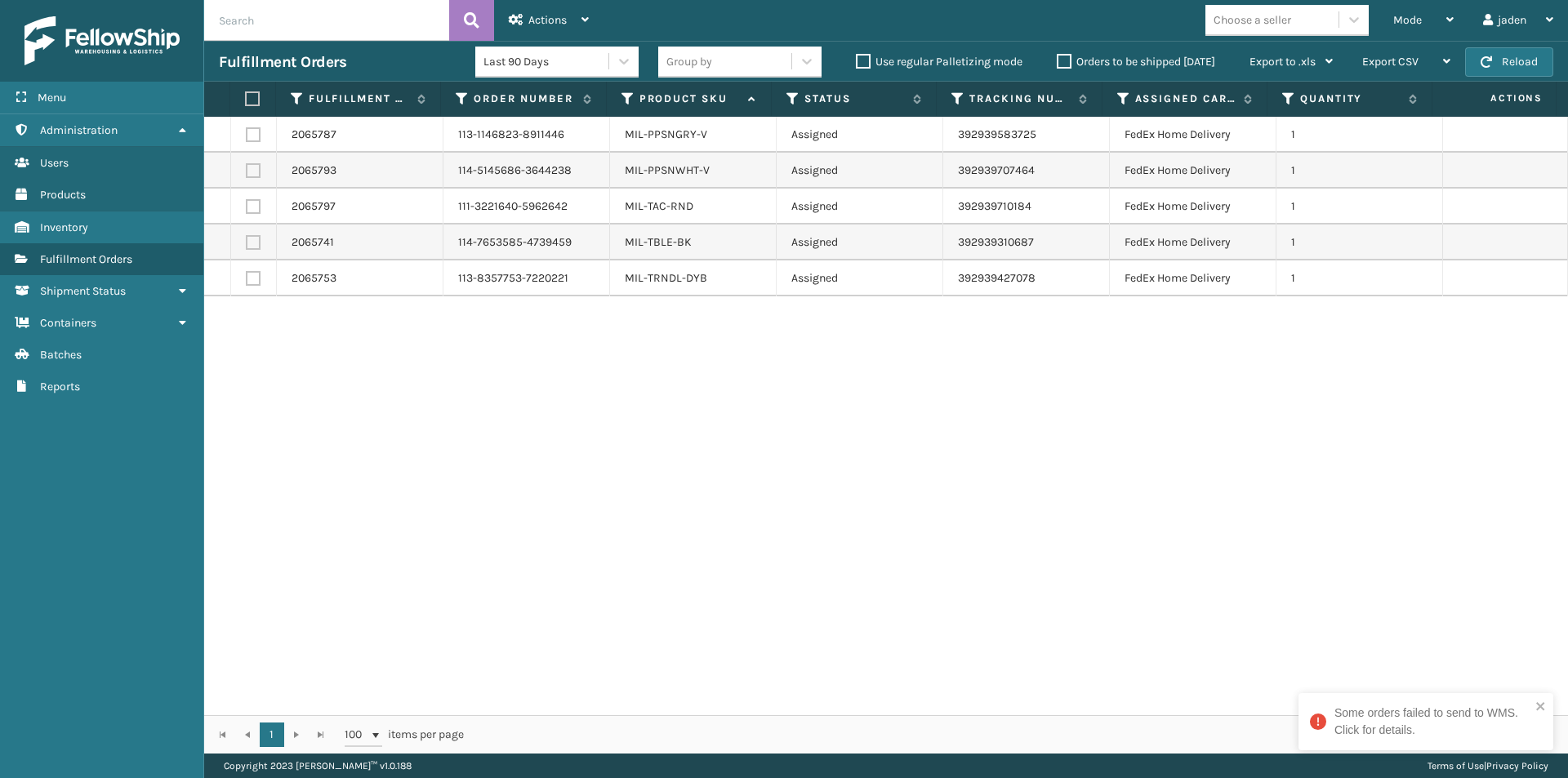
click at [248, 98] on th at bounding box center [253, 99] width 46 height 35
click at [254, 99] on label at bounding box center [250, 98] width 10 height 15
click at [246, 99] on input "checkbox" at bounding box center [245, 99] width 1 height 10
checkbox input "true"
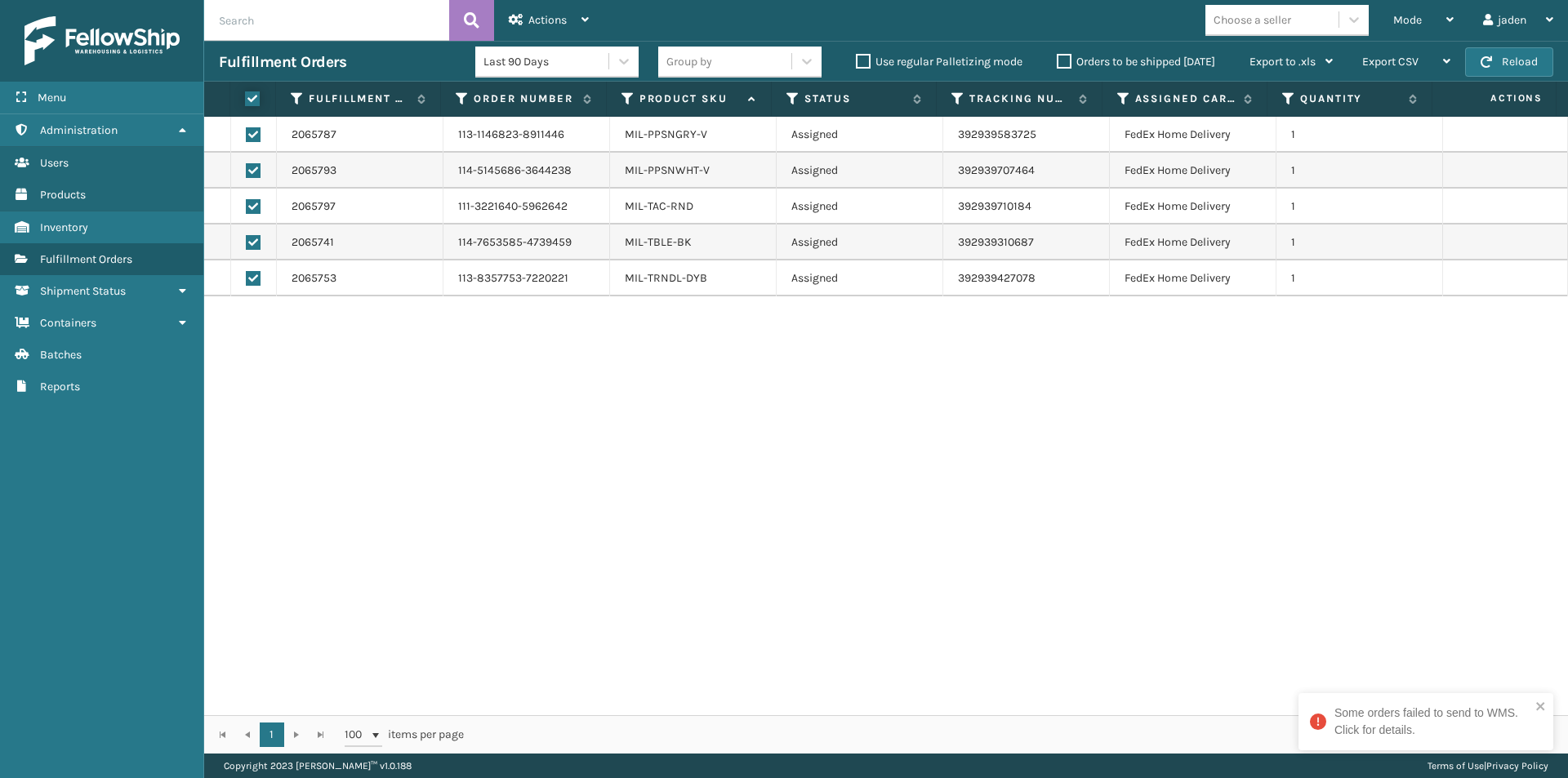
checkbox input "true"
click at [515, 10] on div "Actions" at bounding box center [548, 20] width 80 height 41
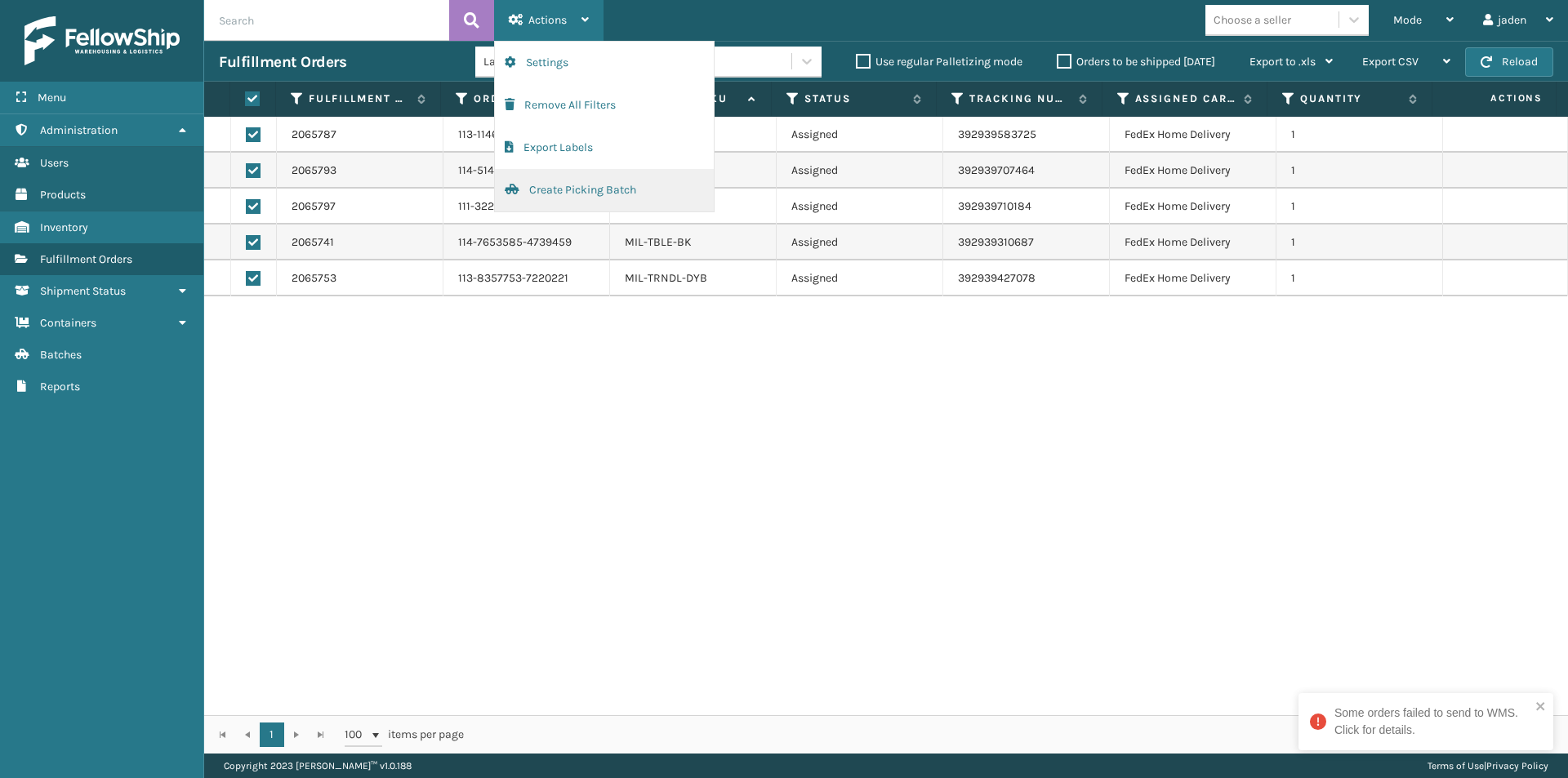
click at [563, 182] on button "Create Picking Batch" at bounding box center [604, 190] width 219 height 42
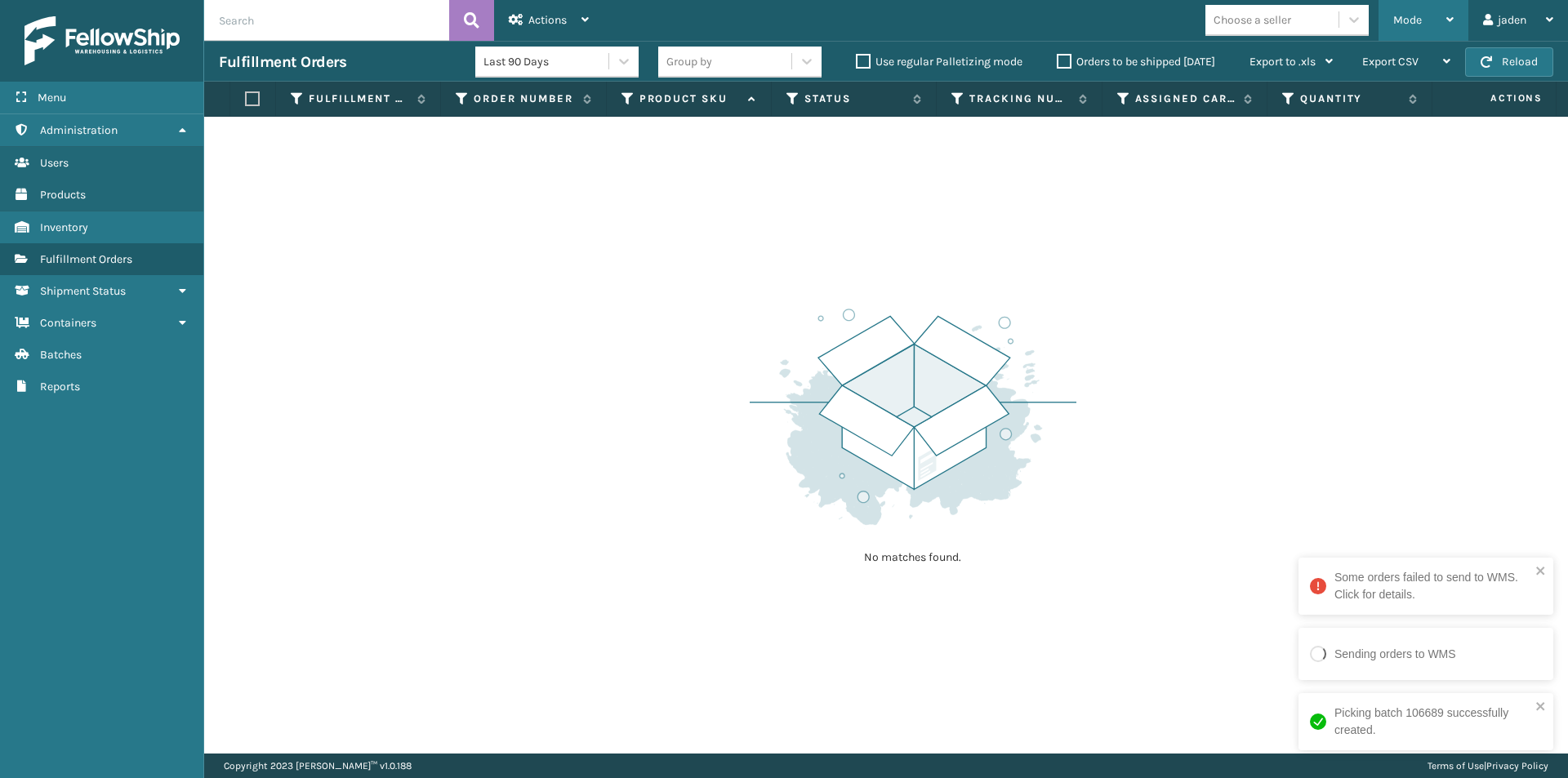
click at [1409, 28] on div "Mode" at bounding box center [1424, 20] width 61 height 41
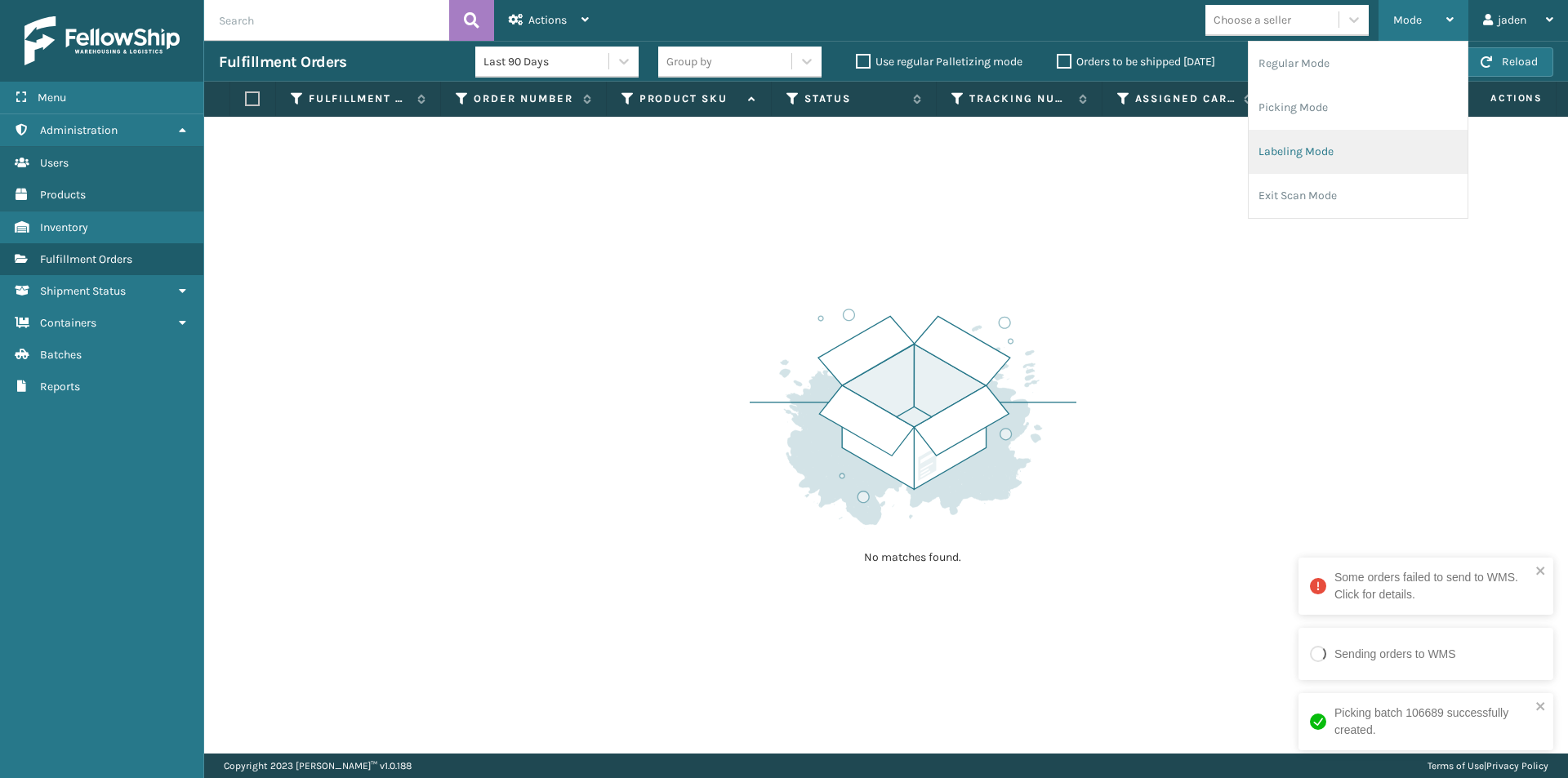
click at [1348, 144] on li "Labeling Mode" at bounding box center [1358, 152] width 219 height 44
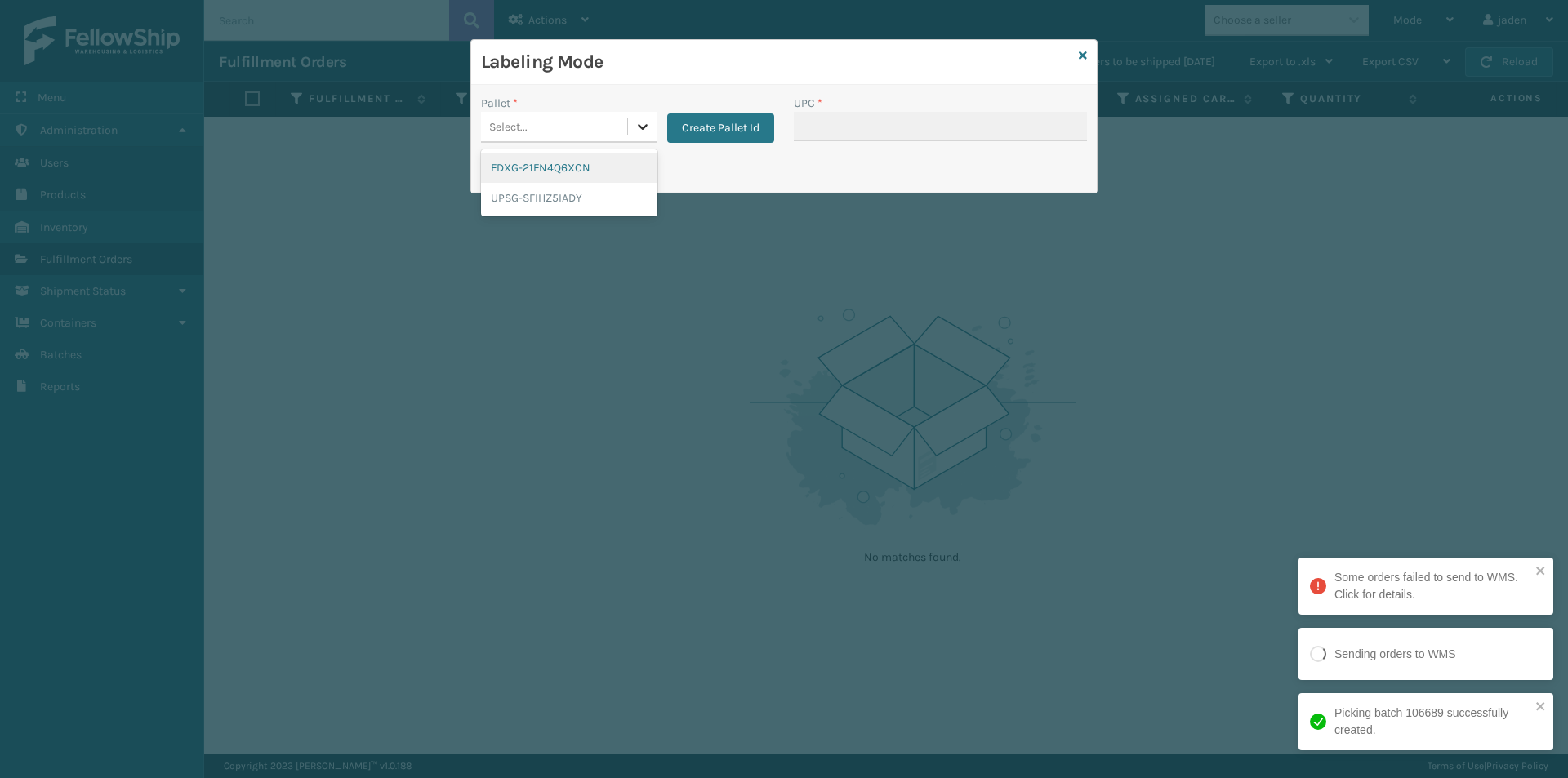
click at [642, 134] on icon at bounding box center [642, 126] width 16 height 16
click at [554, 171] on div "FDXG-21FN4Q6XCN" at bounding box center [568, 167] width 176 height 30
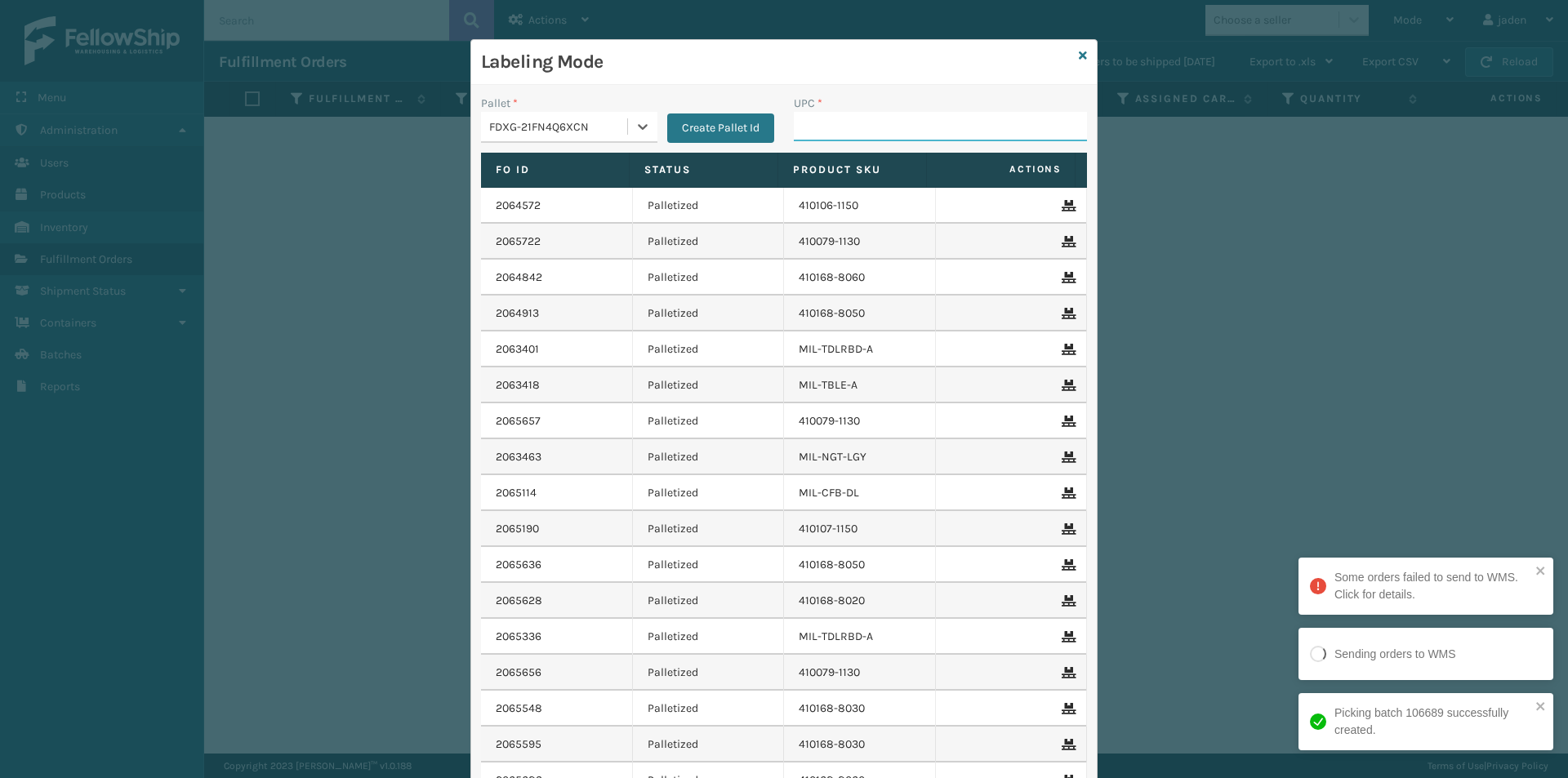
click at [858, 138] on input "UPC *" at bounding box center [941, 127] width 293 height 29
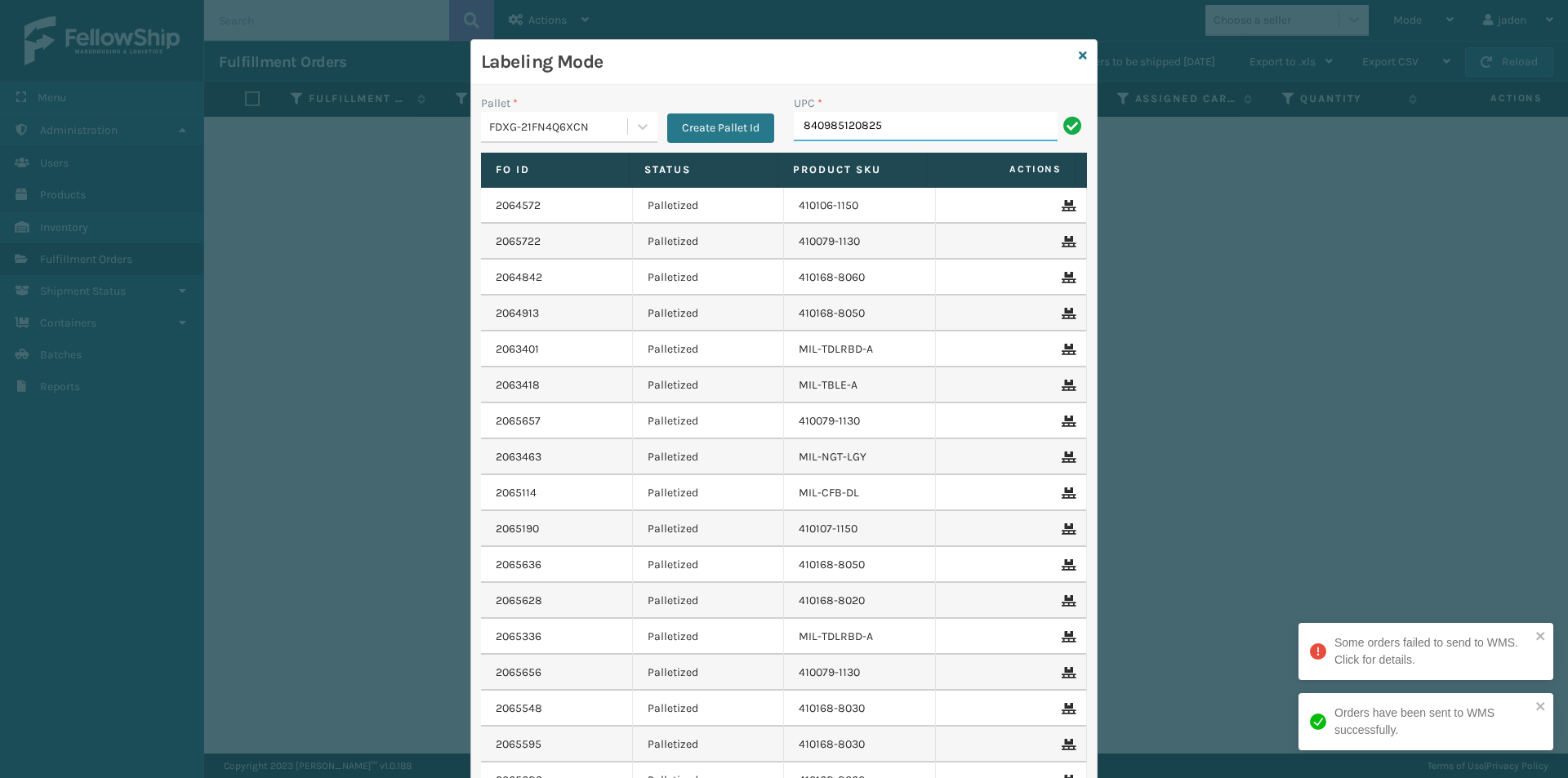
type input "840985120825"
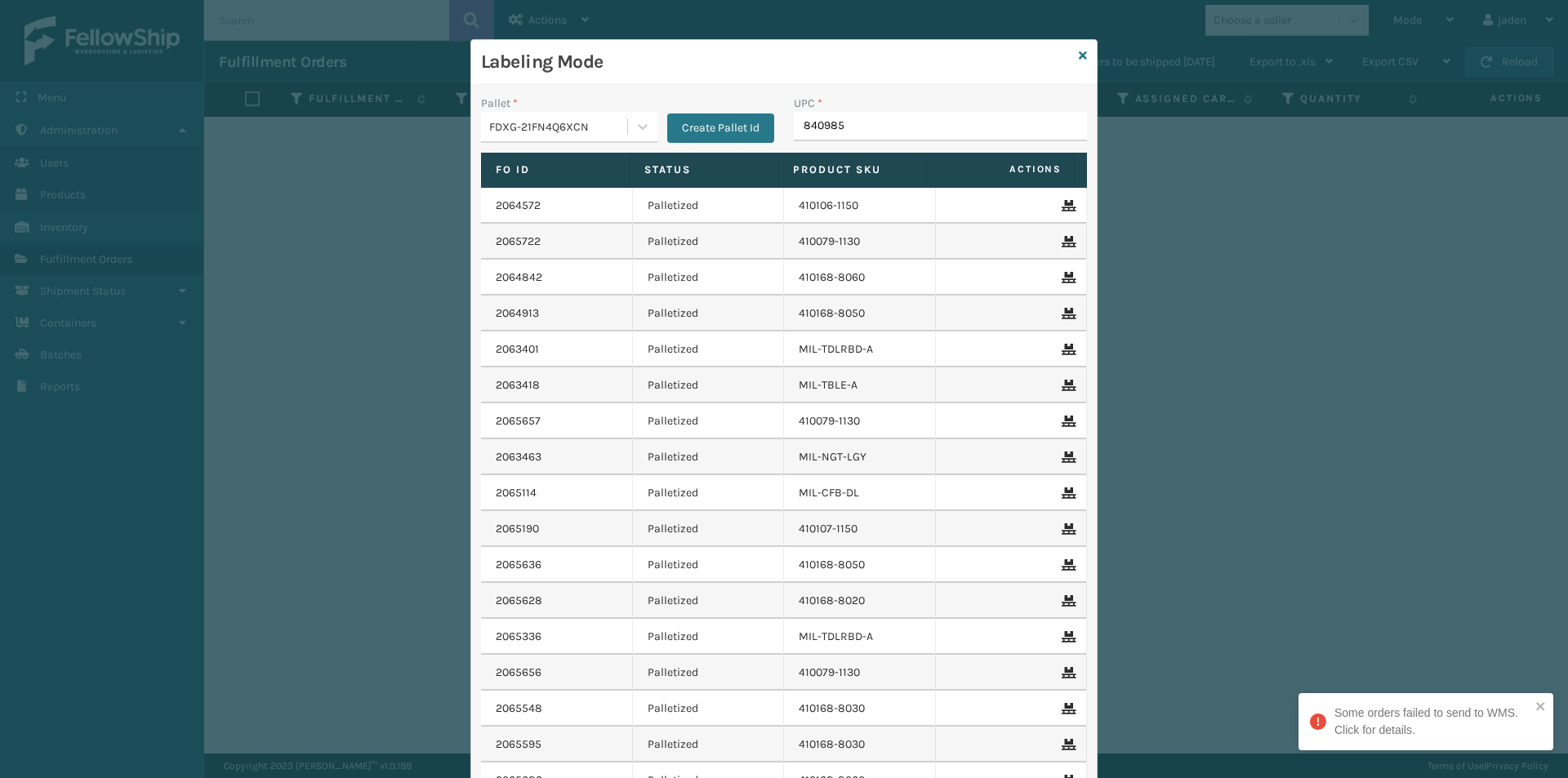
type input "8409851"
click at [1079, 56] on icon at bounding box center [1082, 55] width 8 height 11
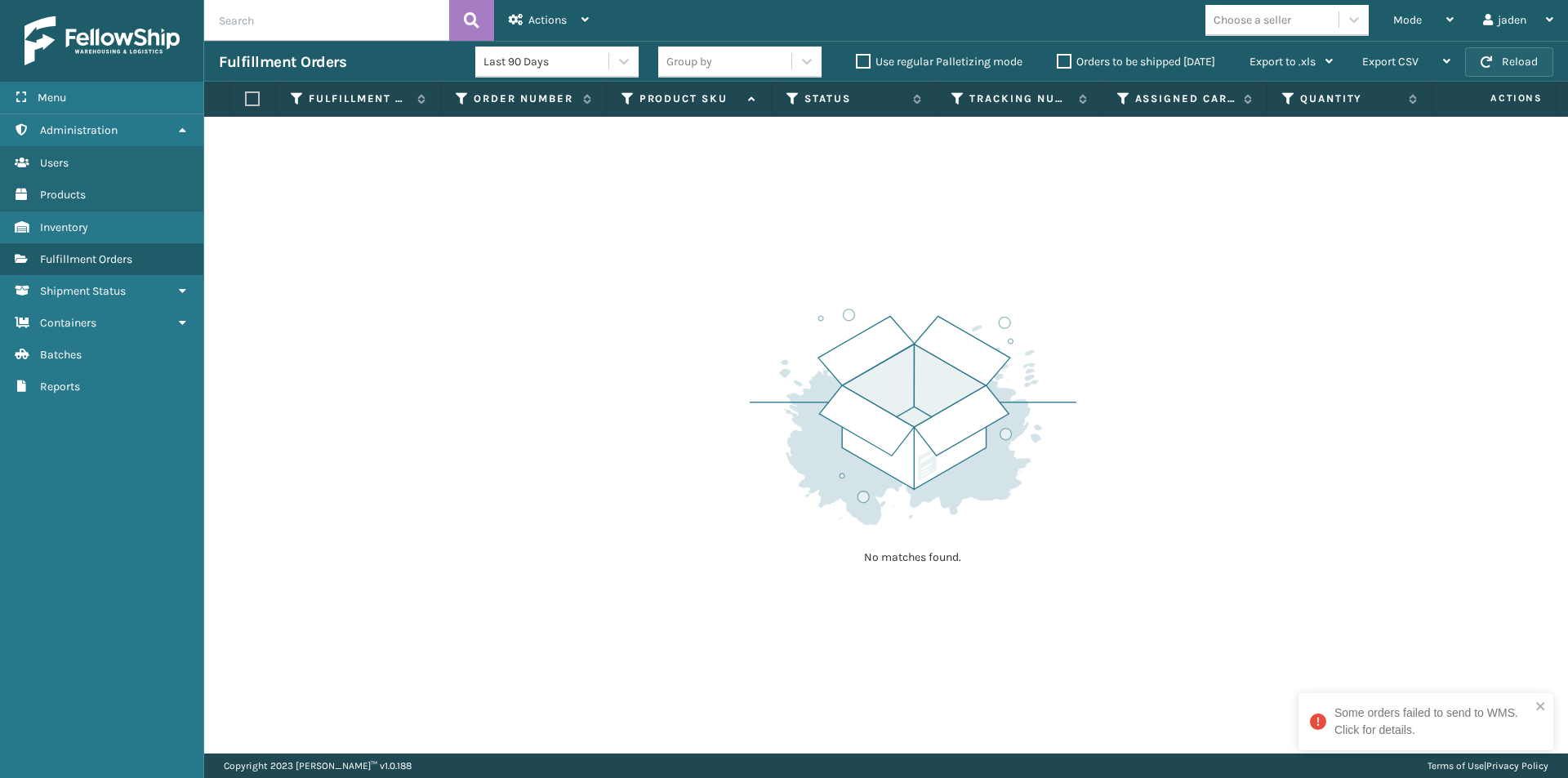
click at [1507, 69] on button "Reload" at bounding box center [1509, 62] width 89 height 29
click at [1439, 14] on div "Mode" at bounding box center [1424, 20] width 61 height 41
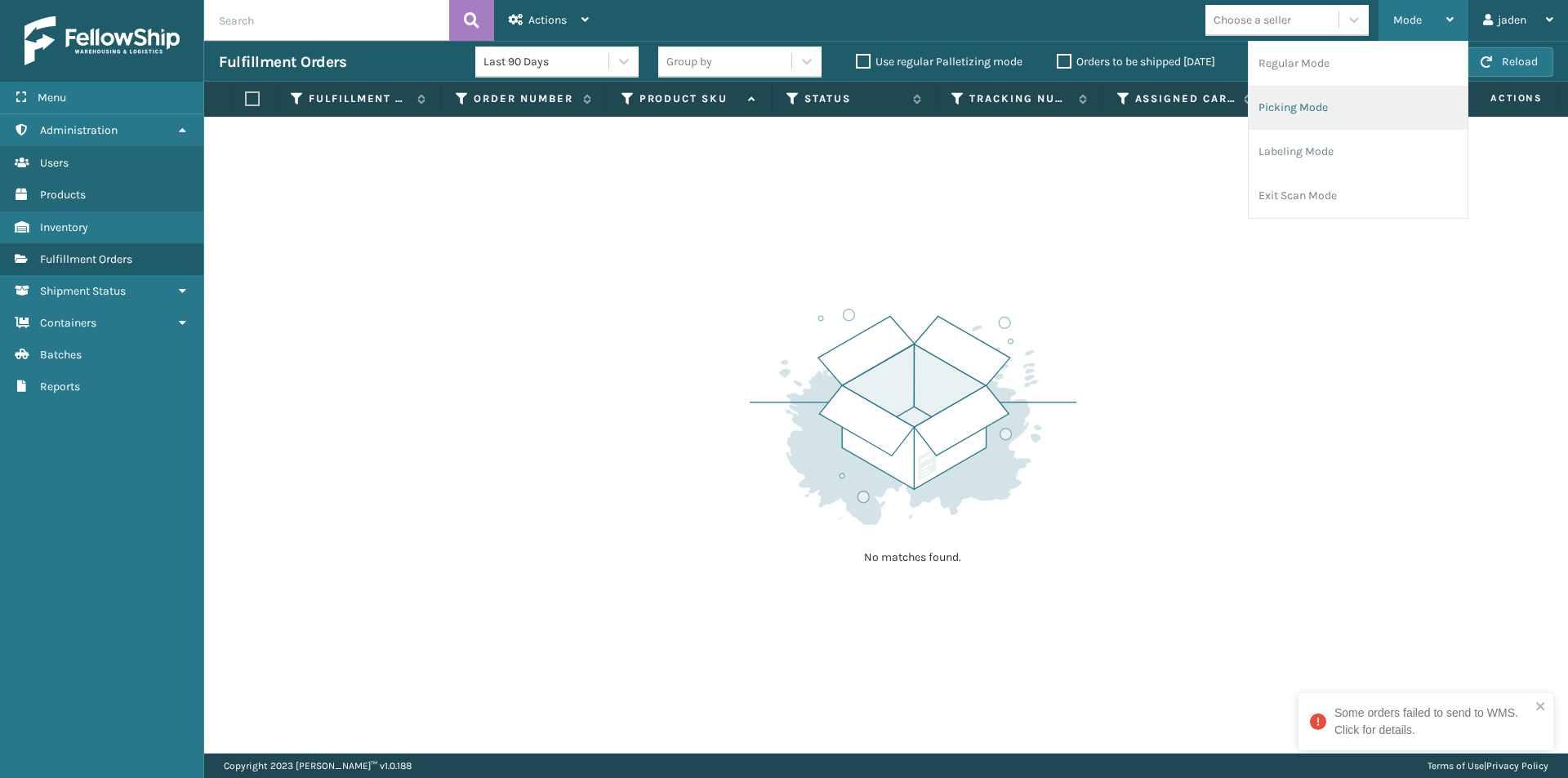
click at [1361, 95] on li "Picking Mode" at bounding box center [1358, 108] width 219 height 44
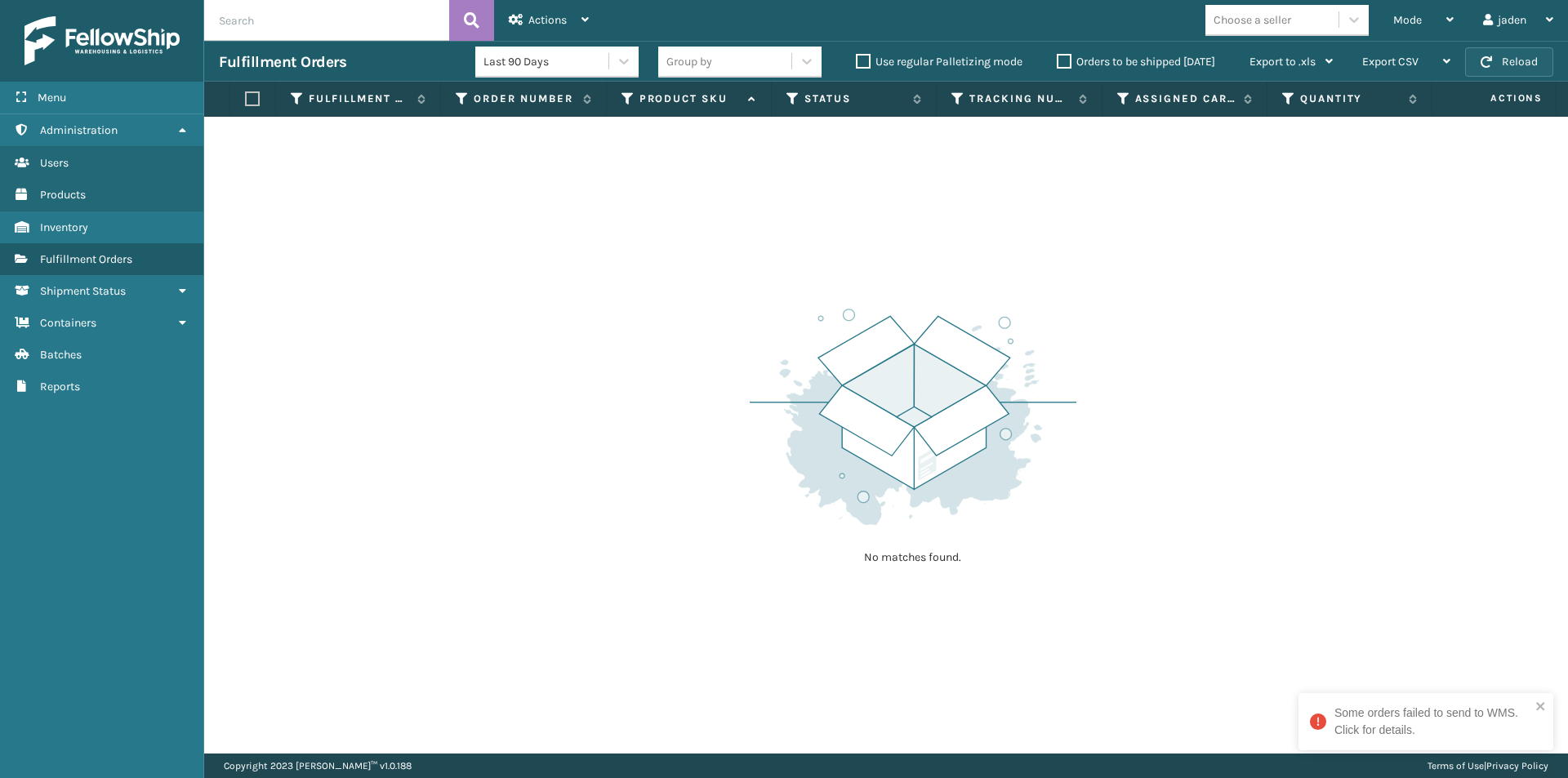
click at [1518, 66] on button "Reload" at bounding box center [1509, 62] width 89 height 29
click at [1421, 10] on div "Mode" at bounding box center [1424, 20] width 61 height 41
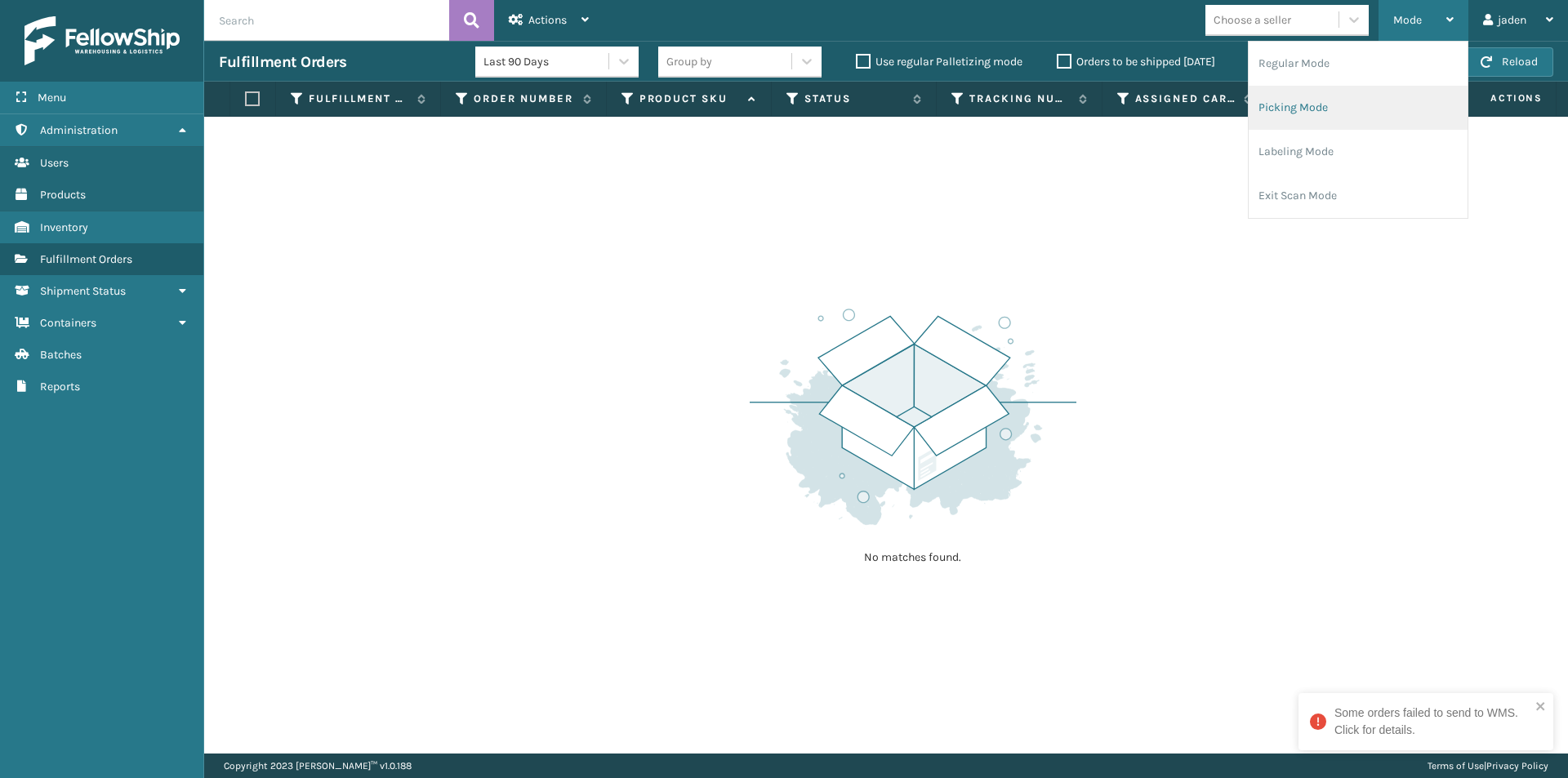
click at [1374, 99] on li "Picking Mode" at bounding box center [1358, 108] width 219 height 44
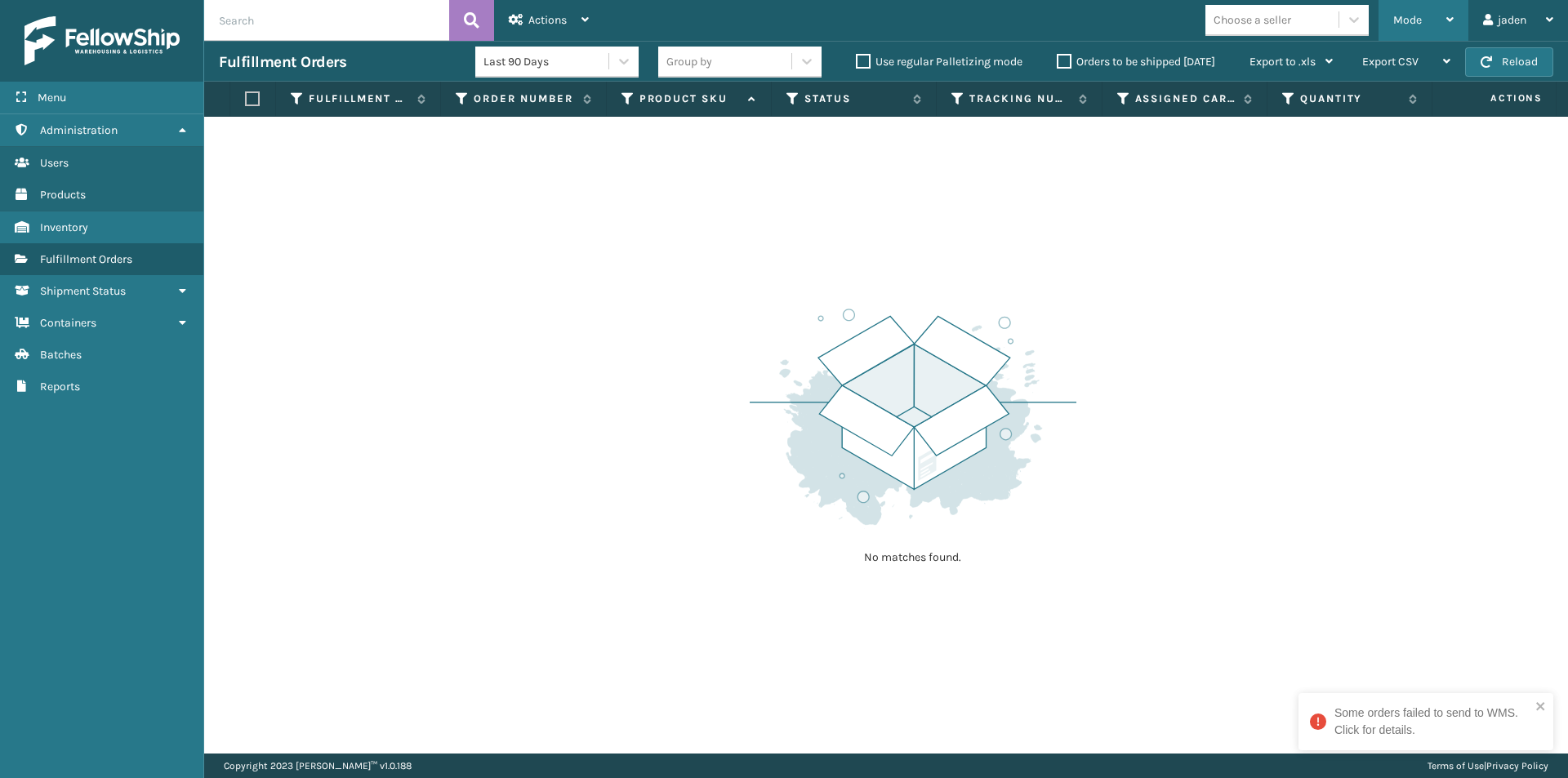
click at [1407, 41] on div "Fulfillment Orders Last 90 Days Group by Use regular Palletizing mode Orders to…" at bounding box center [886, 61] width 1364 height 41
click at [1391, 20] on div "Mode Regular Mode Picking Mode Labeling Mode Exit Scan Mode" at bounding box center [1424, 20] width 90 height 41
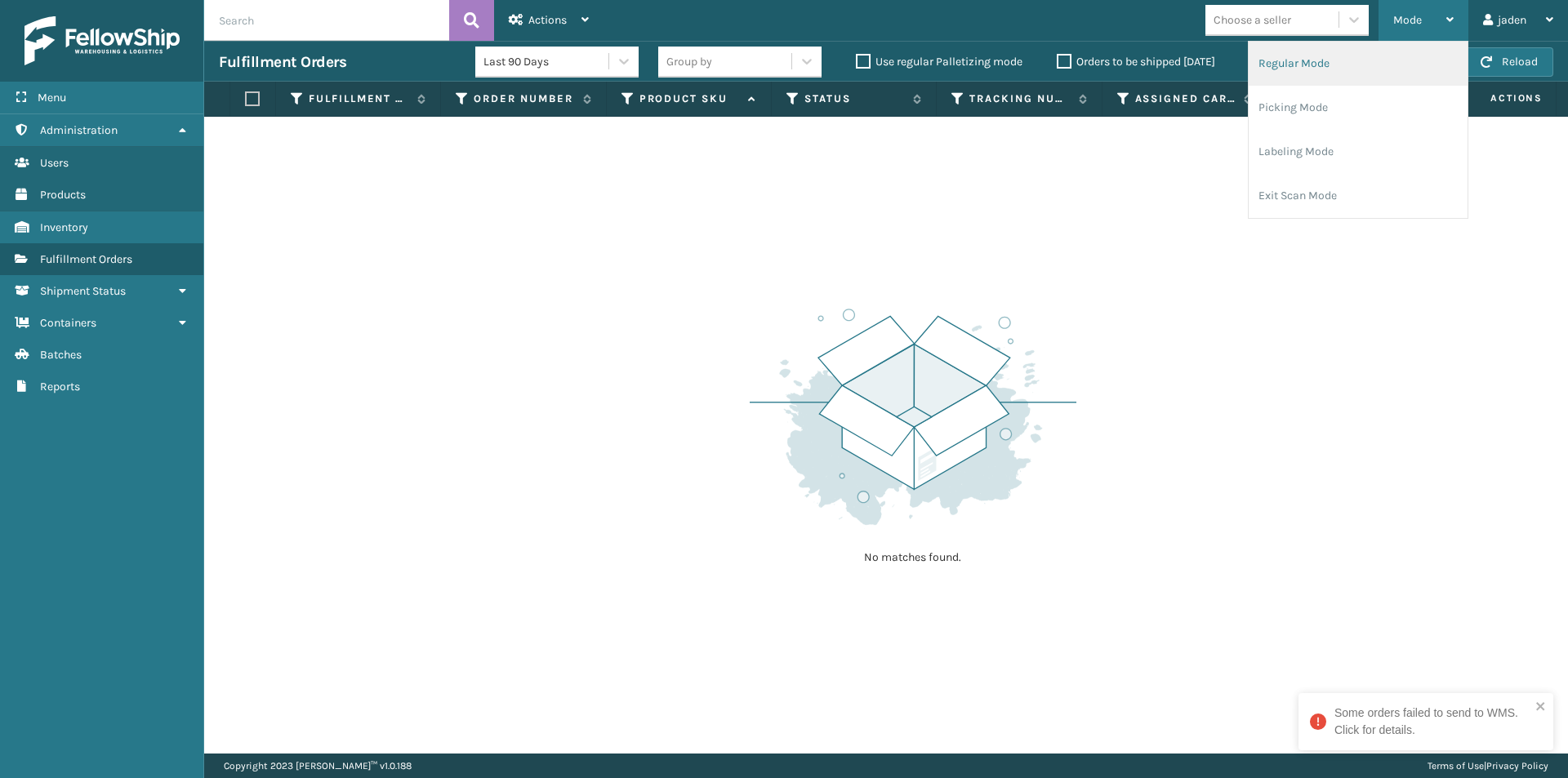
click at [1303, 76] on li "Regular Mode" at bounding box center [1358, 63] width 219 height 44
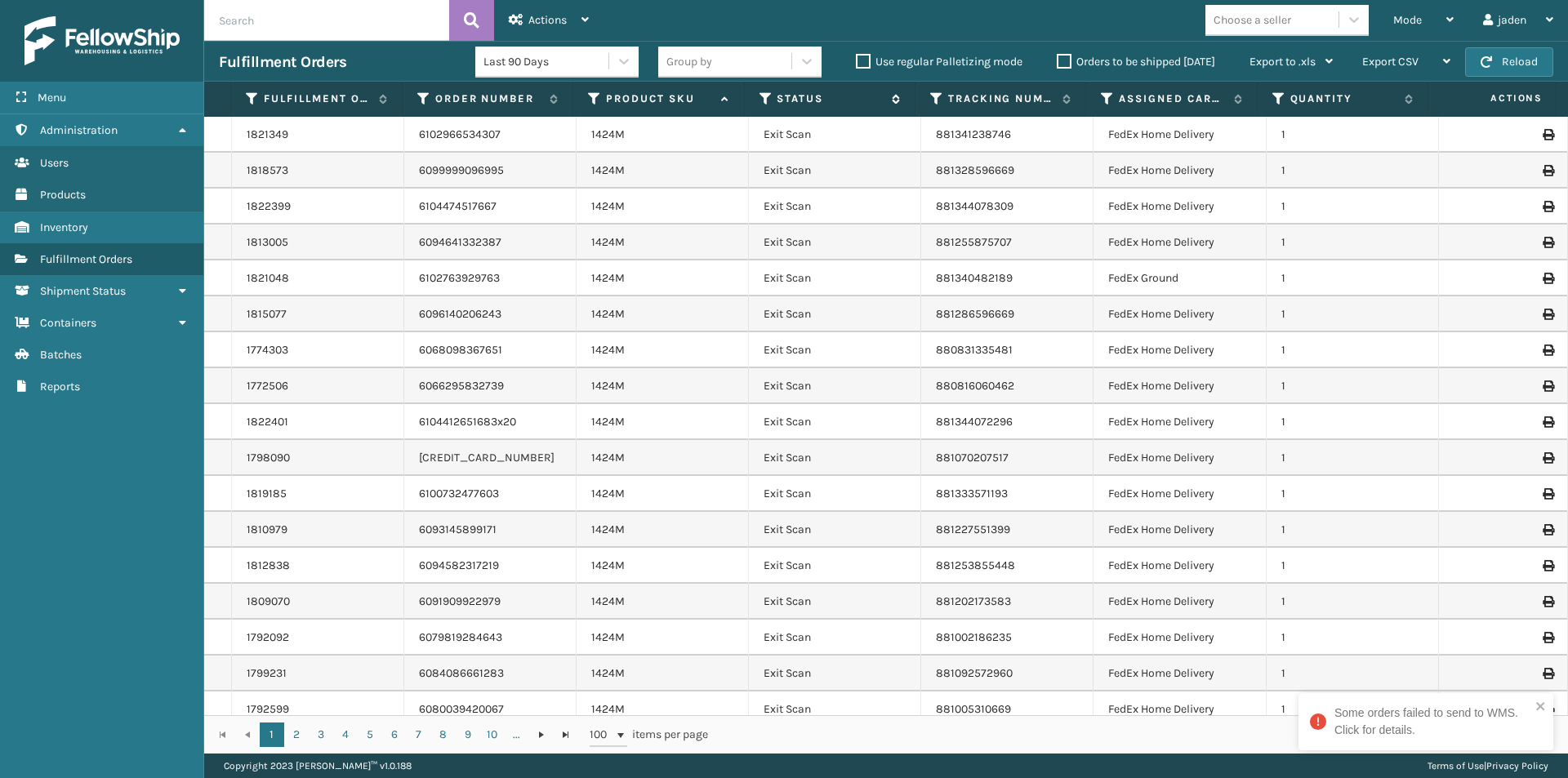
click at [760, 105] on icon at bounding box center [765, 98] width 13 height 15
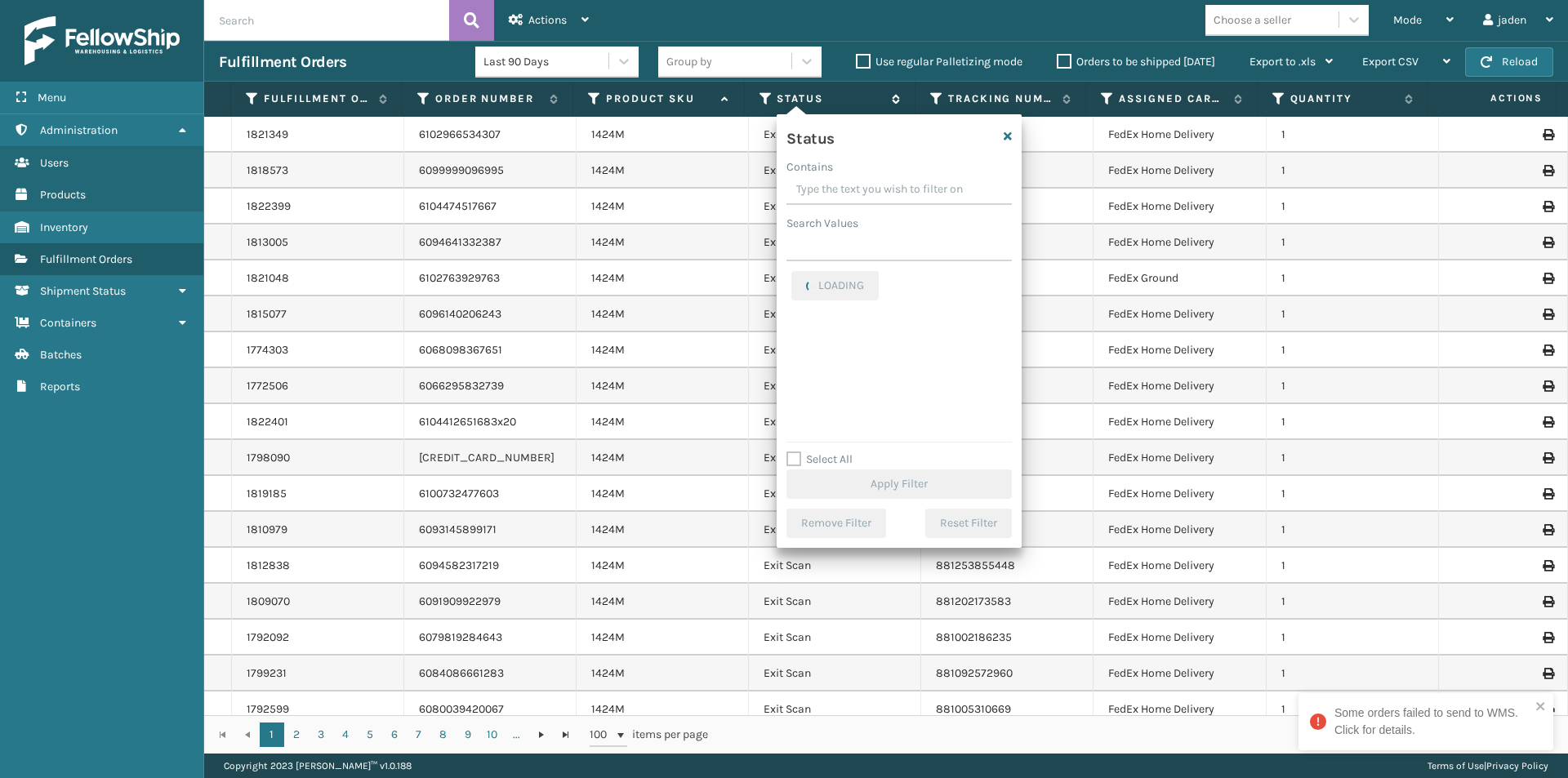
click at [766, 98] on icon at bounding box center [765, 98] width 13 height 15
drag, startPoint x: 931, startPoint y: 169, endPoint x: 872, endPoint y: 187, distance: 61.7
click at [872, 187] on input "Contains" at bounding box center [899, 190] width 226 height 29
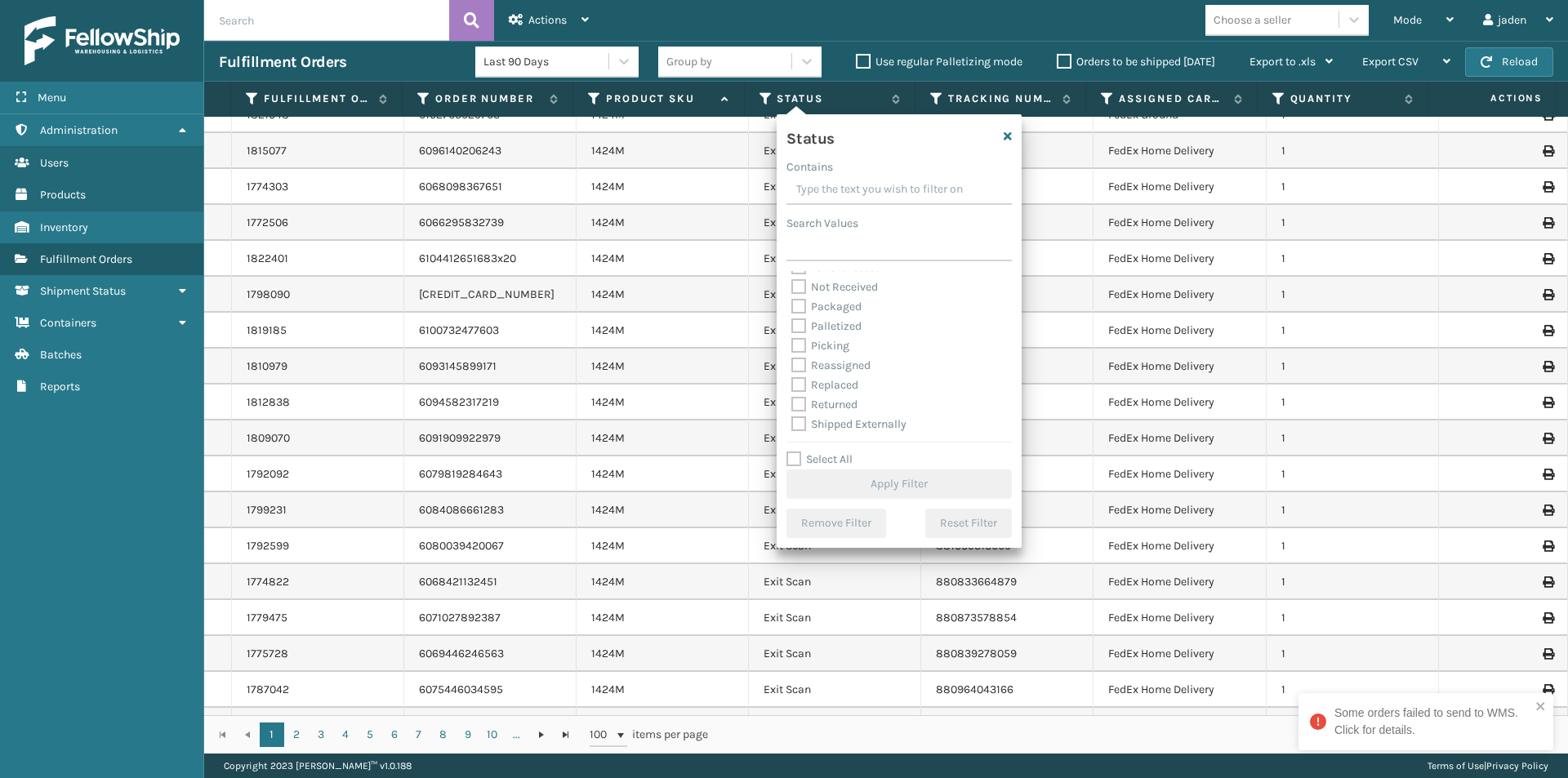
click at [823, 347] on label "Picking" at bounding box center [820, 346] width 58 height 14
click at [792, 347] on input "Picking" at bounding box center [791, 342] width 1 height 10
checkbox input "true"
click at [854, 478] on button "Apply Filter" at bounding box center [899, 484] width 226 height 29
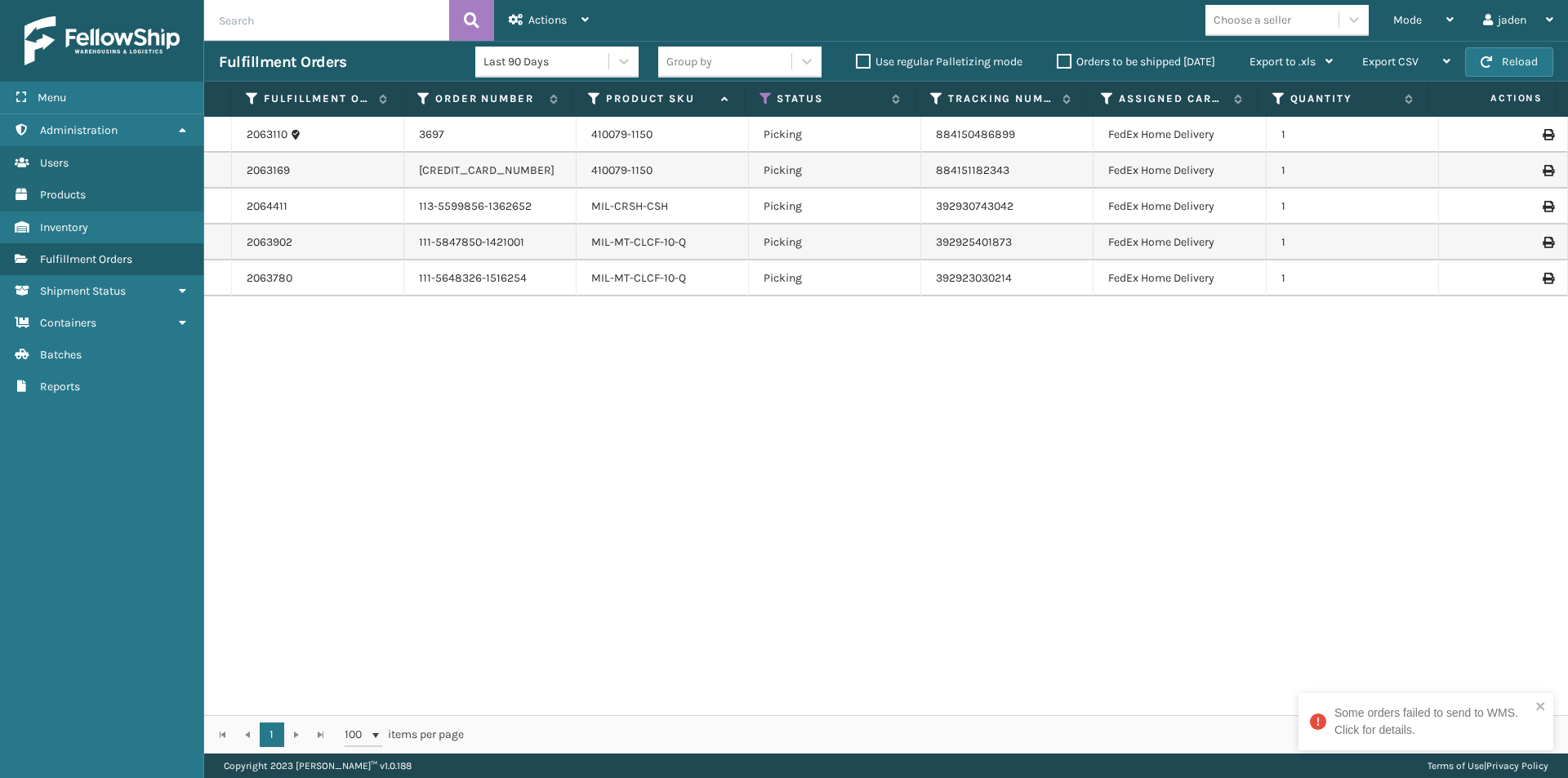
drag, startPoint x: 958, startPoint y: 435, endPoint x: 752, endPoint y: 270, distance: 263.9
click at [558, 463] on div "2063110 3697 410079-1150 Picking 884150486899 FedEx Home Delivery 1 2063169 129…" at bounding box center [886, 416] width 1364 height 598
click at [1405, 18] on span "Mode" at bounding box center [1407, 20] width 29 height 14
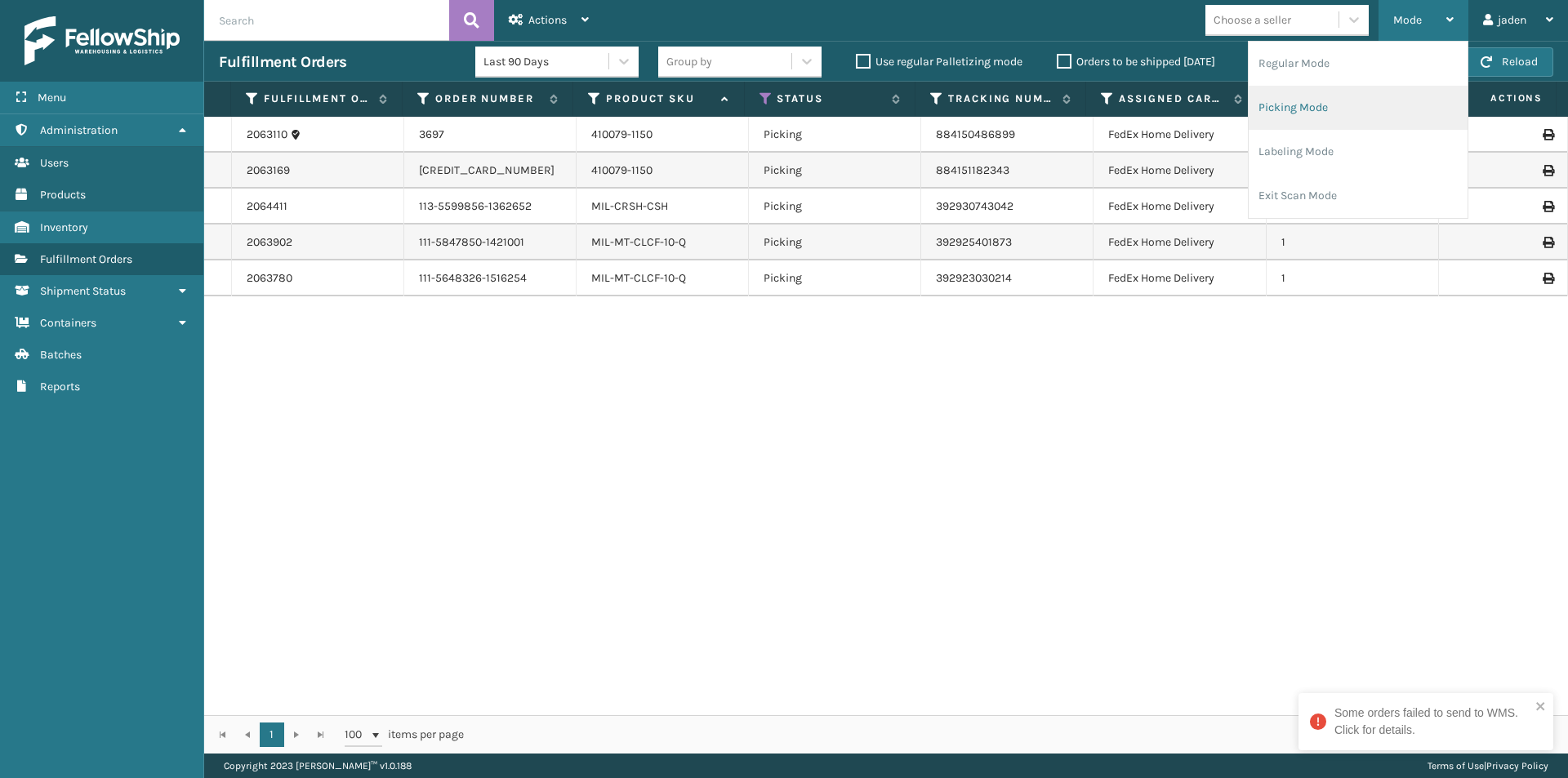
click at [1345, 121] on li "Picking Mode" at bounding box center [1358, 108] width 219 height 44
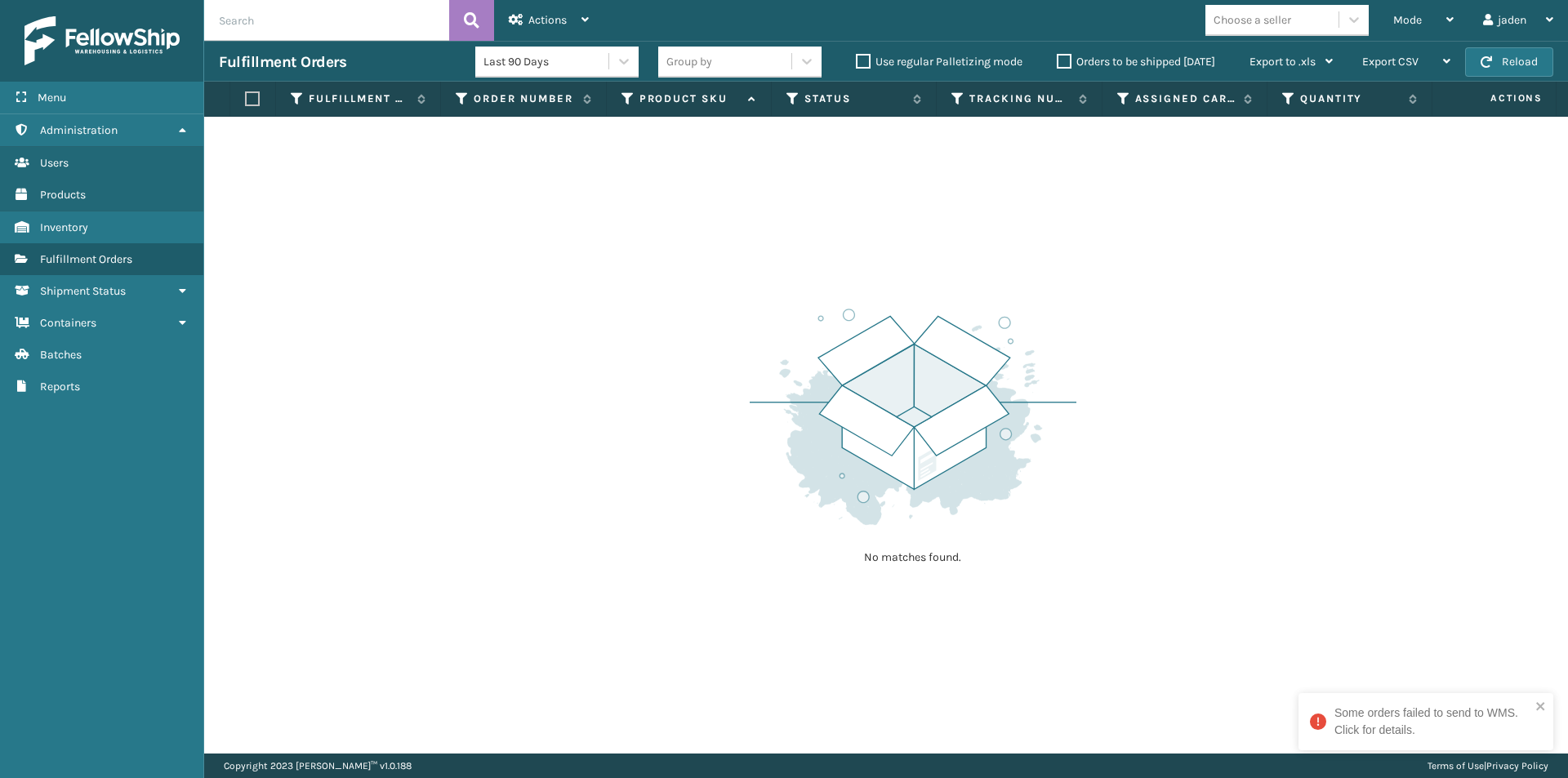
drag, startPoint x: 1215, startPoint y: 232, endPoint x: 1190, endPoint y: 242, distance: 26.9
drag, startPoint x: 1190, startPoint y: 242, endPoint x: 724, endPoint y: 253, distance: 466.1
click at [724, 253] on div "No matches found." at bounding box center [886, 435] width 1364 height 637
click at [1514, 61] on button "Reload" at bounding box center [1509, 62] width 89 height 29
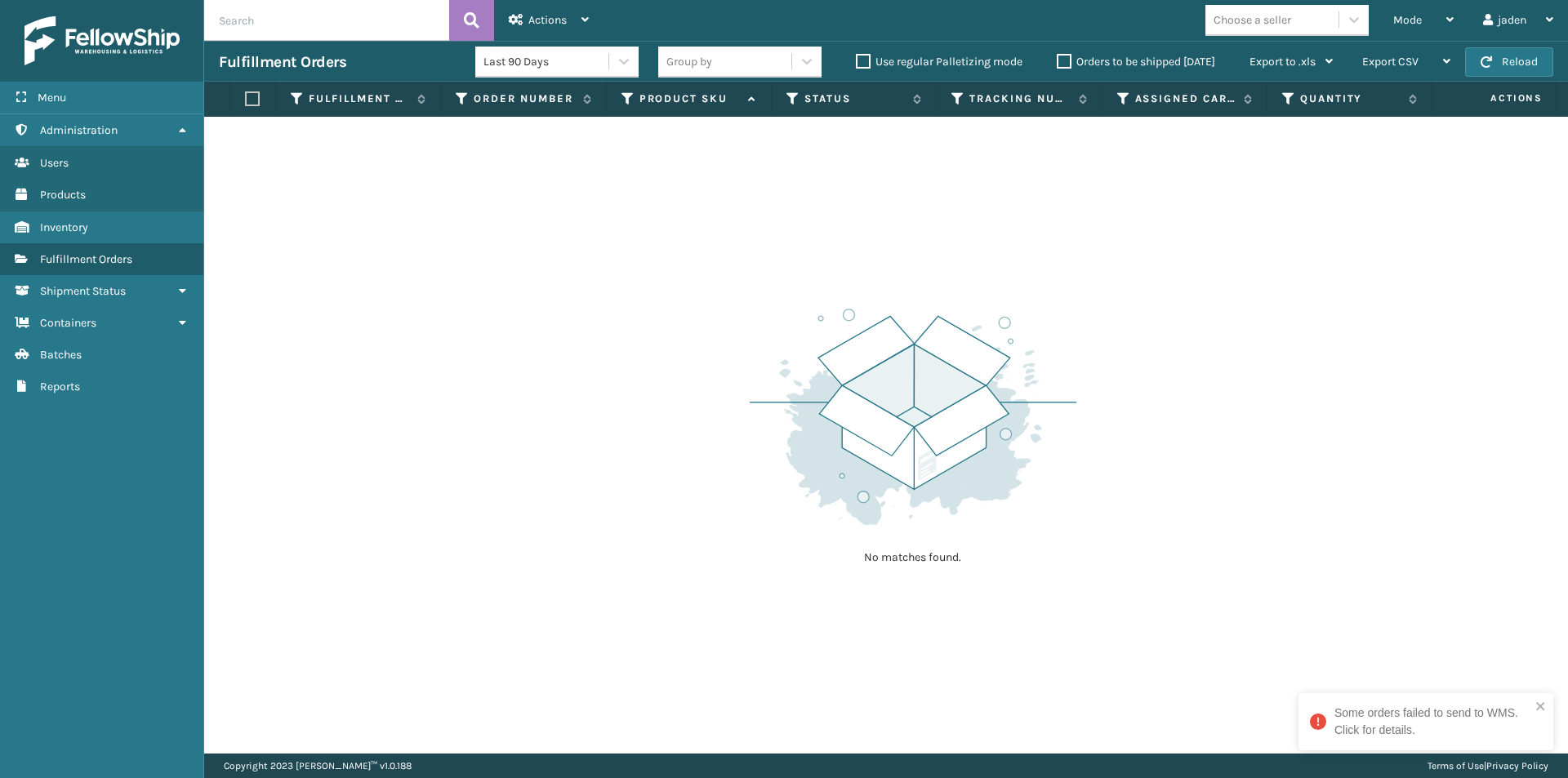
click at [1514, 61] on button "Reload" at bounding box center [1509, 62] width 89 height 29
click at [1432, 19] on div "Mode" at bounding box center [1424, 20] width 61 height 41
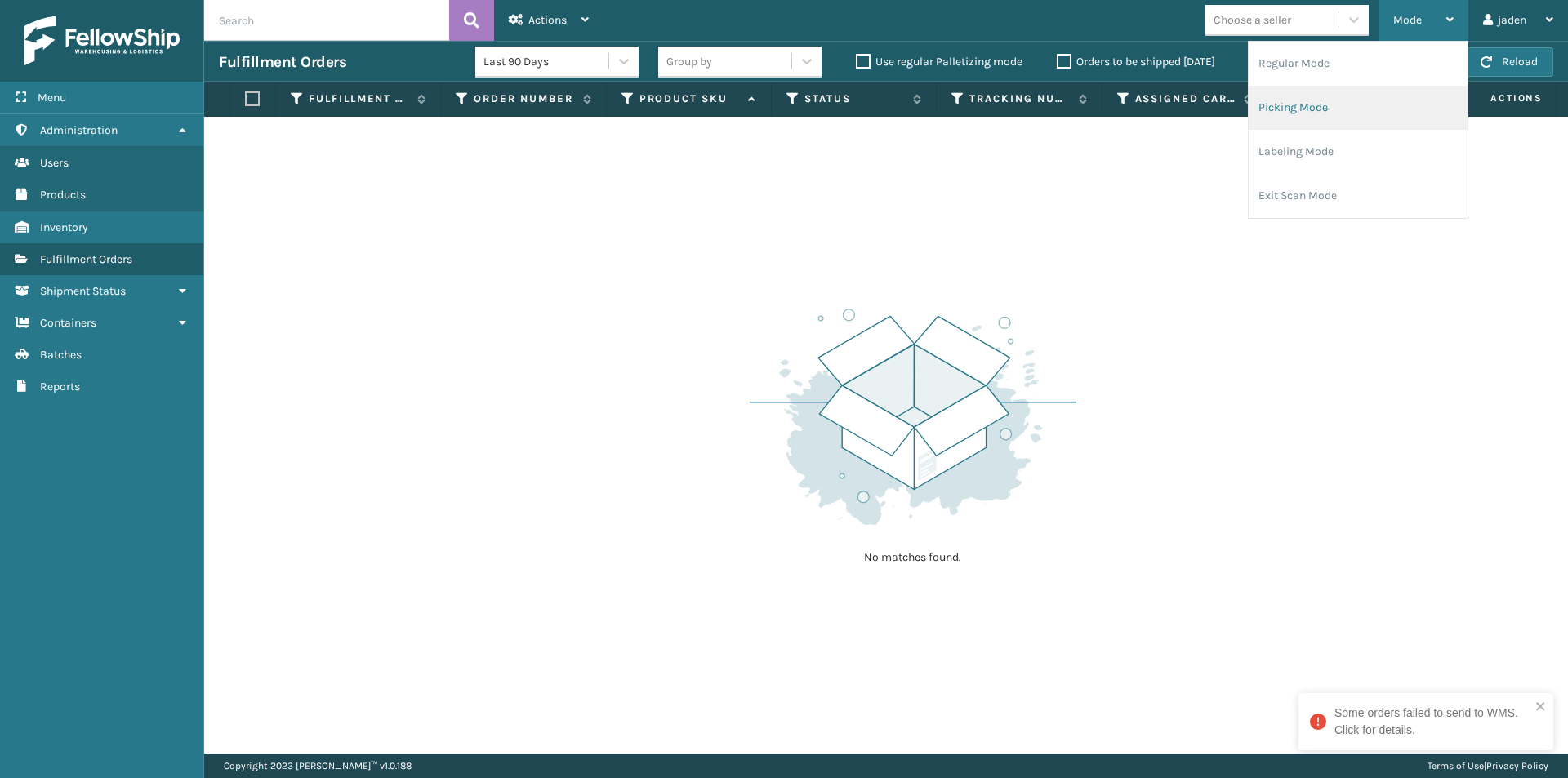
click at [1354, 108] on li "Picking Mode" at bounding box center [1358, 108] width 219 height 44
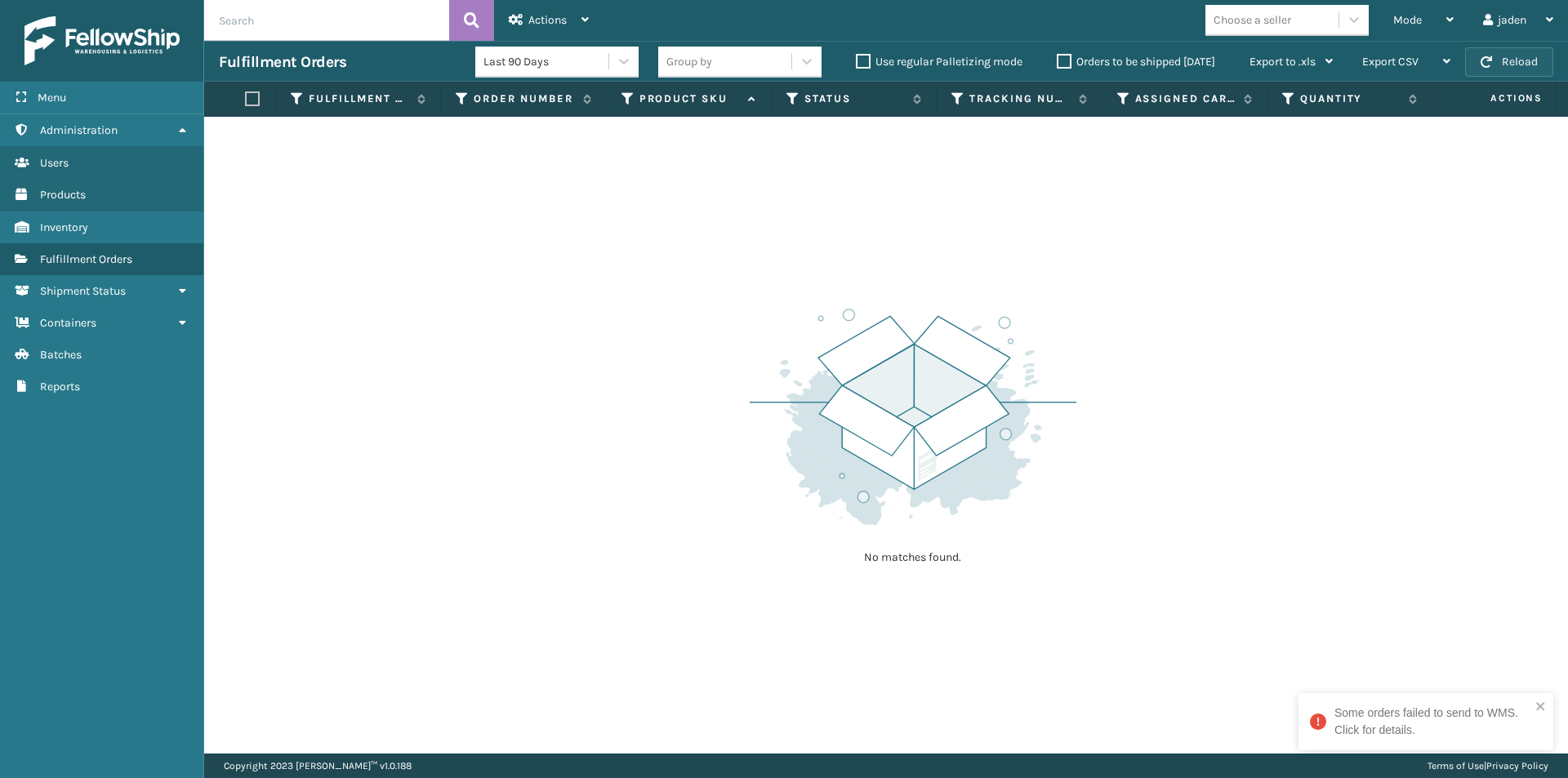
click at [1499, 68] on button "Reload" at bounding box center [1509, 62] width 89 height 29
click at [1499, 66] on button "Reload" at bounding box center [1509, 62] width 89 height 29
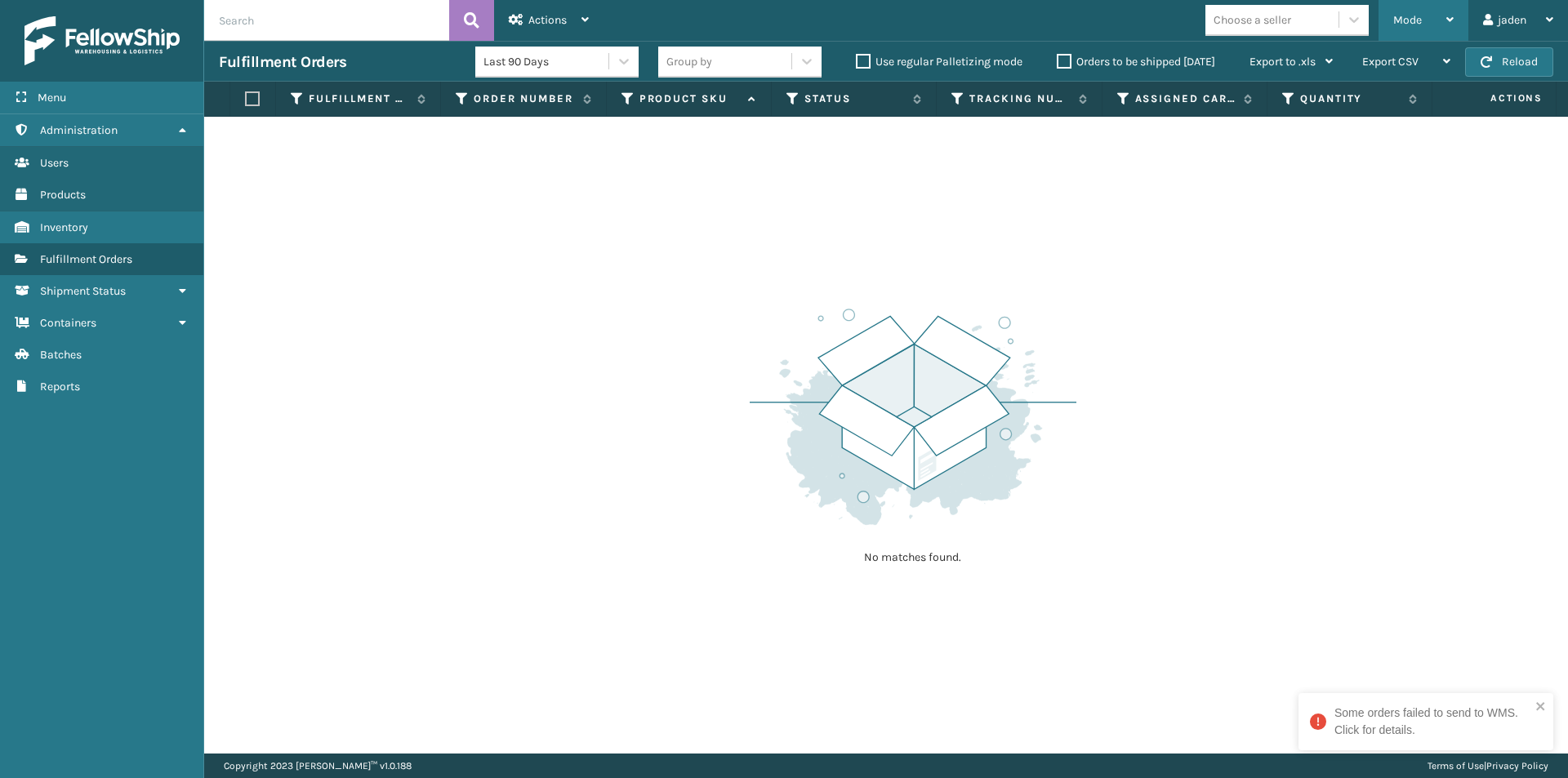
click at [1452, 29] on div "Mode" at bounding box center [1424, 20] width 61 height 41
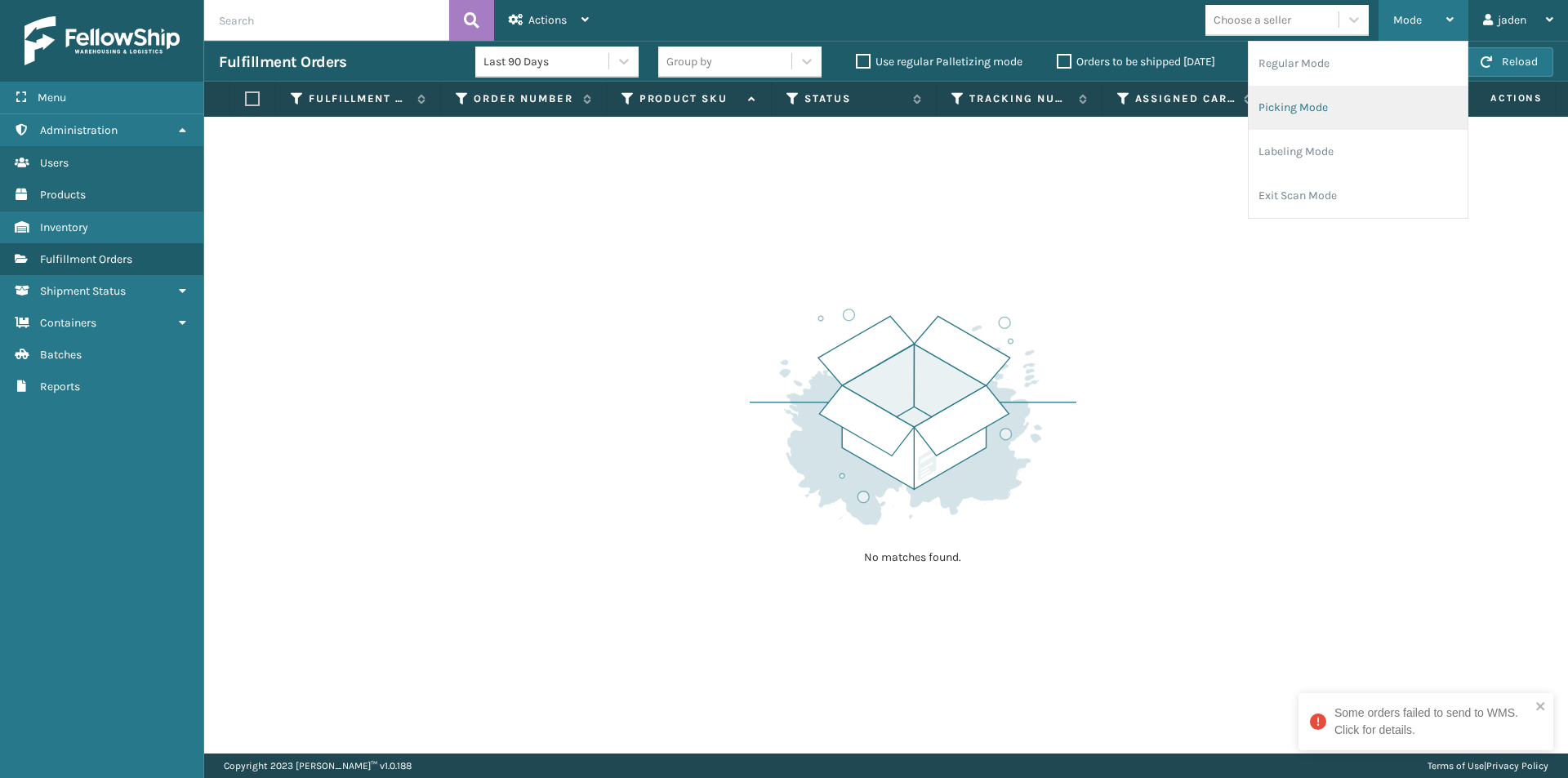
click at [1402, 105] on li "Picking Mode" at bounding box center [1358, 108] width 219 height 44
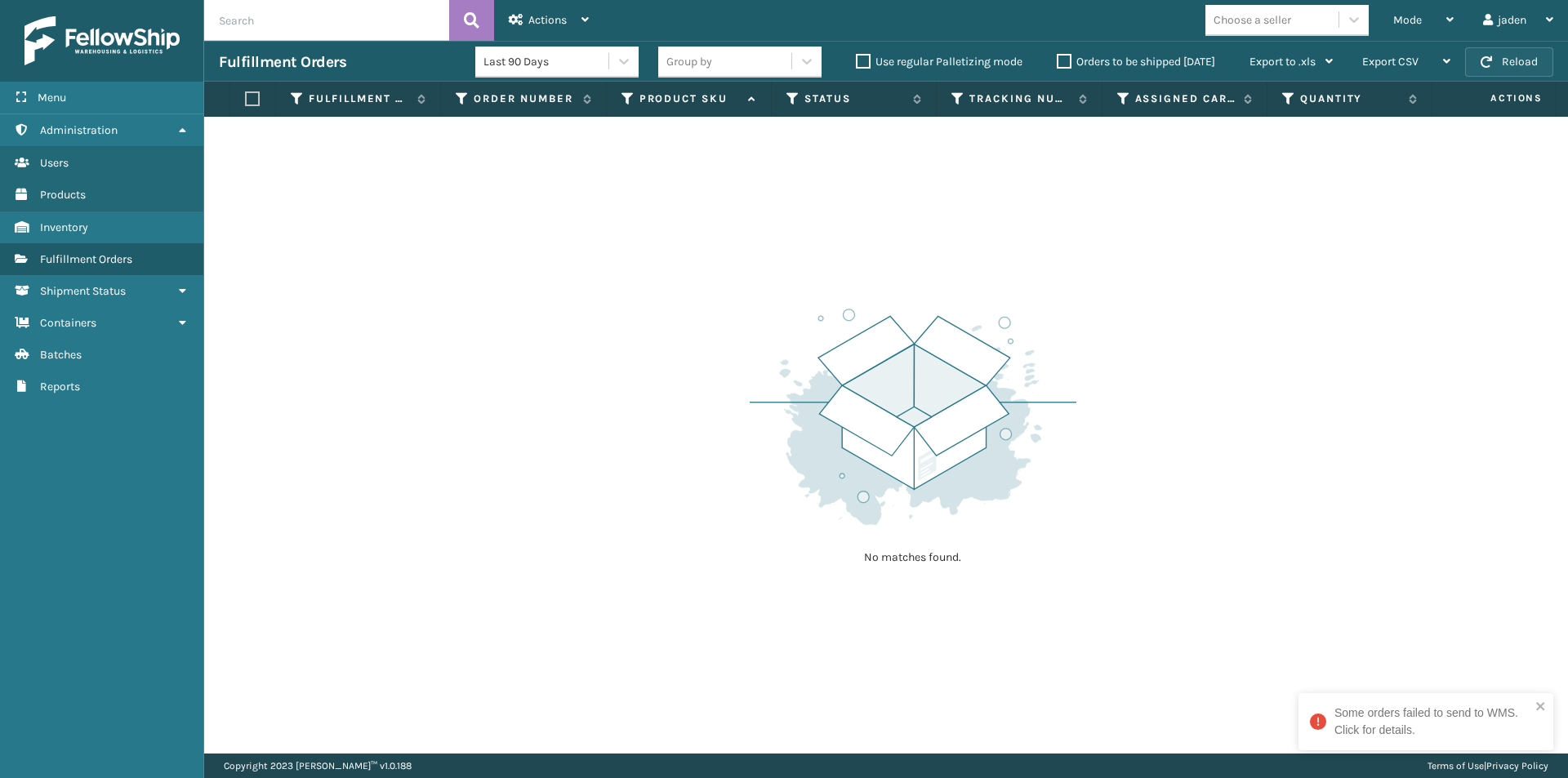
click at [1534, 51] on button "Reload" at bounding box center [1509, 62] width 89 height 29
click at [1512, 58] on button "Reload" at bounding box center [1509, 62] width 89 height 29
click at [1420, 19] on span "Mode" at bounding box center [1407, 20] width 29 height 14
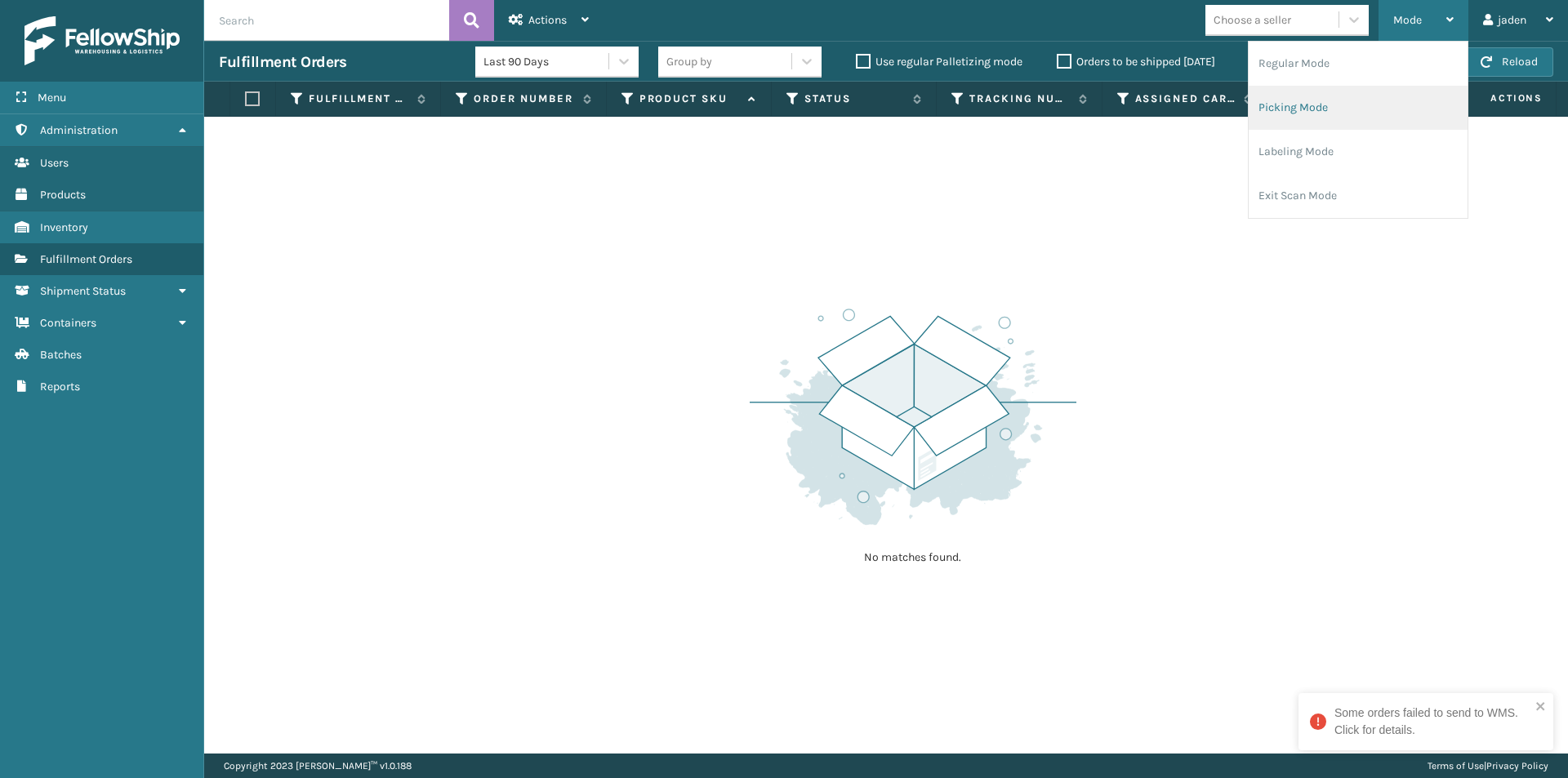
click at [1352, 95] on li "Picking Mode" at bounding box center [1358, 108] width 219 height 44
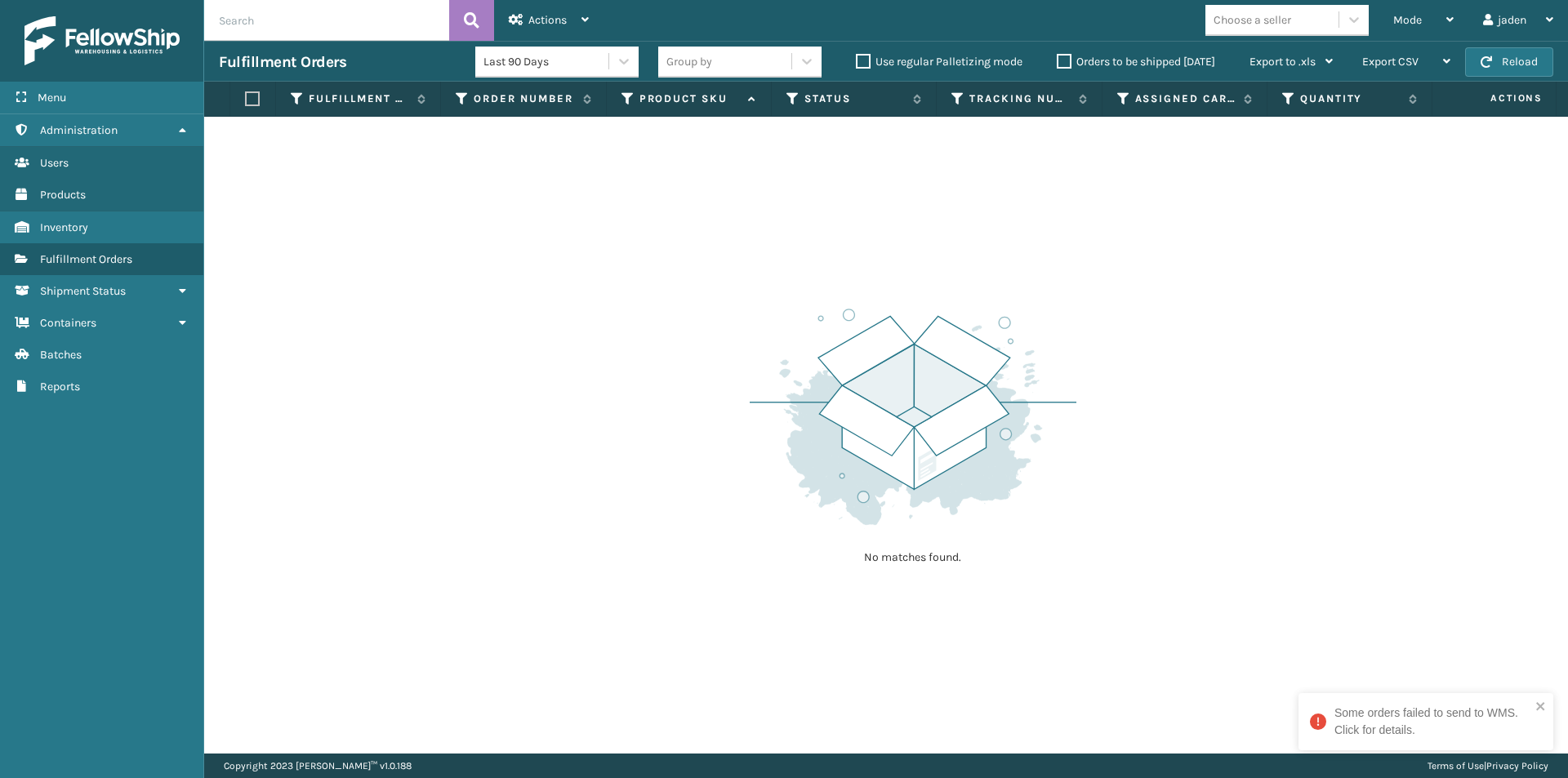
click at [1076, 67] on div "Orders to be shipped [DATE]" at bounding box center [1138, 62] width 193 height 20
click at [1060, 60] on label "Orders to be shipped [DATE]" at bounding box center [1136, 62] width 159 height 14
click at [1058, 60] on input "Orders to be shipped [DATE]" at bounding box center [1057, 57] width 1 height 10
click at [1527, 66] on button "Reload" at bounding box center [1509, 62] width 89 height 29
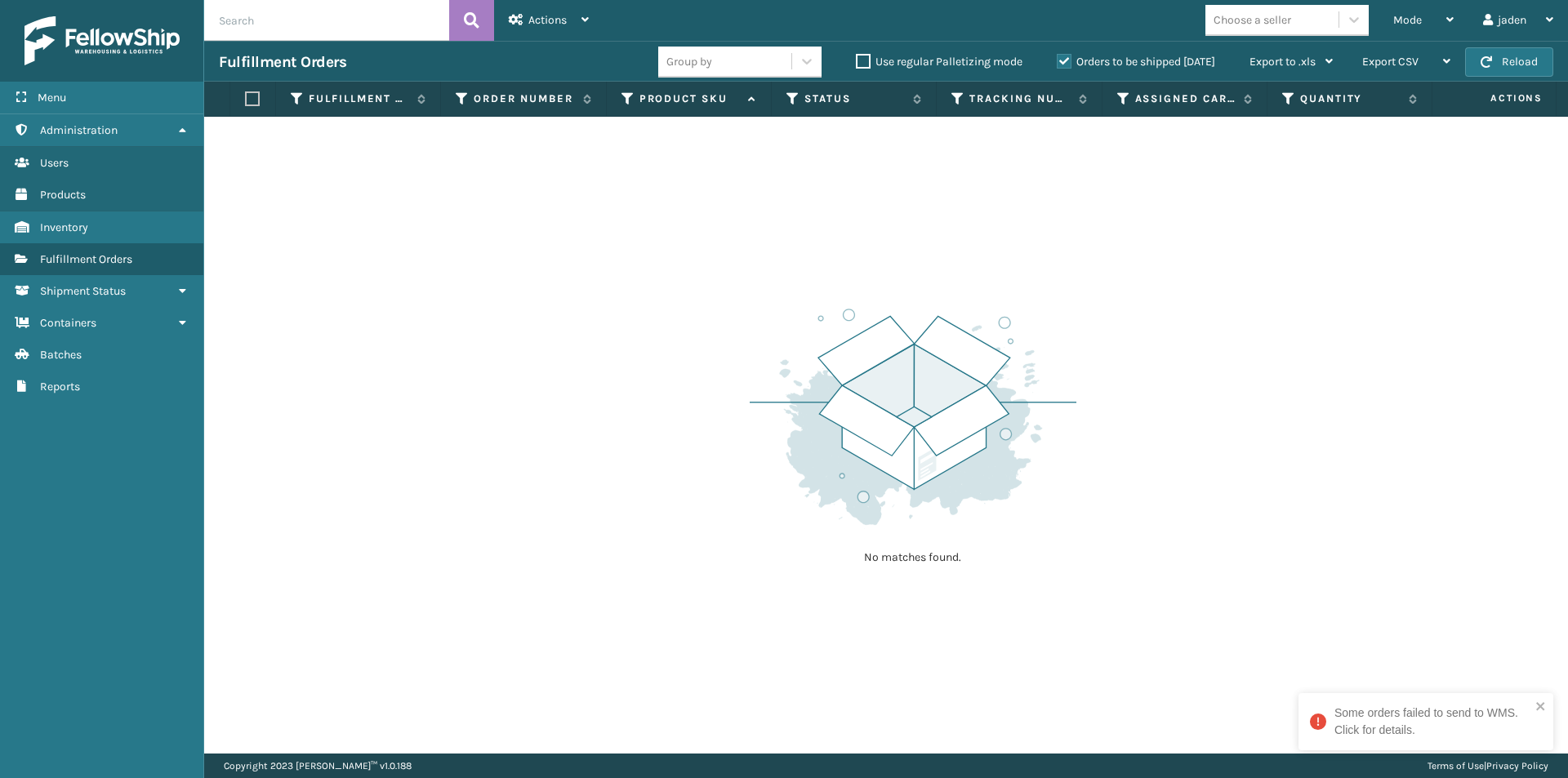
click at [1527, 66] on button "Reload" at bounding box center [1509, 62] width 89 height 29
click at [1384, 284] on div "No matches found." at bounding box center [886, 435] width 1364 height 637
click at [1480, 74] on button "Reload" at bounding box center [1509, 62] width 89 height 29
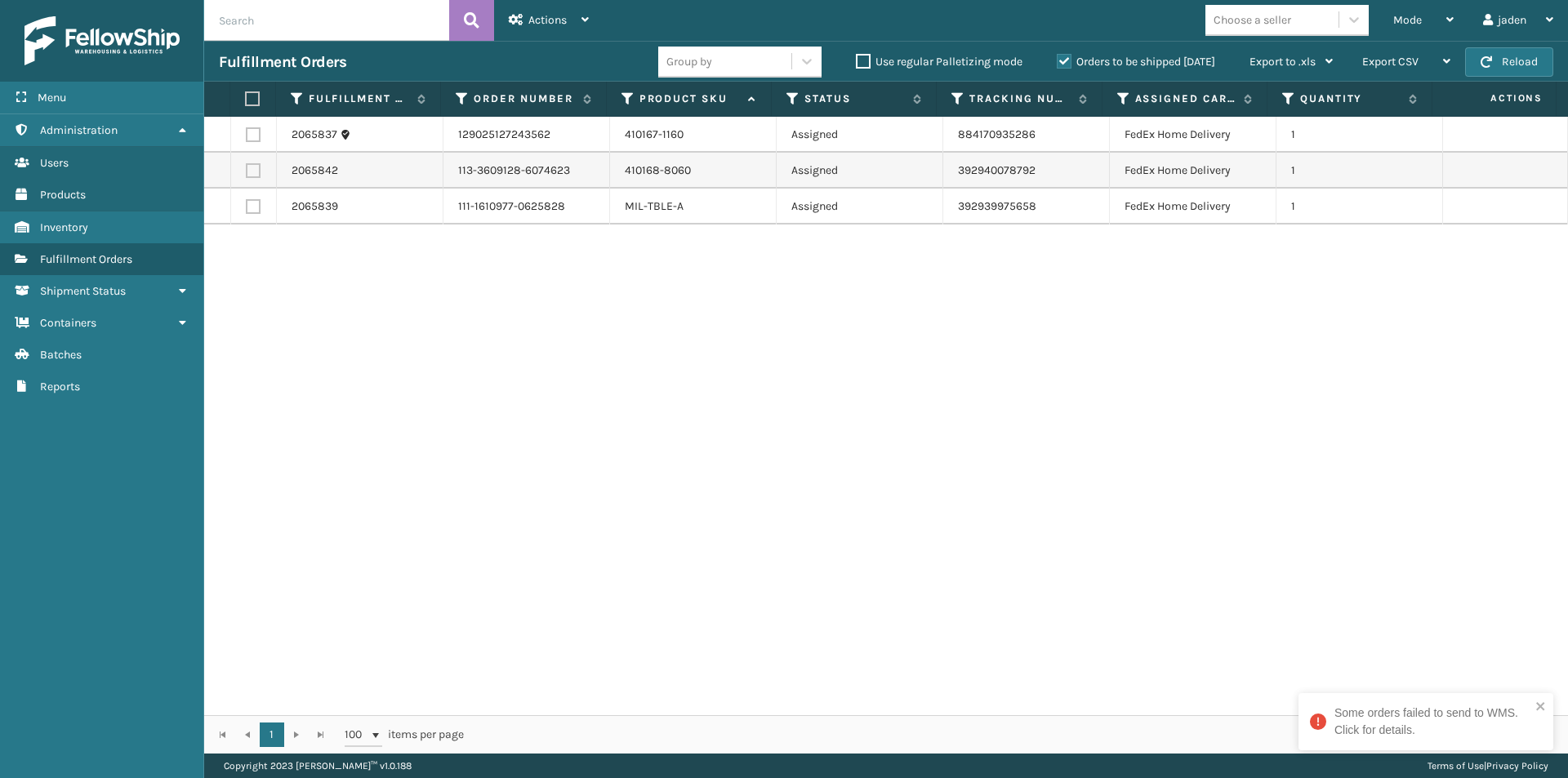
drag, startPoint x: 973, startPoint y: 419, endPoint x: 950, endPoint y: 419, distance: 23.0
drag, startPoint x: 950, startPoint y: 419, endPoint x: 395, endPoint y: 317, distance: 564.3
click at [380, 417] on div "2065837 129025127243562 410167-1160 Assigned 884170935286 FedEx Home Delivery 1…" at bounding box center [886, 416] width 1364 height 598
click at [248, 132] on label at bounding box center [253, 134] width 15 height 15
click at [246, 132] on input "checkbox" at bounding box center [246, 133] width 1 height 10
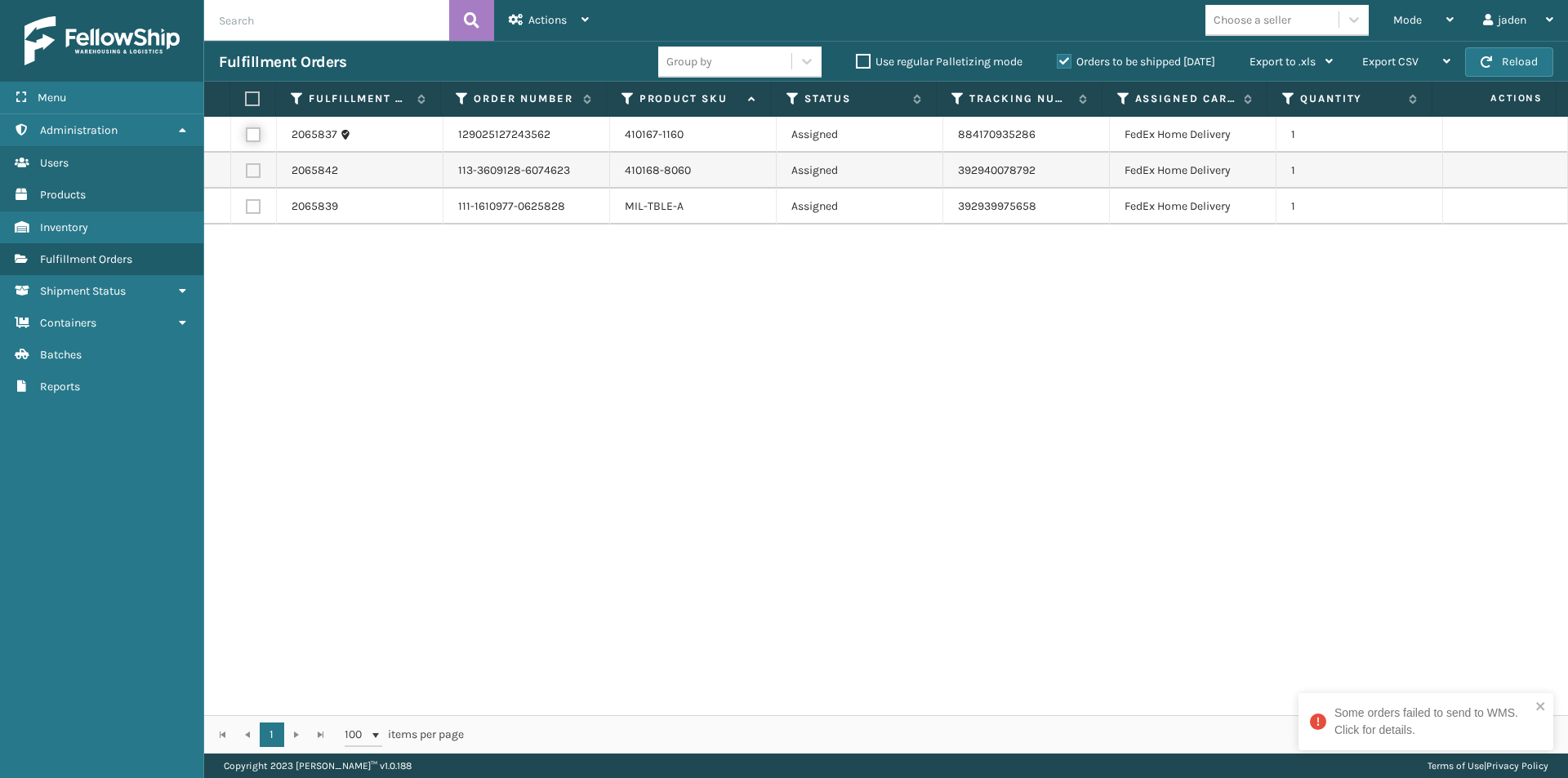
checkbox input "true"
drag, startPoint x: 250, startPoint y: 98, endPoint x: 436, endPoint y: 45, distance: 193.4
click at [252, 98] on label at bounding box center [250, 98] width 10 height 15
click at [246, 98] on input "checkbox" at bounding box center [245, 99] width 1 height 10
checkbox input "true"
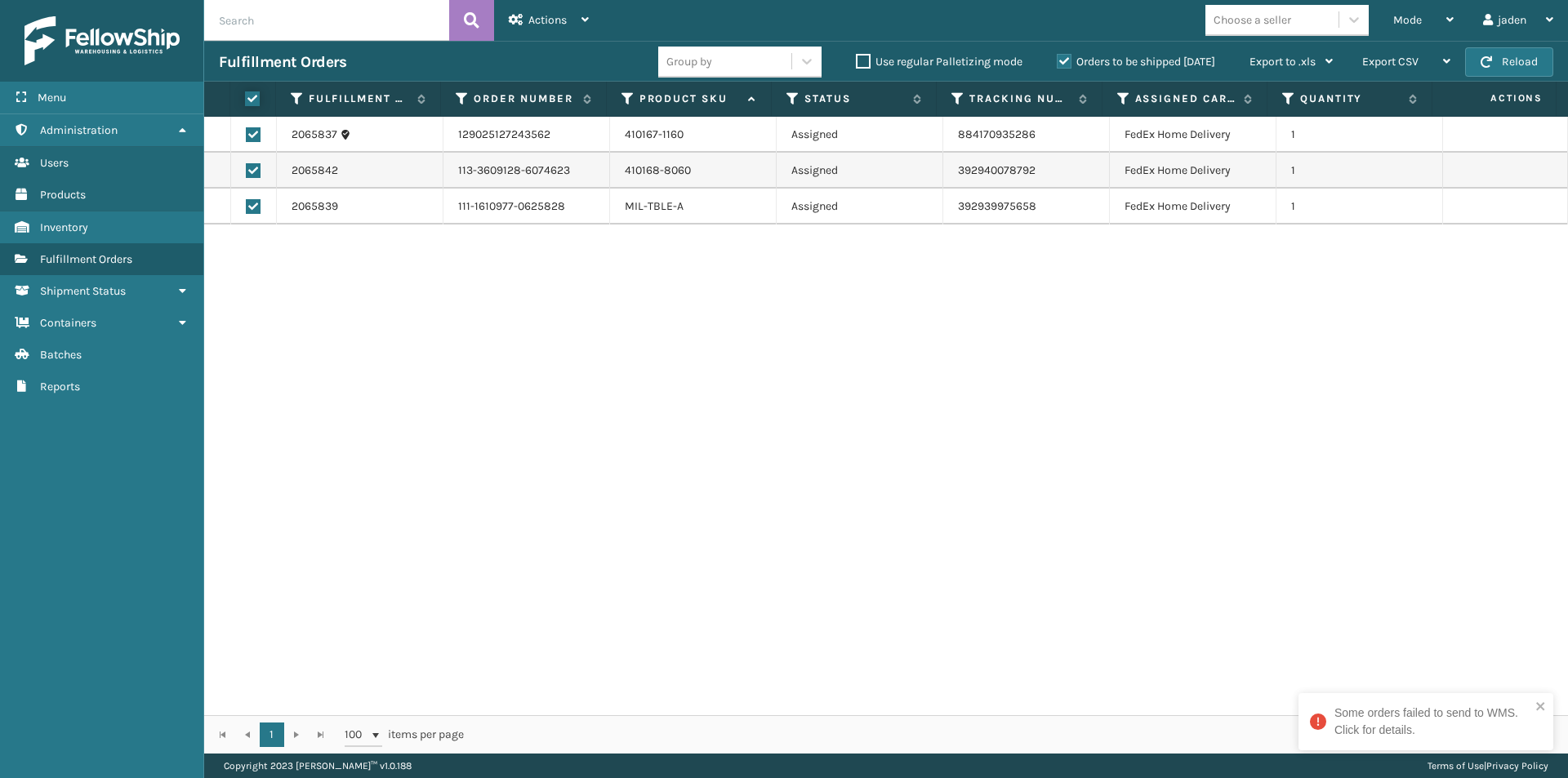
checkbox input "true"
drag, startPoint x: 516, startPoint y: 21, endPoint x: 520, endPoint y: 36, distance: 15.5
click at [516, 21] on icon at bounding box center [515, 19] width 15 height 11
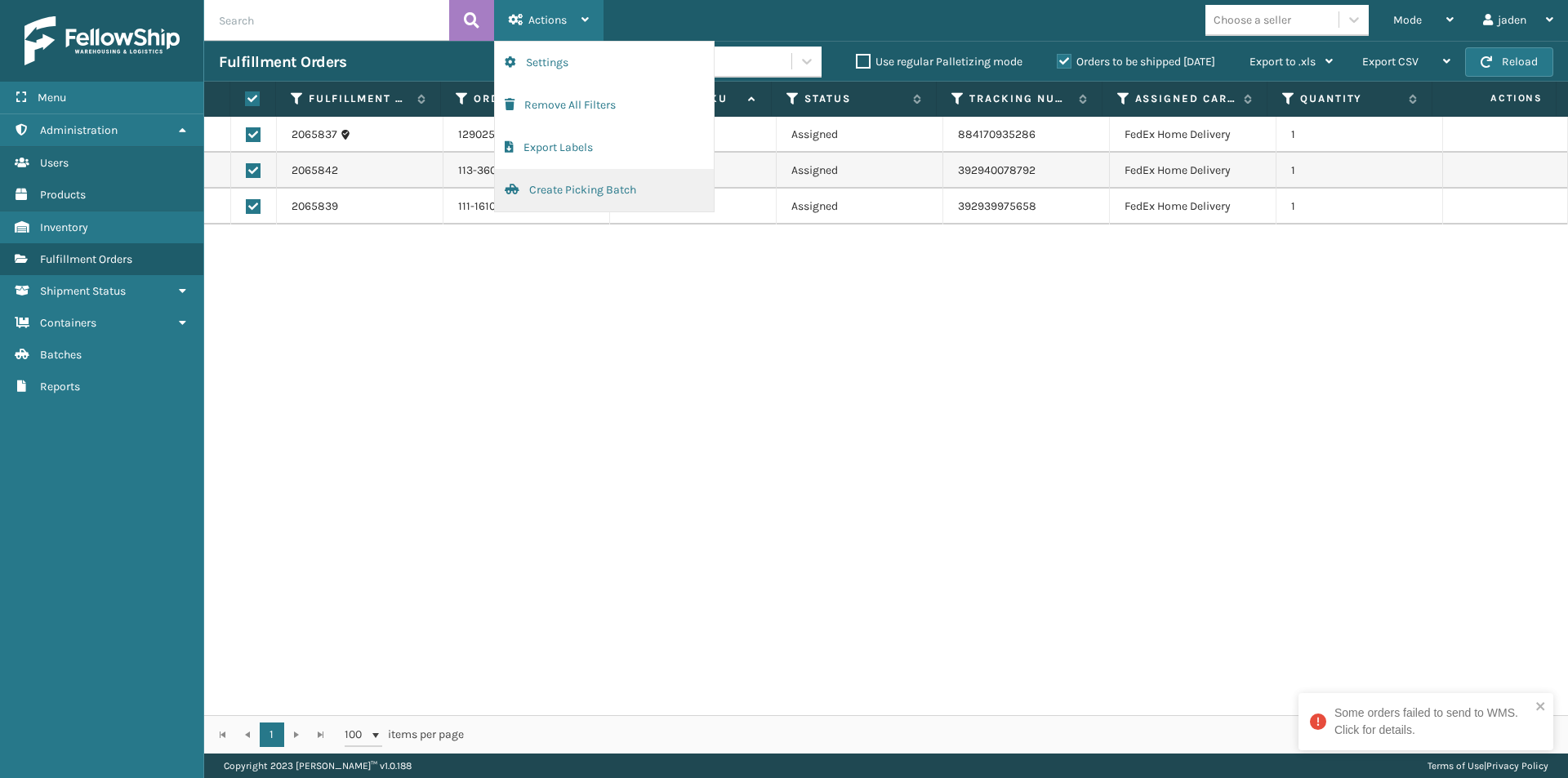
click at [568, 193] on button "Create Picking Batch" at bounding box center [604, 190] width 219 height 42
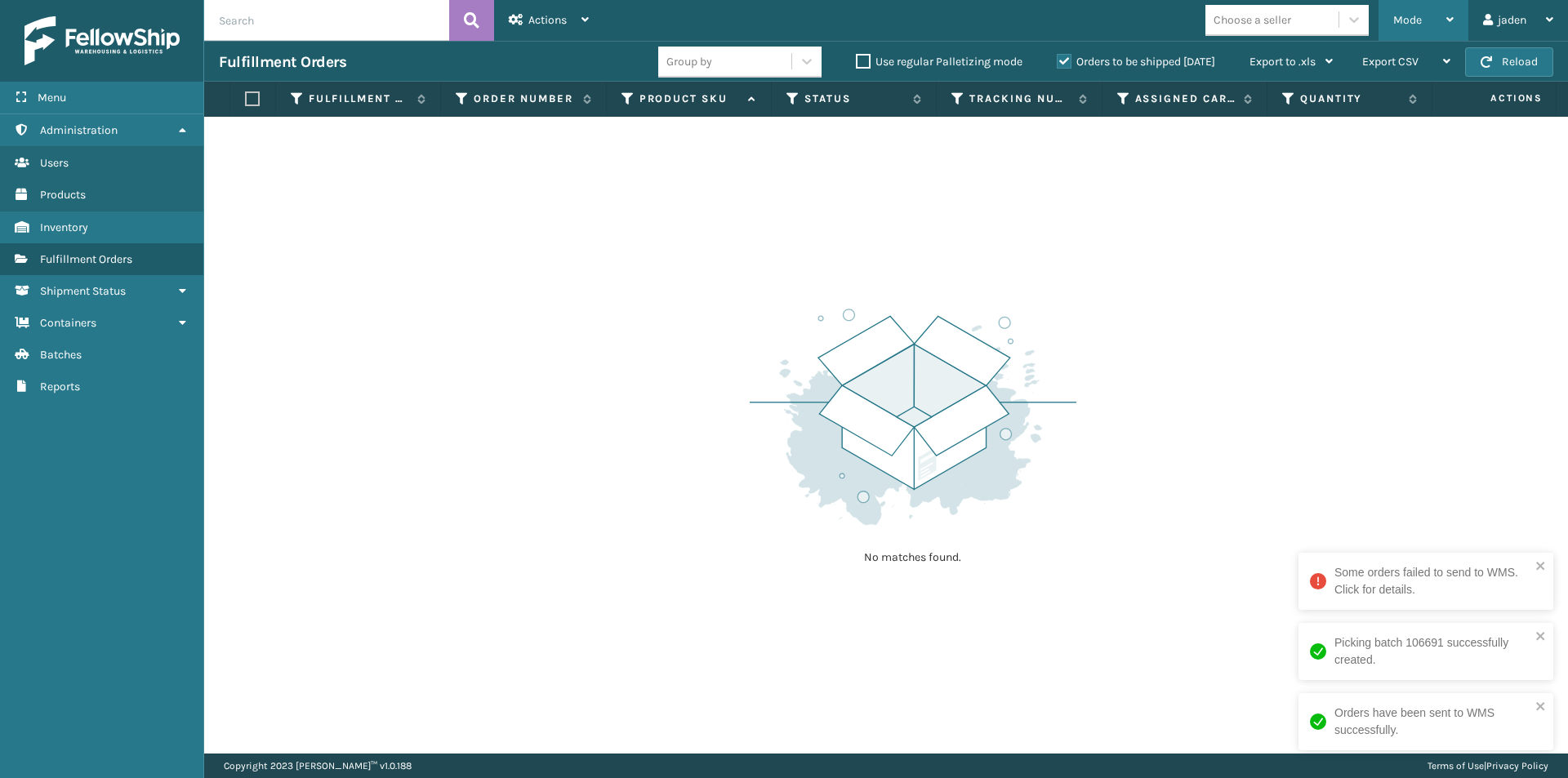
click at [1418, 2] on div "Mode" at bounding box center [1424, 20] width 61 height 41
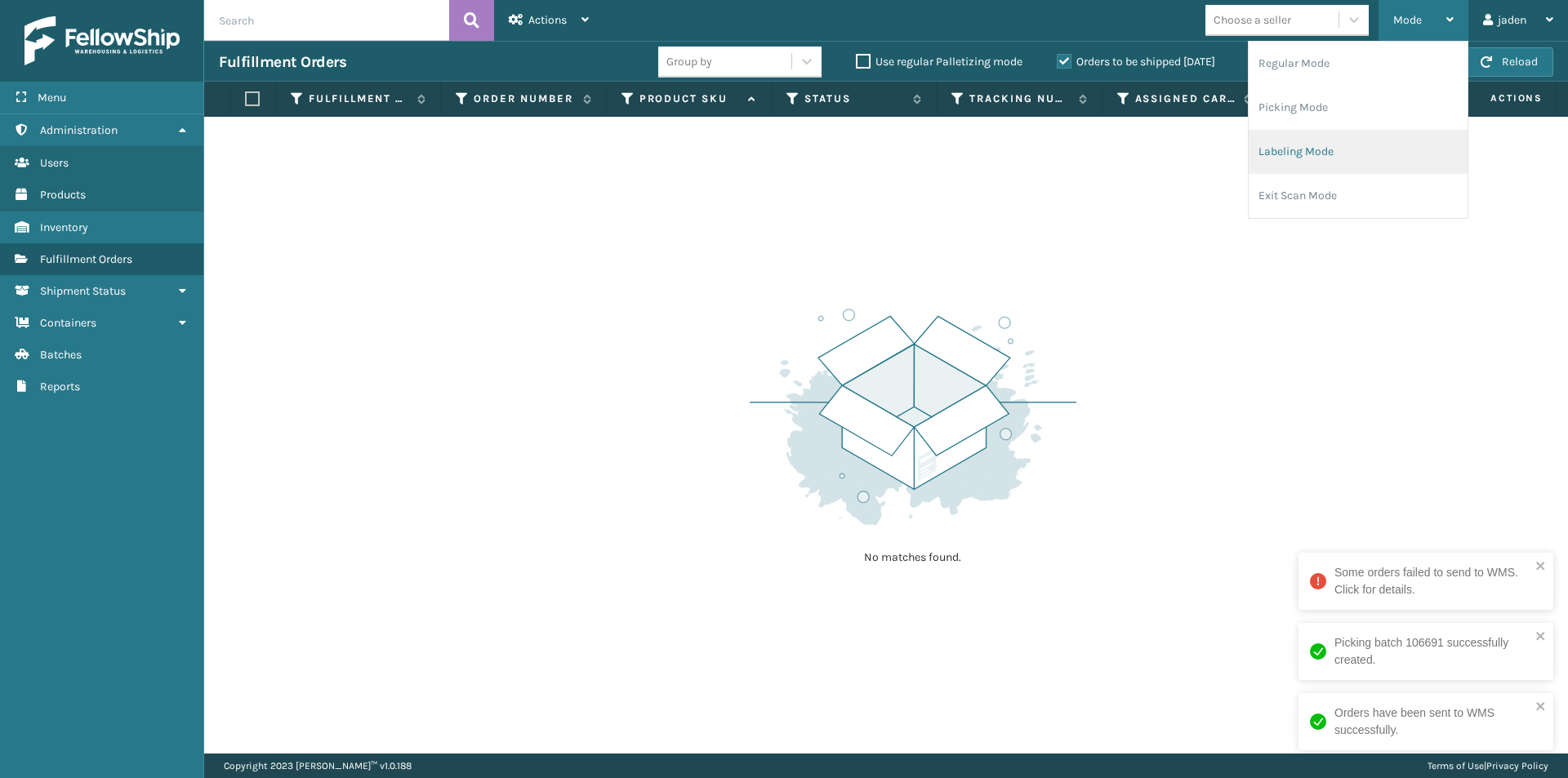
click at [1338, 151] on li "Labeling Mode" at bounding box center [1358, 152] width 219 height 44
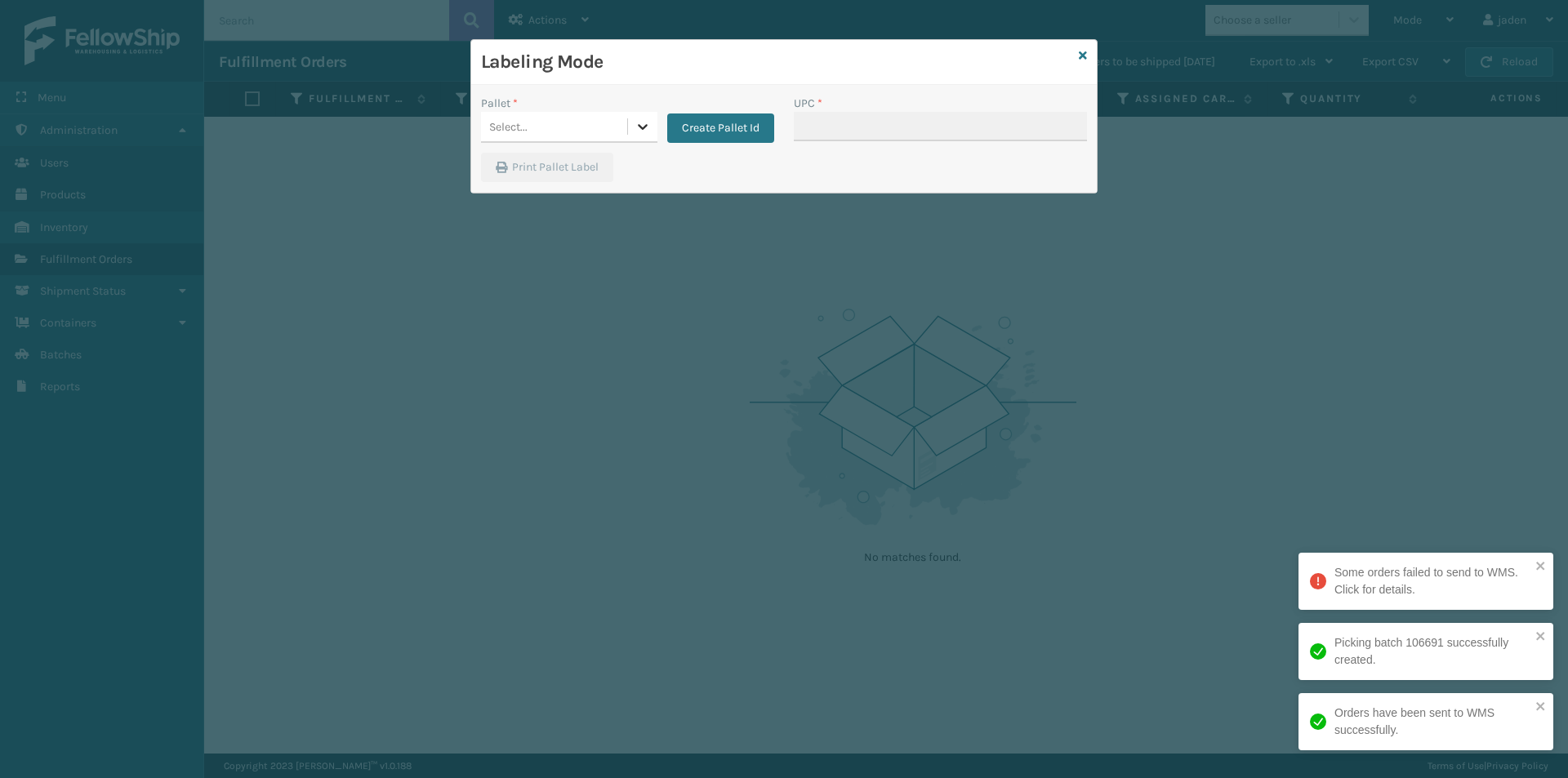
click at [633, 140] on div at bounding box center [643, 127] width 30 height 29
drag, startPoint x: 549, startPoint y: 161, endPoint x: 869, endPoint y: 150, distance: 320.2
click at [563, 160] on div "FDXG-21FN4Q6XCN" at bounding box center [568, 167] width 176 height 30
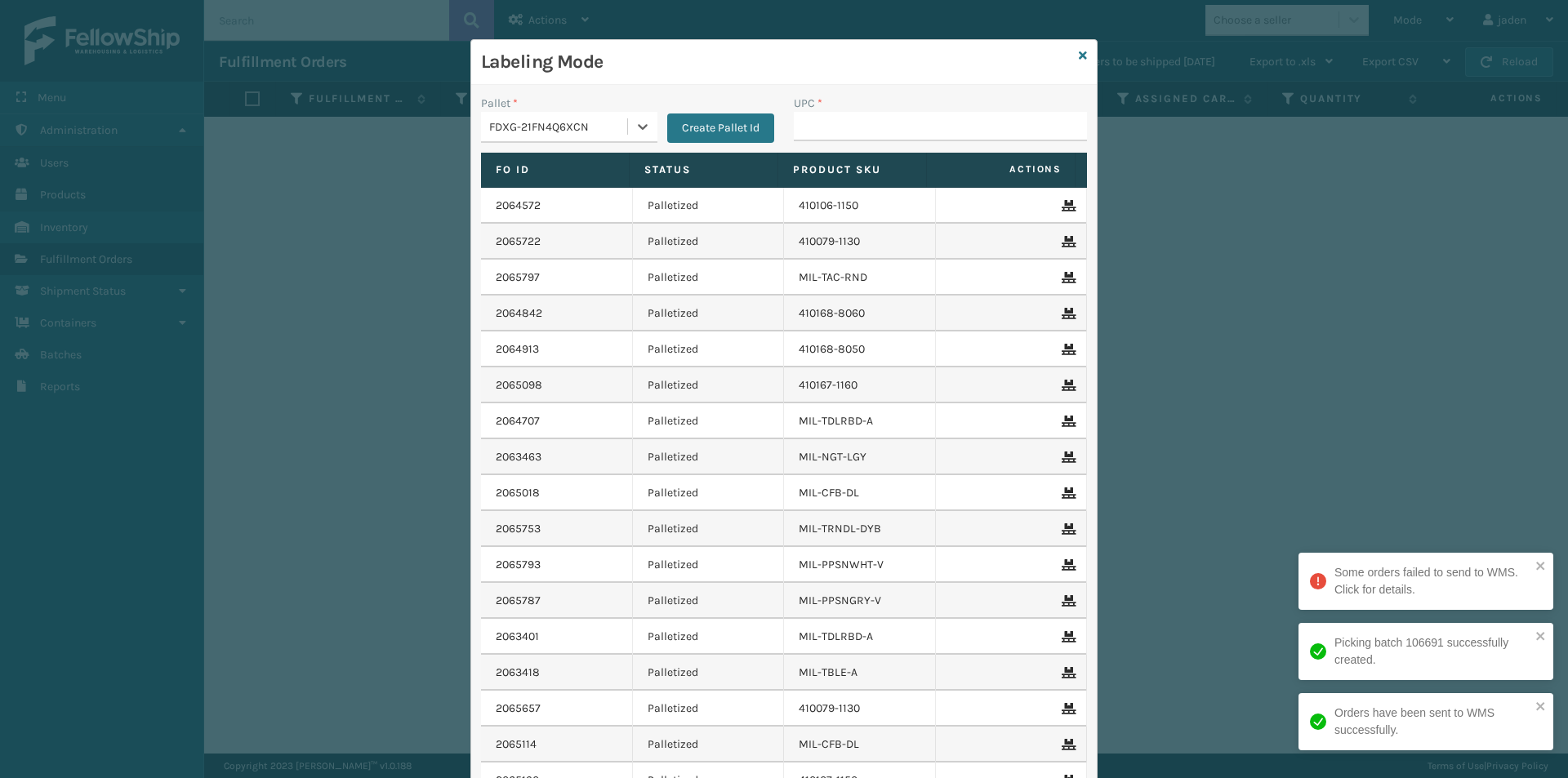
click at [876, 146] on div "UPC *" at bounding box center [941, 123] width 312 height 58
click at [889, 129] on input "UPC *" at bounding box center [941, 127] width 293 height 29
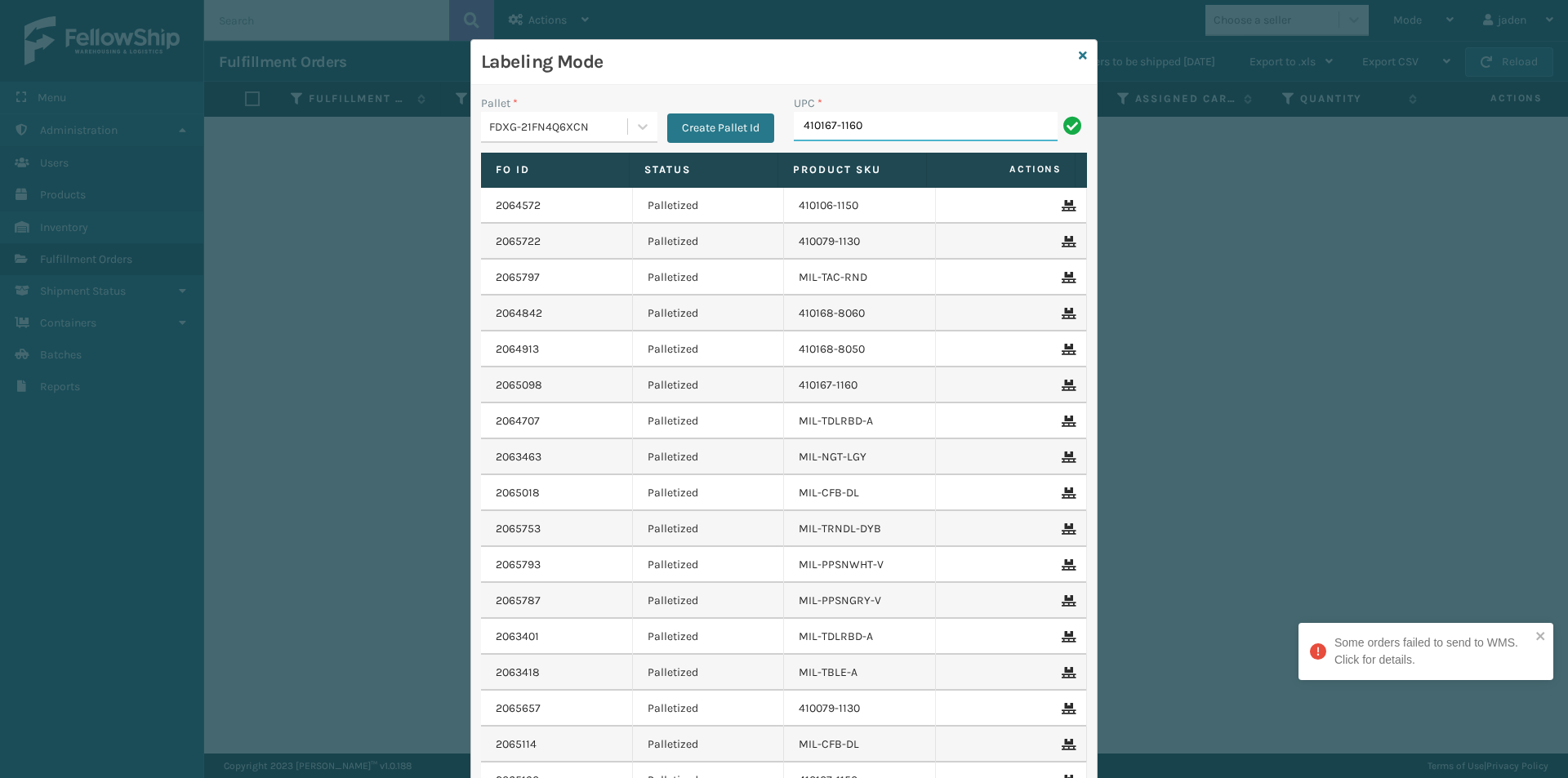
type input "410167-1160"
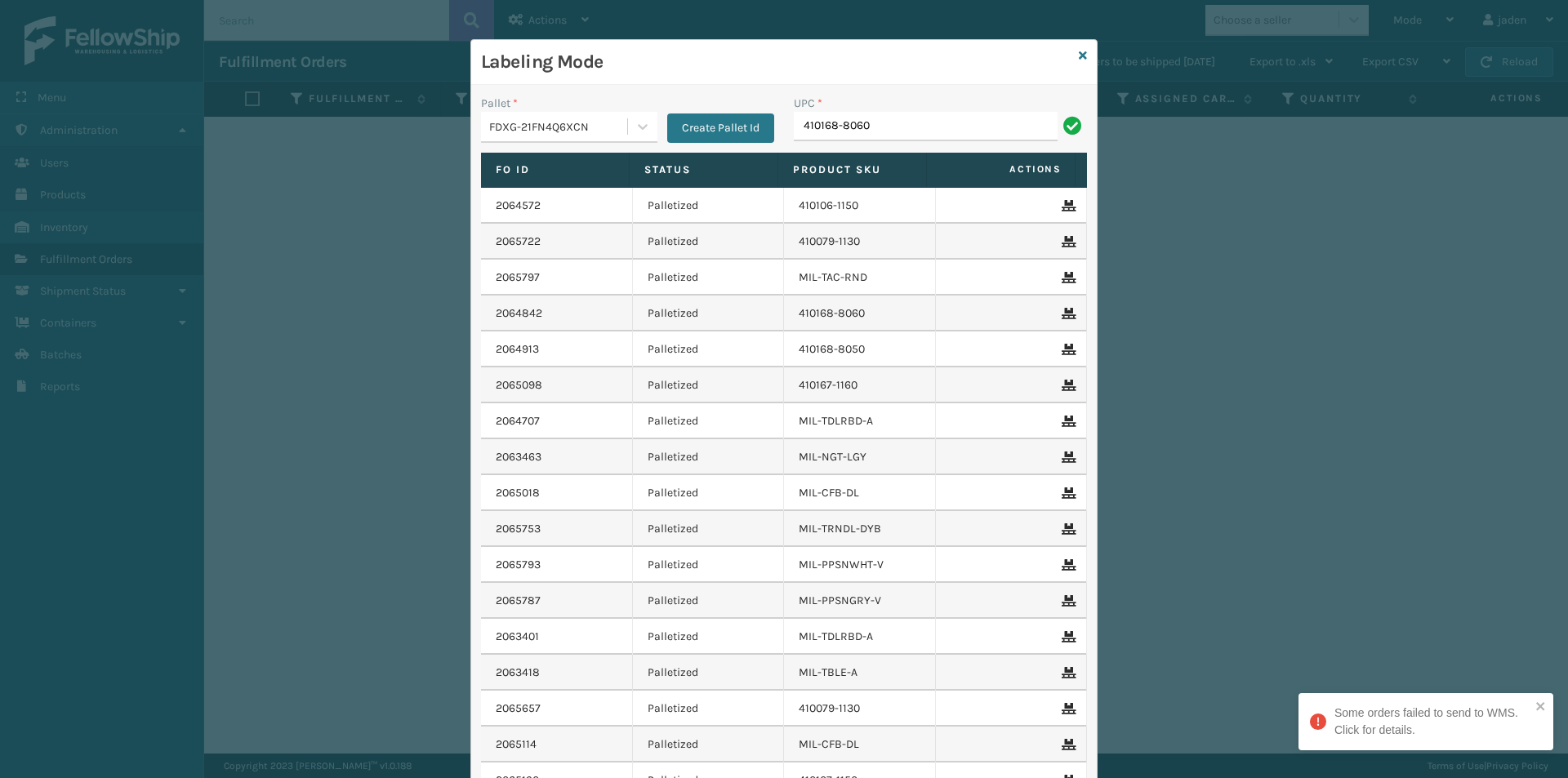
type input "410168-8060"
click at [1079, 59] on icon at bounding box center [1082, 55] width 8 height 11
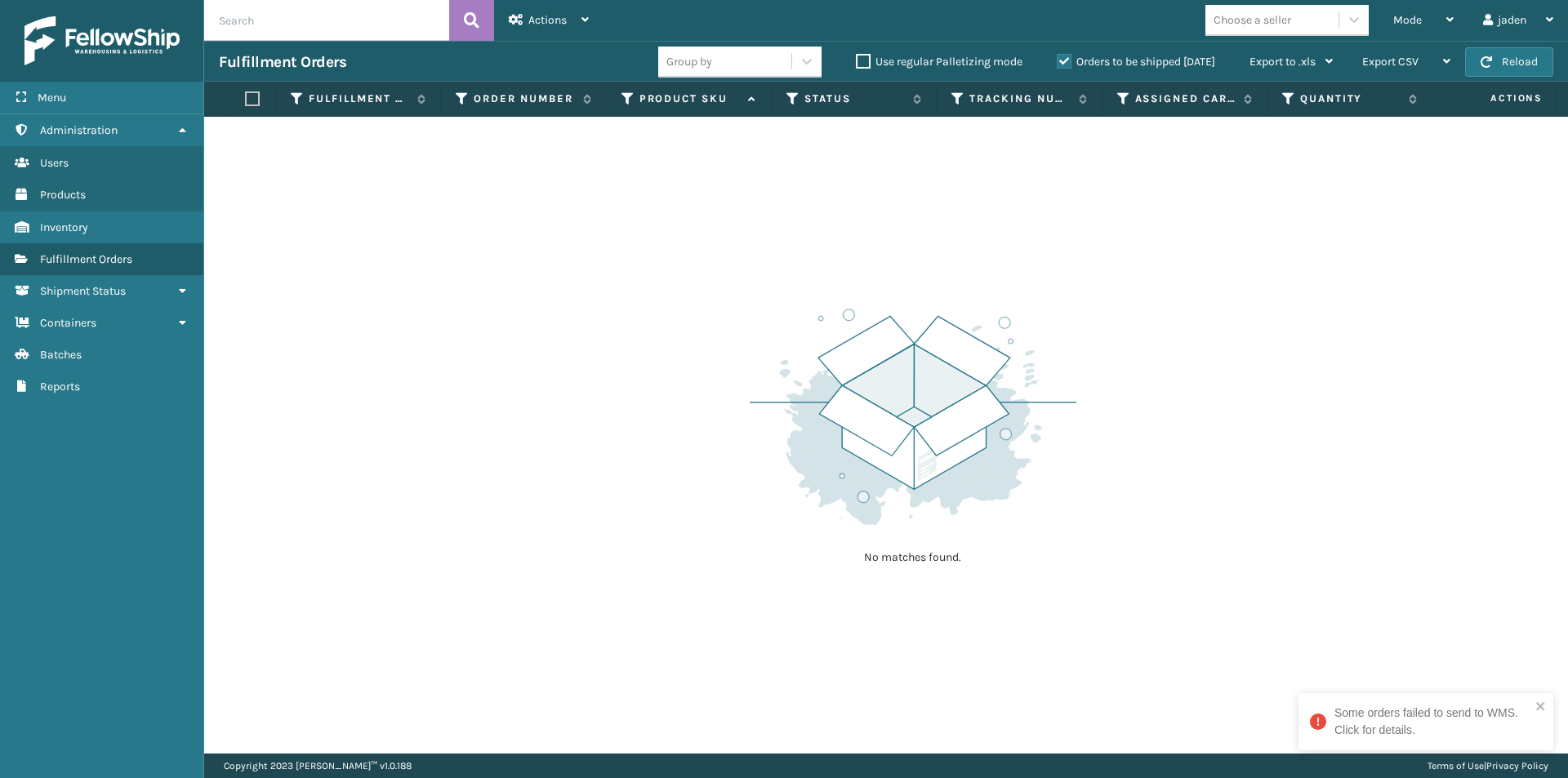
click at [1070, 65] on label "Orders to be shipped [DATE]" at bounding box center [1136, 62] width 159 height 14
click at [1058, 62] on input "Orders to be shipped [DATE]" at bounding box center [1057, 57] width 1 height 10
click at [1425, 12] on div "Mode" at bounding box center [1424, 20] width 61 height 41
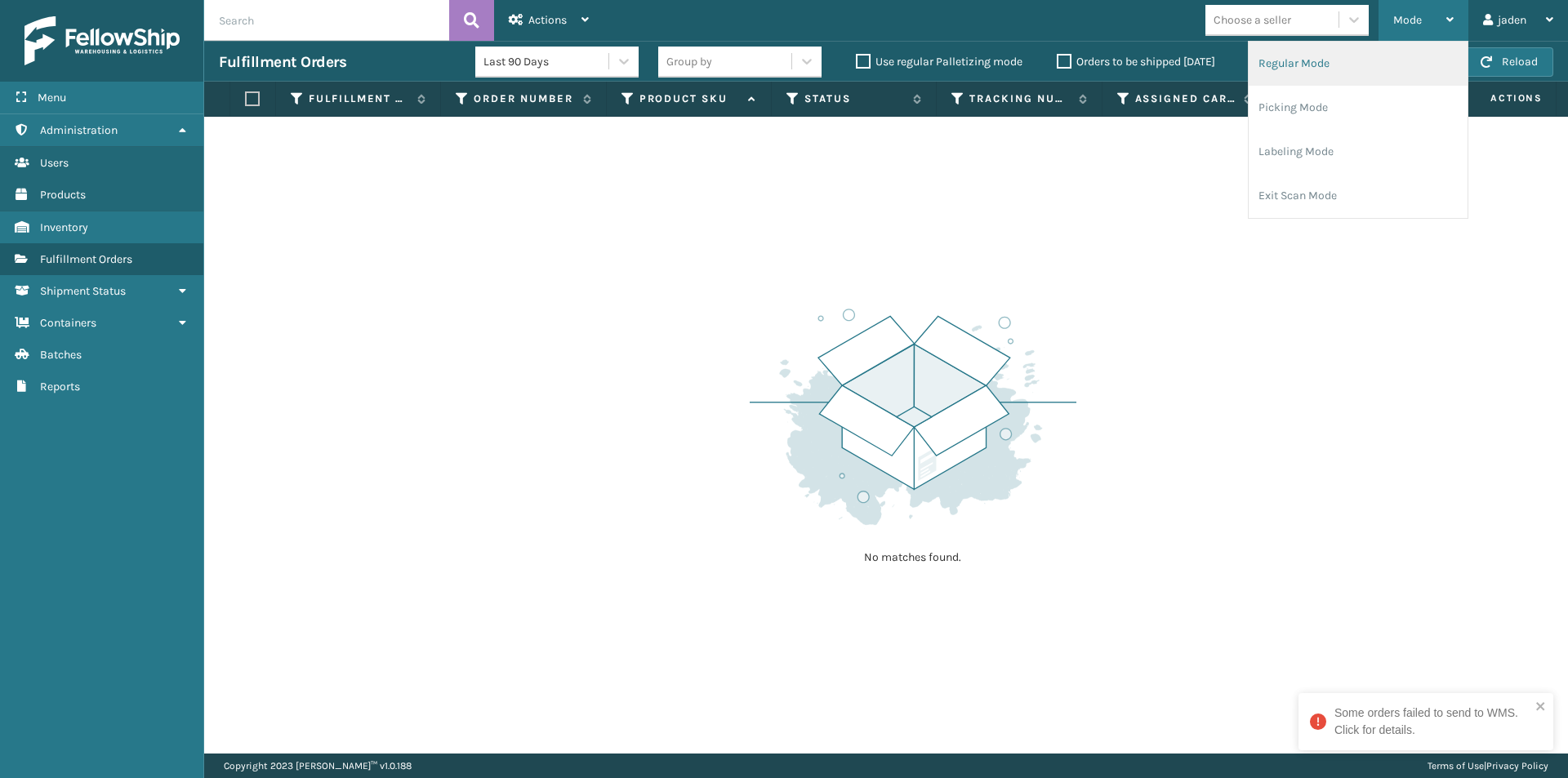
click at [1335, 63] on li "Regular Mode" at bounding box center [1358, 63] width 219 height 44
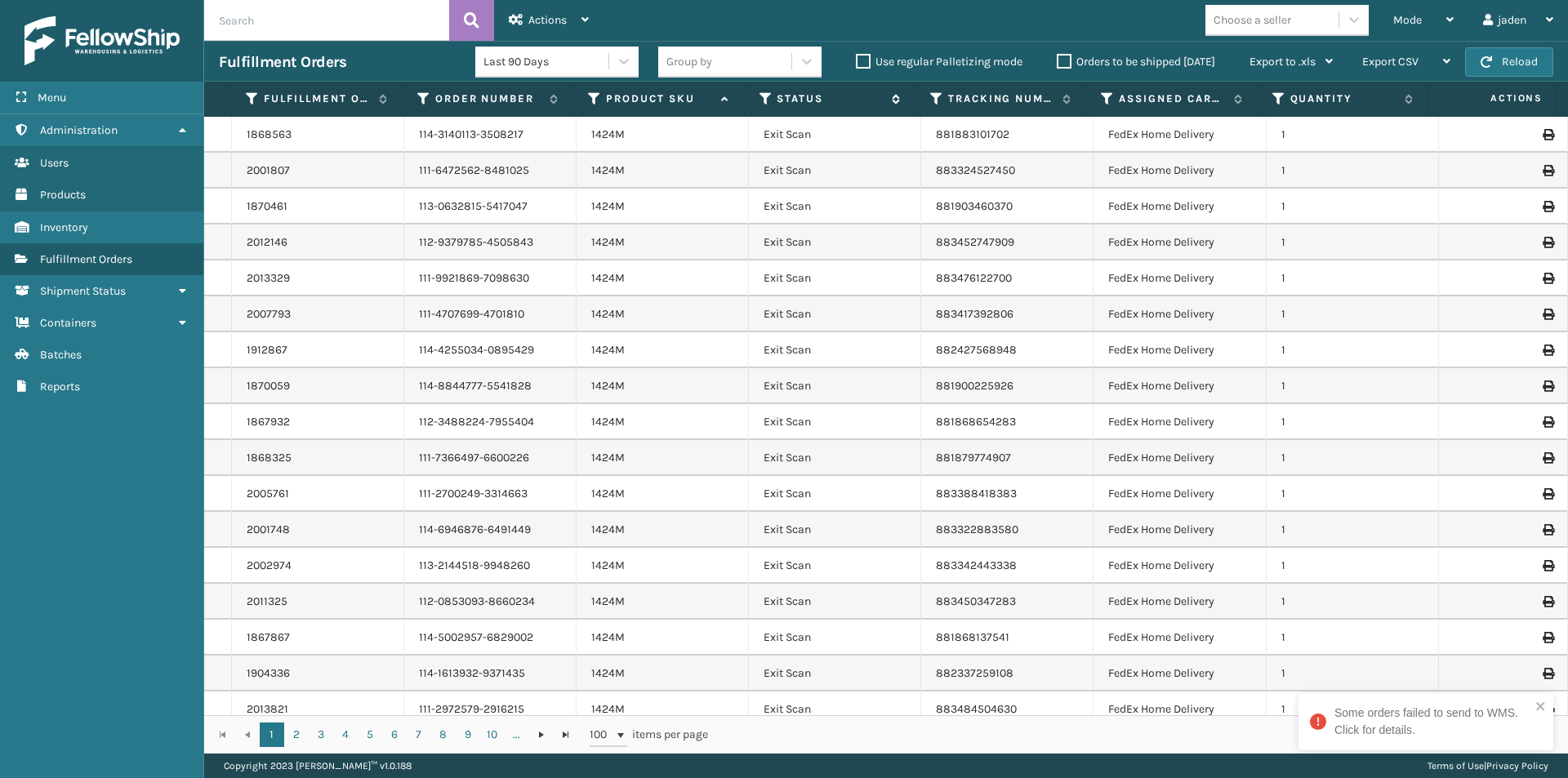
click at [763, 91] on icon at bounding box center [765, 98] width 13 height 15
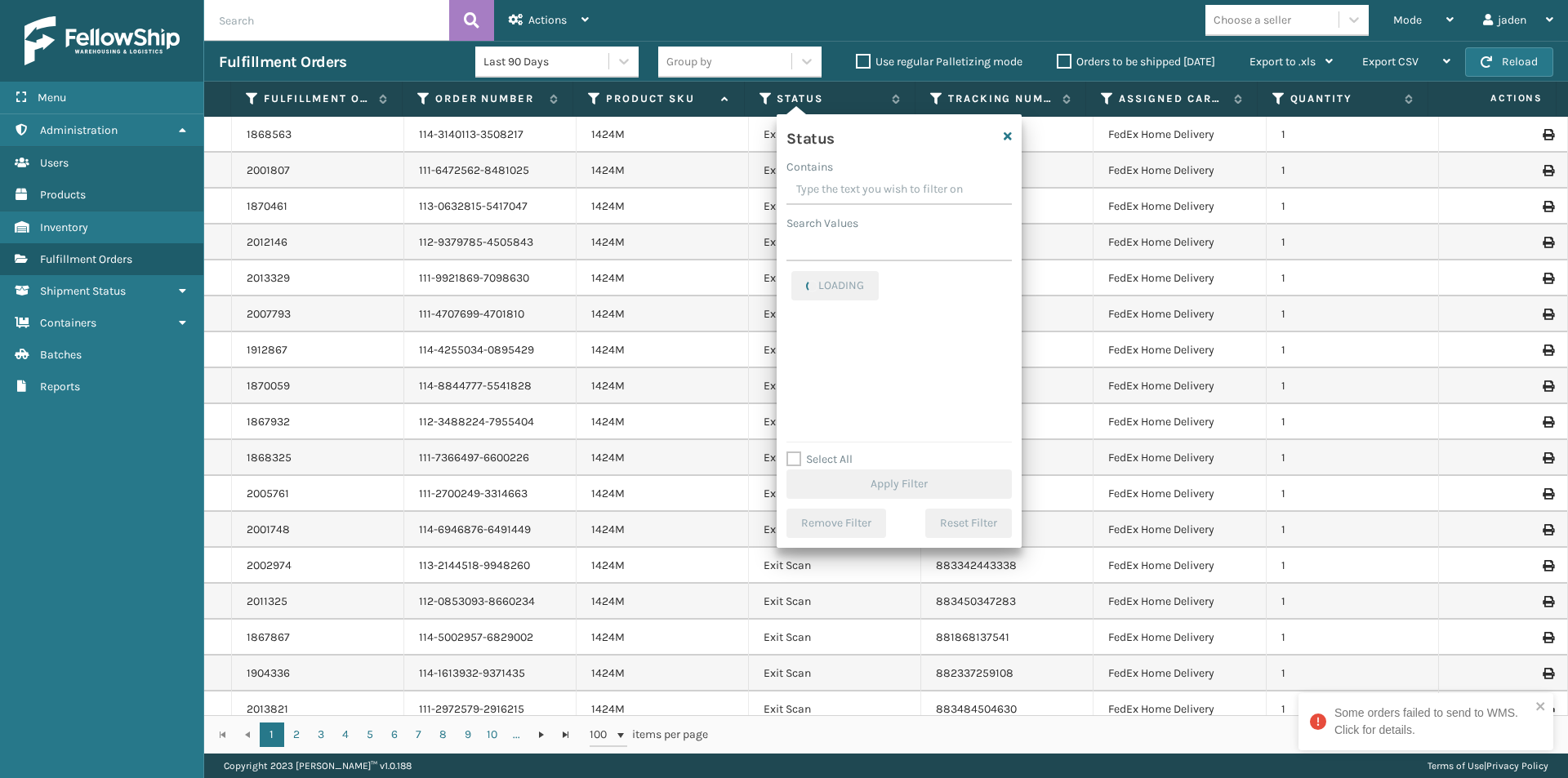
drag, startPoint x: 916, startPoint y: 184, endPoint x: 875, endPoint y: 169, distance: 43.7
click at [875, 169] on div "Contains" at bounding box center [899, 167] width 226 height 17
click at [800, 358] on label "Picking" at bounding box center [820, 356] width 58 height 14
click at [792, 356] on input "Picking" at bounding box center [791, 351] width 1 height 10
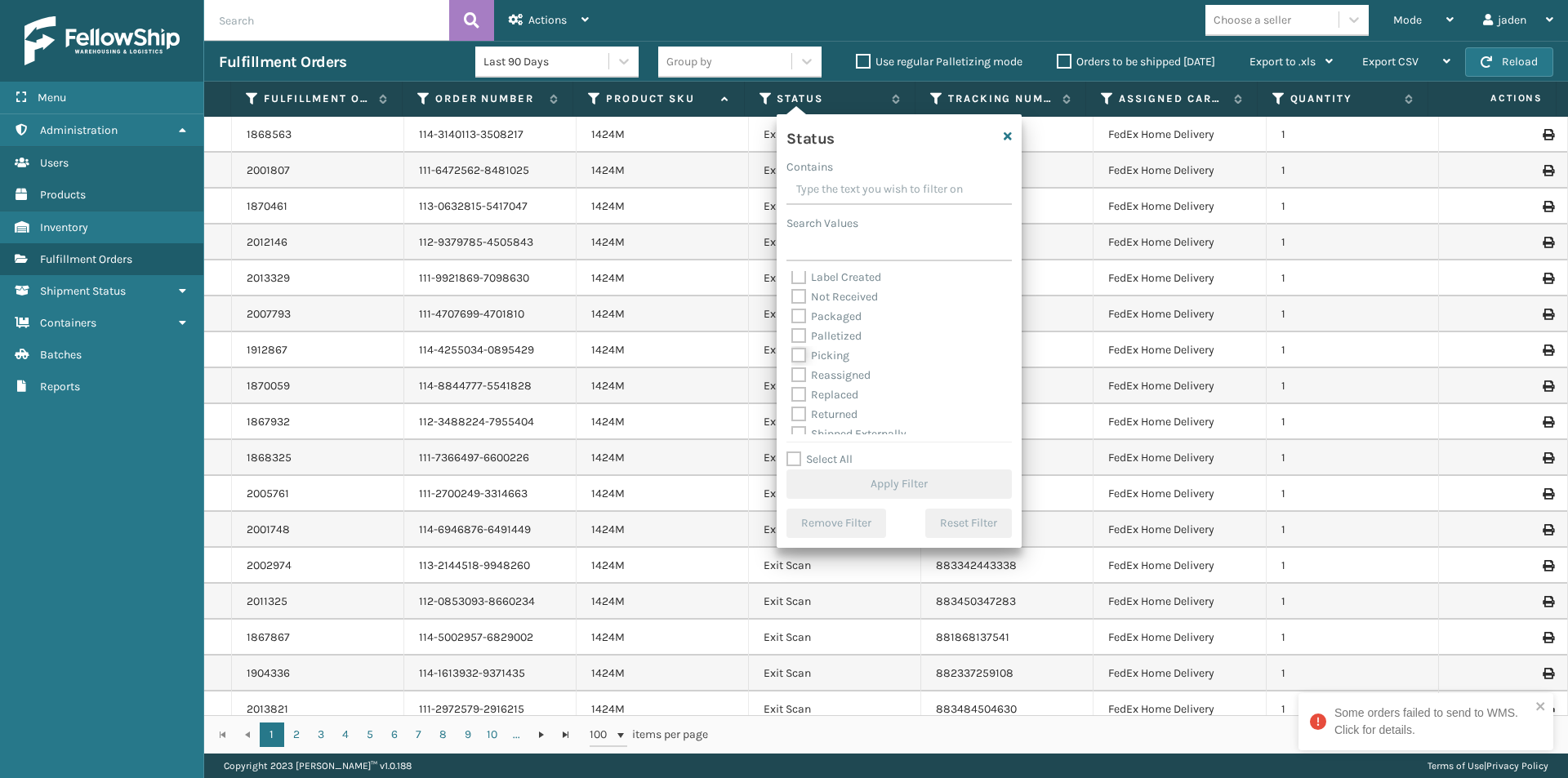
checkbox input "true"
click at [900, 488] on button "Apply Filter" at bounding box center [899, 484] width 226 height 29
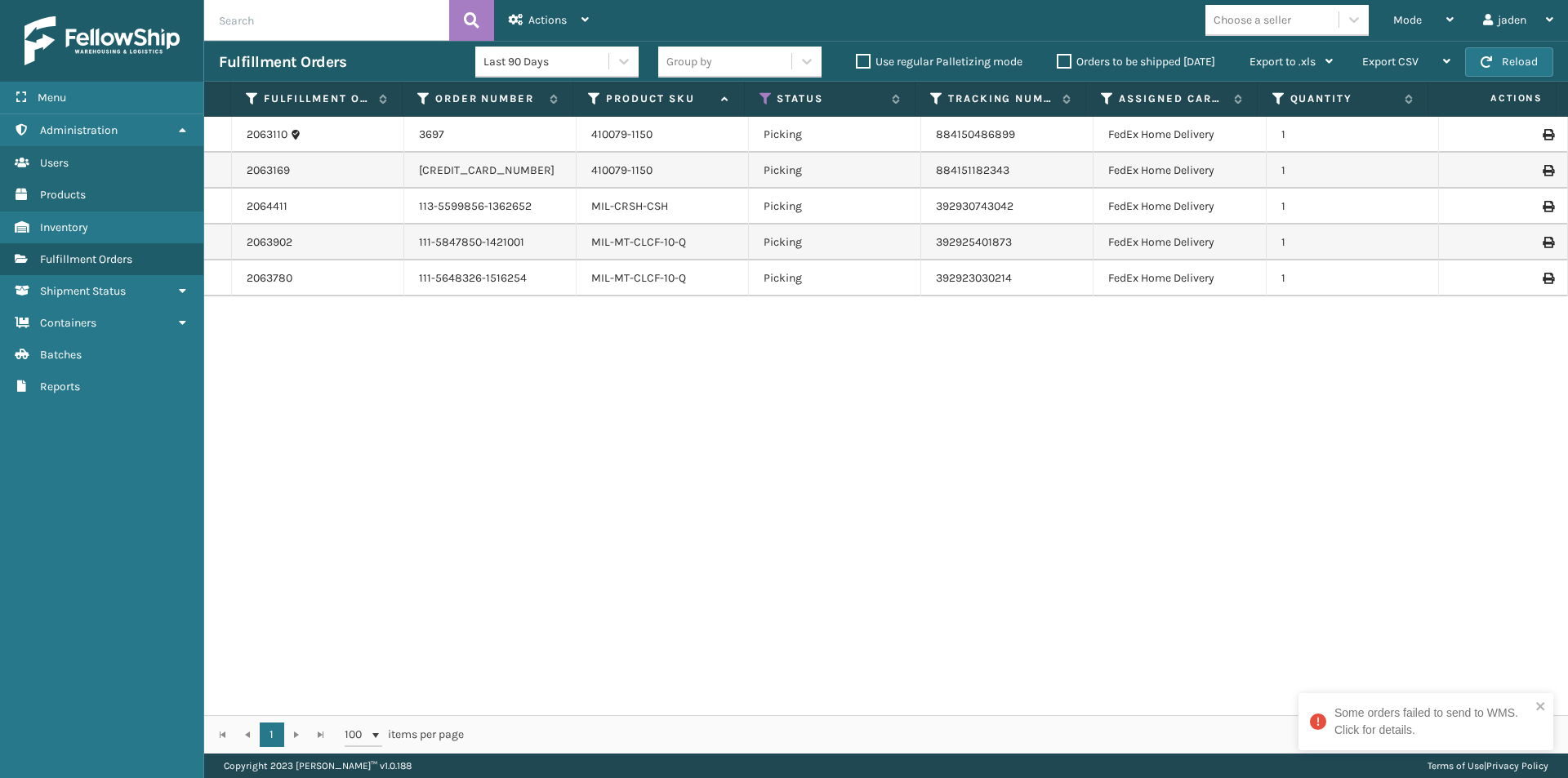
drag, startPoint x: 822, startPoint y: 507, endPoint x: 609, endPoint y: 481, distance: 214.6
click at [609, 481] on div "2063110 3697 410079-1150 Picking 884150486899 FedEx Home Delivery 1 2063169 129…" at bounding box center [886, 416] width 1364 height 598
click at [1519, 54] on button "Reload" at bounding box center [1509, 62] width 89 height 29
drag, startPoint x: 788, startPoint y: 530, endPoint x: 786, endPoint y: 520, distance: 10.2
drag, startPoint x: 786, startPoint y: 520, endPoint x: 700, endPoint y: 454, distance: 108.4
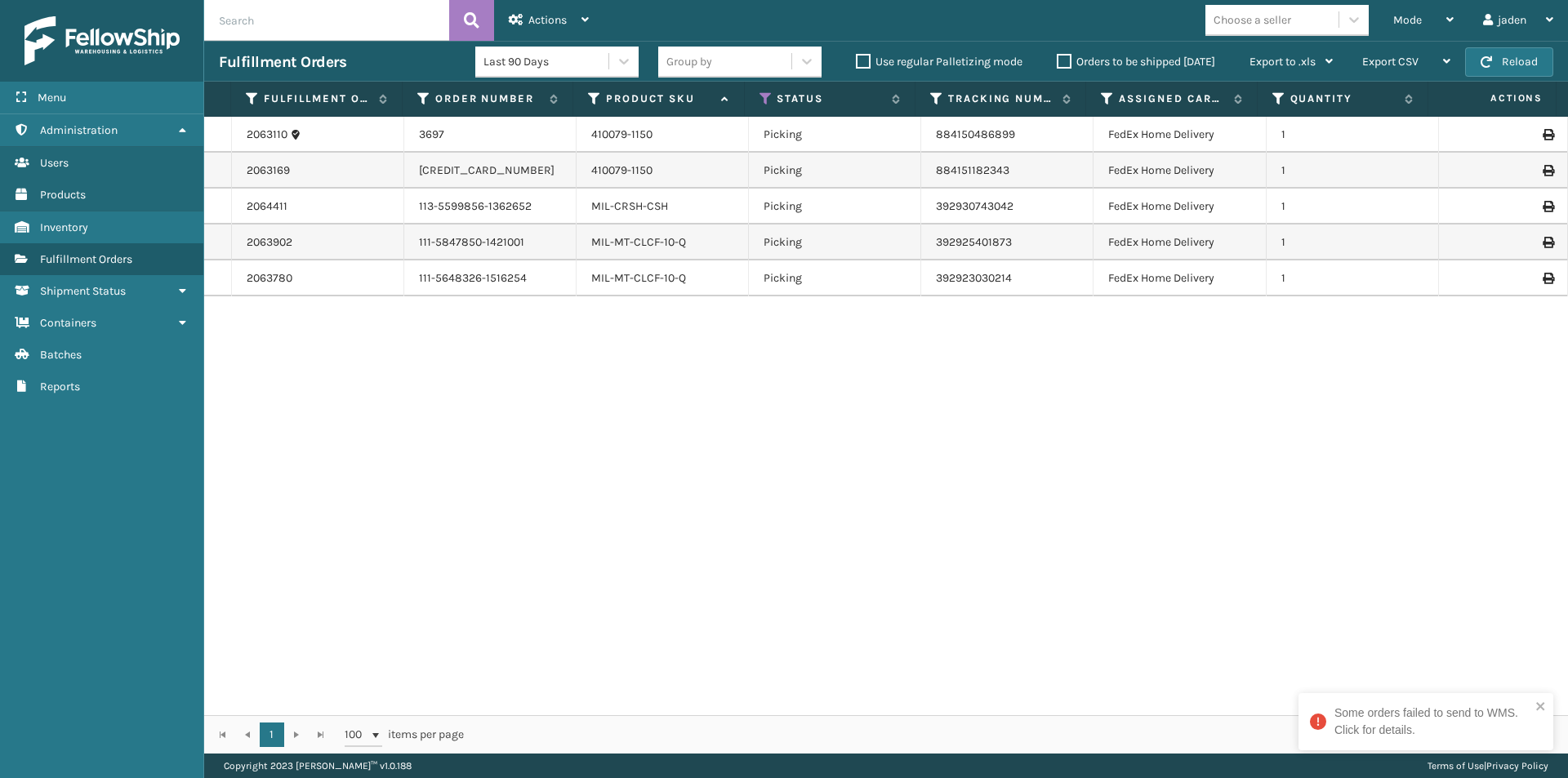
click at [700, 454] on div "2063110 3697 410079-1150 Picking 884150486899 FedEx Home Delivery 1 2063169 129…" at bounding box center [886, 416] width 1364 height 598
drag, startPoint x: 1040, startPoint y: 405, endPoint x: 924, endPoint y: 393, distance: 116.6
click at [753, 403] on div "2063110 3697 410079-1150 Picking 884150486899 FedEx Home Delivery 1 2063169 129…" at bounding box center [886, 416] width 1364 height 598
drag, startPoint x: 924, startPoint y: 393, endPoint x: 827, endPoint y: 380, distance: 97.9
click at [803, 380] on div "2063110 3697 410079-1150 Picking 884150486899 FedEx Home Delivery 1 2063169 129…" at bounding box center [886, 416] width 1364 height 598
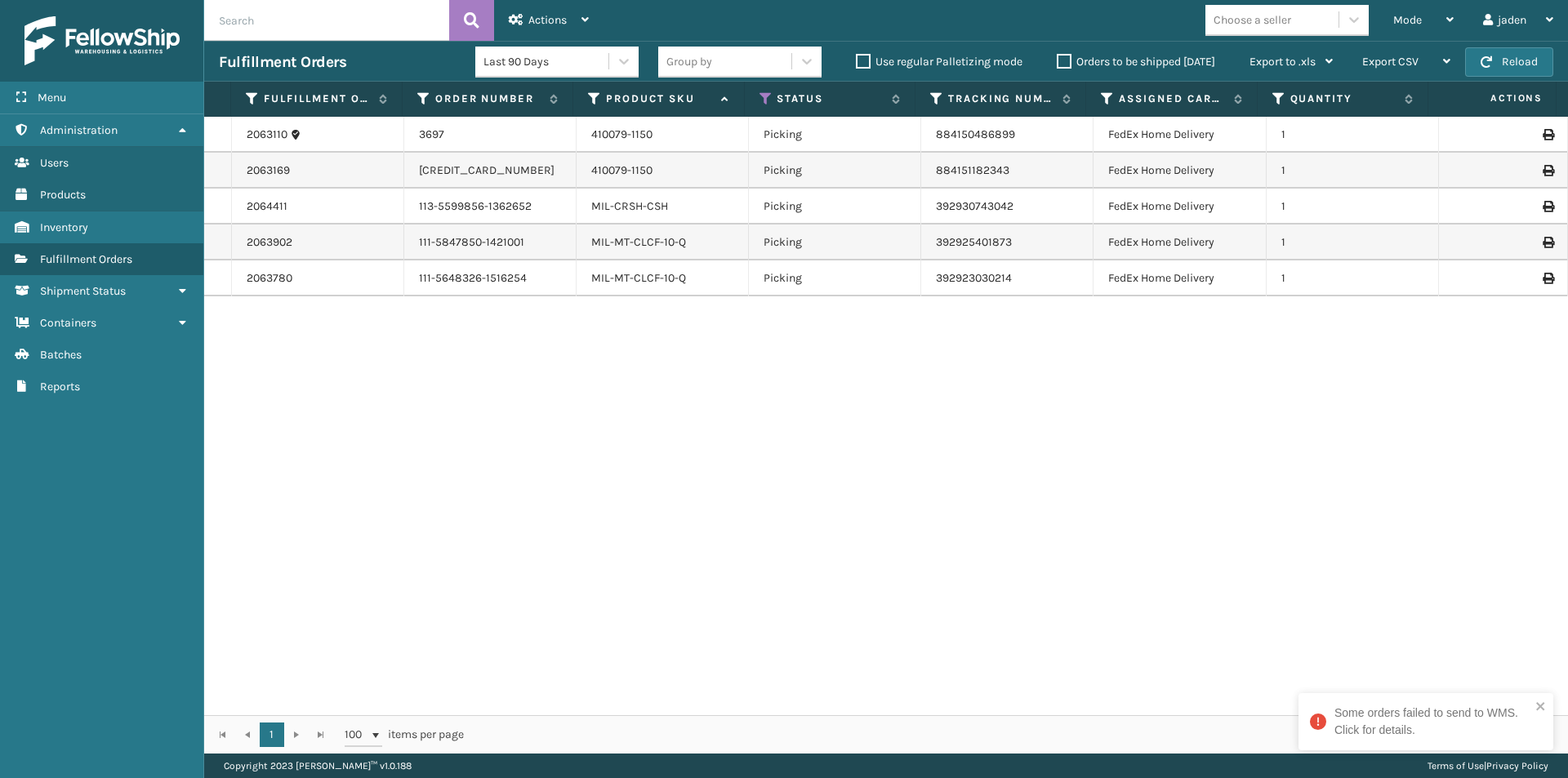
drag, startPoint x: 1032, startPoint y: 380, endPoint x: 1100, endPoint y: 380, distance: 68.0
click at [710, 380] on div "2063110 3697 410079-1150 Picking 884150486899 FedEx Home Delivery 1 2063169 129…" at bounding box center [886, 416] width 1364 height 598
drag, startPoint x: 1120, startPoint y: 380, endPoint x: 998, endPoint y: 392, distance: 122.6
drag, startPoint x: 998, startPoint y: 392, endPoint x: 1099, endPoint y: 413, distance: 103.2
click at [804, 388] on div "2063110 3697 410079-1150 Picking 884150486899 FedEx Home Delivery 1 2063169 129…" at bounding box center [886, 416] width 1364 height 598
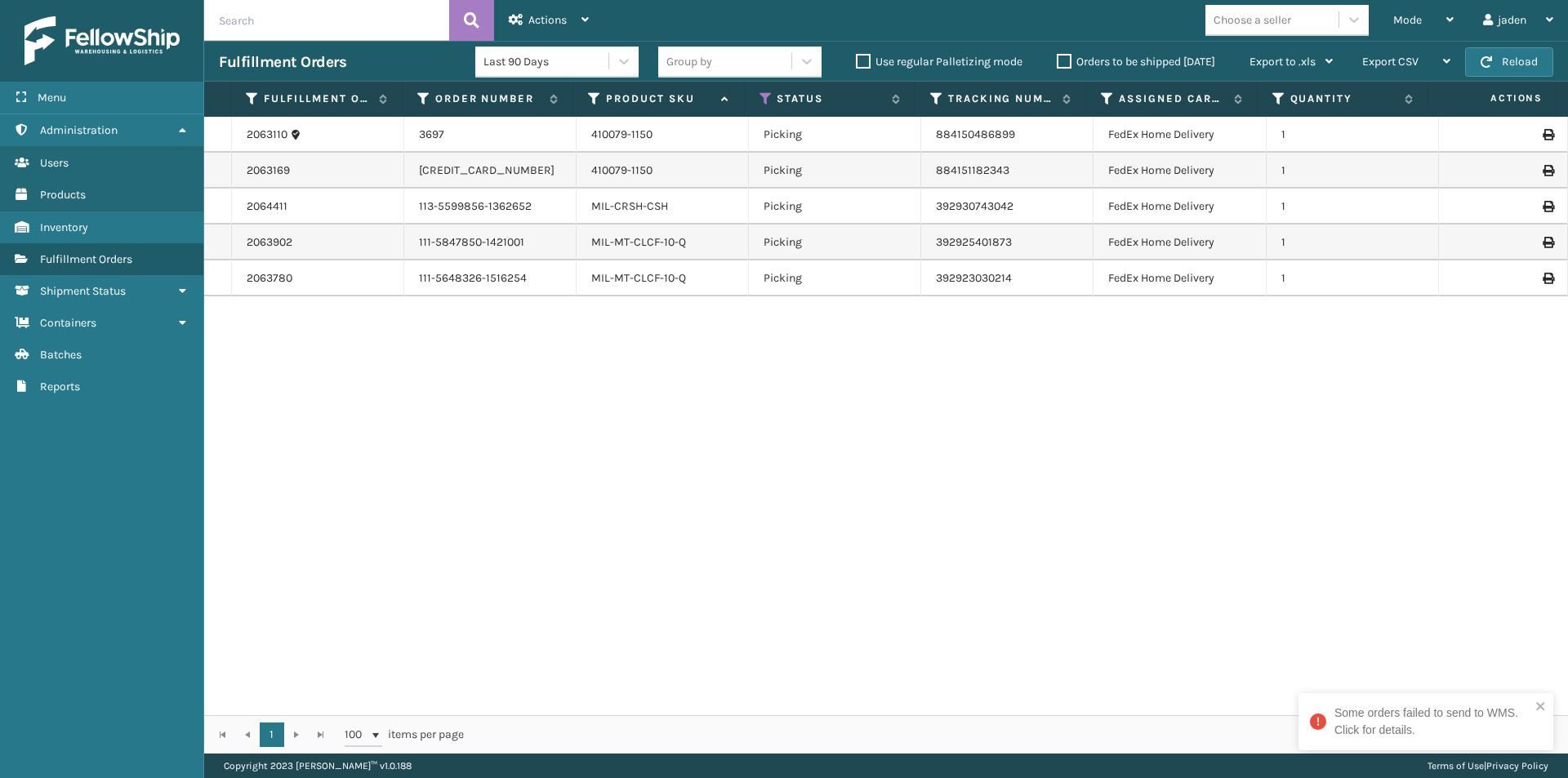
drag, startPoint x: 1099, startPoint y: 413, endPoint x: 888, endPoint y: 424, distance: 211.3
drag, startPoint x: 888, startPoint y: 424, endPoint x: 1122, endPoint y: 204, distance: 321.2
click at [725, 385] on div "2063110 3697 410079-1150 Picking 884150486899 FedEx Home Delivery 1 2063169 129…" at bounding box center [886, 416] width 1364 height 598
click at [1405, 29] on div "Mode" at bounding box center [1424, 20] width 61 height 41
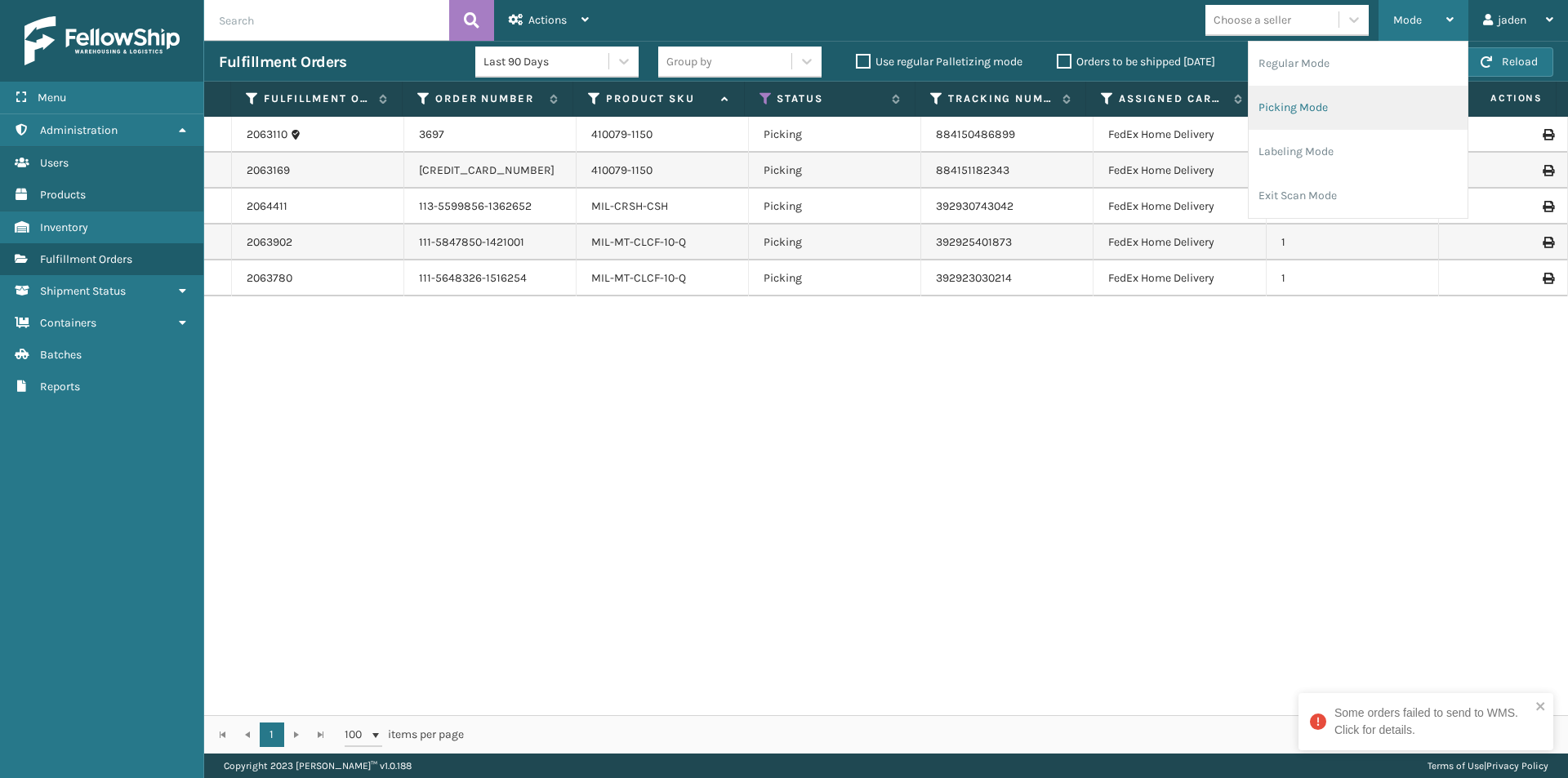
click at [1326, 98] on li "Picking Mode" at bounding box center [1358, 108] width 219 height 44
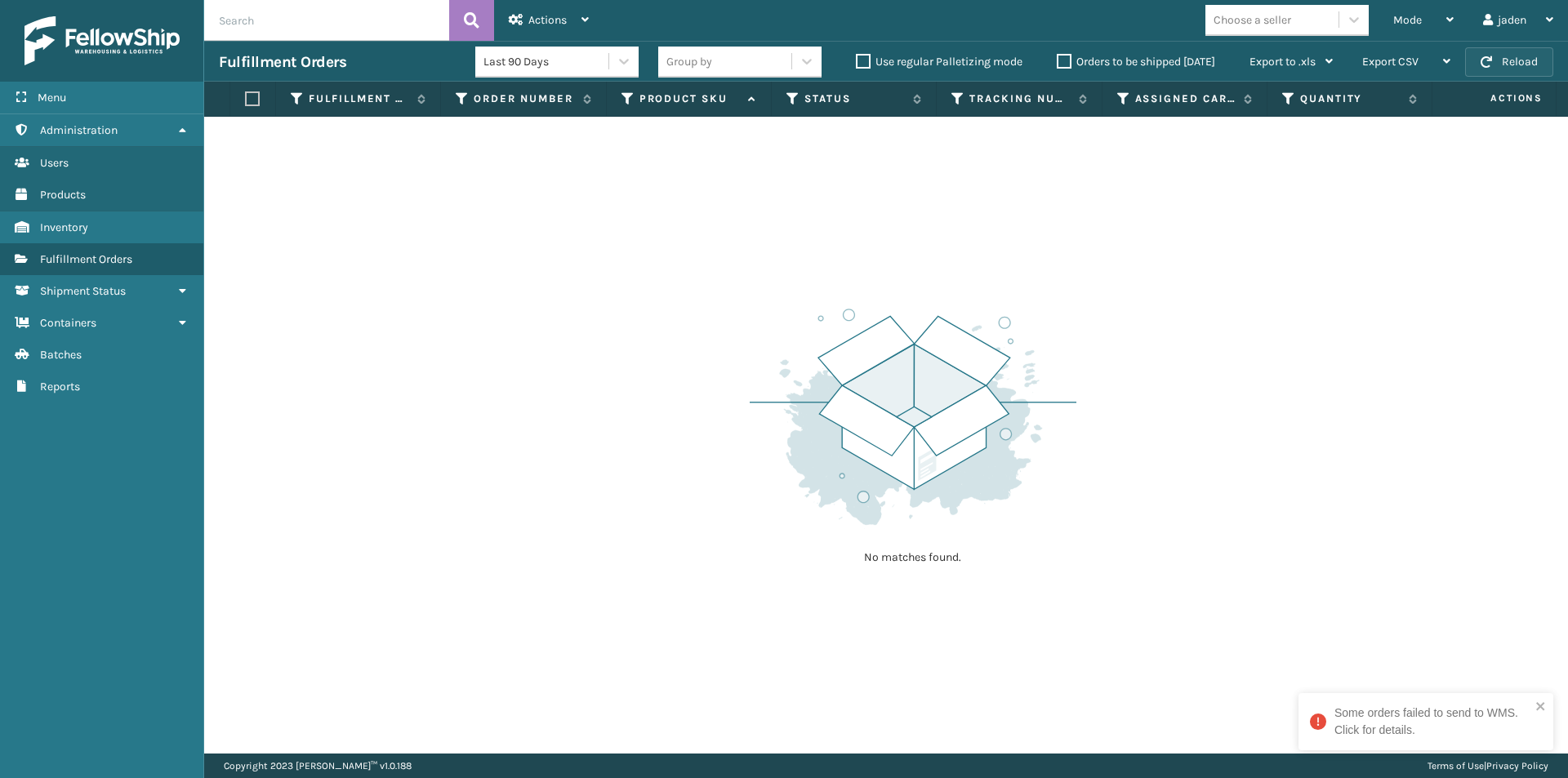
click at [1499, 69] on button "Reload" at bounding box center [1509, 62] width 89 height 29
click at [1405, 14] on span "Mode" at bounding box center [1407, 20] width 29 height 14
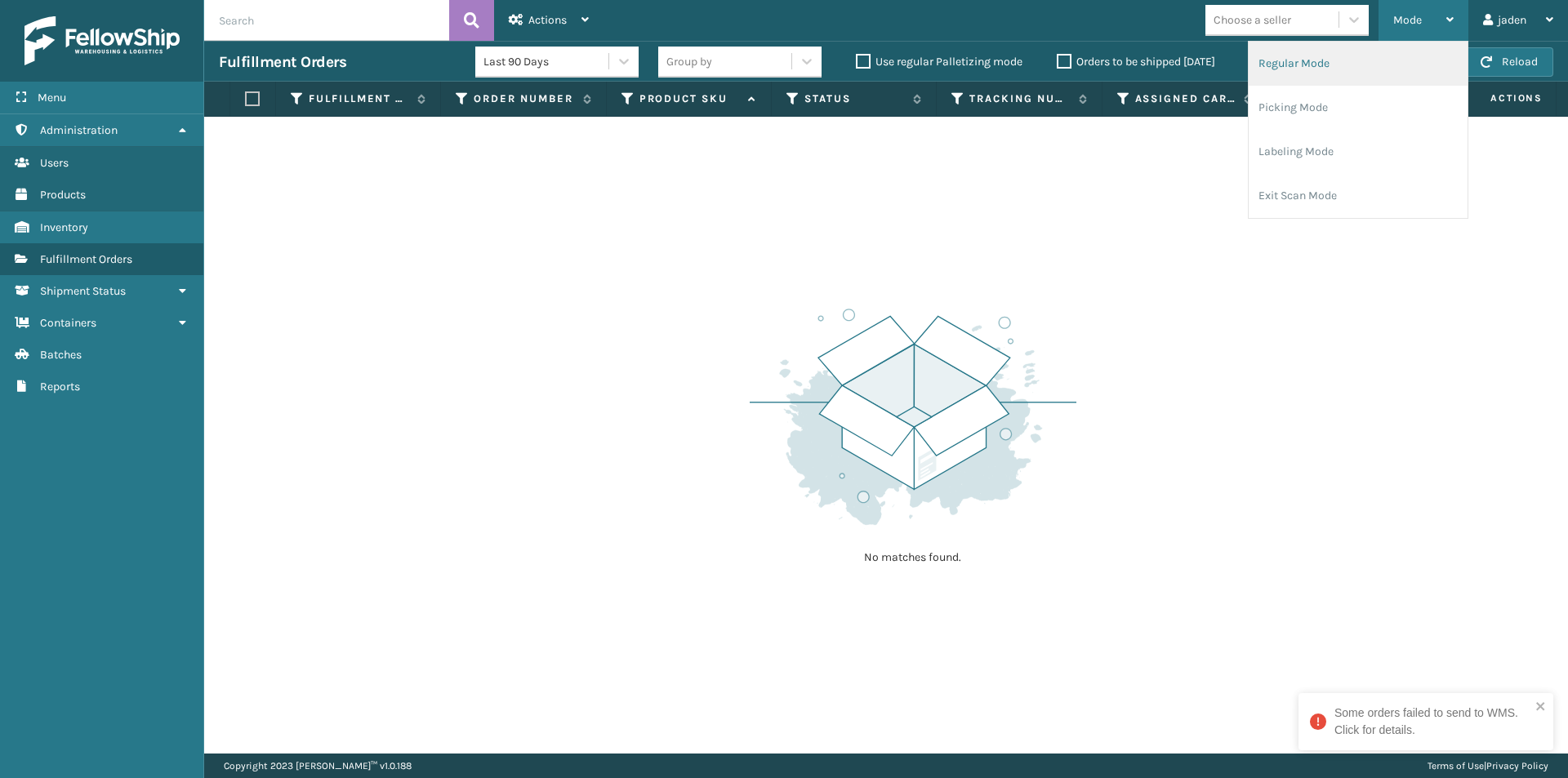
click at [1278, 50] on li "Regular Mode" at bounding box center [1358, 63] width 219 height 44
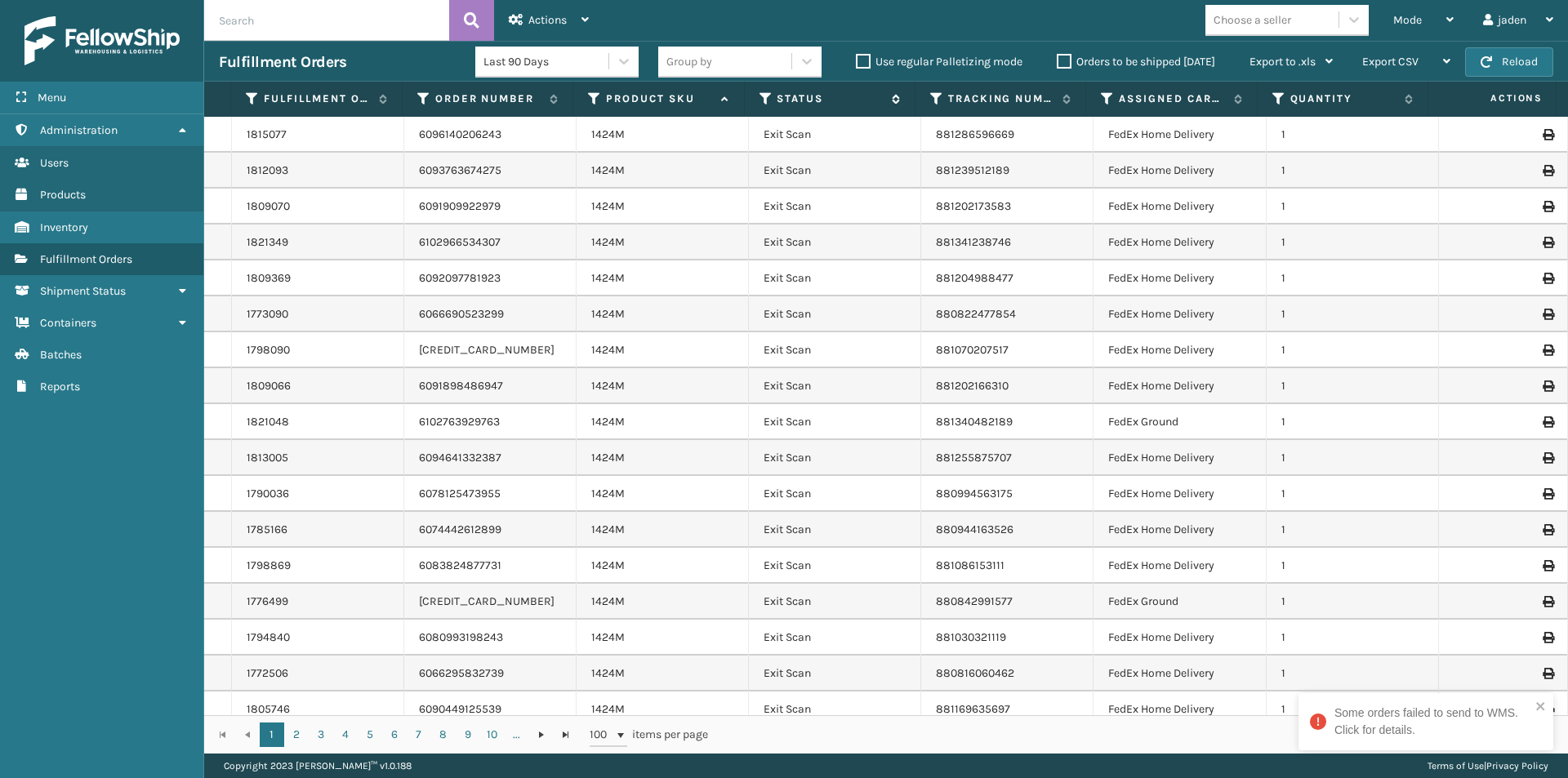
click at [767, 98] on icon at bounding box center [765, 98] width 13 height 15
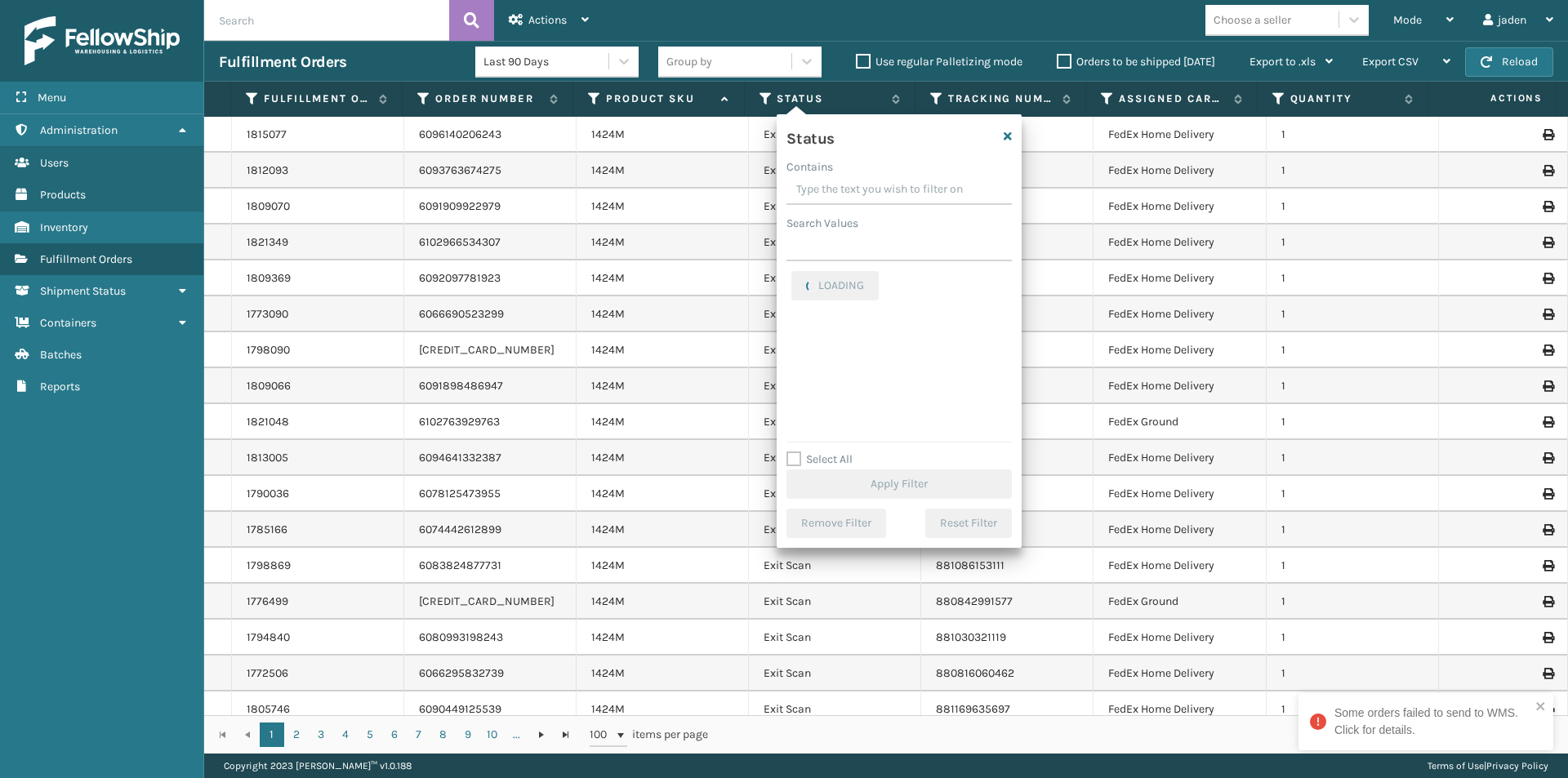
drag, startPoint x: 896, startPoint y: 193, endPoint x: 876, endPoint y: 193, distance: 20.0
click at [876, 193] on input "Contains" at bounding box center [899, 190] width 226 height 29
drag, startPoint x: 862, startPoint y: 186, endPoint x: 829, endPoint y: 195, distance: 34.2
click at [829, 195] on input "Contains" at bounding box center [899, 190] width 226 height 29
click at [802, 414] on label "Palletized" at bounding box center [826, 417] width 70 height 14
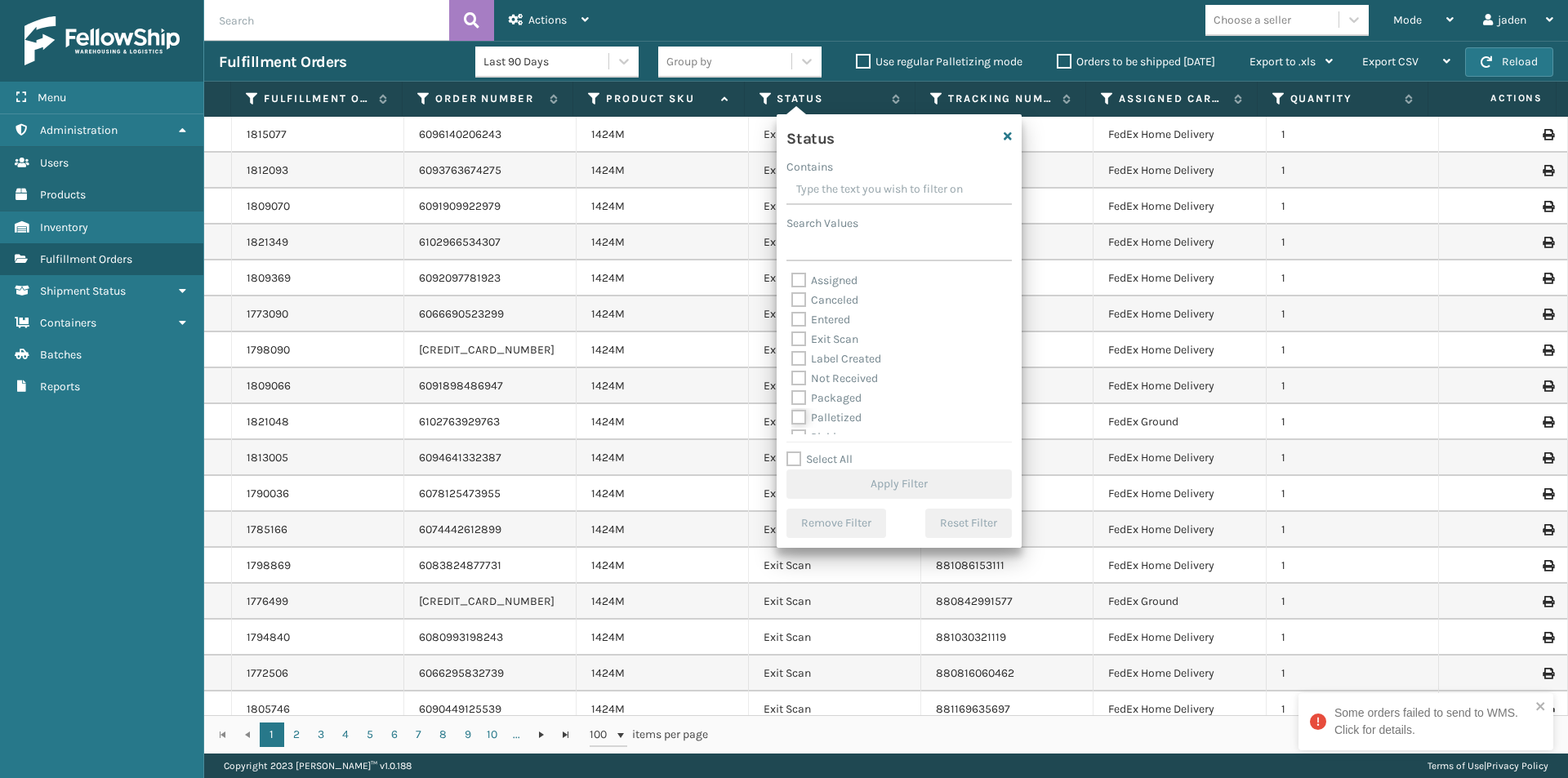
click at [792, 414] on input "Palletized" at bounding box center [791, 414] width 1 height 10
checkbox input "true"
click at [911, 479] on button "Apply Filter" at bounding box center [899, 484] width 226 height 29
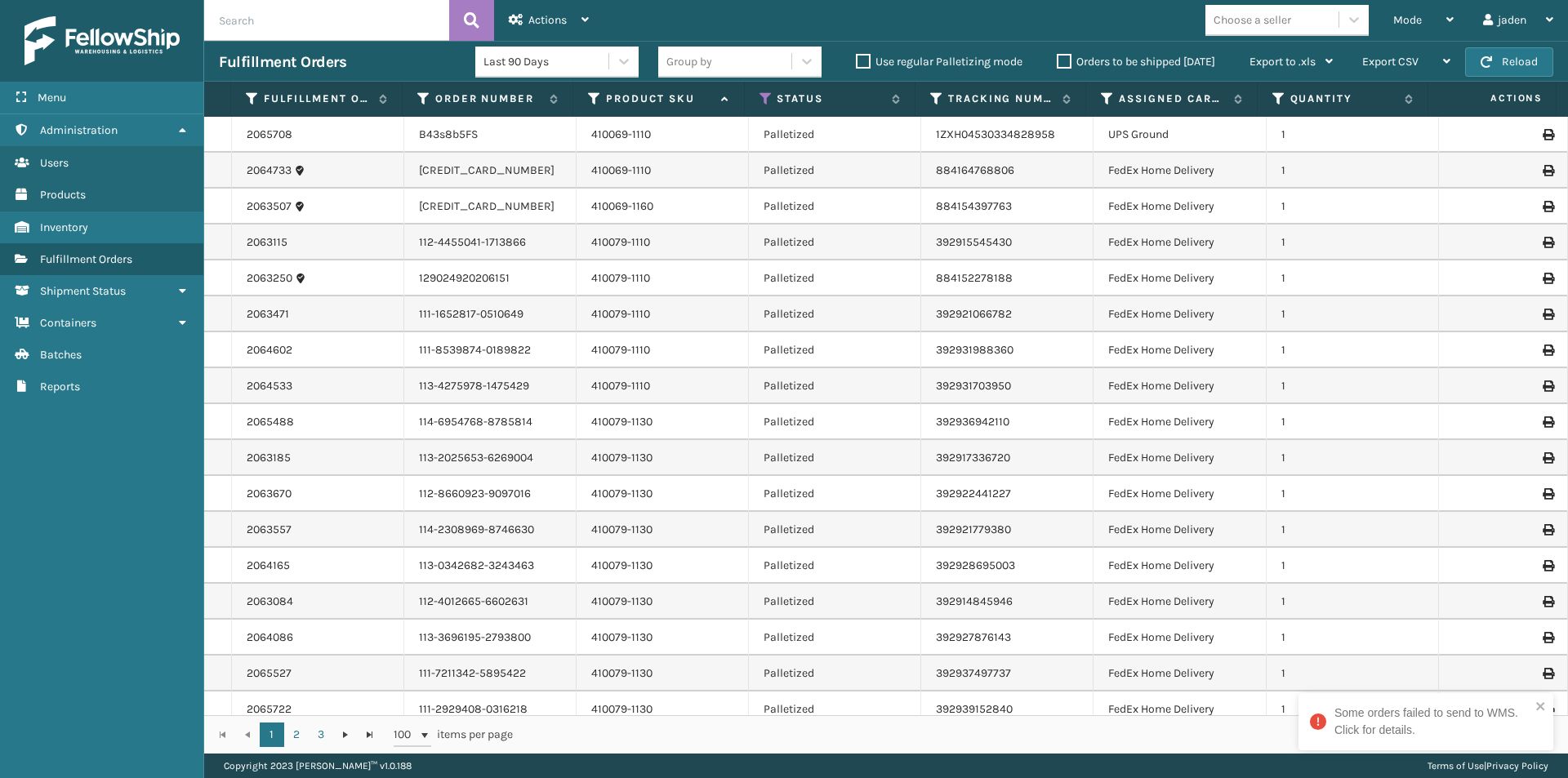
scroll to position [163, 0]
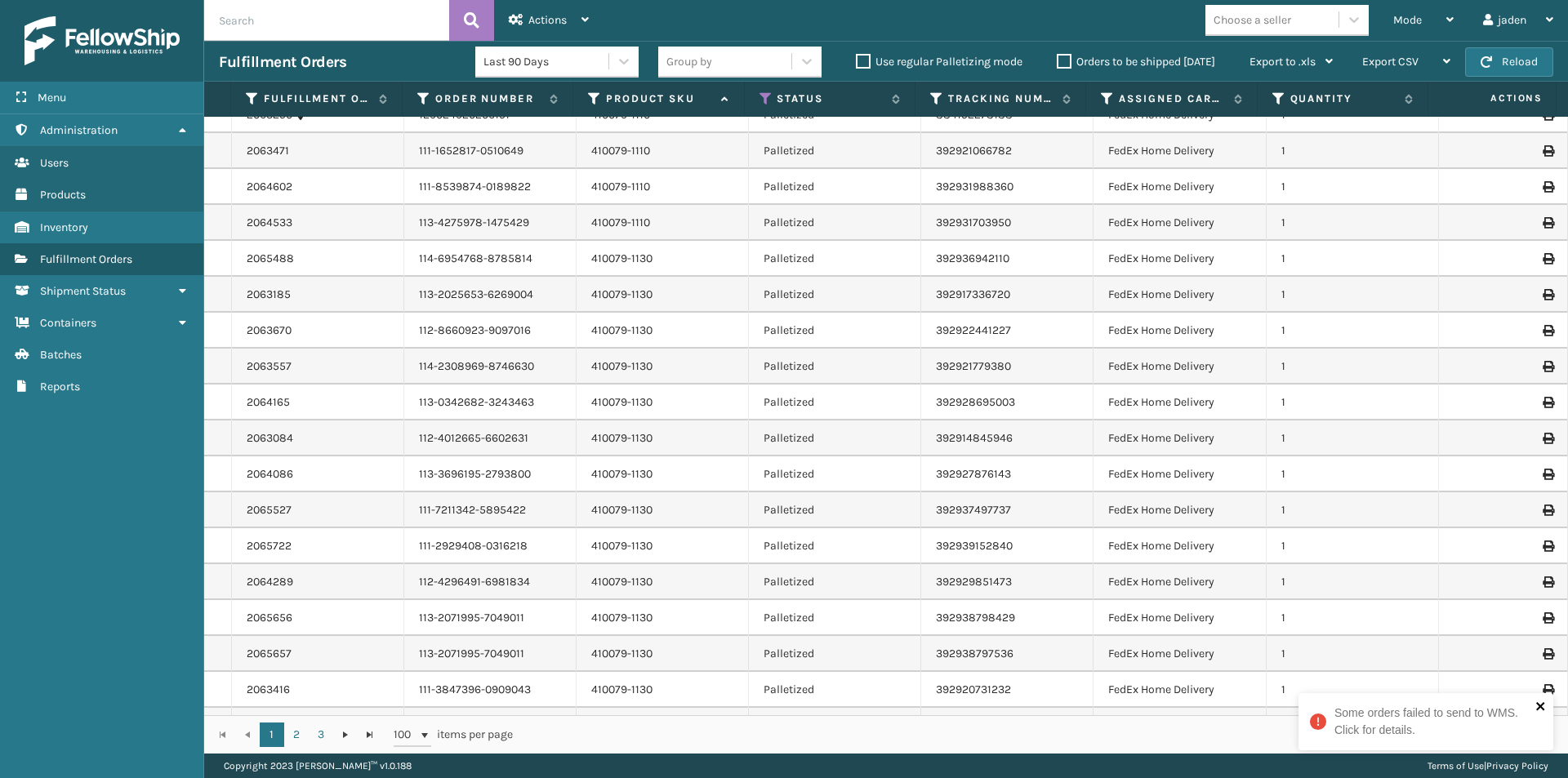
click at [1541, 706] on icon "close" at bounding box center [1539, 705] width 8 height 8
click at [1395, 20] on span "Mode" at bounding box center [1407, 20] width 29 height 14
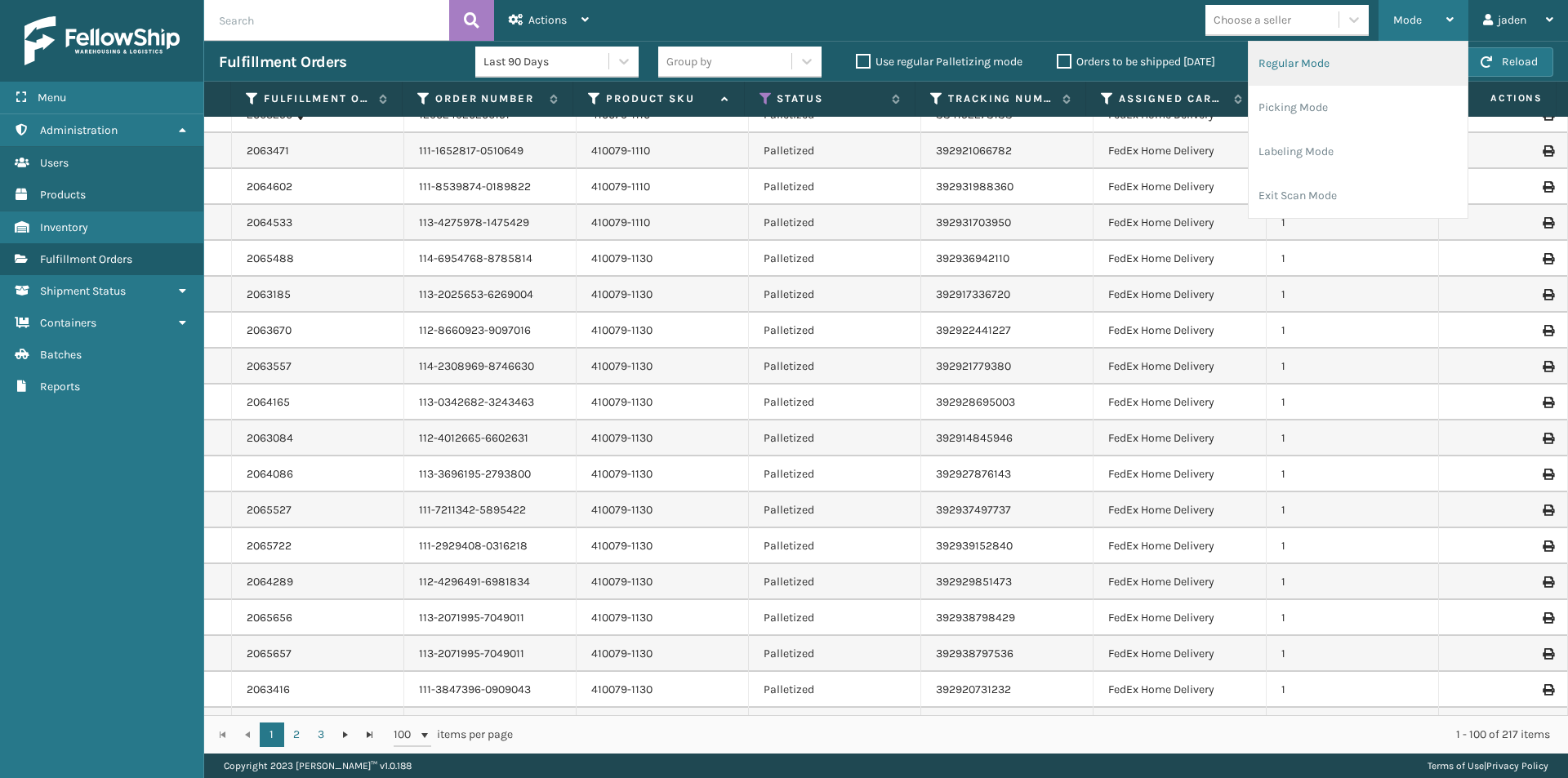
click at [1372, 79] on li "Regular Mode" at bounding box center [1358, 63] width 219 height 44
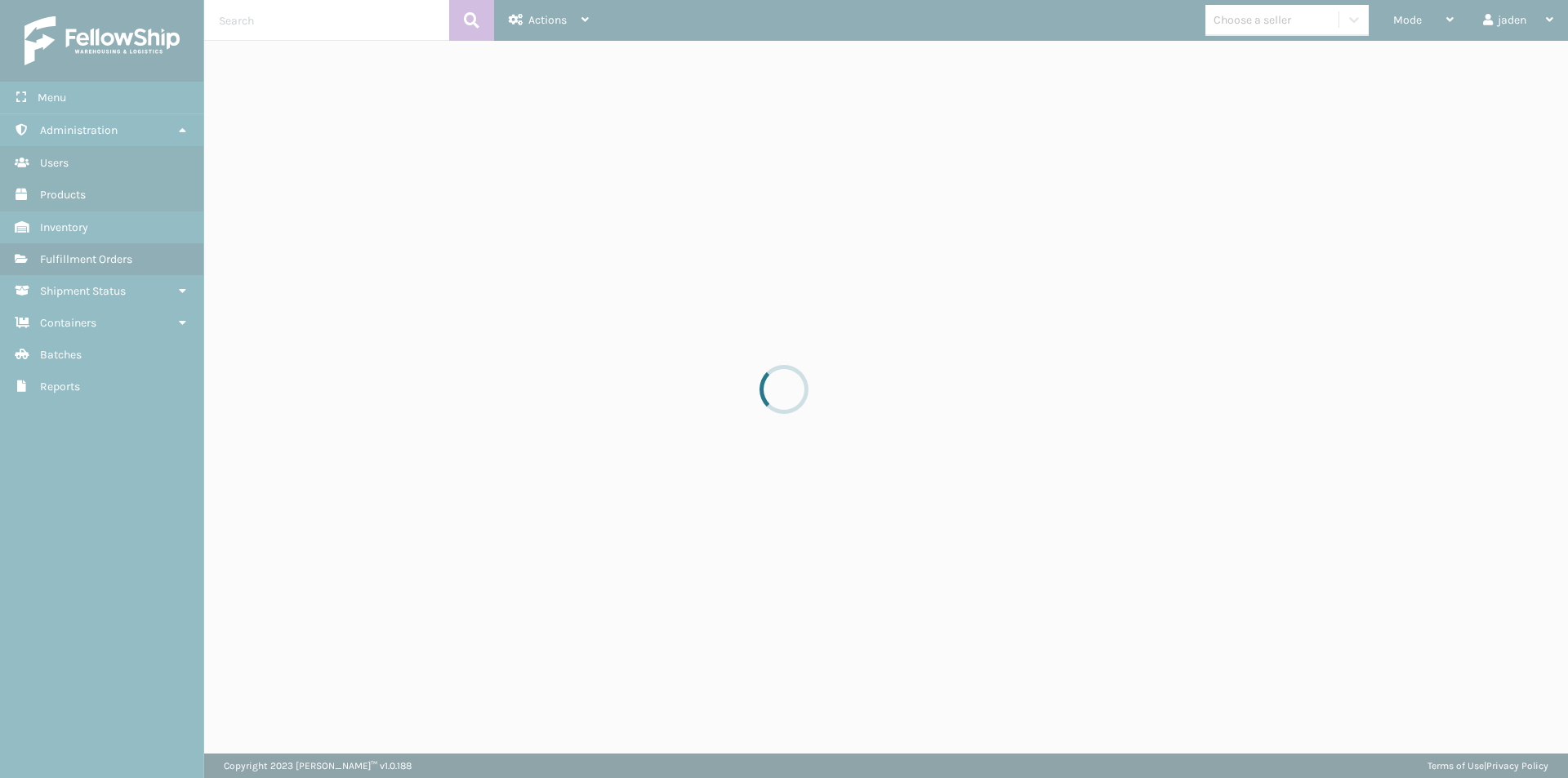
click at [1374, 82] on div at bounding box center [784, 389] width 1568 height 778
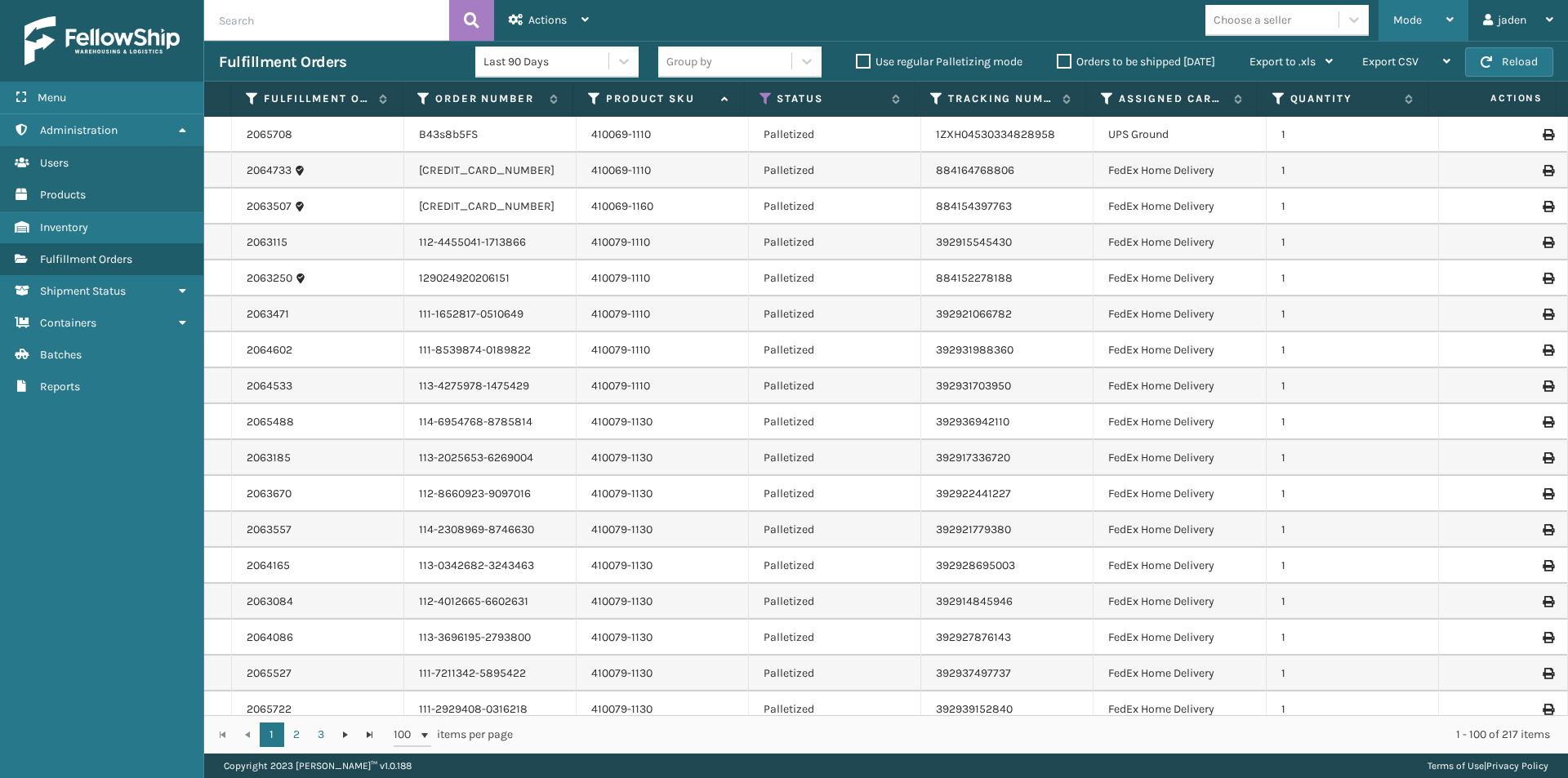
click at [1447, 14] on icon at bounding box center [1450, 19] width 7 height 11
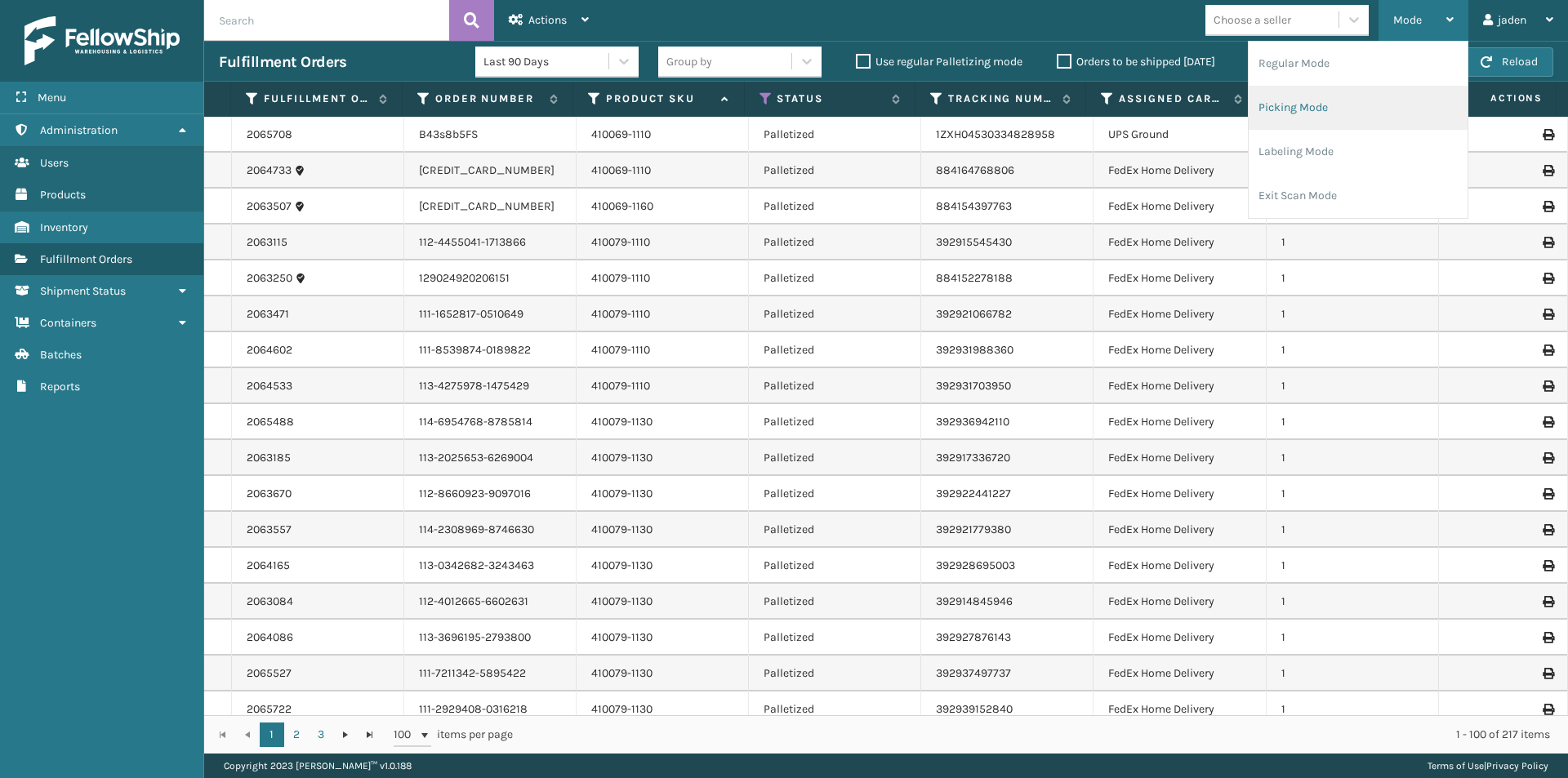
click at [1366, 111] on li "Picking Mode" at bounding box center [1358, 108] width 219 height 44
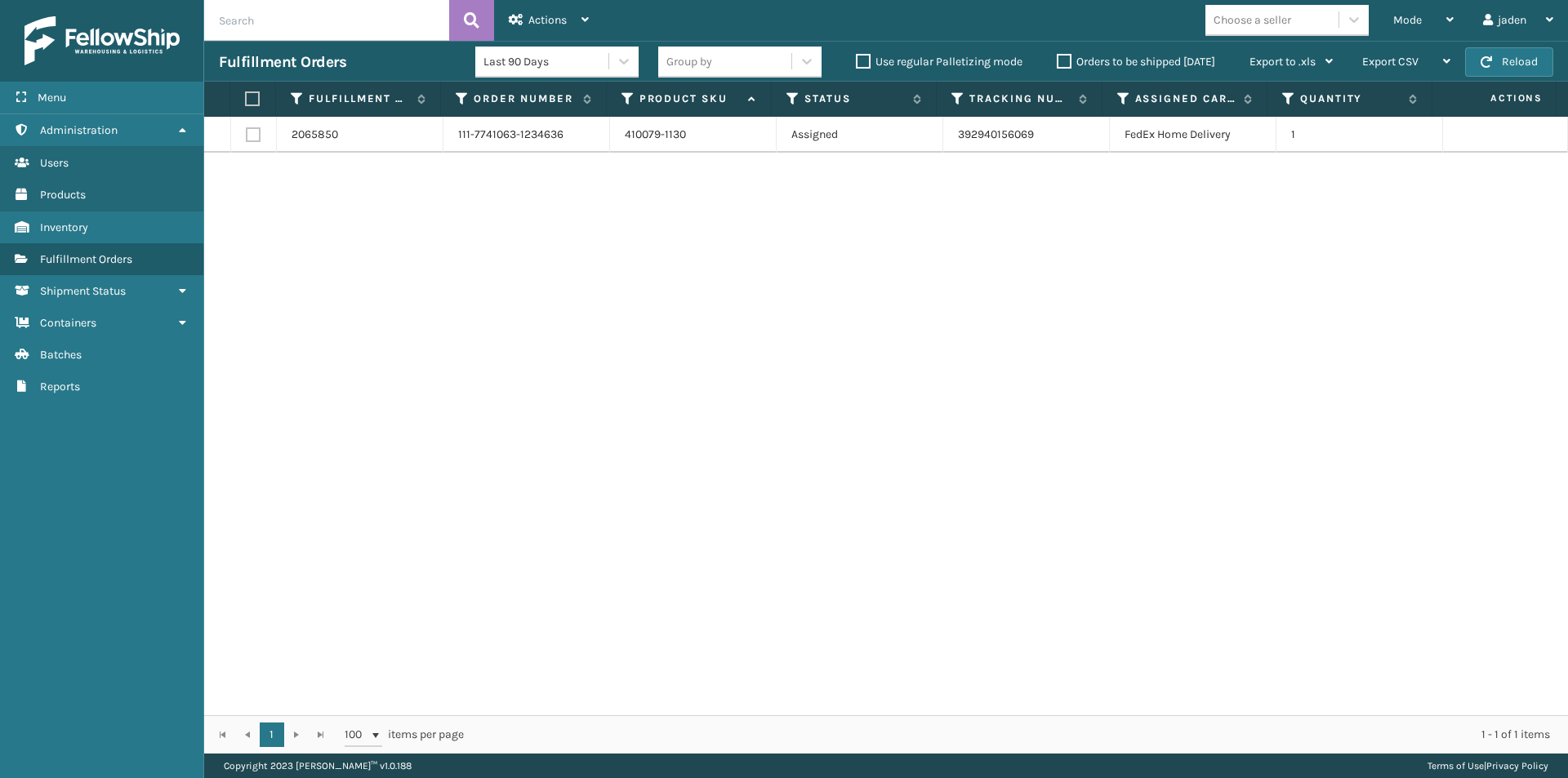
drag, startPoint x: 858, startPoint y: 474, endPoint x: 600, endPoint y: 441, distance: 260.1
click at [600, 441] on div "2065850 111-7741063-1234636 410079-1130 Assigned 392940156069 FedEx Home Delive…" at bounding box center [886, 416] width 1364 height 598
click at [268, 90] on th at bounding box center [253, 99] width 46 height 35
click at [256, 95] on label at bounding box center [250, 98] width 10 height 15
click at [246, 95] on input "checkbox" at bounding box center [245, 99] width 1 height 10
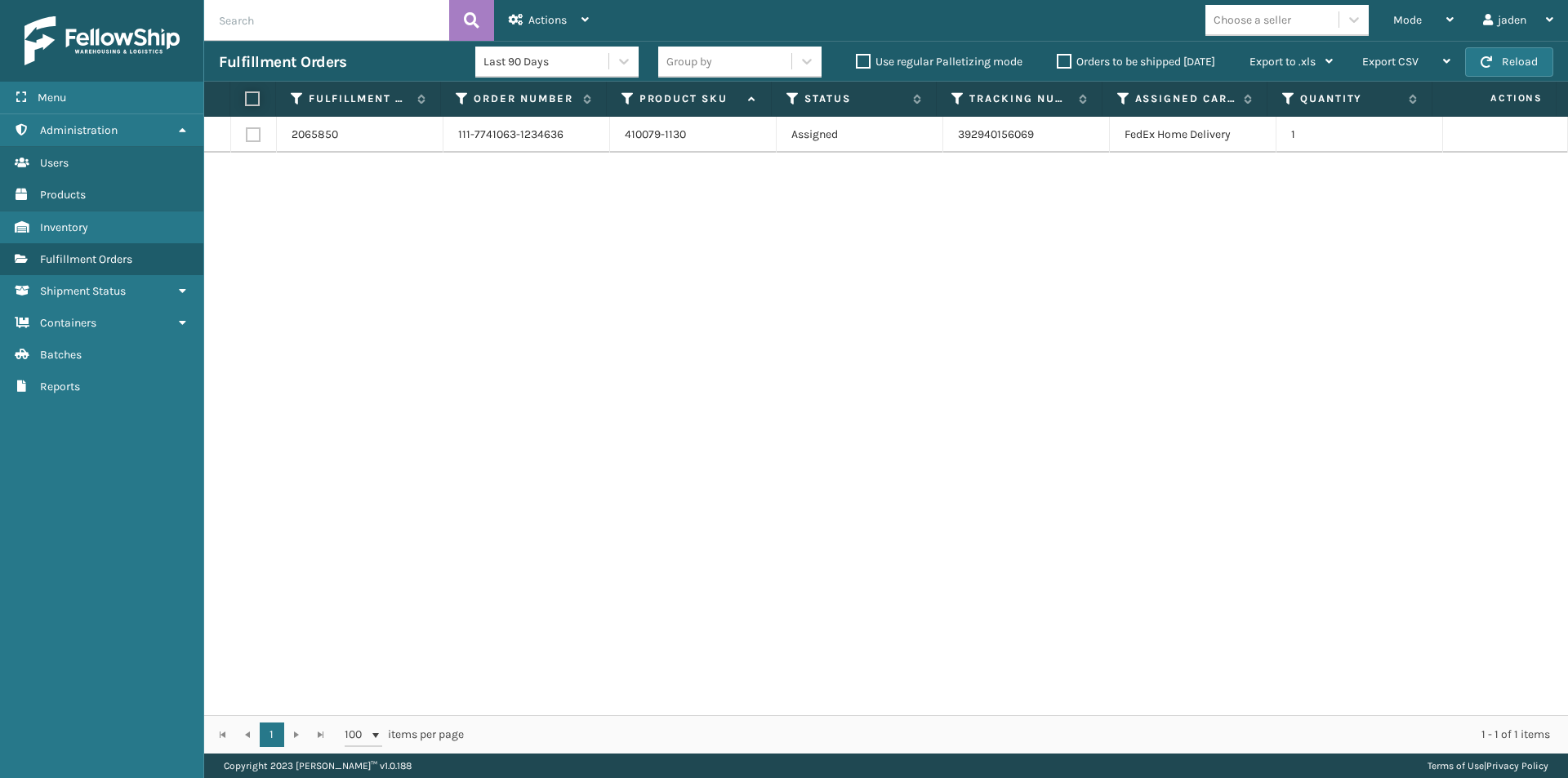
checkbox input "true"
click at [540, 2] on div "Actions" at bounding box center [548, 20] width 80 height 41
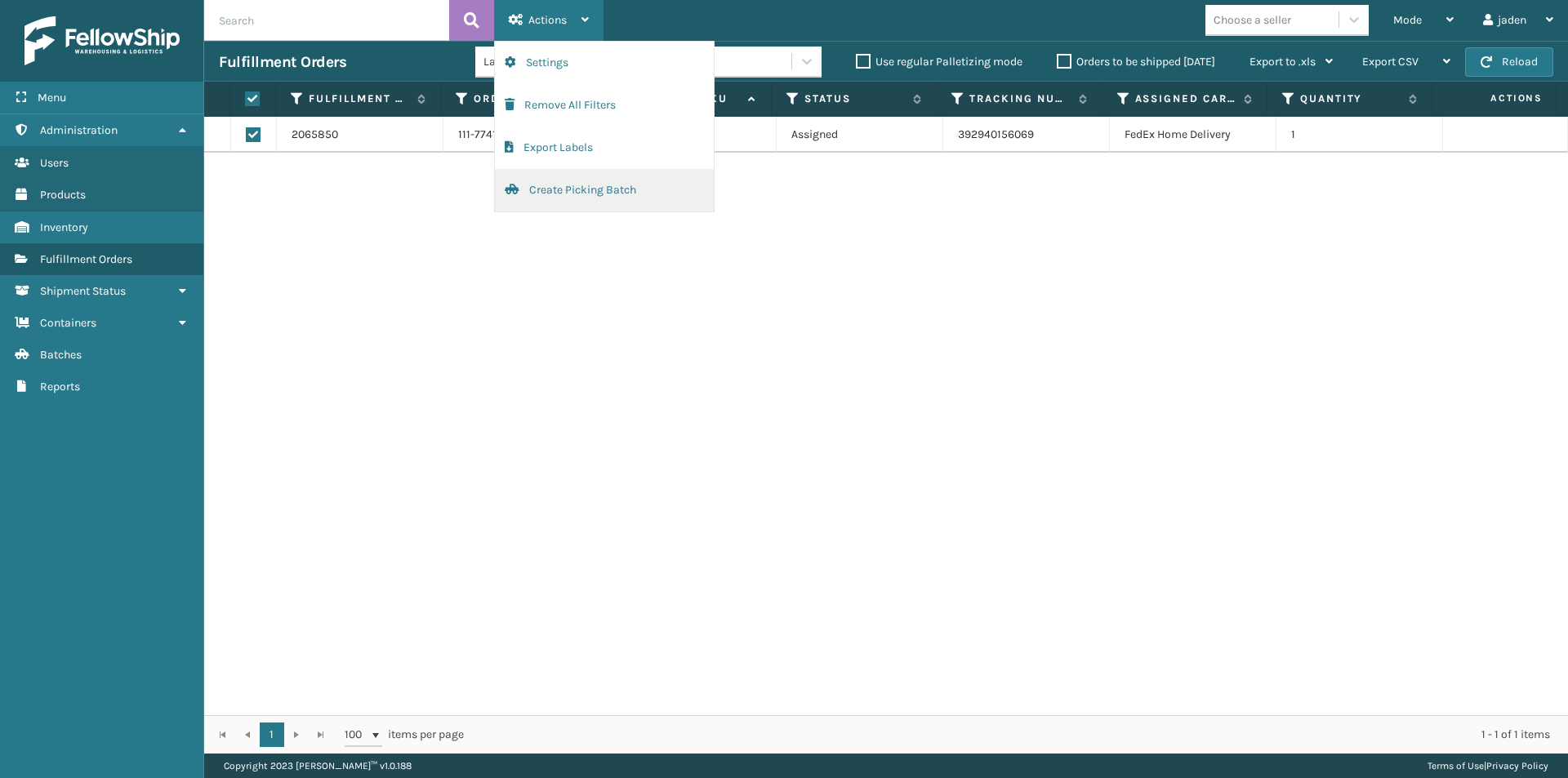
click at [554, 199] on button "Create Picking Batch" at bounding box center [604, 190] width 219 height 42
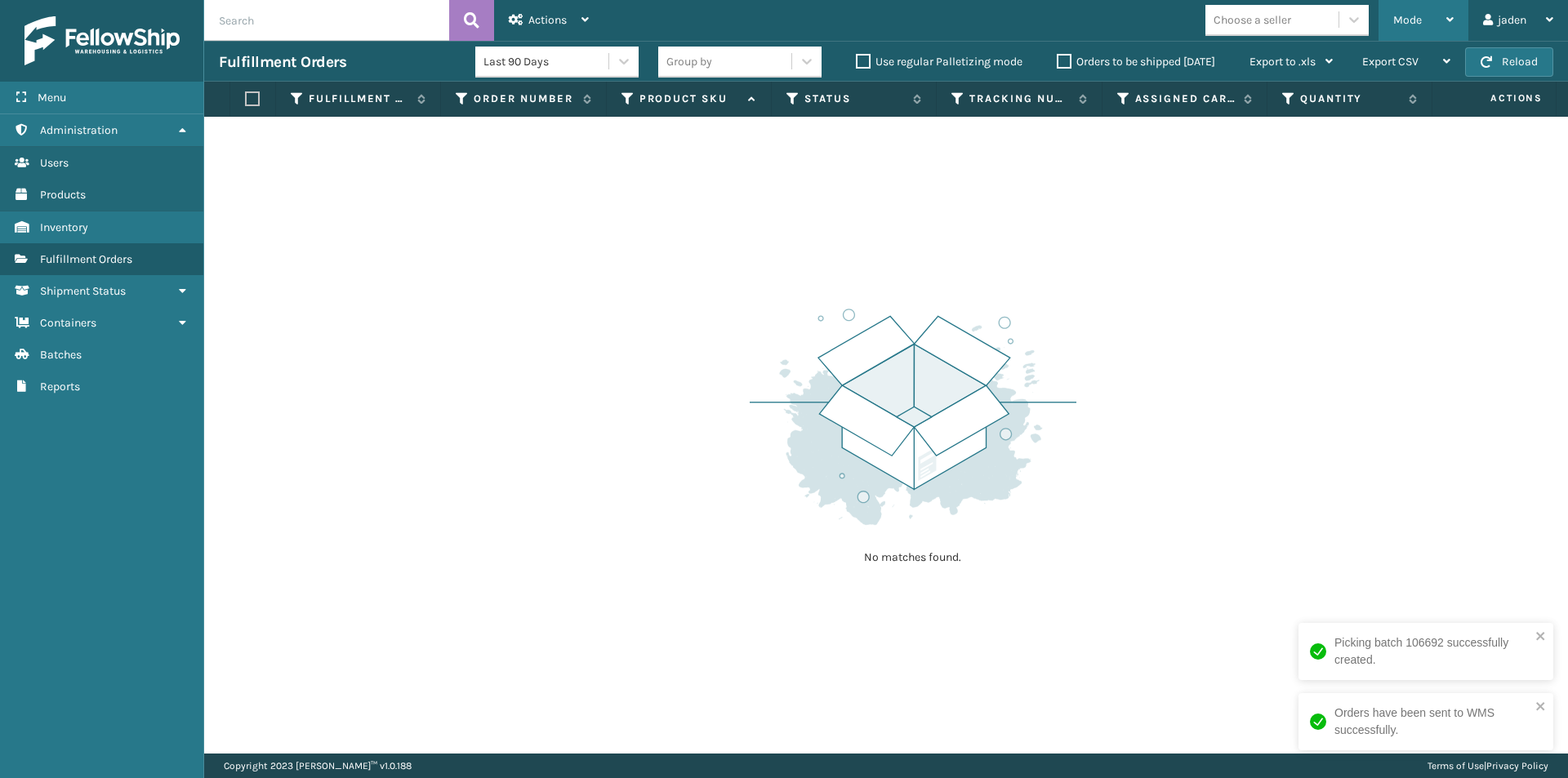
click at [1425, 19] on div "Mode" at bounding box center [1424, 20] width 61 height 41
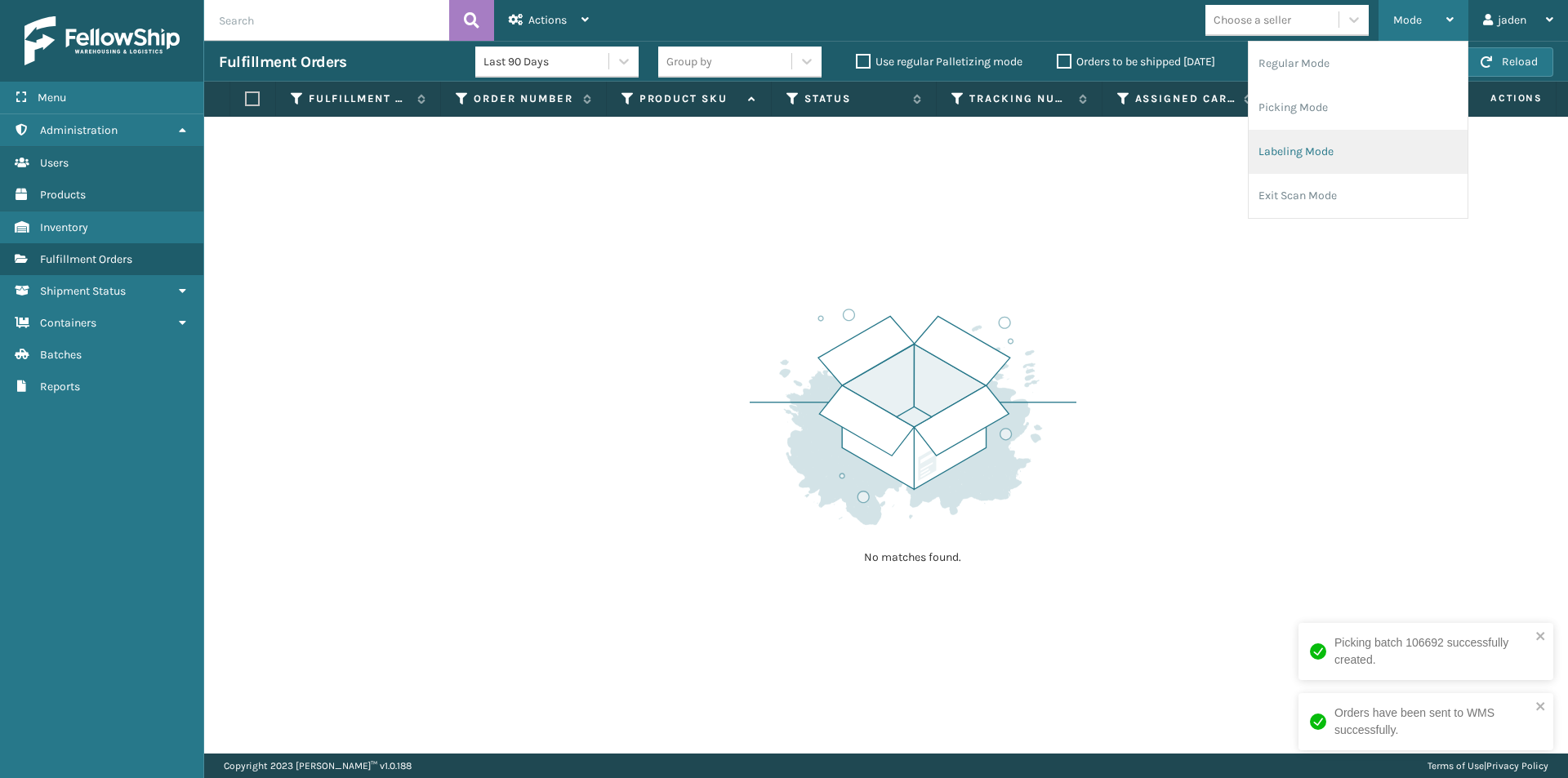
click at [1341, 137] on li "Labeling Mode" at bounding box center [1358, 152] width 219 height 44
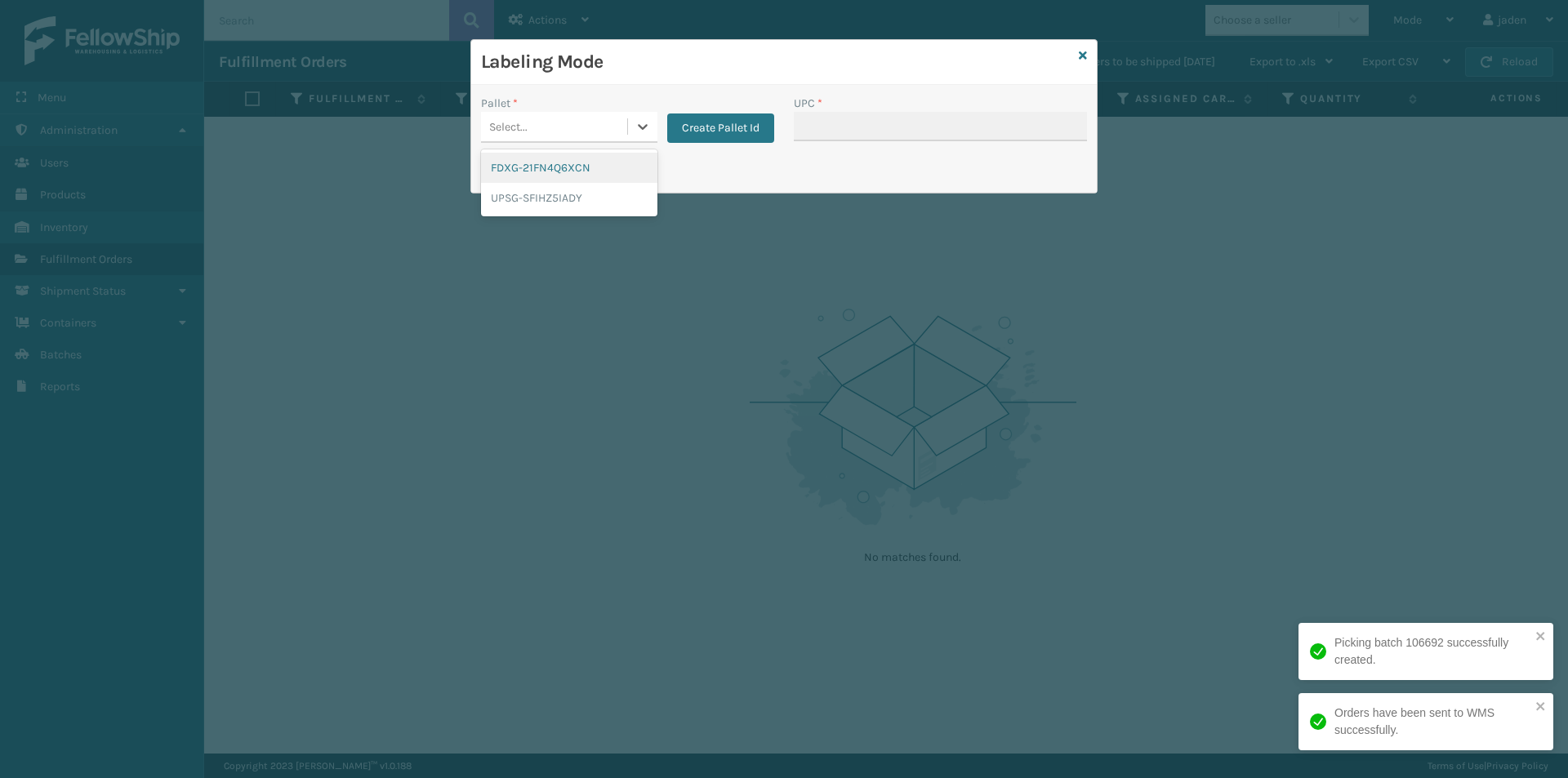
click at [623, 118] on div "Select..." at bounding box center [554, 127] width 146 height 27
click at [568, 159] on div "FDXG-21FN4Q6XCN" at bounding box center [568, 167] width 176 height 30
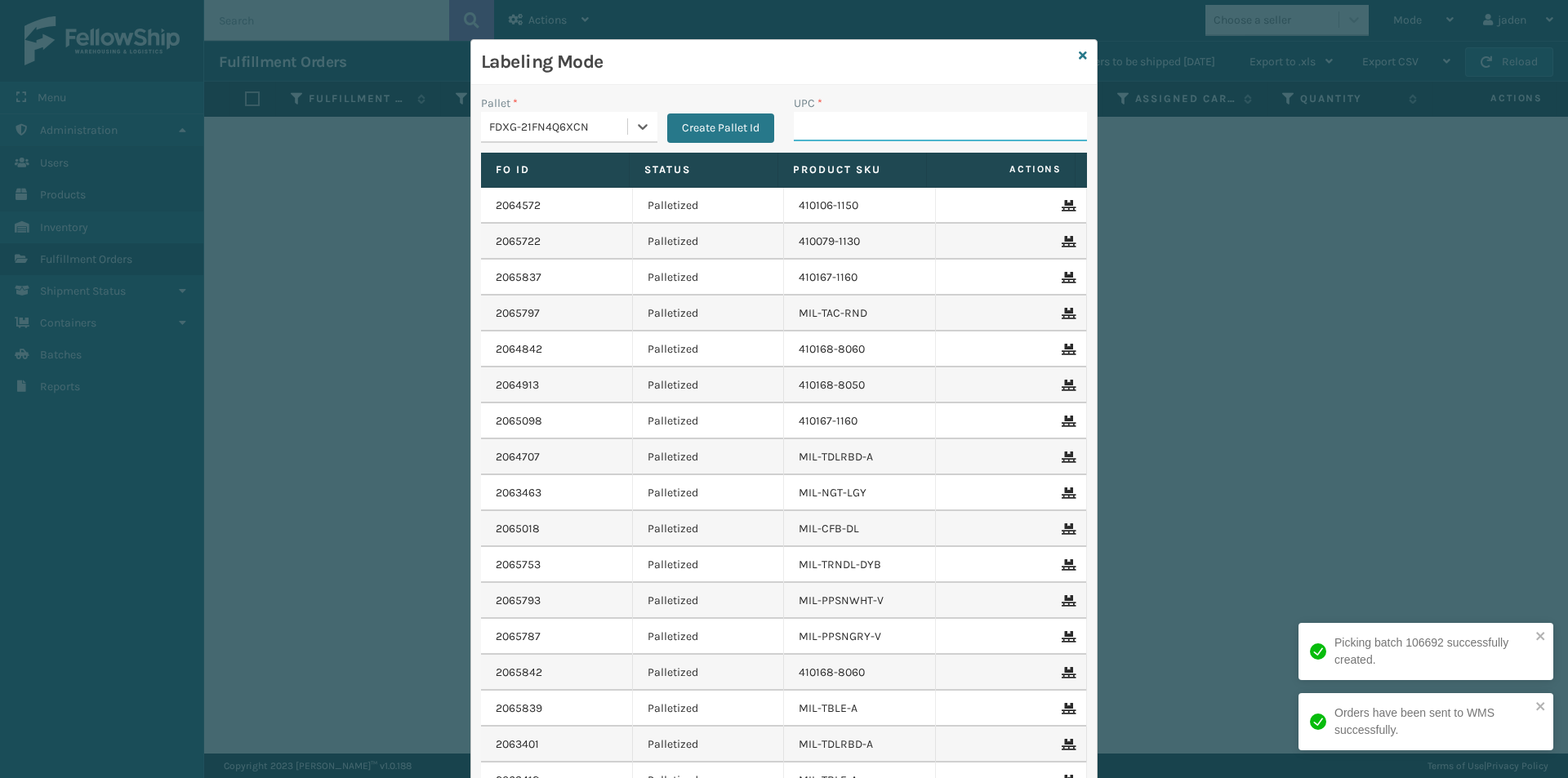
click at [929, 140] on input "UPC *" at bounding box center [941, 127] width 293 height 29
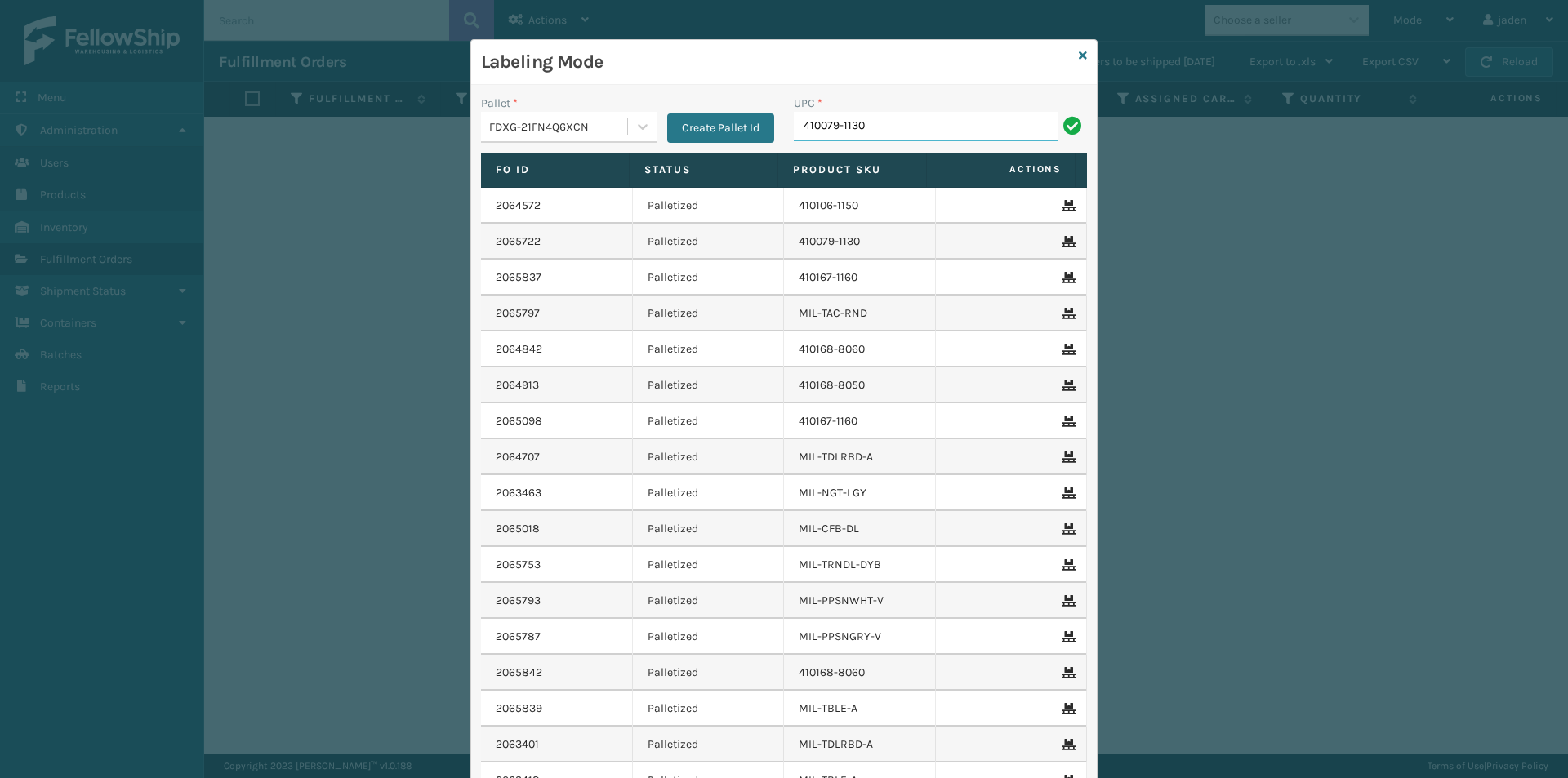
type input "410079-1130"
click at [1079, 58] on icon at bounding box center [1082, 55] width 8 height 11
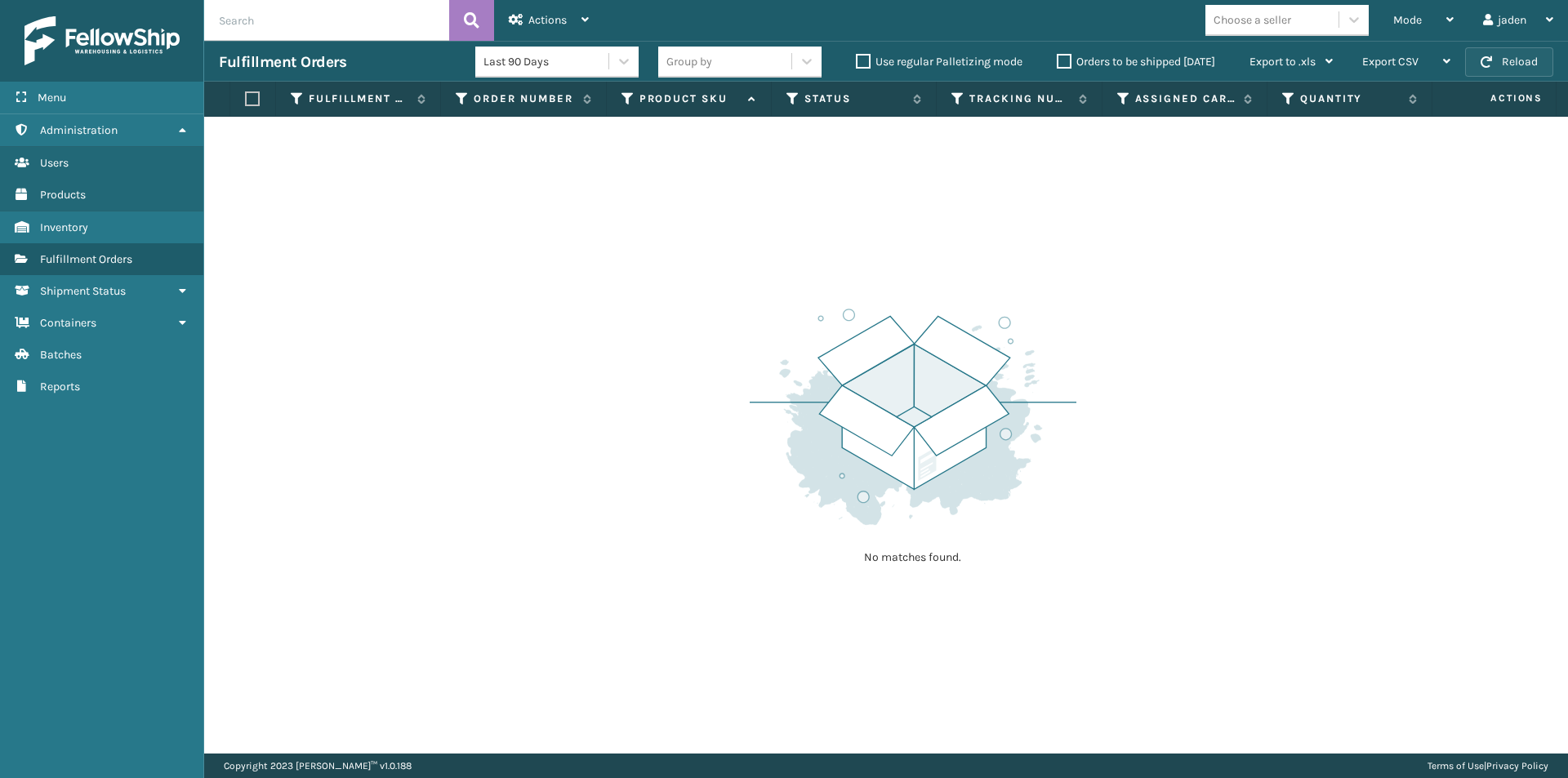
click at [1504, 54] on button "Reload" at bounding box center [1509, 62] width 89 height 29
click at [1483, 62] on span "button" at bounding box center [1486, 62] width 11 height 11
drag, startPoint x: 915, startPoint y: 304, endPoint x: 958, endPoint y: 149, distance: 160.9
click at [700, 259] on div "No matches found." at bounding box center [886, 435] width 1364 height 637
click at [1438, 10] on div "Mode" at bounding box center [1424, 20] width 61 height 41
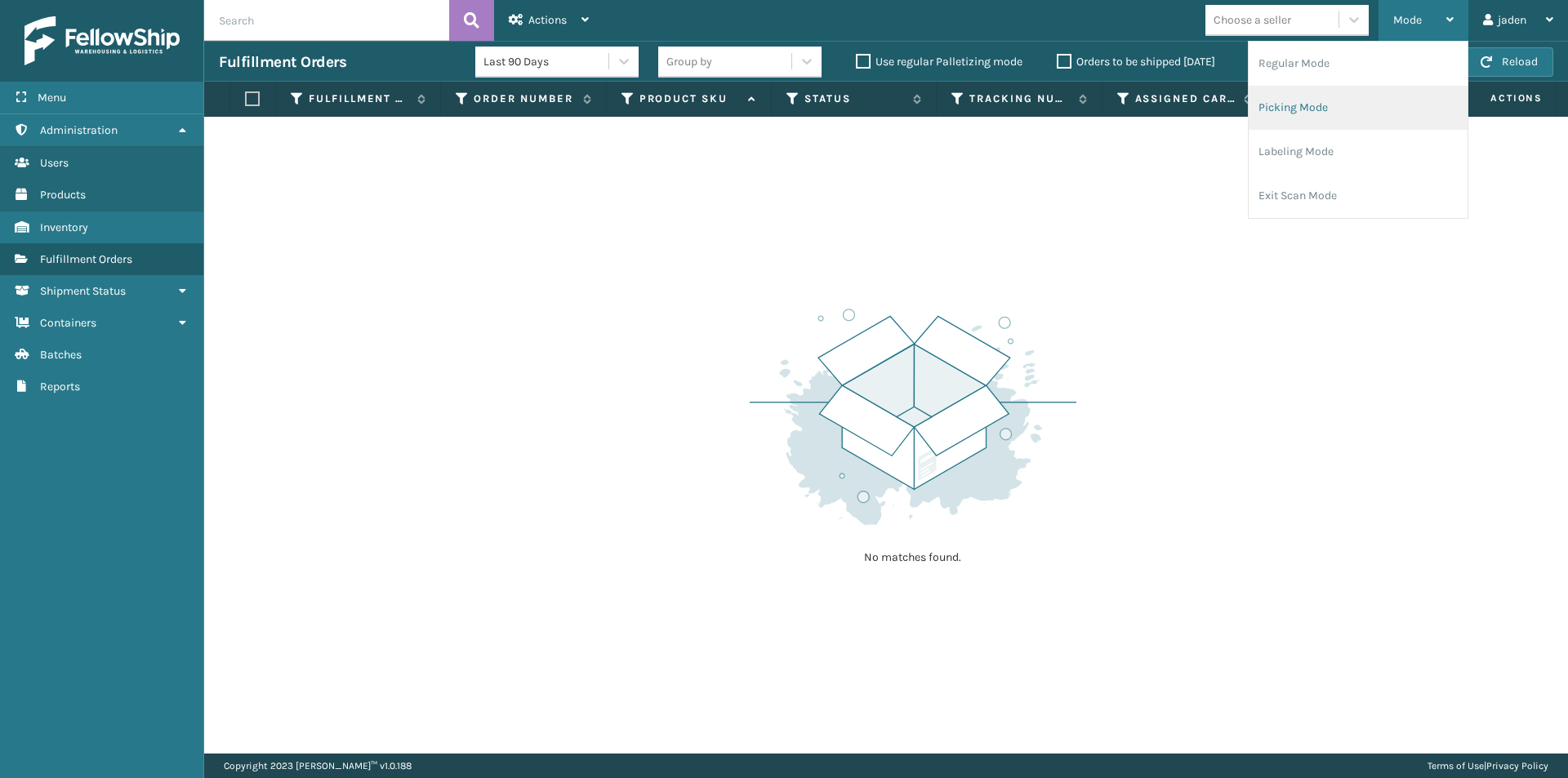
click at [1317, 124] on li "Picking Mode" at bounding box center [1358, 108] width 219 height 44
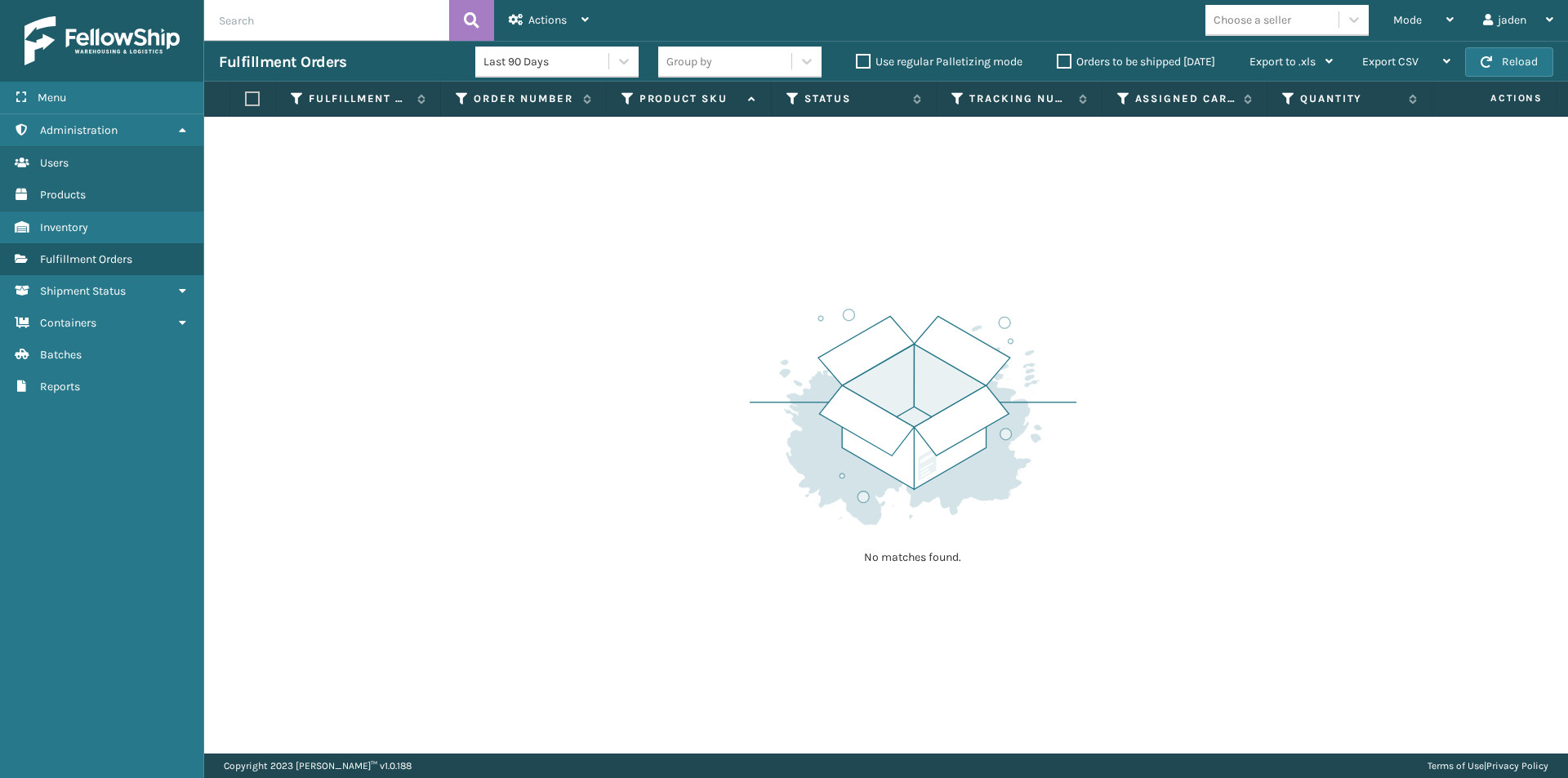
drag, startPoint x: 927, startPoint y: 259, endPoint x: 629, endPoint y: 273, distance: 298.3
click at [609, 273] on div "No matches found." at bounding box center [886, 435] width 1364 height 637
drag, startPoint x: 1237, startPoint y: 257, endPoint x: 1210, endPoint y: 258, distance: 27.0
drag, startPoint x: 1210, startPoint y: 258, endPoint x: 772, endPoint y: 248, distance: 438.1
click at [633, 252] on div "No matches found." at bounding box center [886, 435] width 1364 height 637
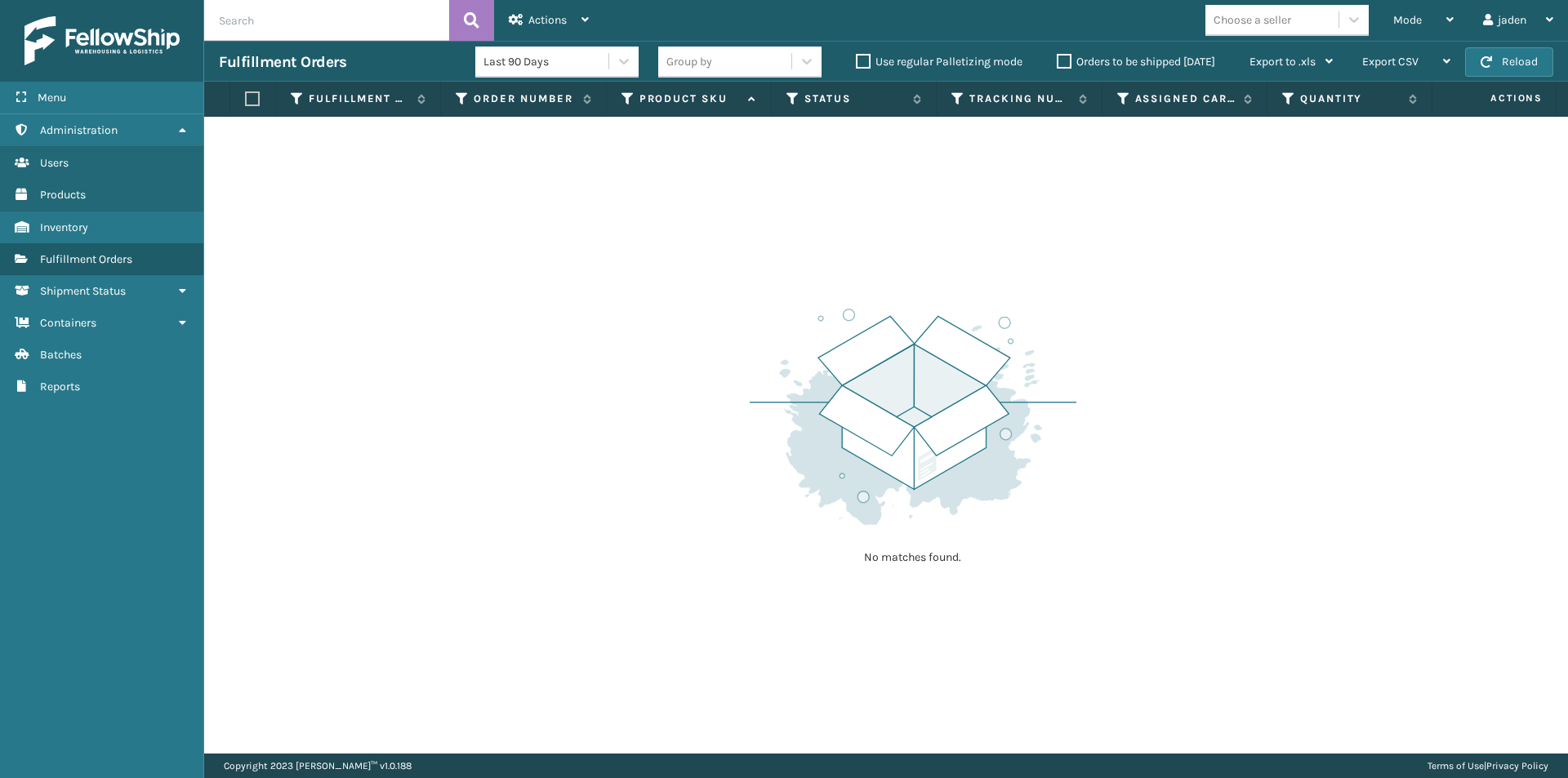
drag, startPoint x: 1153, startPoint y: 248, endPoint x: 1145, endPoint y: 248, distance: 8.0
drag, startPoint x: 1145, startPoint y: 248, endPoint x: 1135, endPoint y: 243, distance: 11.2
click at [781, 238] on div "No matches found." at bounding box center [886, 435] width 1364 height 637
drag, startPoint x: 1069, startPoint y: 241, endPoint x: 1567, endPoint y: 49, distance: 533.7
click at [716, 210] on div "No matches found." at bounding box center [886, 435] width 1364 height 637
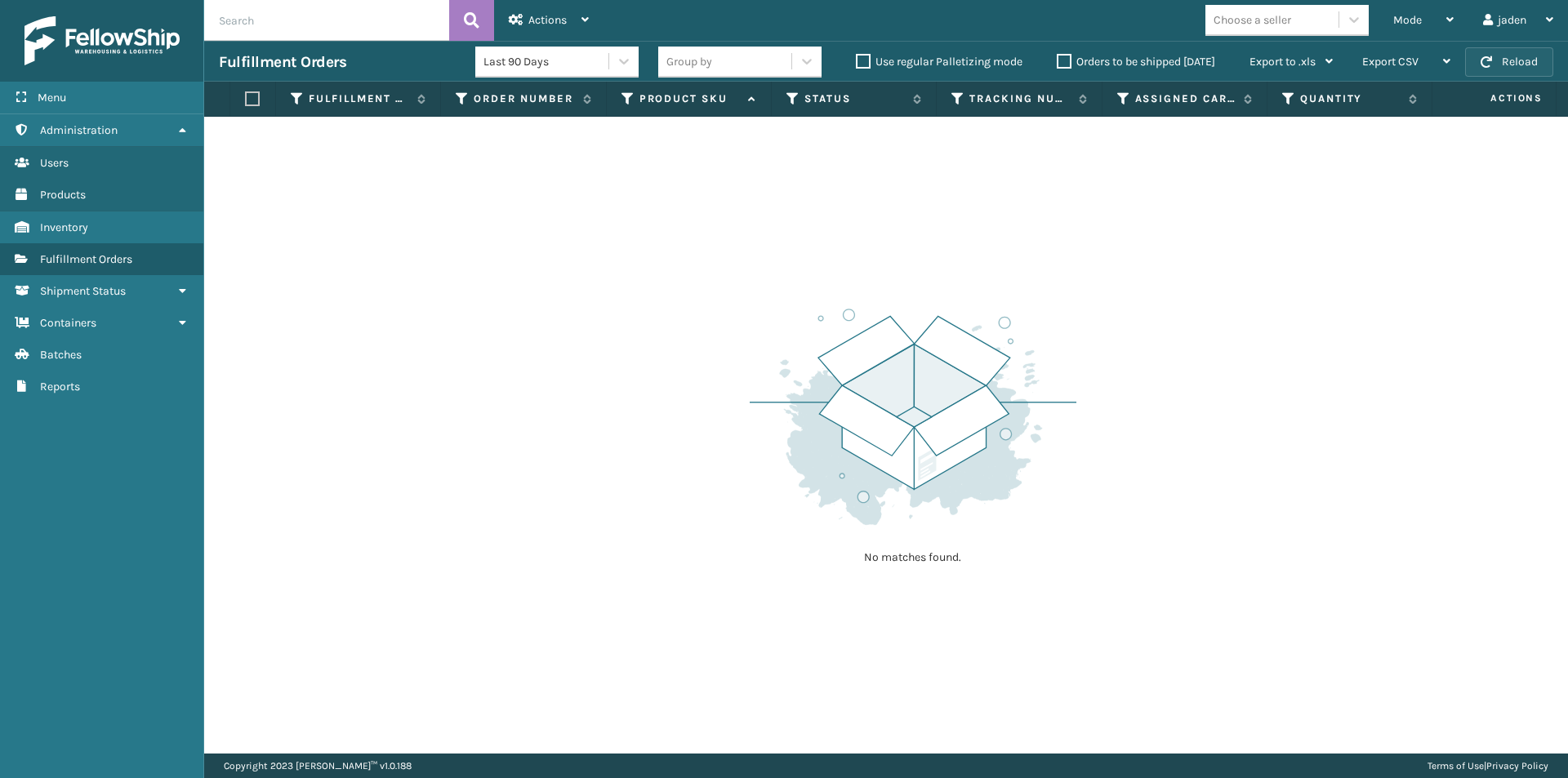
click at [1498, 71] on button "Reload" at bounding box center [1509, 62] width 89 height 29
click at [1437, 15] on div "Mode" at bounding box center [1424, 20] width 61 height 41
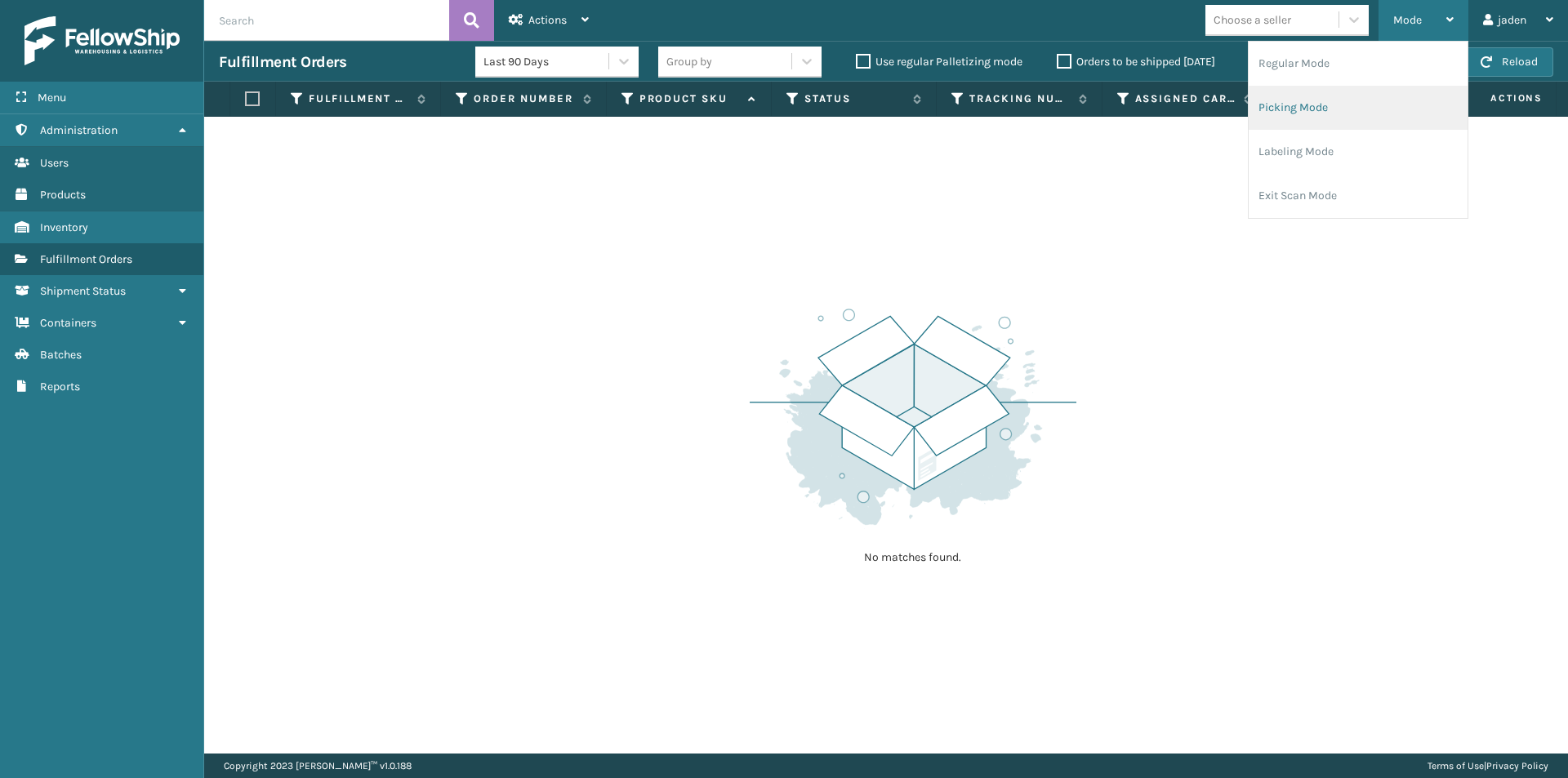
click at [1346, 125] on li "Picking Mode" at bounding box center [1358, 108] width 219 height 44
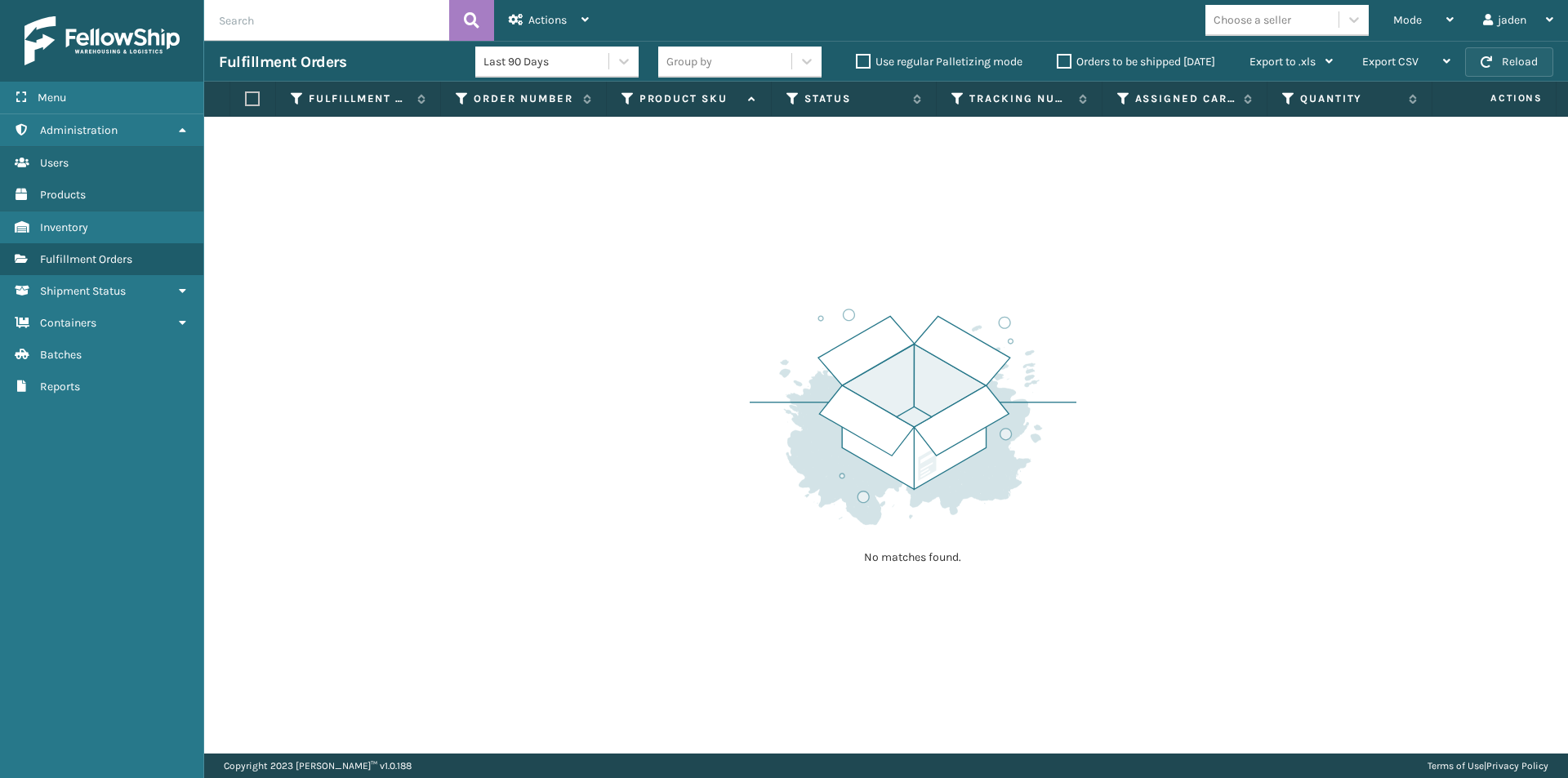
click at [1485, 62] on span "button" at bounding box center [1486, 62] width 11 height 11
drag, startPoint x: 1081, startPoint y: 470, endPoint x: 1060, endPoint y: 470, distance: 21.0
click at [1057, 65] on label "Orders to be shipped [DATE]" at bounding box center [1136, 62] width 159 height 14
click at [1057, 62] on input "Orders to be shipped [DATE]" at bounding box center [1057, 57] width 1 height 10
click at [1501, 78] on div "Fulfillment Orders Group by Use regular Palletizing mode Orders to be shipped […" at bounding box center [886, 61] width 1364 height 41
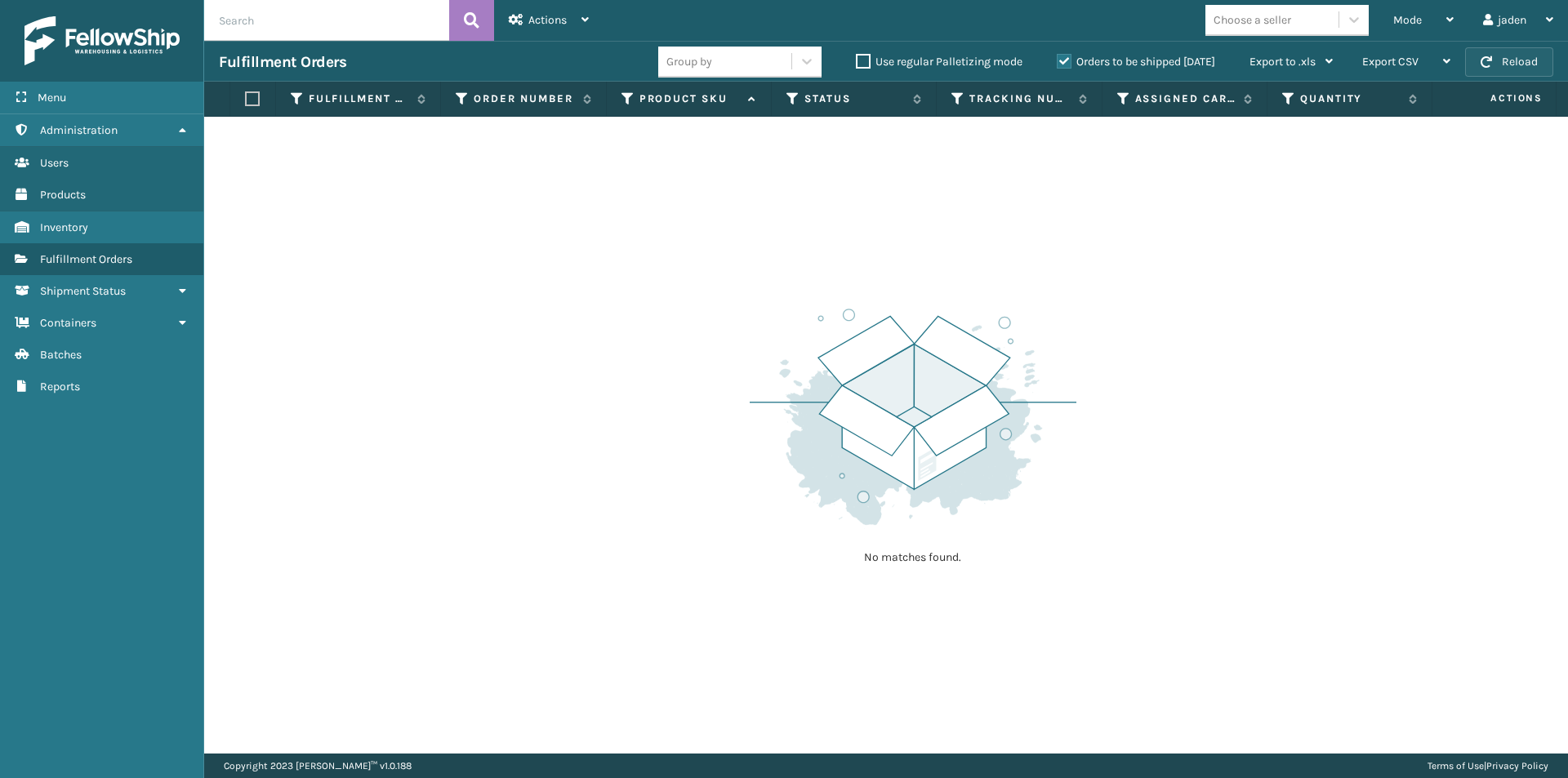
click at [1502, 75] on button "Reload" at bounding box center [1509, 62] width 89 height 29
click at [1433, 26] on div "Mode" at bounding box center [1424, 20] width 61 height 41
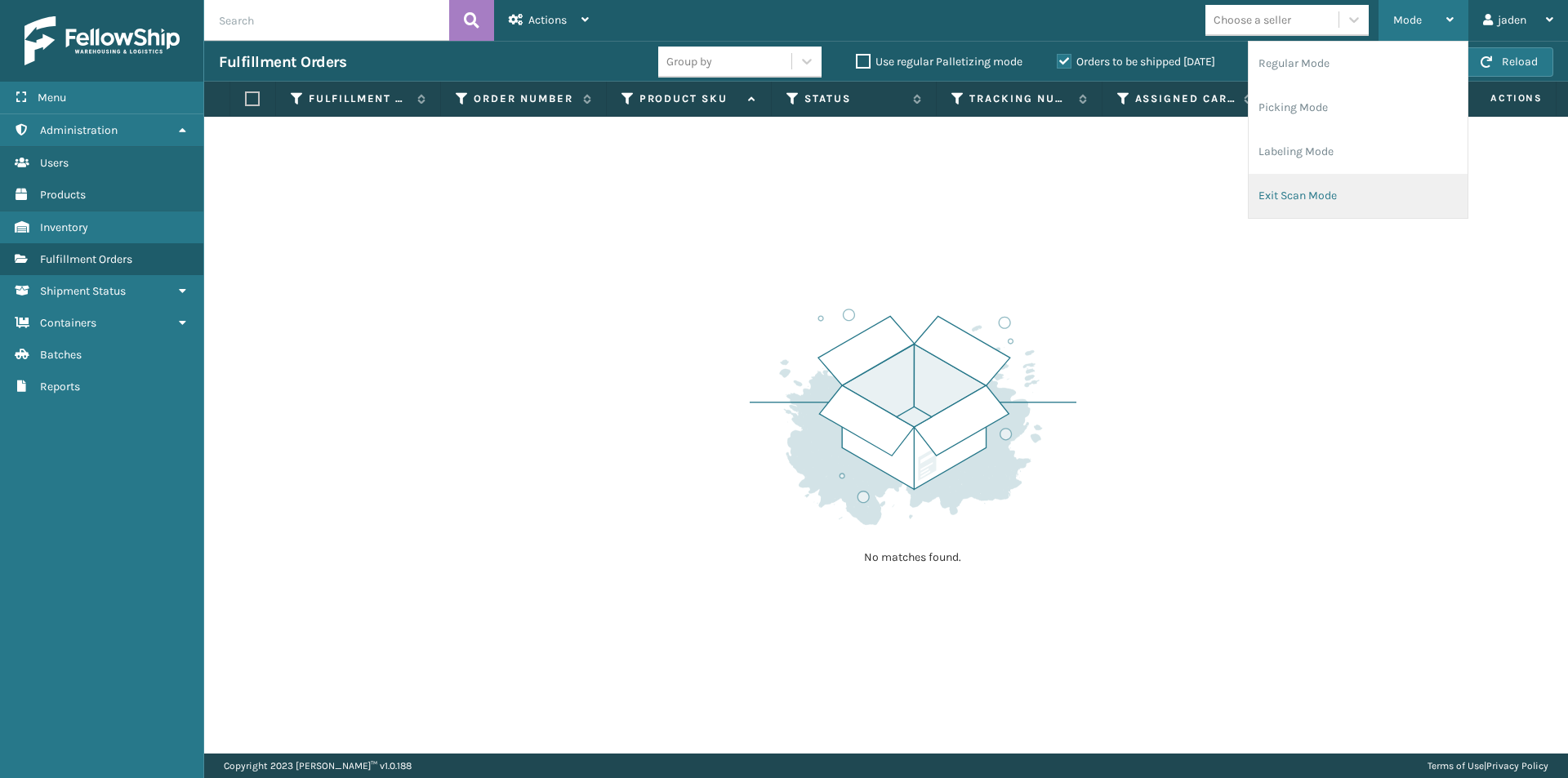
click at [1298, 198] on li "Exit Scan Mode" at bounding box center [1358, 195] width 219 height 44
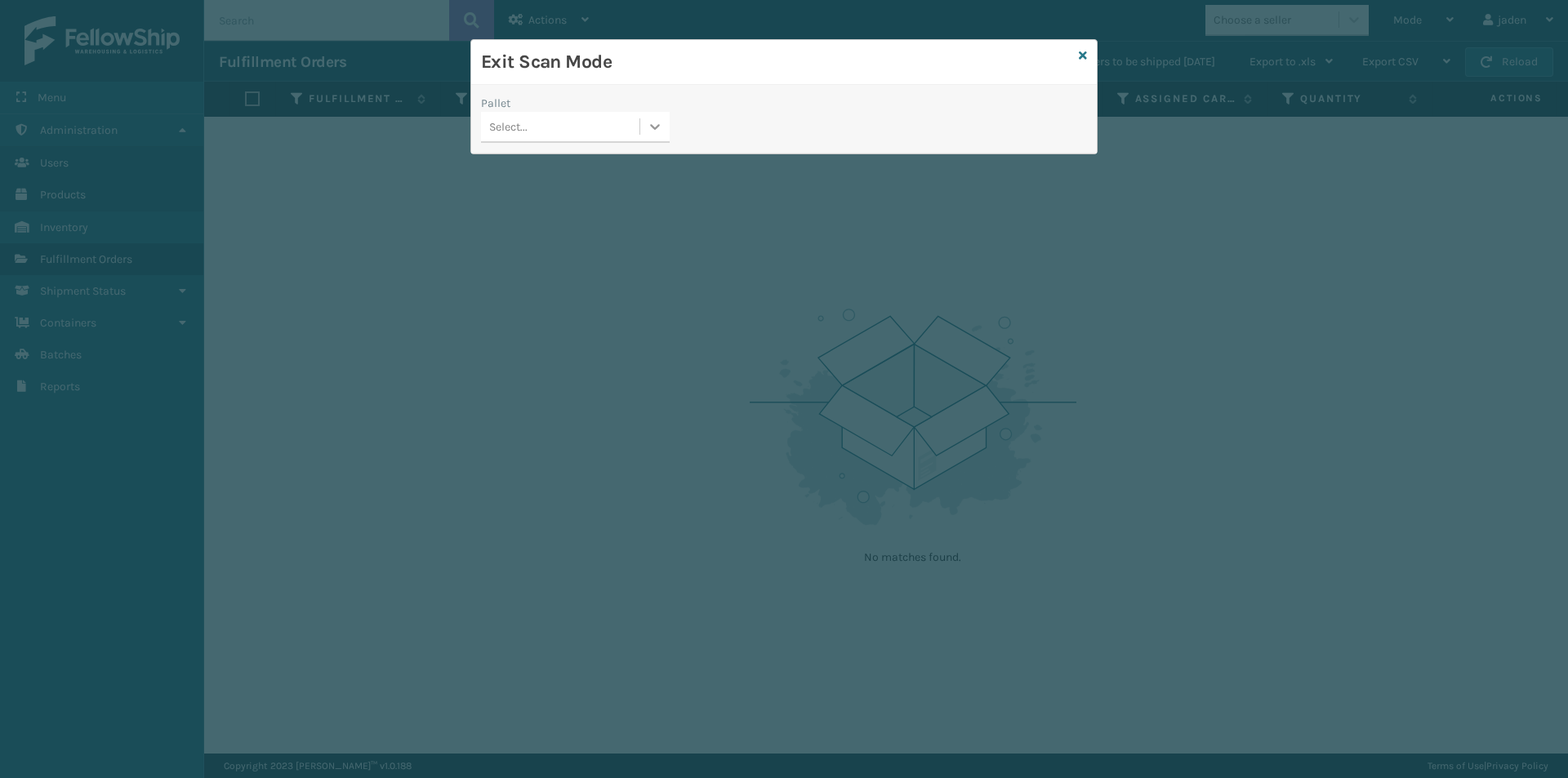
click at [646, 116] on div at bounding box center [655, 127] width 30 height 29
click at [561, 159] on div "FDXG-21FN4Q6XCN" at bounding box center [574, 167] width 188 height 30
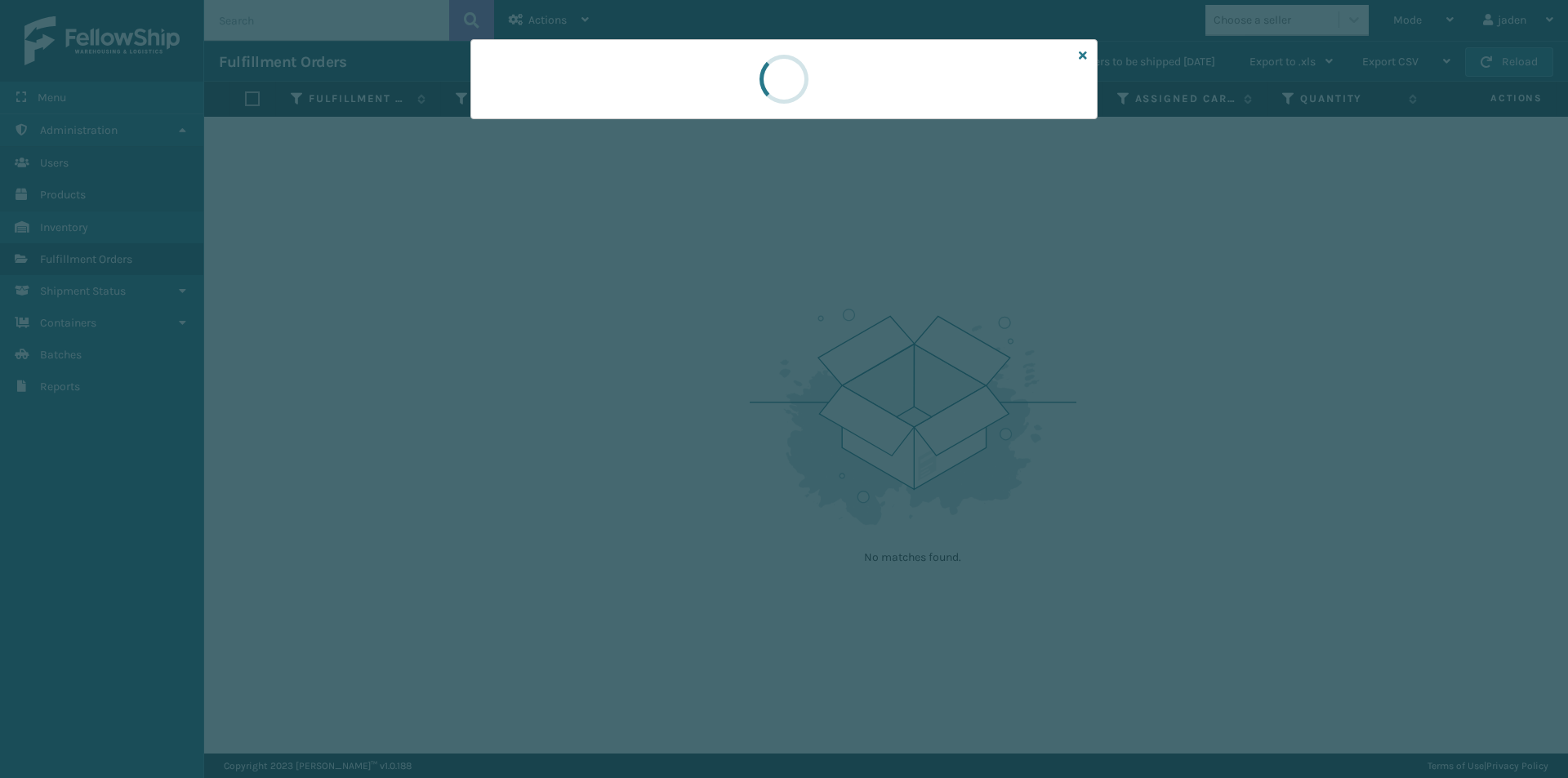
drag, startPoint x: 824, startPoint y: 82, endPoint x: 871, endPoint y: 93, distance: 48.3
click at [754, 88] on div at bounding box center [784, 79] width 627 height 80
drag, startPoint x: 852, startPoint y: 93, endPoint x: 798, endPoint y: 109, distance: 56.3
click at [743, 107] on div at bounding box center [784, 79] width 627 height 80
drag, startPoint x: 798, startPoint y: 109, endPoint x: 747, endPoint y: 99, distance: 52.0
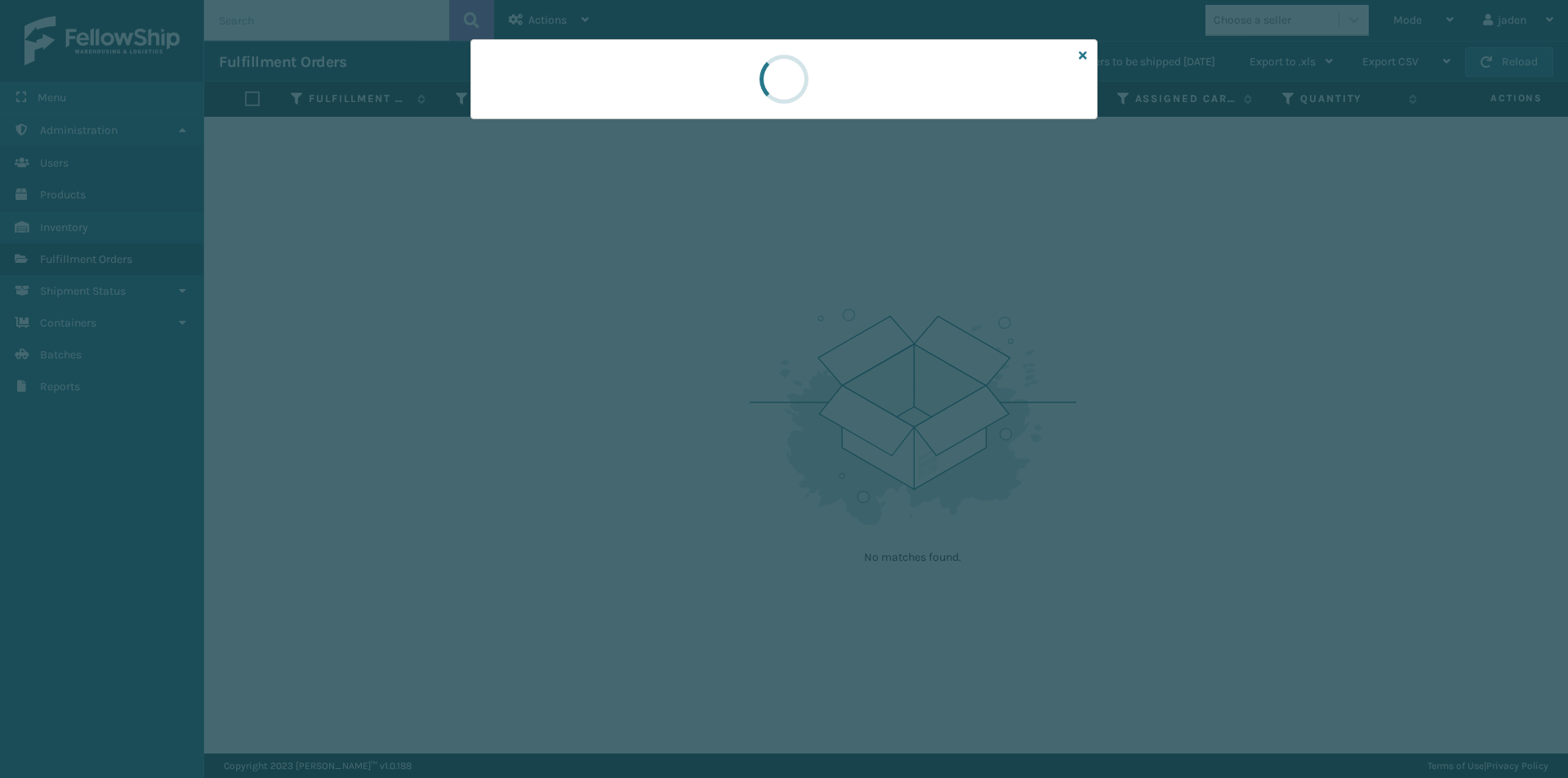
drag, startPoint x: 747, startPoint y: 99, endPoint x: 802, endPoint y: 97, distance: 55.0
click at [682, 95] on div at bounding box center [784, 79] width 627 height 80
drag, startPoint x: 758, startPoint y: 93, endPoint x: 804, endPoint y: 97, distance: 46.2
click at [692, 101] on div at bounding box center [784, 79] width 627 height 80
drag, startPoint x: 804, startPoint y: 97, endPoint x: 757, endPoint y: 97, distance: 47.0
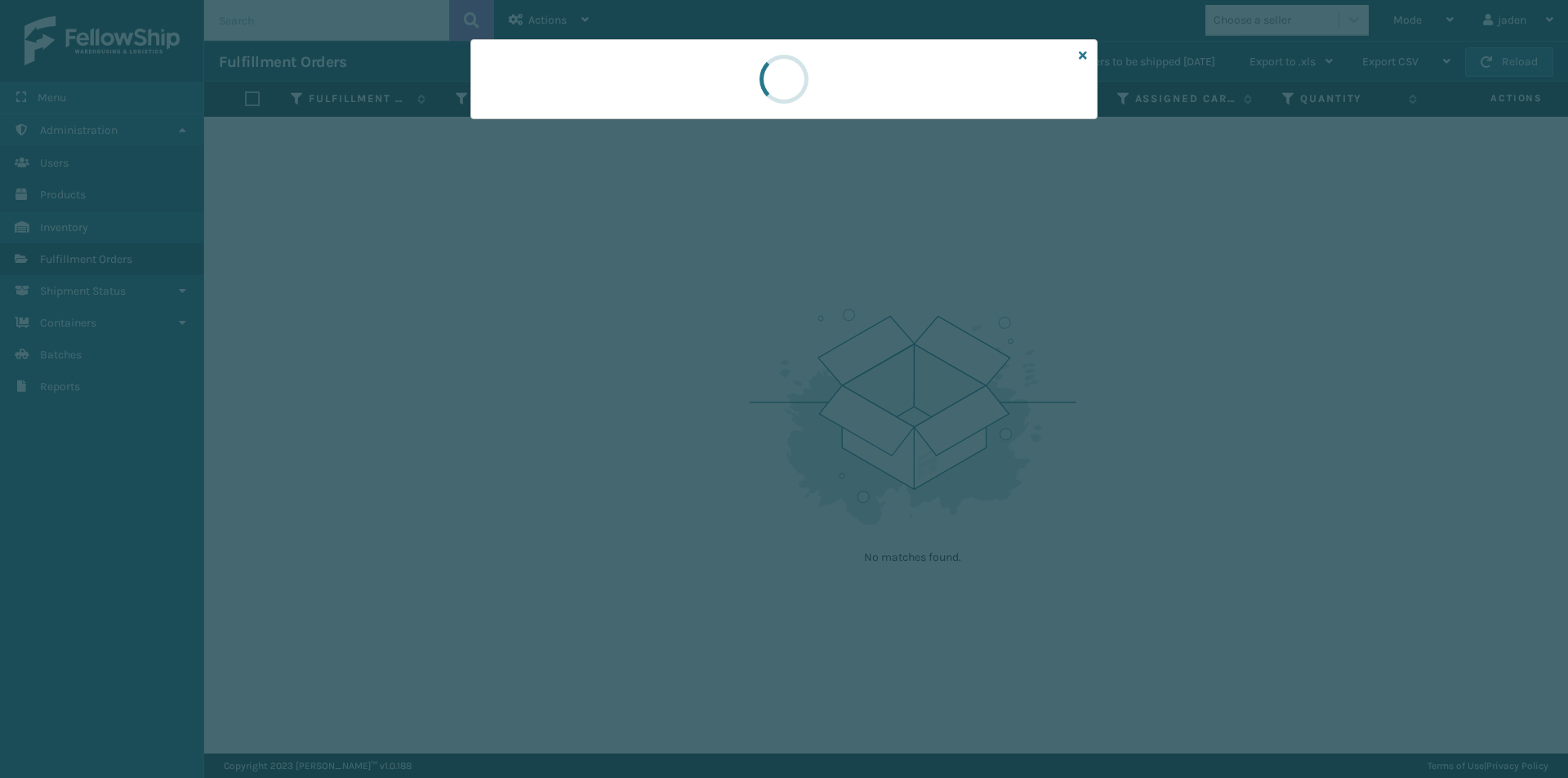
drag, startPoint x: 757, startPoint y: 97, endPoint x: 494, endPoint y: 104, distance: 263.1
click at [494, 104] on div at bounding box center [784, 79] width 627 height 80
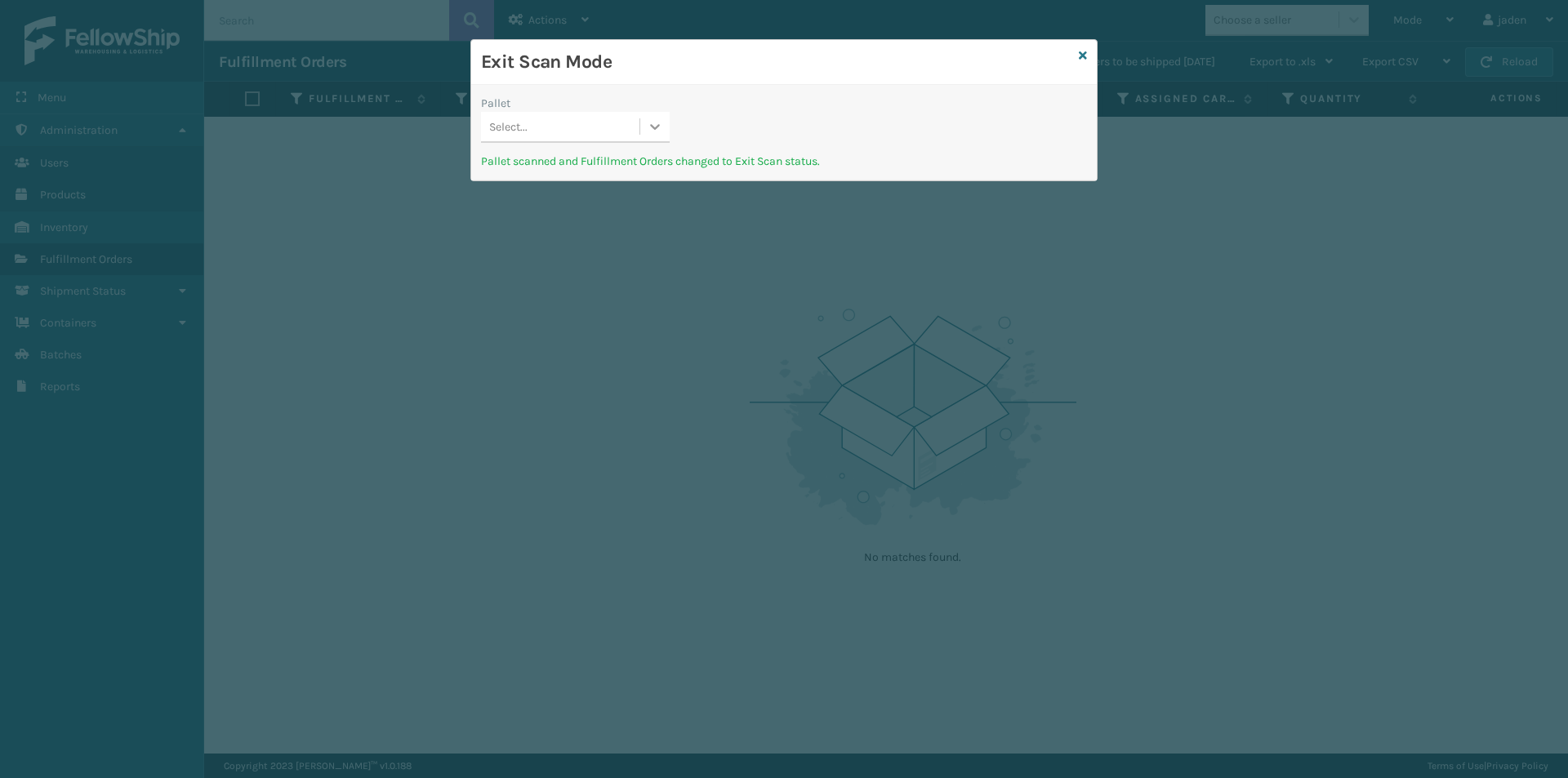
drag, startPoint x: 658, startPoint y: 129, endPoint x: 647, endPoint y: 131, distance: 11.2
click at [657, 129] on icon at bounding box center [654, 126] width 16 height 16
click at [574, 166] on div "UPSG-SFIHZ5IADY" at bounding box center [574, 167] width 188 height 30
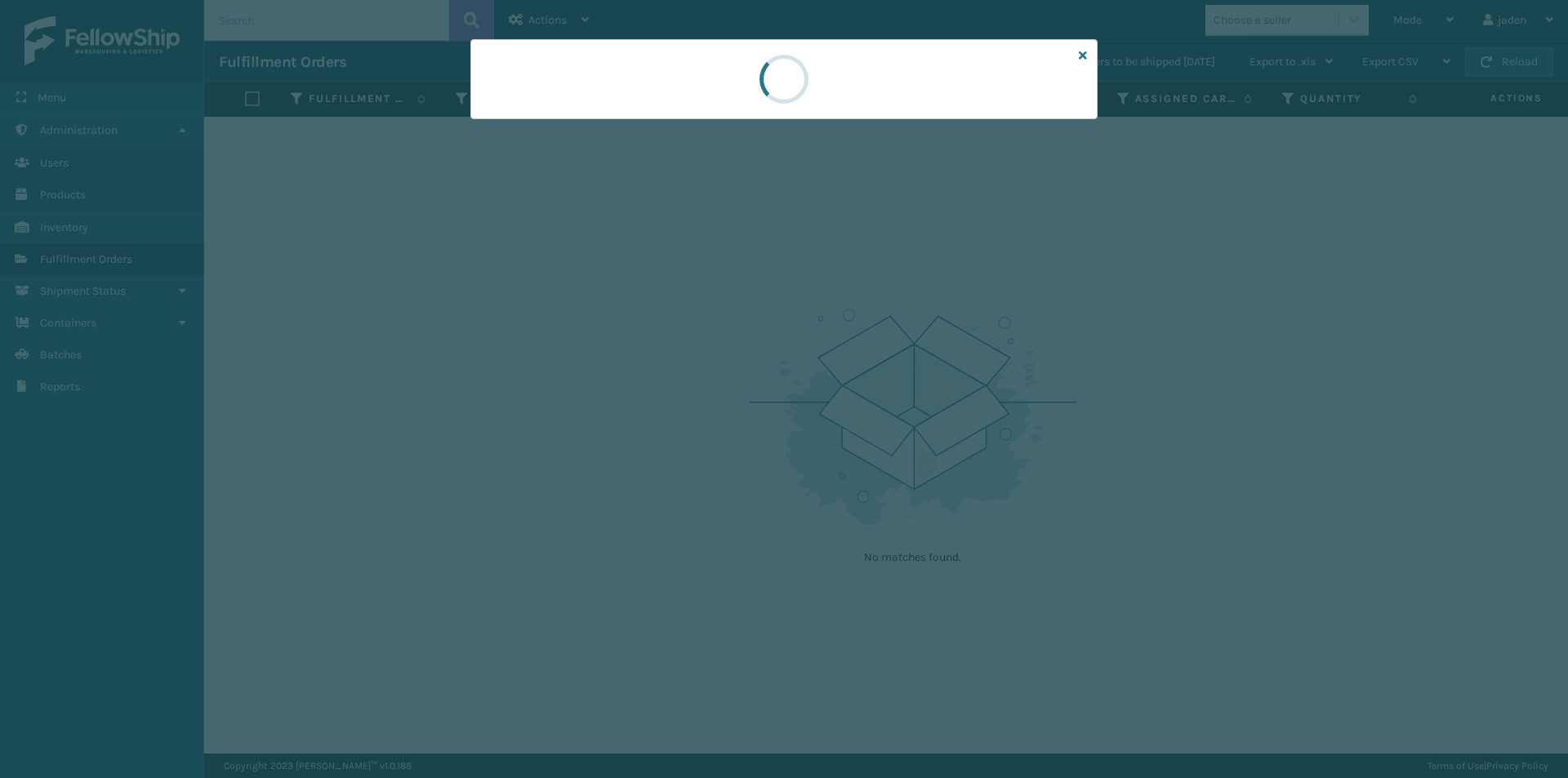
drag, startPoint x: 970, startPoint y: 42, endPoint x: 907, endPoint y: 45, distance: 63.1
drag, startPoint x: 907, startPoint y: 45, endPoint x: 922, endPoint y: 121, distance: 77.5
click at [523, 86] on div at bounding box center [784, 79] width 627 height 80
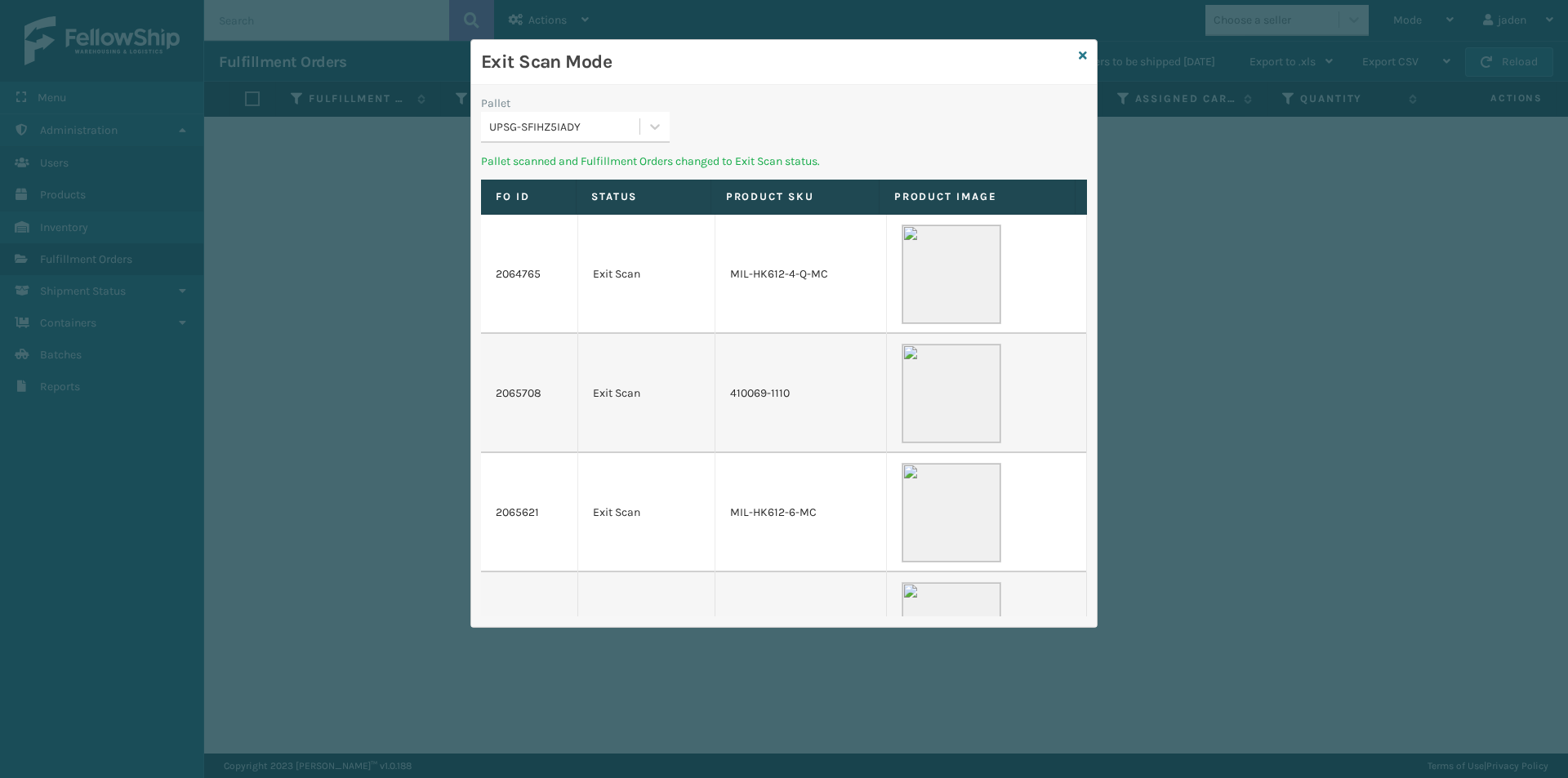
drag, startPoint x: 919, startPoint y: 121, endPoint x: 836, endPoint y: 108, distance: 84.0
click at [761, 114] on div "Pallet UPSG-SFIHZ5IADY" at bounding box center [784, 123] width 626 height 58
drag, startPoint x: 856, startPoint y: 92, endPoint x: 883, endPoint y: 89, distance: 27.2
click at [772, 82] on div "Exit Scan Mode" at bounding box center [784, 62] width 626 height 45
drag, startPoint x: 883, startPoint y: 89, endPoint x: 867, endPoint y: 89, distance: 16.0
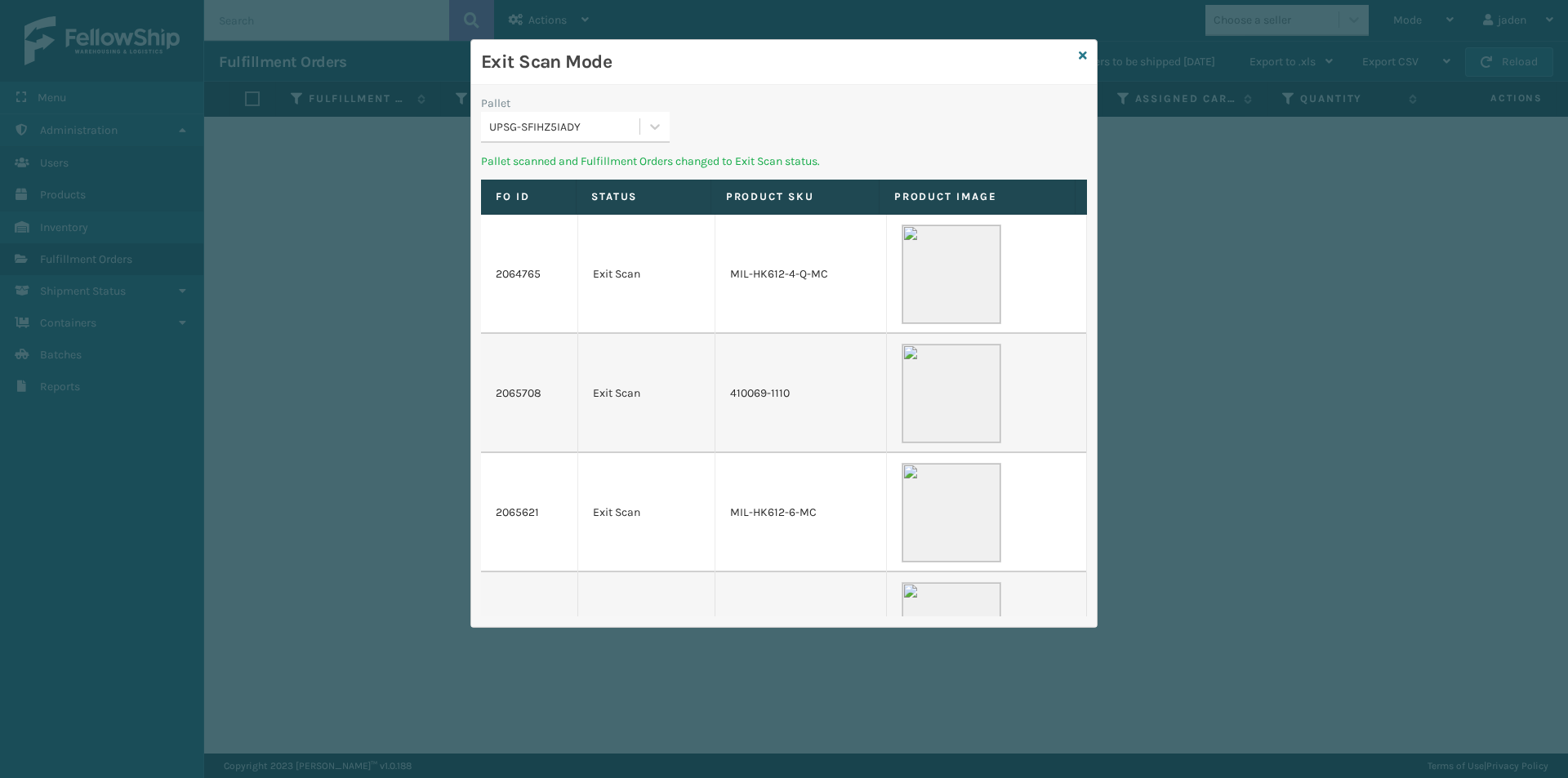
drag, startPoint x: 867, startPoint y: 89, endPoint x: 762, endPoint y: 95, distance: 105.2
click at [710, 90] on div "Pallet UPSG-SFIHZ5IADY Pallet scanned and Fulfillment Orders changed to Exit Sc…" at bounding box center [784, 356] width 626 height 542
drag, startPoint x: 763, startPoint y: 95, endPoint x: 712, endPoint y: 94, distance: 51.0
drag, startPoint x: 712, startPoint y: 94, endPoint x: 806, endPoint y: 105, distance: 94.6
click at [718, 95] on div "Pallet UPSG-SFIHZ5IADY Pallet scanned and Fulfillment Orders changed to Exit Sc…" at bounding box center [784, 356] width 626 height 542
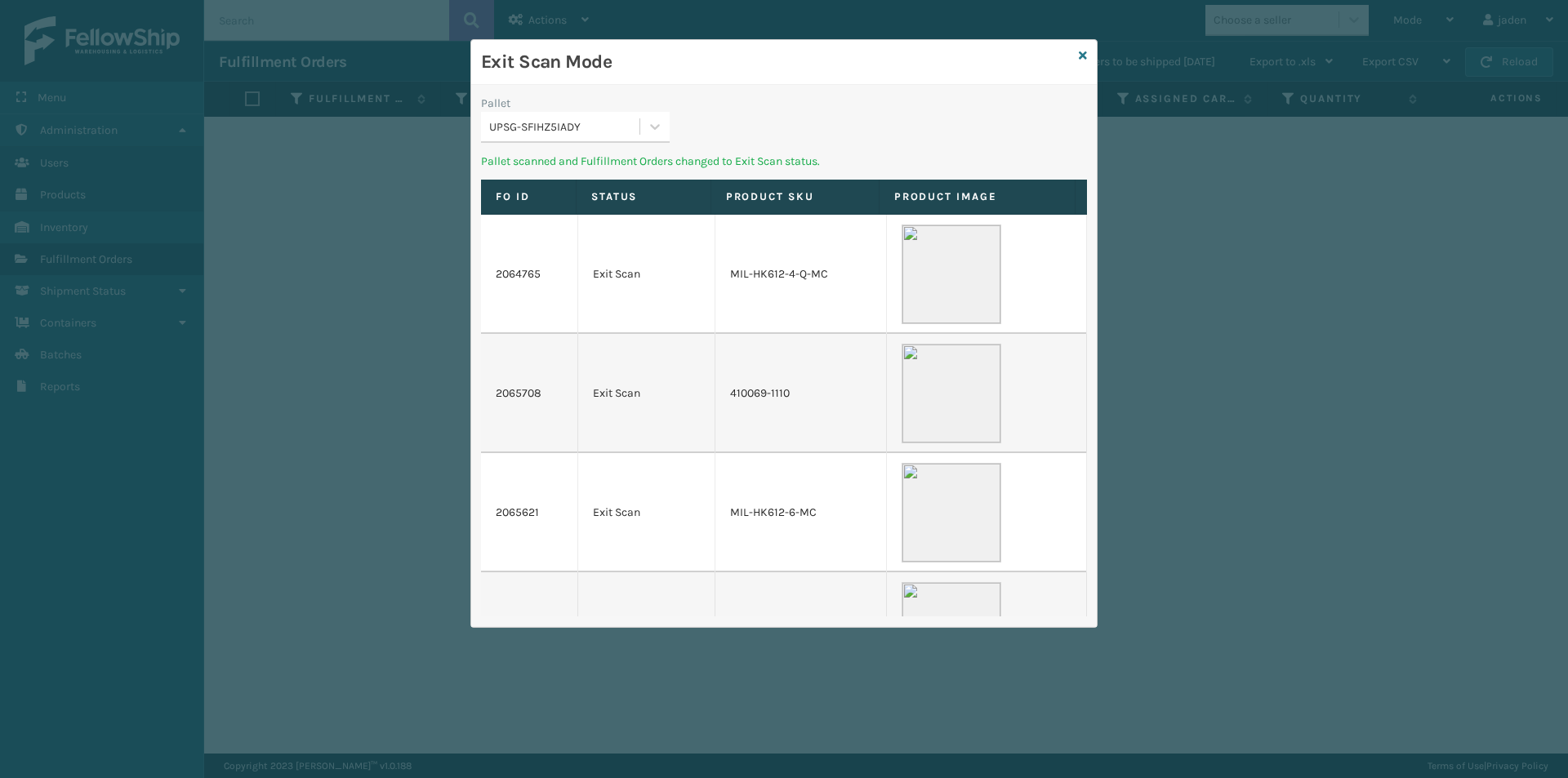
drag, startPoint x: 806, startPoint y: 105, endPoint x: 771, endPoint y: 98, distance: 35.7
drag, startPoint x: 771, startPoint y: 98, endPoint x: 830, endPoint y: 106, distance: 59.5
click at [677, 90] on div "Pallet UPSG-SFIHZ5IADY Pallet scanned and Fulfillment Orders changed to Exit Sc…" at bounding box center [784, 356] width 626 height 542
drag, startPoint x: 830, startPoint y: 106, endPoint x: 792, endPoint y: 100, distance: 38.5
drag, startPoint x: 792, startPoint y: 100, endPoint x: 659, endPoint y: 87, distance: 133.6
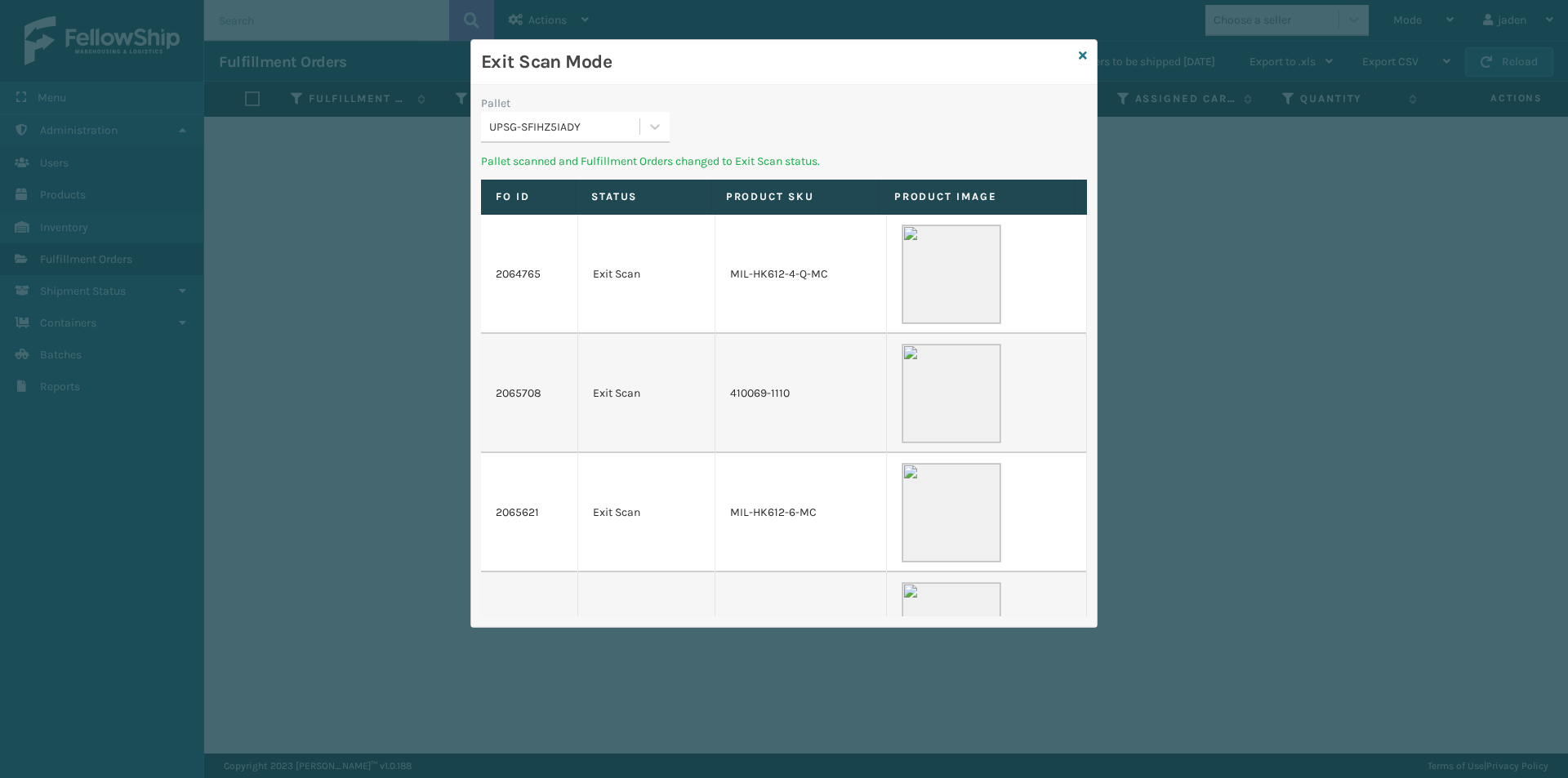
click at [659, 87] on div "Pallet UPSG-SFIHZ5IADY Pallet scanned and Fulfillment Orders changed to Exit Sc…" at bounding box center [784, 356] width 626 height 542
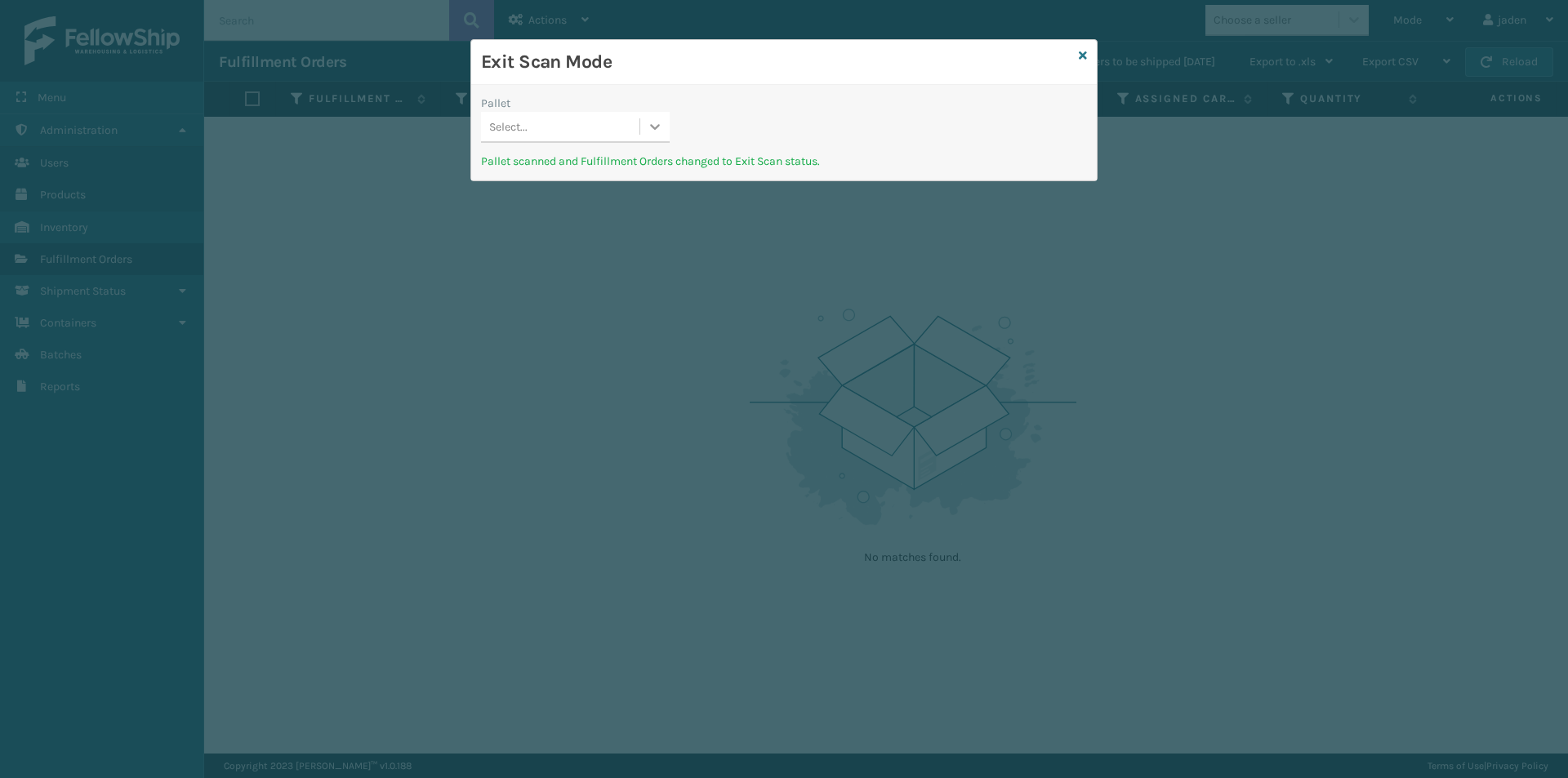
click at [652, 134] on icon at bounding box center [654, 126] width 16 height 16
drag, startPoint x: 622, startPoint y: 177, endPoint x: 910, endPoint y: 109, distance: 295.9
click at [633, 176] on div "No options" at bounding box center [574, 167] width 188 height 30
click at [1087, 56] on div "Exit Scan Mode" at bounding box center [784, 62] width 626 height 45
click at [1086, 56] on icon at bounding box center [1082, 55] width 8 height 11
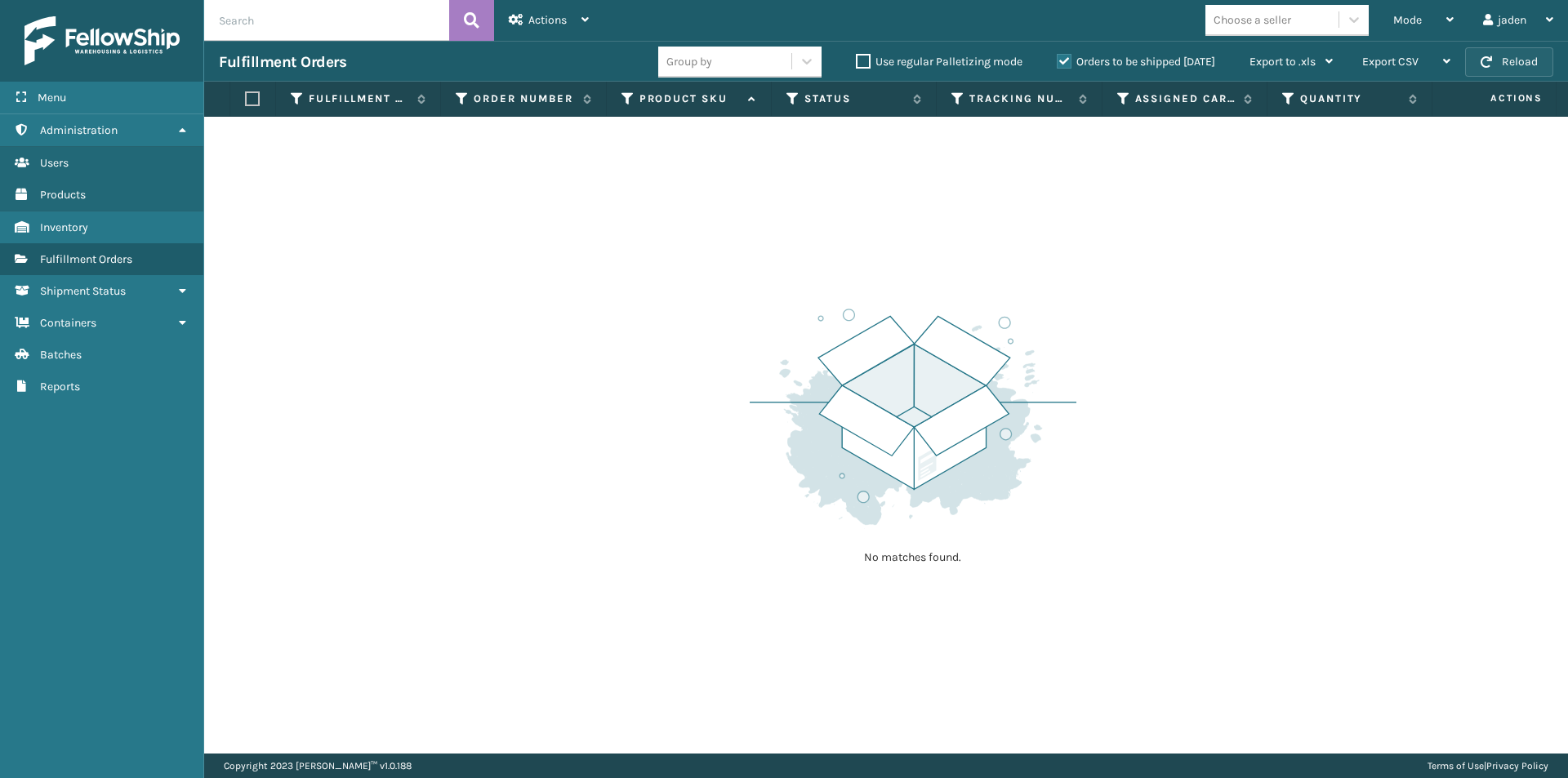
click at [1493, 65] on span "button" at bounding box center [1486, 62] width 11 height 11
click at [1425, 25] on div "Mode" at bounding box center [1424, 20] width 61 height 41
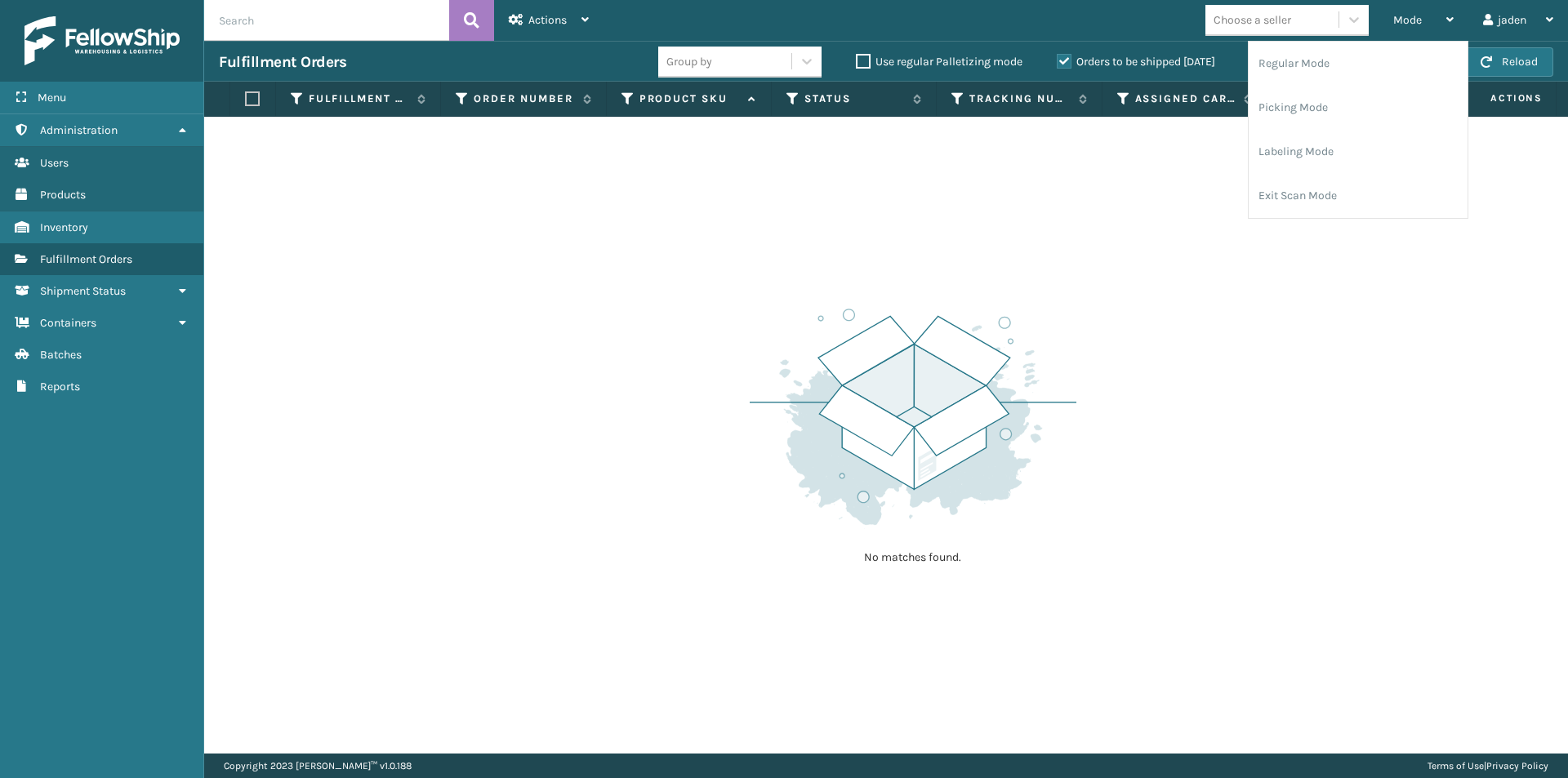
click at [1066, 62] on label "Orders to be shipped [DATE]" at bounding box center [1136, 62] width 159 height 14
click at [1058, 62] on input "Orders to be shipped [DATE]" at bounding box center [1057, 57] width 1 height 10
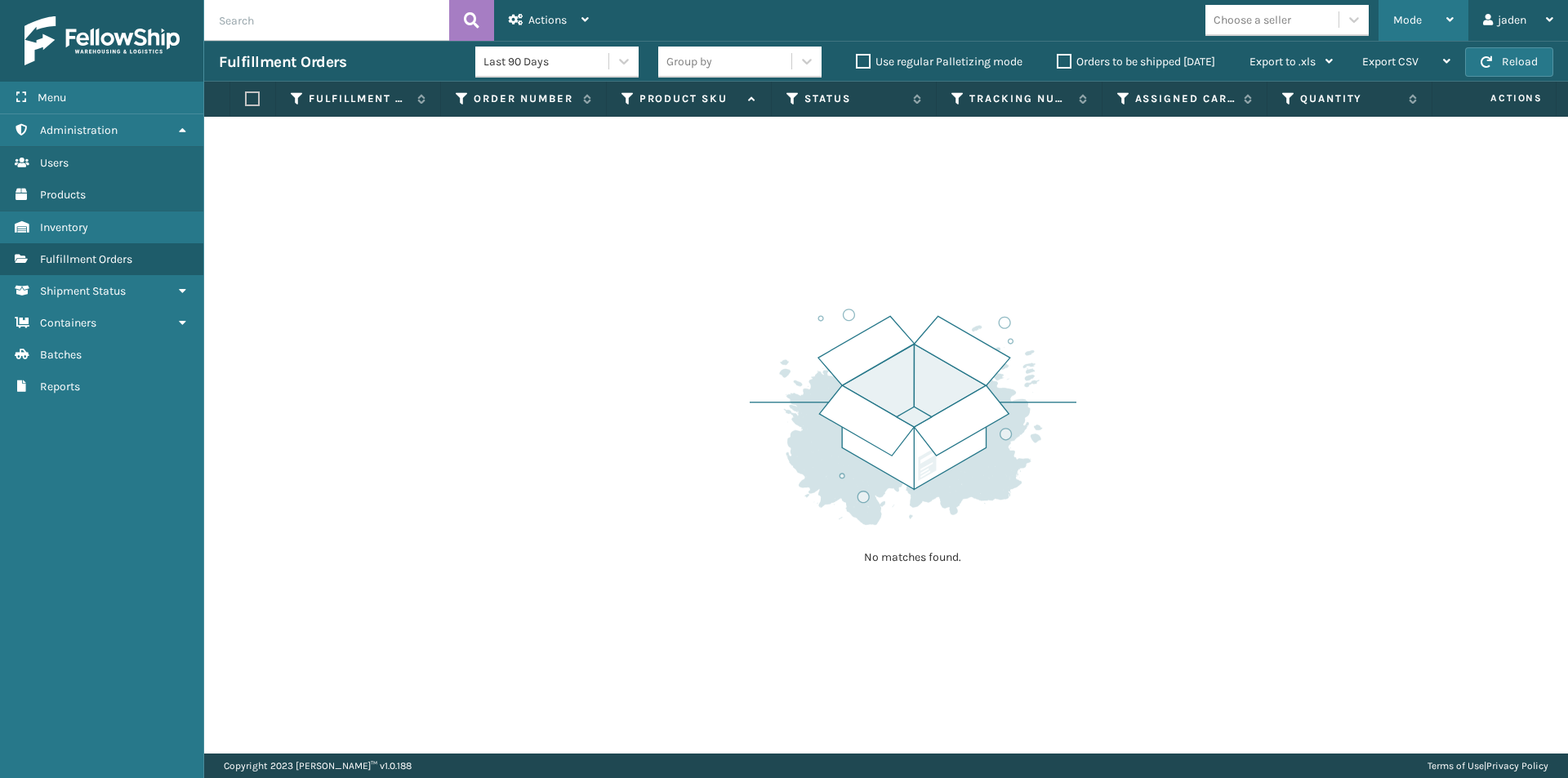
click at [1408, 21] on span "Mode" at bounding box center [1407, 20] width 29 height 14
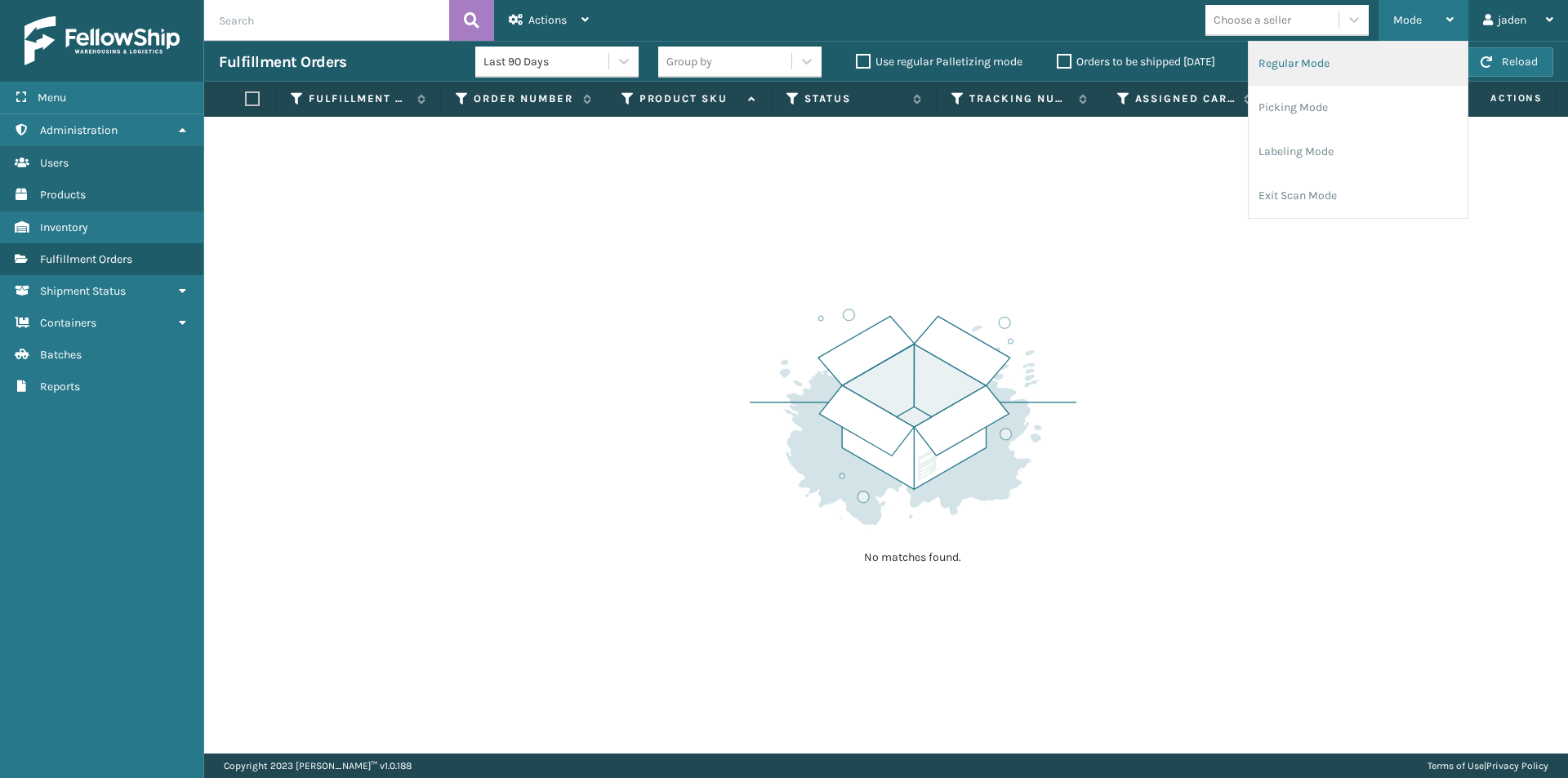
click at [1340, 79] on li "Regular Mode" at bounding box center [1358, 63] width 219 height 44
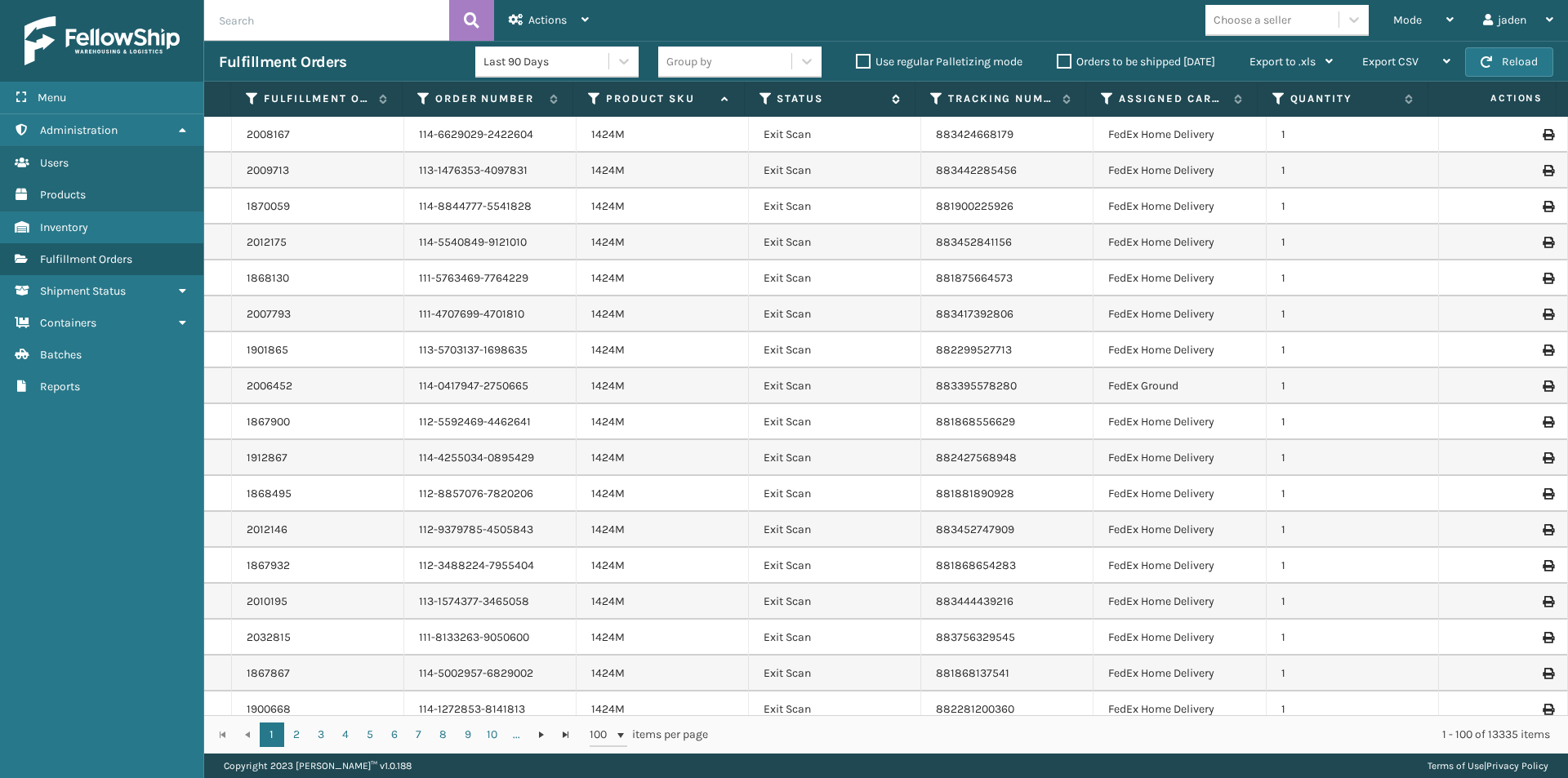
click at [762, 95] on icon at bounding box center [765, 98] width 13 height 15
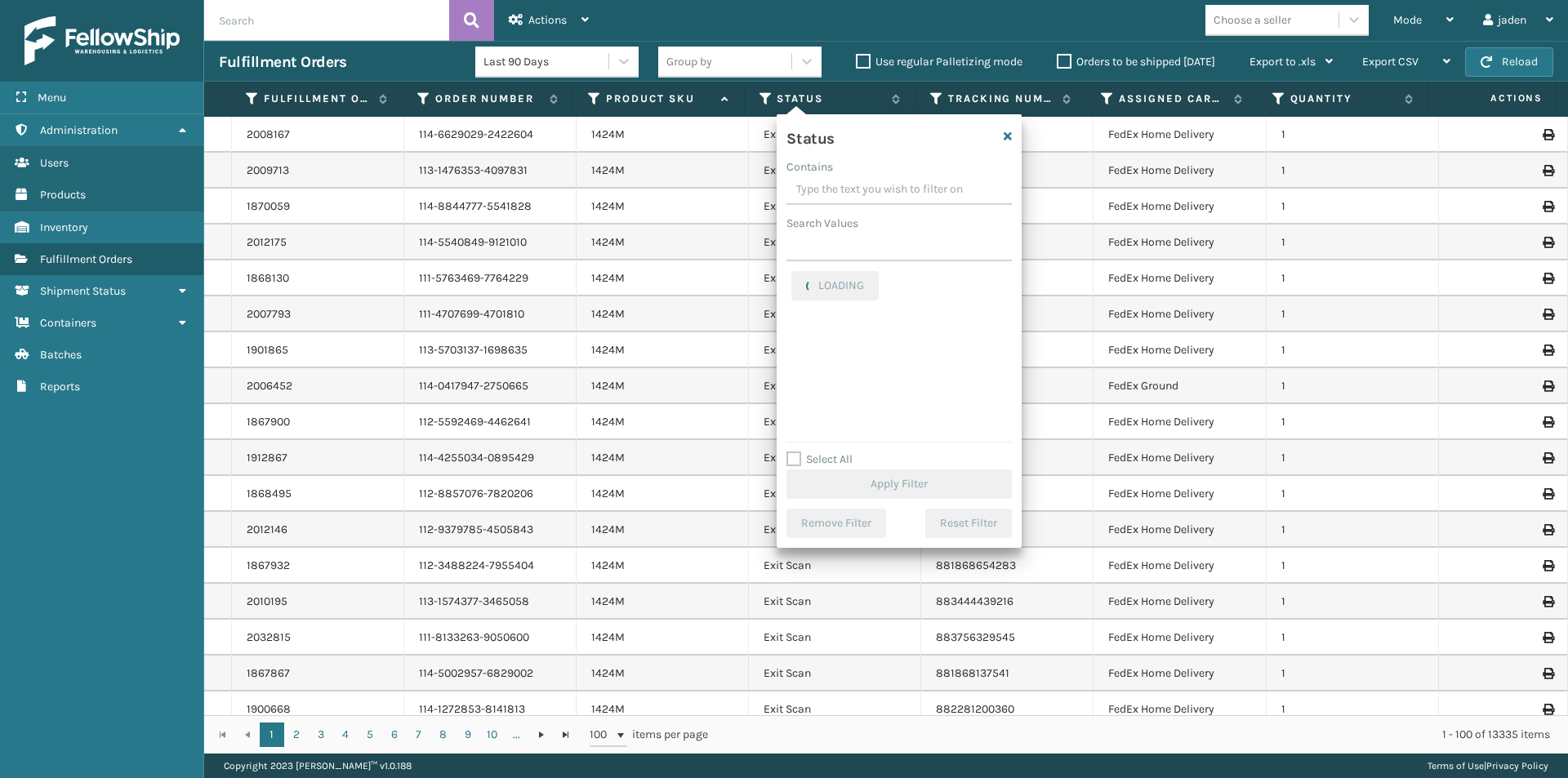
drag, startPoint x: 911, startPoint y: 179, endPoint x: 844, endPoint y: 169, distance: 67.7
click at [844, 169] on div "Contains" at bounding box center [899, 167] width 226 height 17
drag, startPoint x: 945, startPoint y: 189, endPoint x: 859, endPoint y: 173, distance: 87.5
click at [859, 173] on div "Contains" at bounding box center [899, 167] width 226 height 17
drag, startPoint x: 899, startPoint y: 180, endPoint x: 871, endPoint y: 173, distance: 28.9
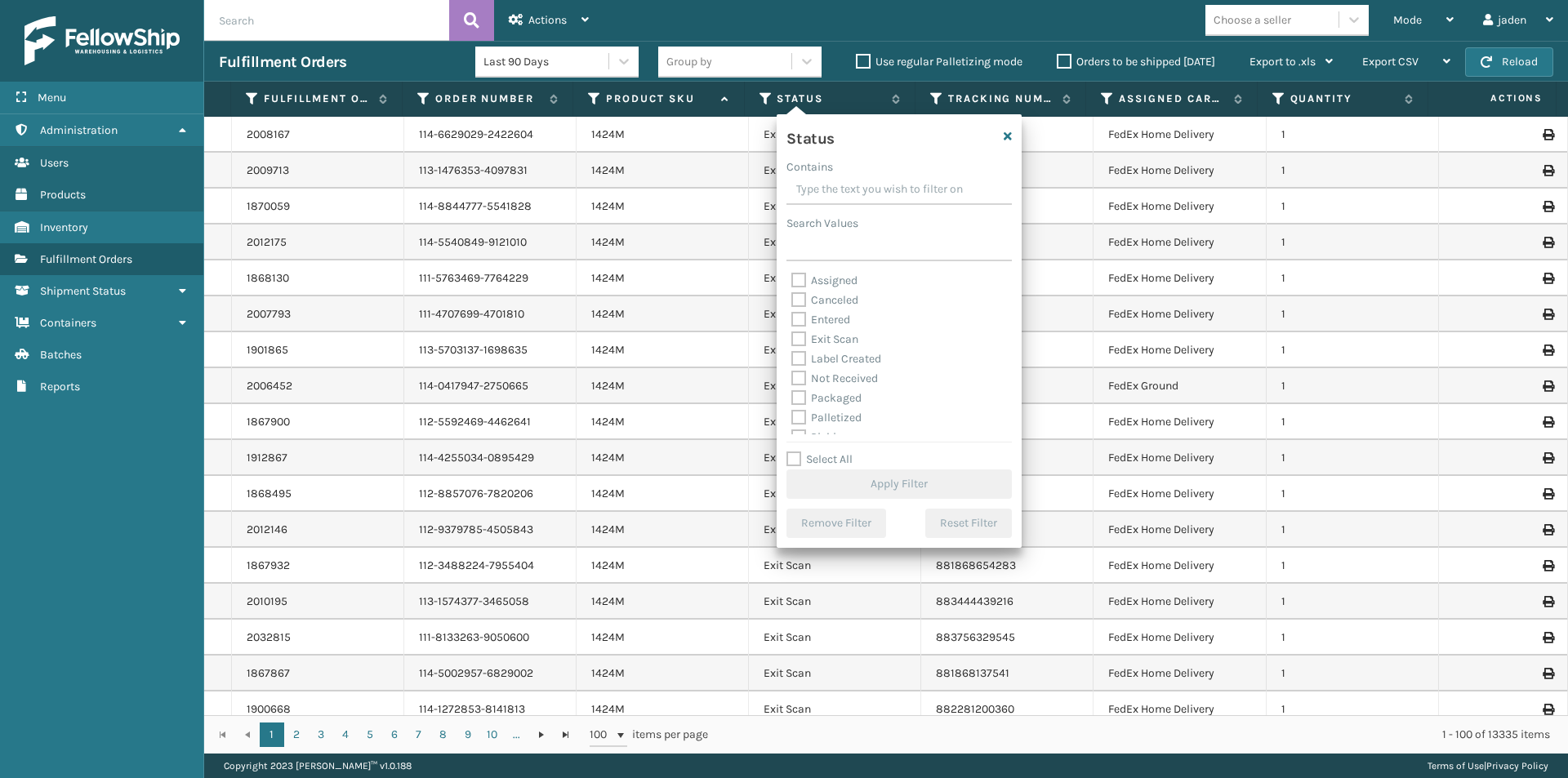
click at [871, 173] on div "Contains" at bounding box center [899, 167] width 226 height 17
click at [793, 342] on label "Picking" at bounding box center [820, 346] width 58 height 14
click at [792, 342] on input "Picking" at bounding box center [791, 342] width 1 height 10
checkbox input "true"
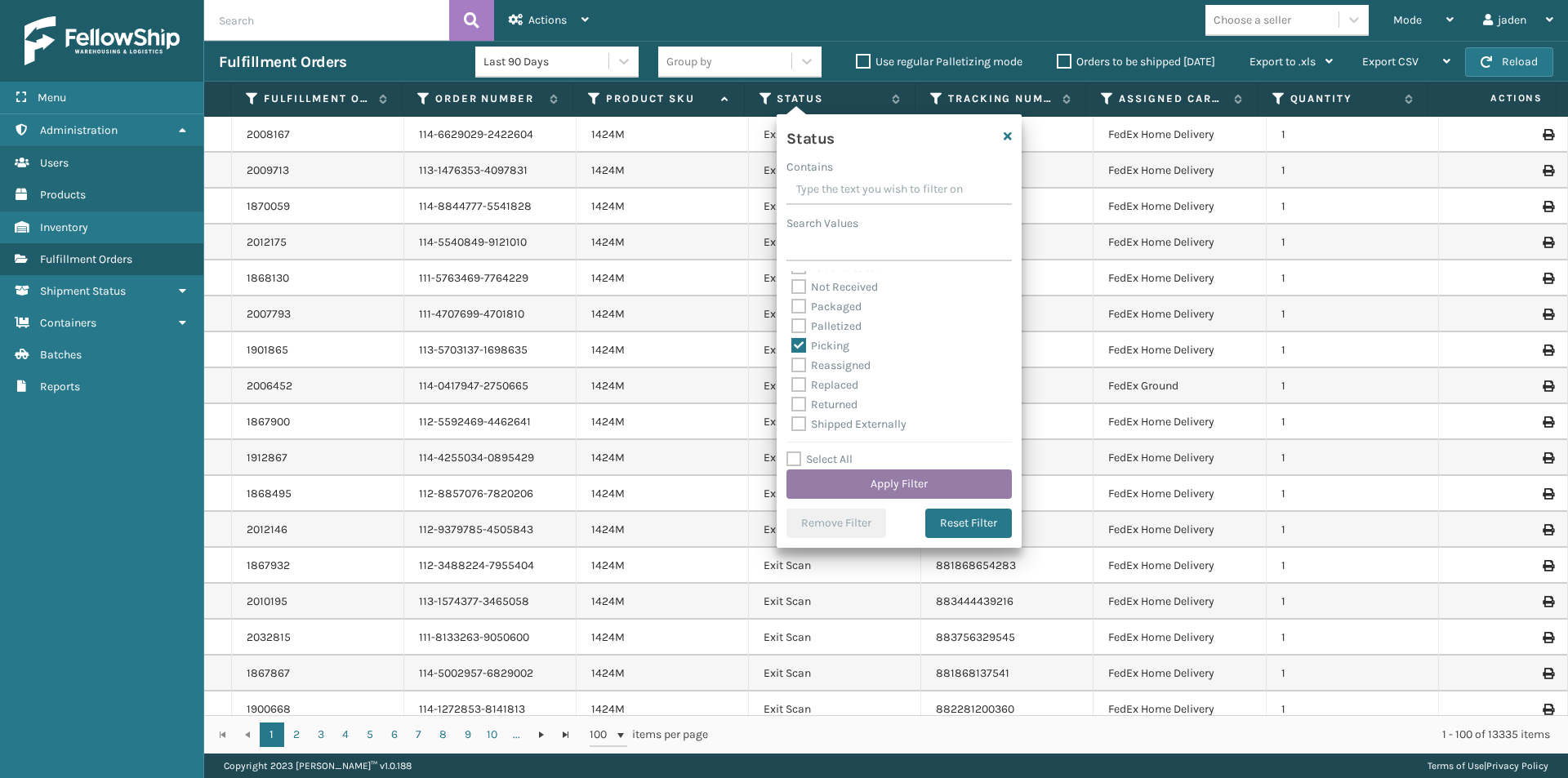
click at [830, 479] on button "Apply Filter" at bounding box center [899, 484] width 226 height 29
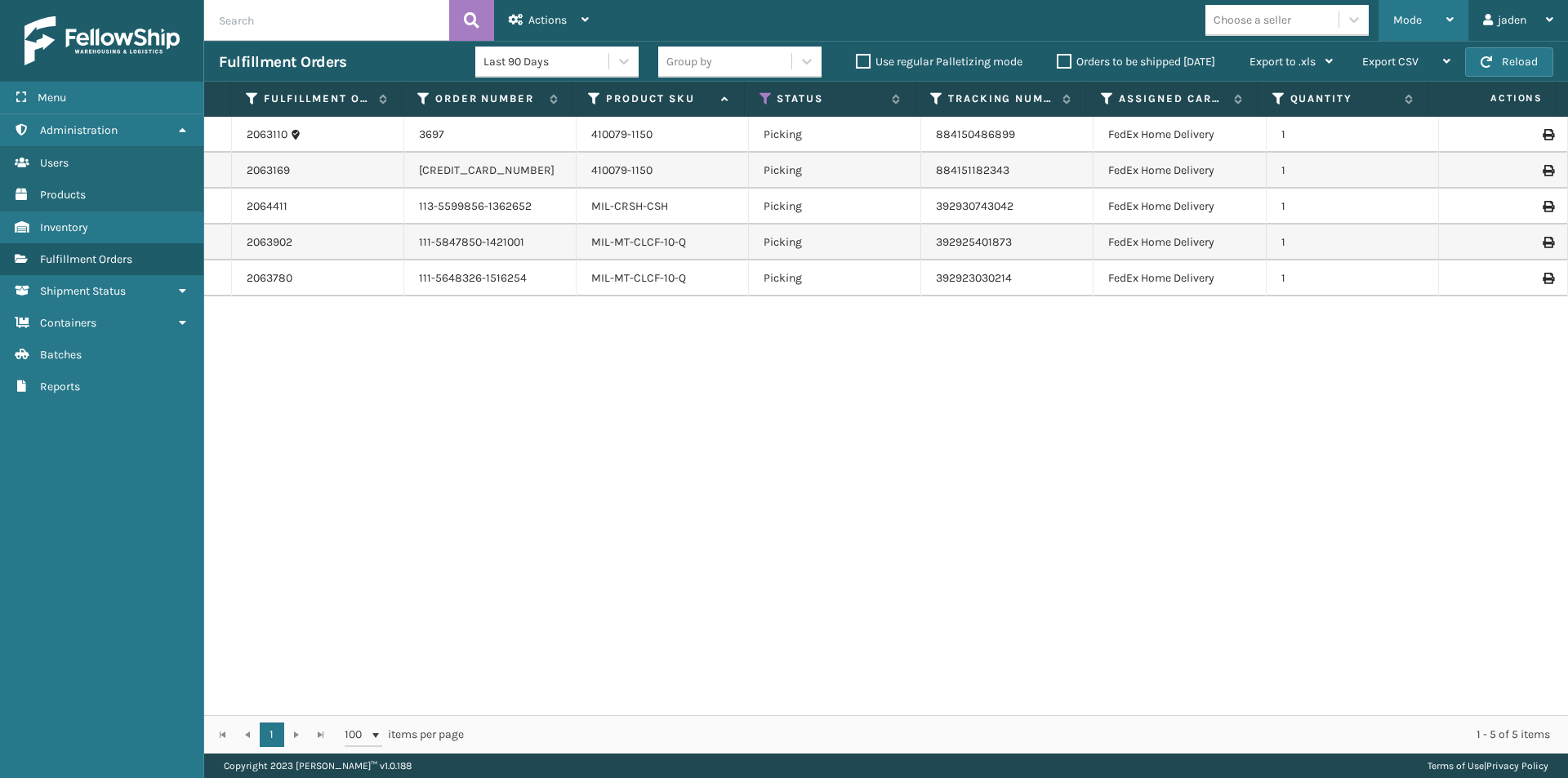
click at [1423, 22] on div "Mode" at bounding box center [1424, 20] width 61 height 41
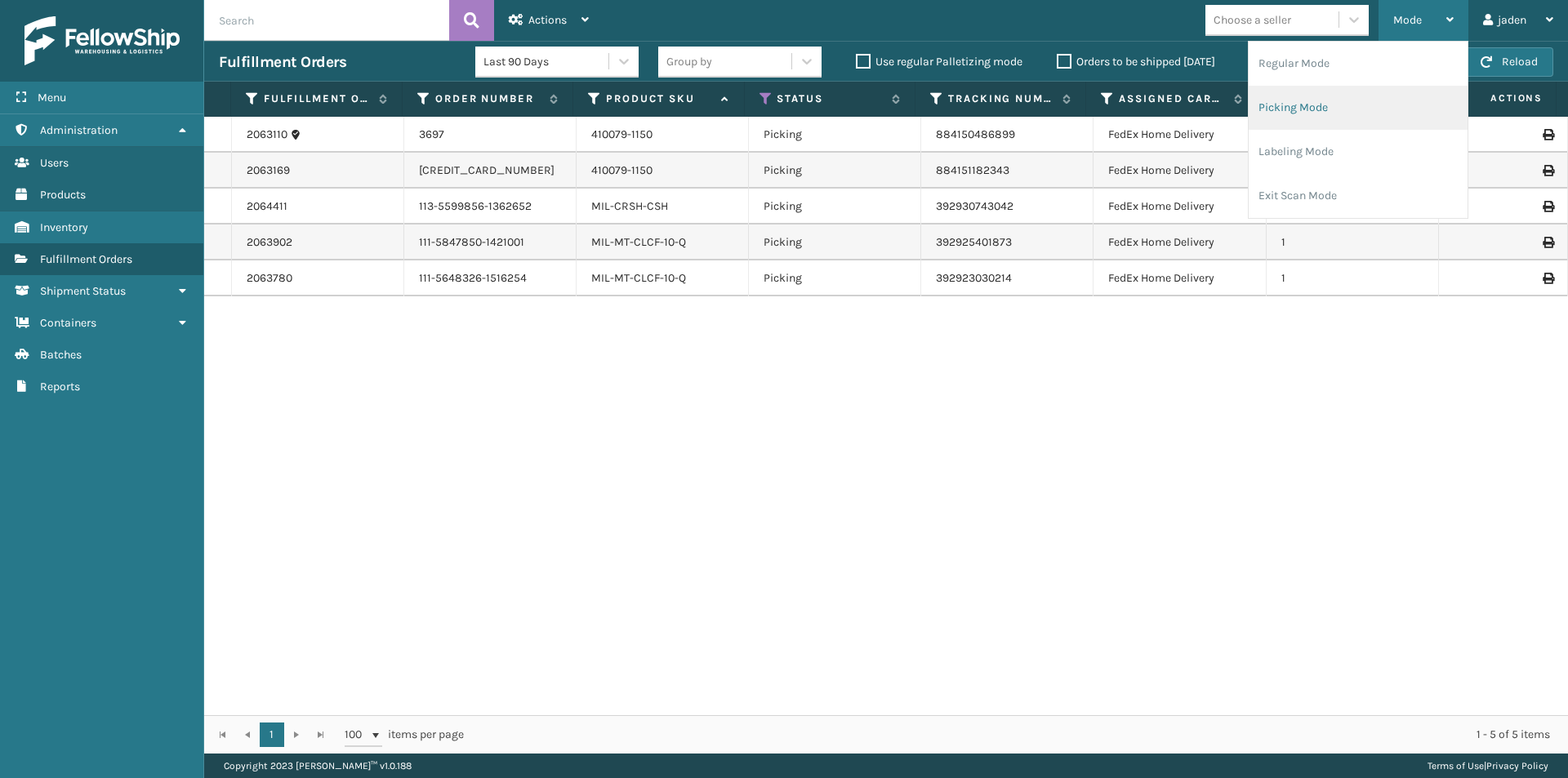
click at [1347, 108] on li "Picking Mode" at bounding box center [1358, 108] width 219 height 44
